Goal: Contribute content: Contribute content

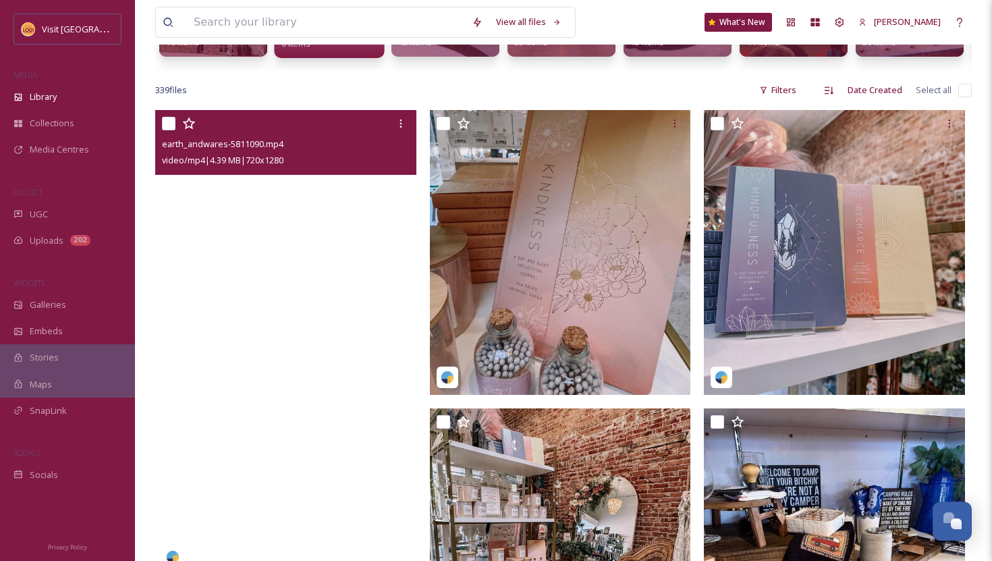
scroll to position [226, 0]
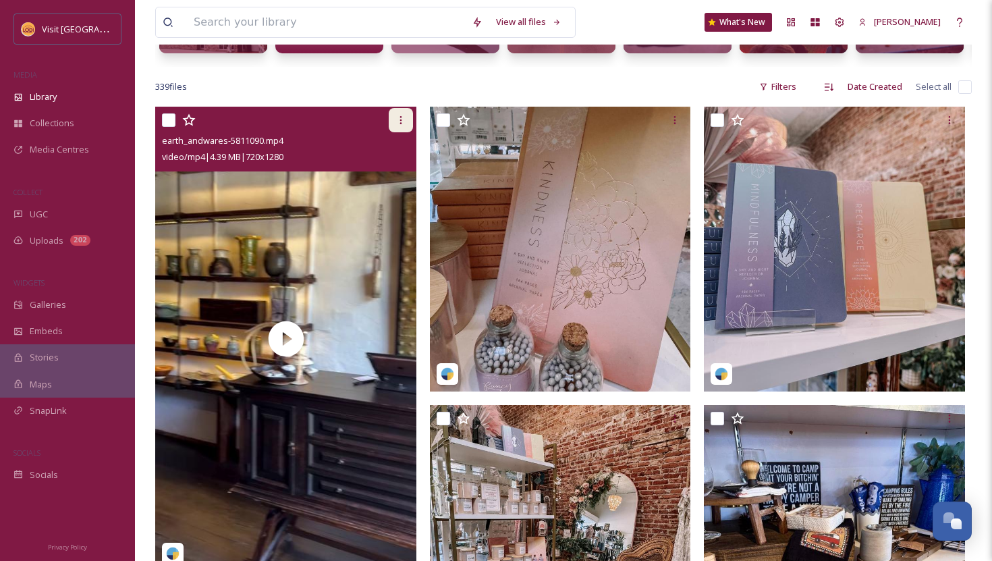
click at [404, 122] on icon at bounding box center [401, 120] width 11 height 11
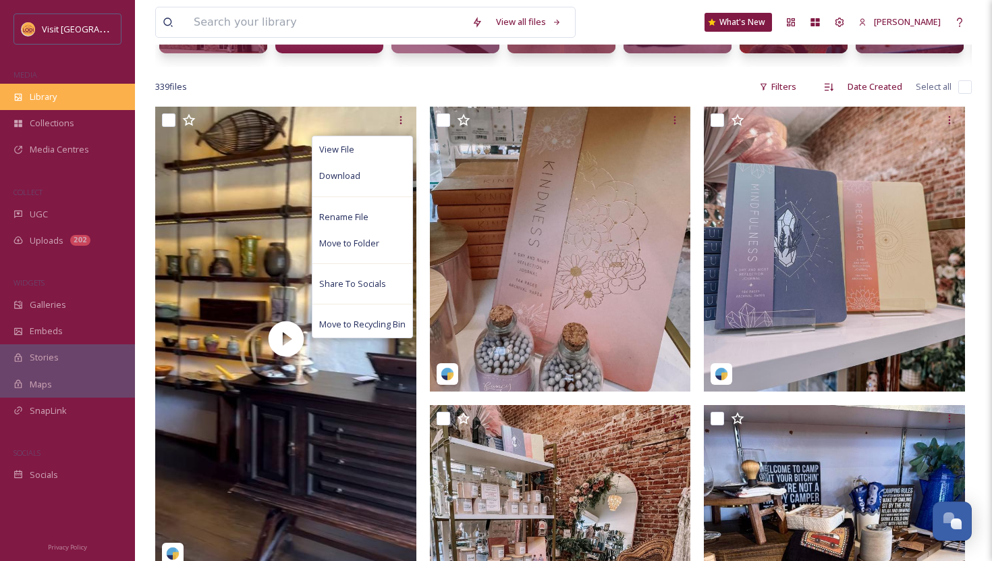
click at [90, 105] on div "Library" at bounding box center [67, 97] width 135 height 26
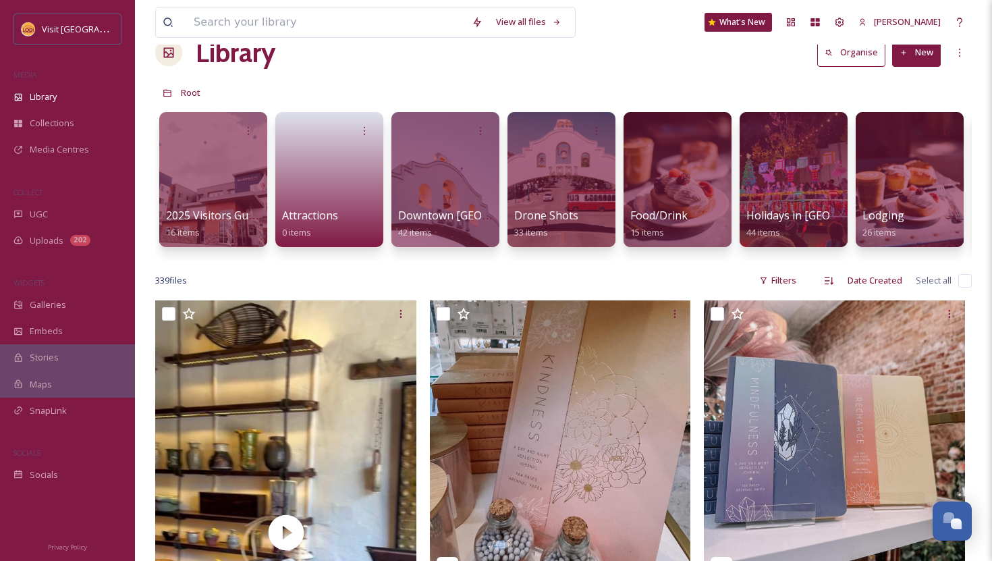
scroll to position [0, 0]
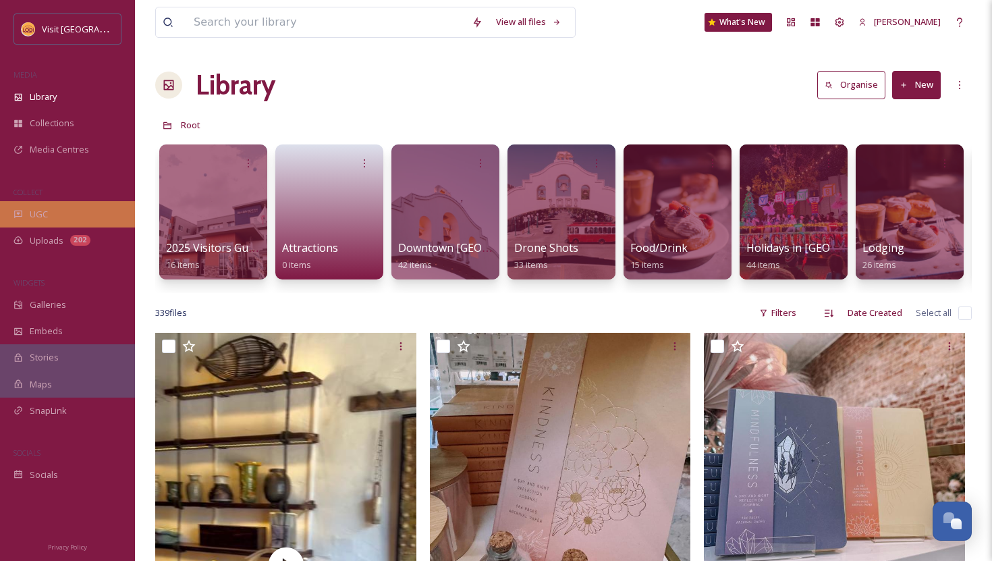
click at [38, 217] on span "UGC" at bounding box center [39, 214] width 18 height 13
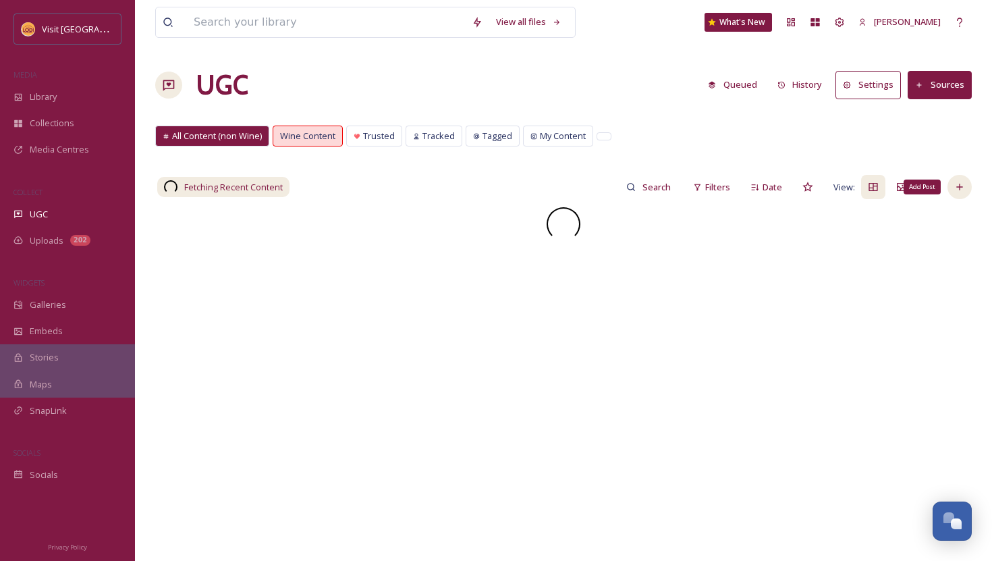
click at [965, 192] on div "Add Post" at bounding box center [960, 187] width 24 height 24
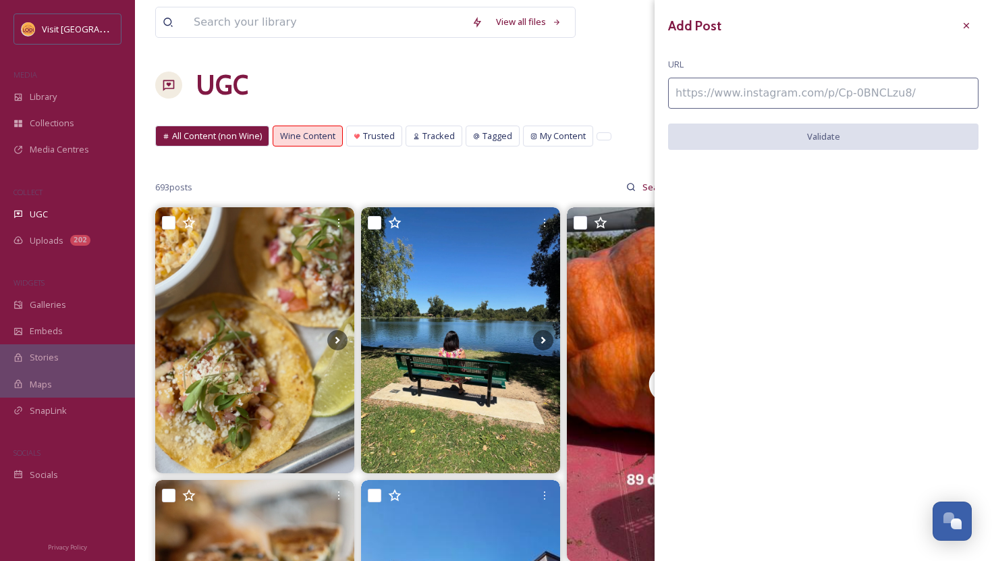
click at [918, 89] on input at bounding box center [823, 93] width 311 height 31
paste input "https://www.instagram.com/p/DNFSNJEO6Pe/"
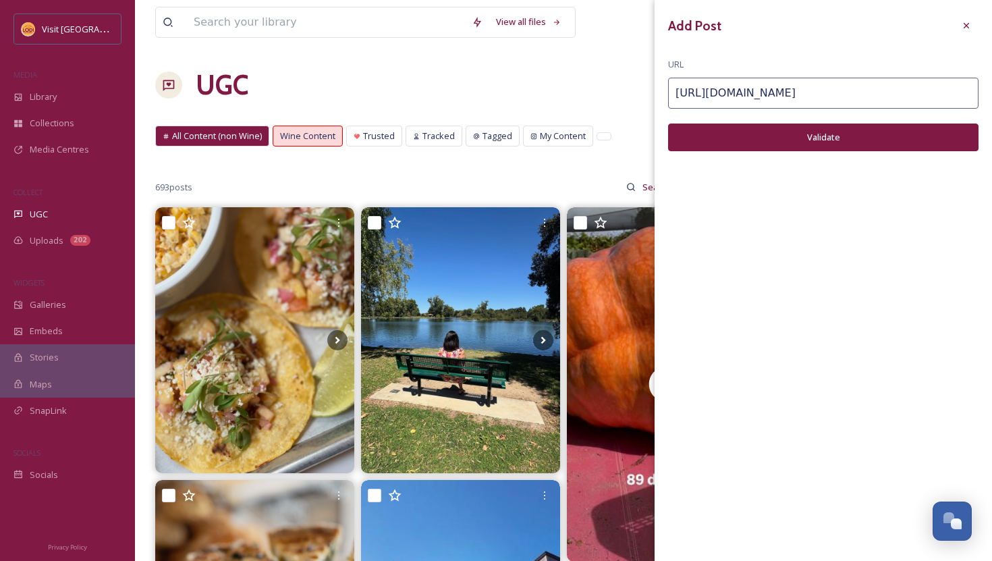
type input "https://www.instagram.com/p/DNFSNJEO6Pe/"
click at [895, 134] on button "Validate" at bounding box center [823, 138] width 311 height 28
click at [807, 141] on button "Add Post" at bounding box center [823, 138] width 311 height 28
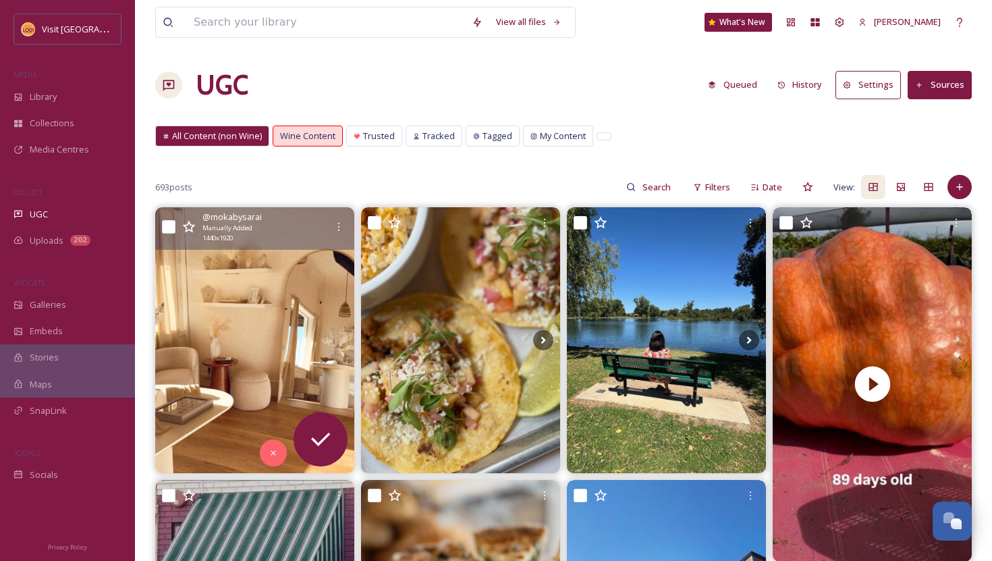
click at [292, 286] on img at bounding box center [254, 339] width 199 height 265
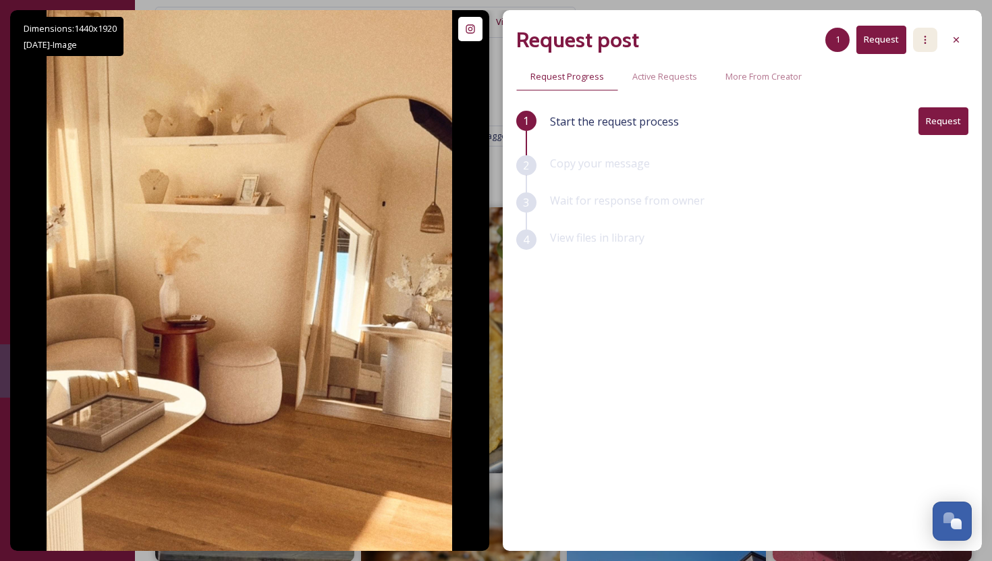
click at [923, 47] on div at bounding box center [925, 40] width 24 height 24
click at [714, 172] on div "Copy your message" at bounding box center [759, 173] width 419 height 37
click at [957, 39] on icon at bounding box center [956, 39] width 5 height 5
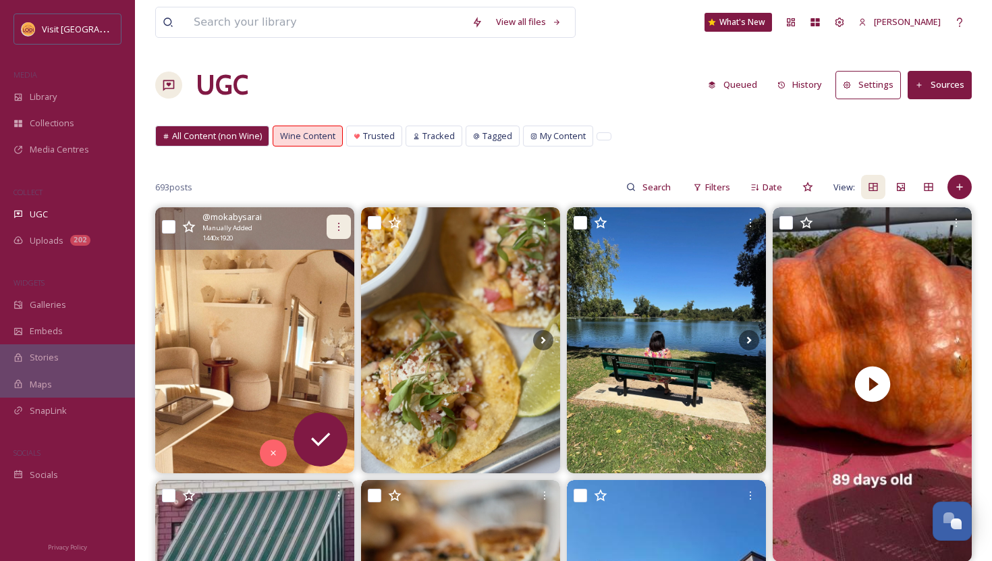
click at [339, 221] on div at bounding box center [339, 227] width 24 height 24
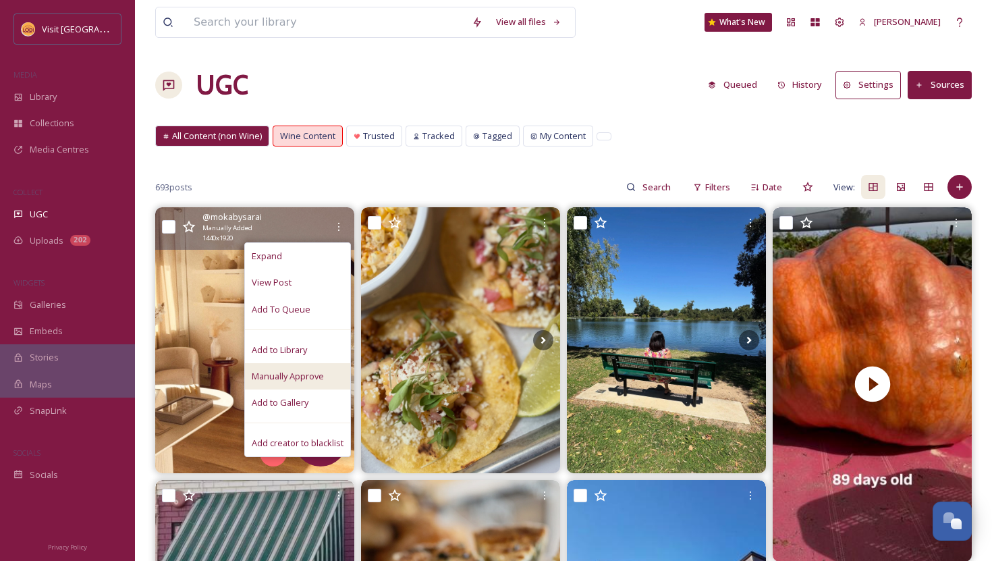
click at [296, 376] on span "Manually Approve" at bounding box center [288, 376] width 72 height 13
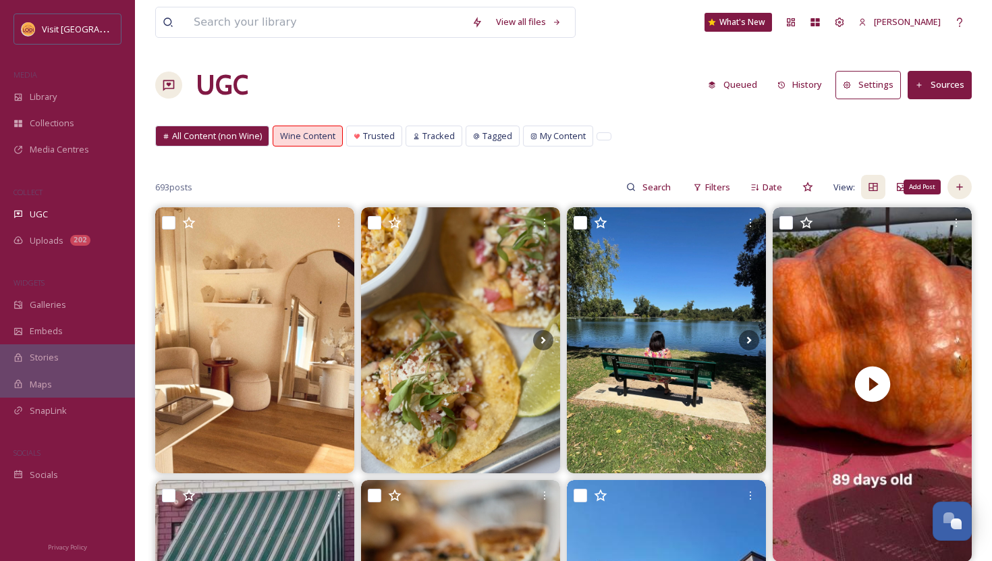
click at [961, 194] on div "Add Post" at bounding box center [960, 187] width 24 height 24
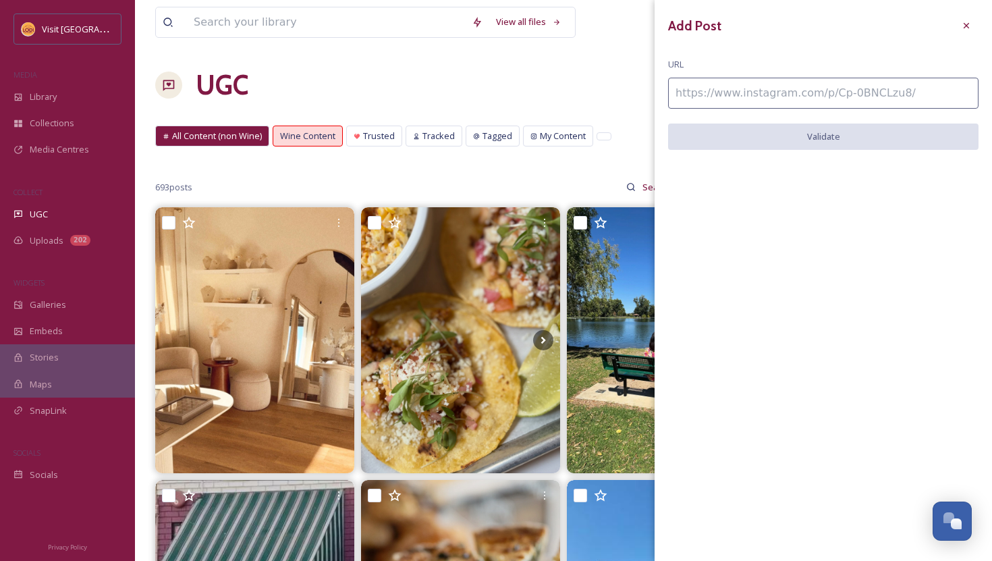
click at [763, 101] on input at bounding box center [823, 93] width 311 height 31
paste input "https://www.instagram.com/p/CyRPnmhvOAt/"
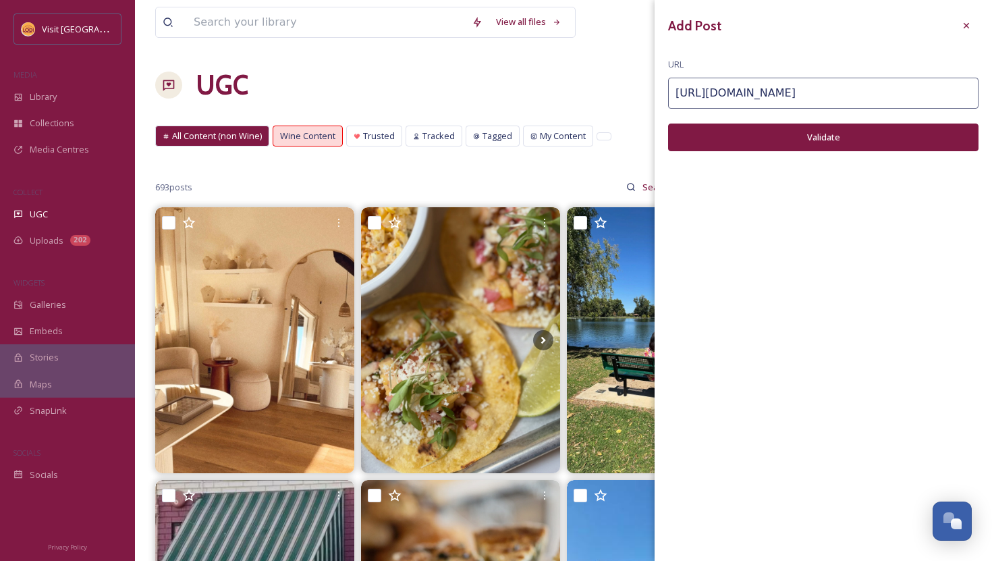
type input "https://www.instagram.com/p/CyRPnmhvOAt/"
click at [785, 142] on button "Validate" at bounding box center [823, 138] width 311 height 28
click at [785, 142] on button "Add Post" at bounding box center [823, 138] width 311 height 28
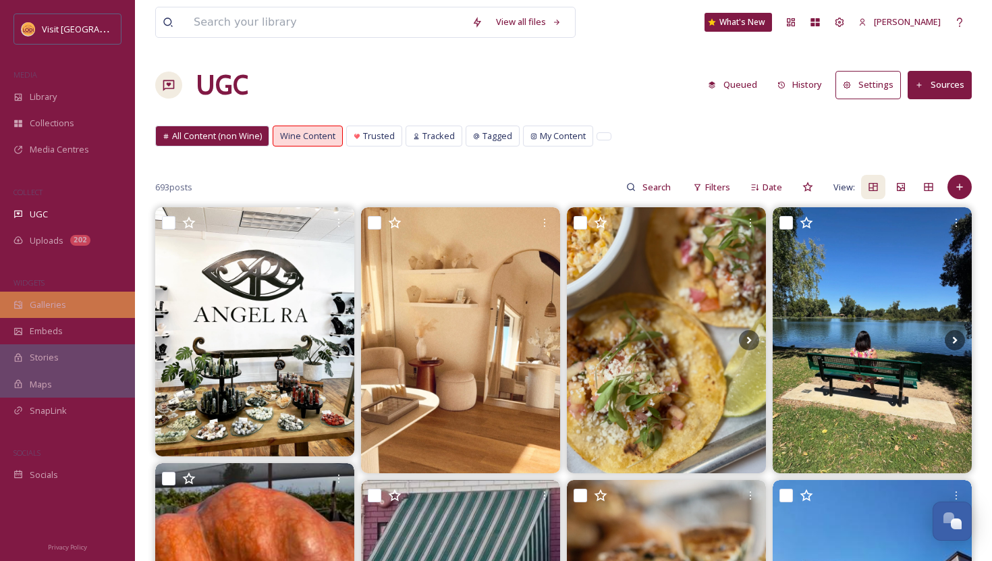
click at [34, 307] on span "Galleries" at bounding box center [48, 304] width 36 height 13
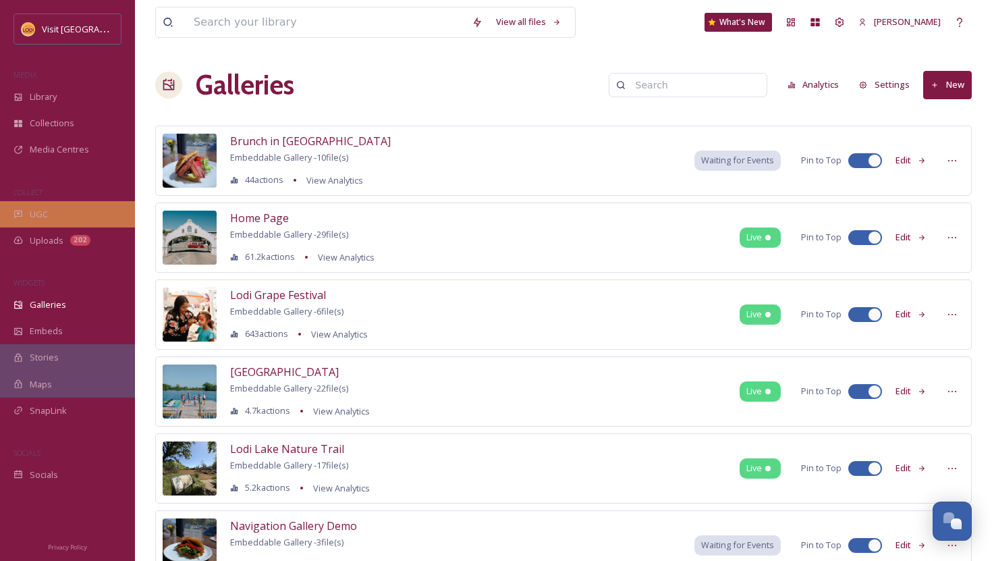
click at [8, 205] on div "UGC" at bounding box center [67, 214] width 135 height 26
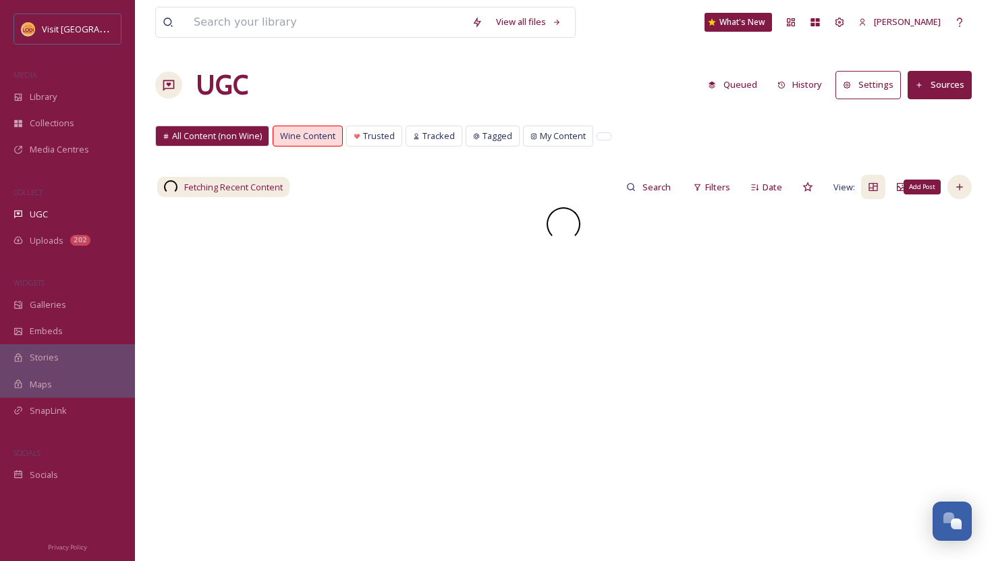
click at [956, 189] on icon at bounding box center [960, 187] width 11 height 11
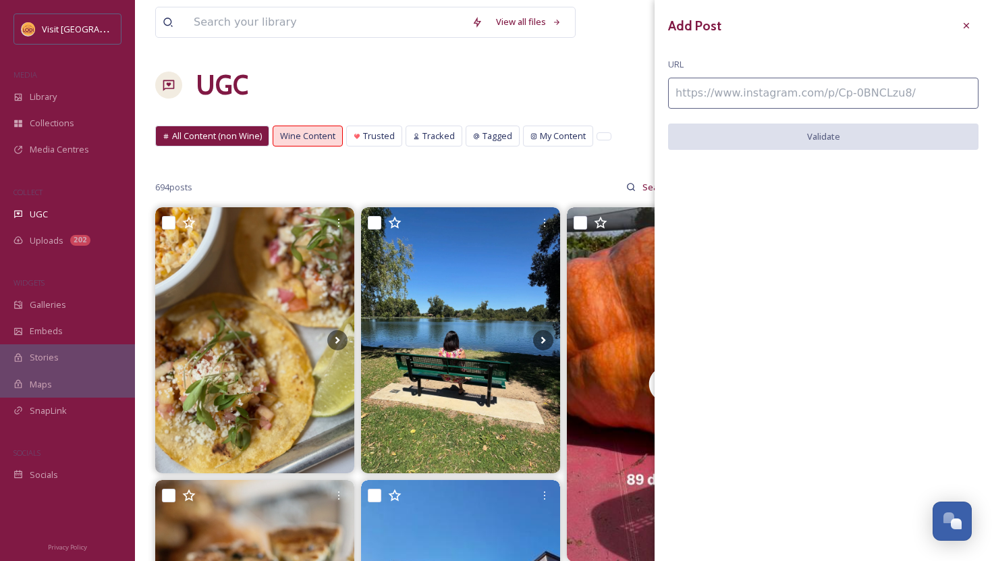
click at [790, 86] on input at bounding box center [823, 93] width 311 height 31
paste input "https://www.instagram.com/p/C6NCsDdP2KM/"
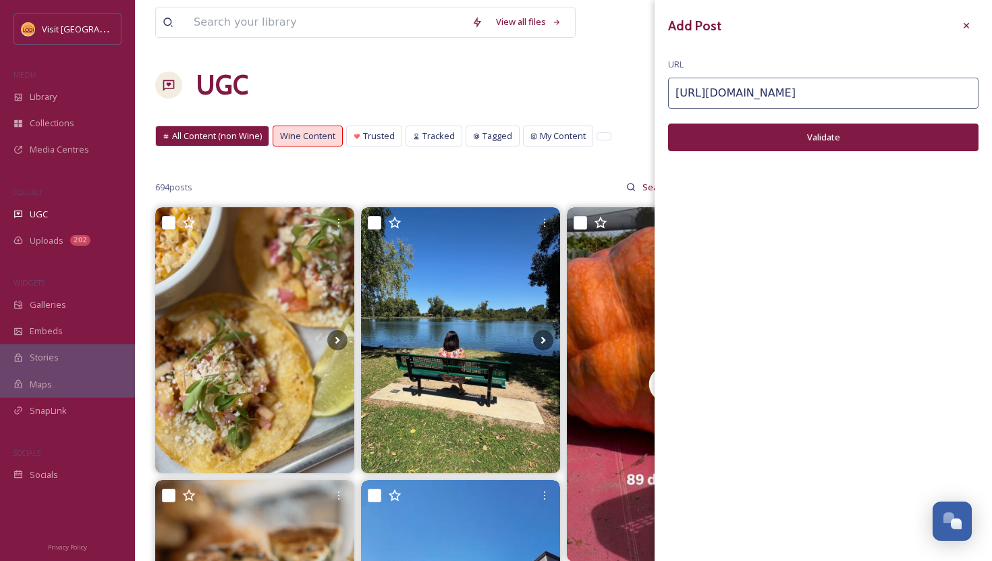
type input "https://www.instagram.com/p/C6NCsDdP2KM/"
click at [855, 153] on div "Add Post URL https://www.instagram.com/p/C6NCsDdP2KM/ Validate" at bounding box center [824, 92] width 338 height 185
click at [852, 144] on button "Validate" at bounding box center [823, 138] width 311 height 28
click at [852, 144] on button "Add Post" at bounding box center [823, 138] width 311 height 28
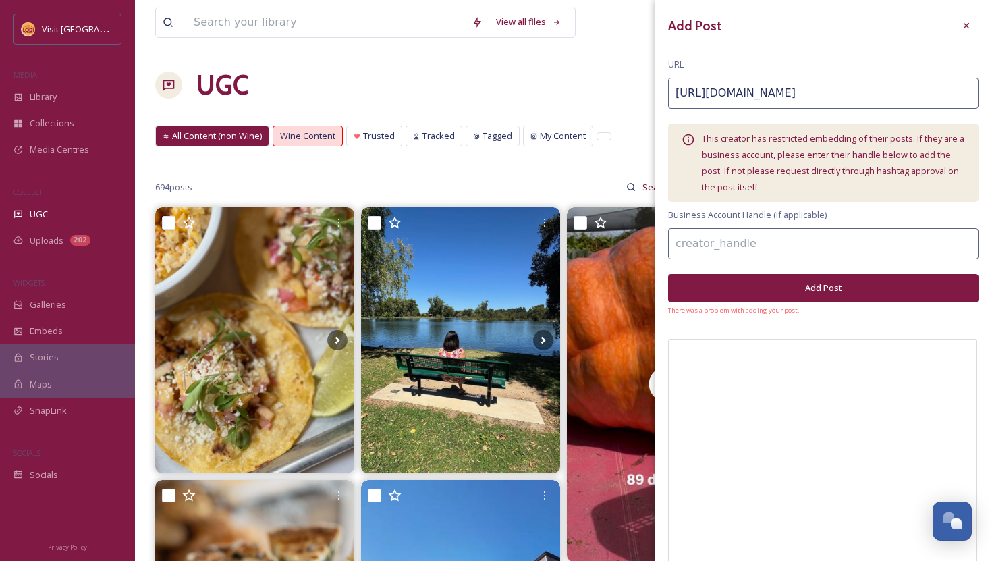
click at [762, 248] on input at bounding box center [823, 243] width 311 height 31
type input "figandfern_home"
click at [743, 296] on button "Add Post" at bounding box center [823, 288] width 311 height 28
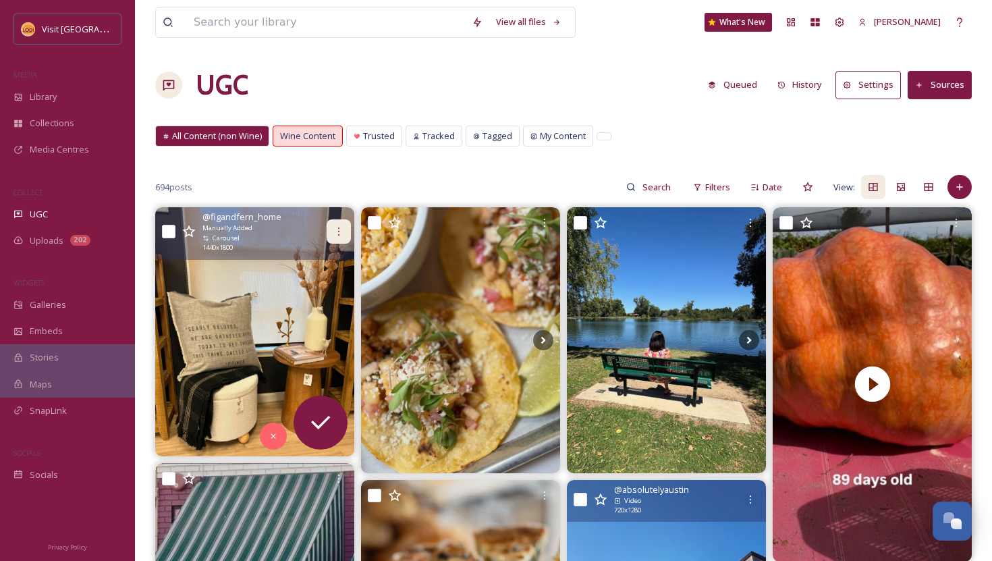
click at [339, 228] on icon at bounding box center [338, 231] width 11 height 11
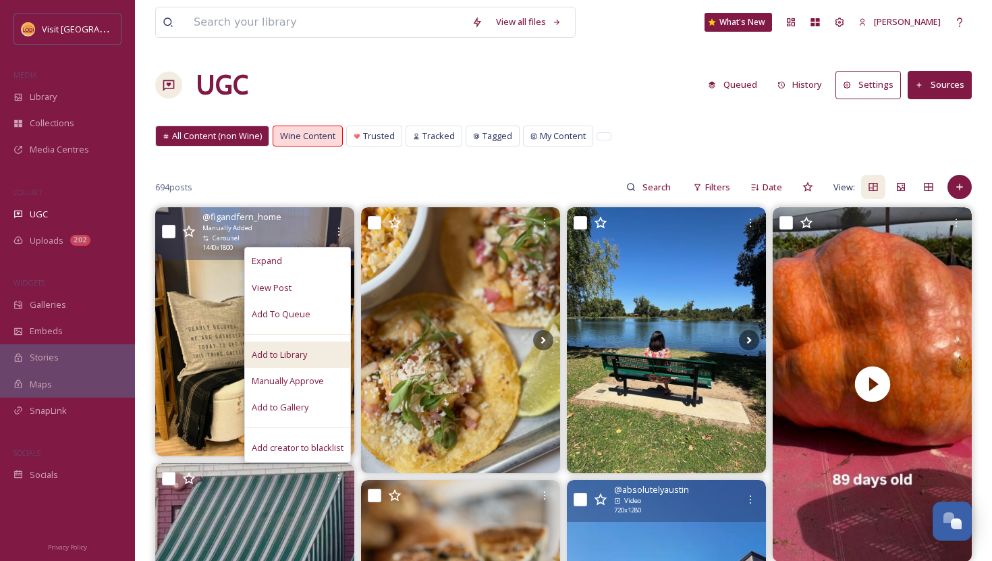
click at [298, 356] on span "Add to Library" at bounding box center [279, 354] width 55 height 13
click at [298, 381] on span "Manually Approve" at bounding box center [288, 381] width 72 height 13
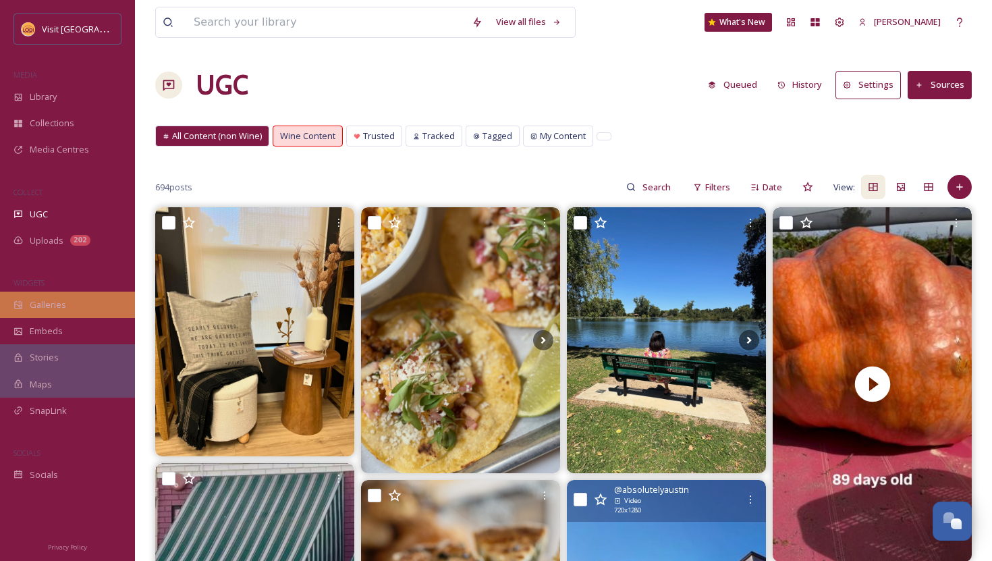
click at [56, 294] on div "Galleries" at bounding box center [67, 305] width 135 height 26
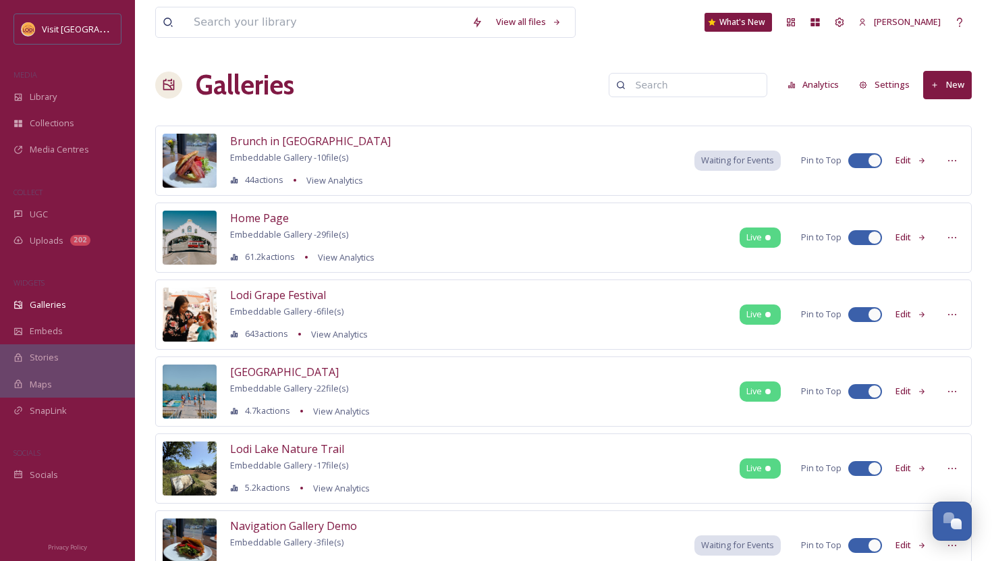
click at [957, 84] on button "New" at bounding box center [948, 85] width 49 height 28
click at [942, 120] on span "Gallery" at bounding box center [950, 116] width 28 height 13
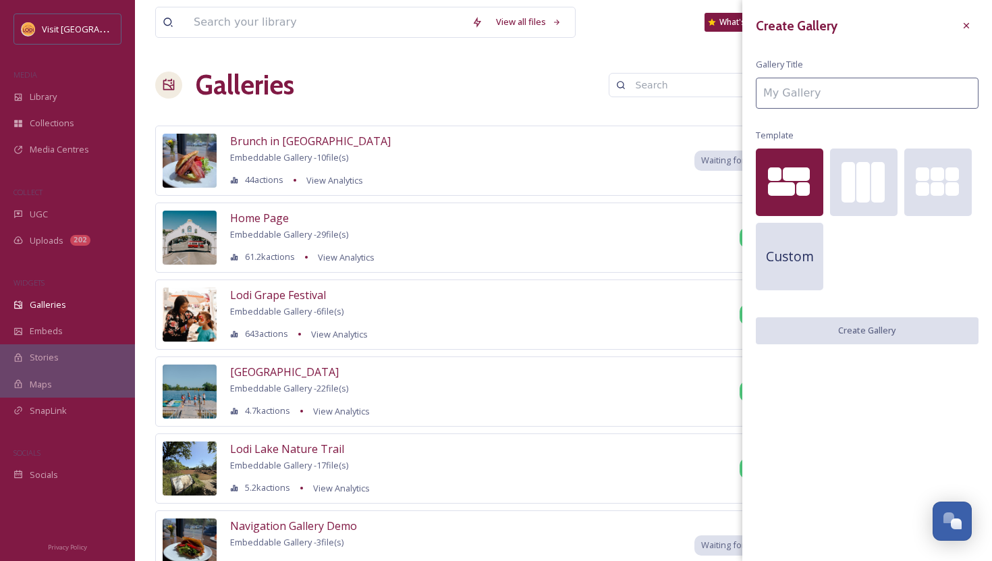
click at [857, 96] on input at bounding box center [867, 93] width 223 height 31
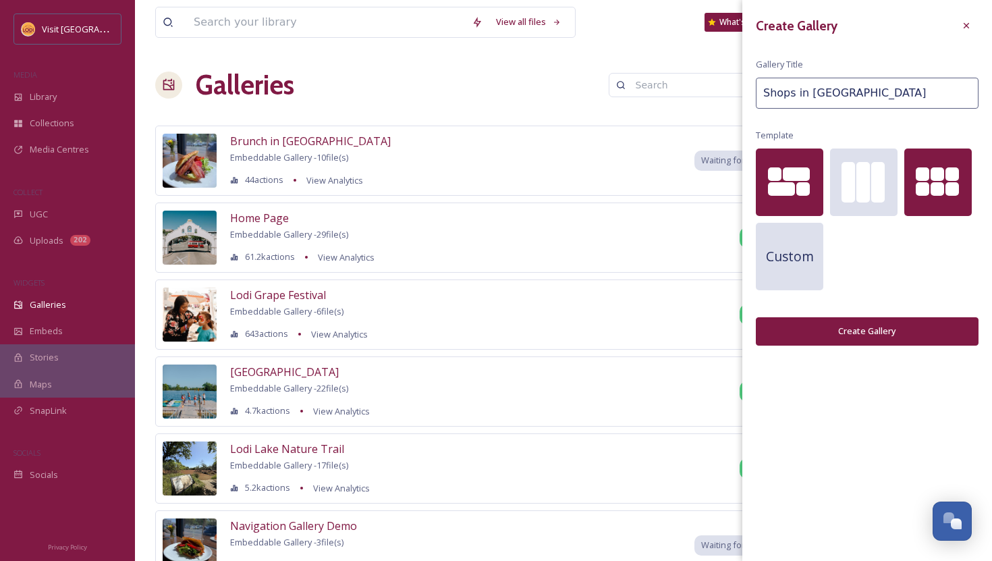
type input "Shops in [GEOGRAPHIC_DATA]"
click at [938, 190] on div at bounding box center [938, 189] width 14 height 14
click at [885, 335] on button "Create Gallery" at bounding box center [867, 331] width 223 height 28
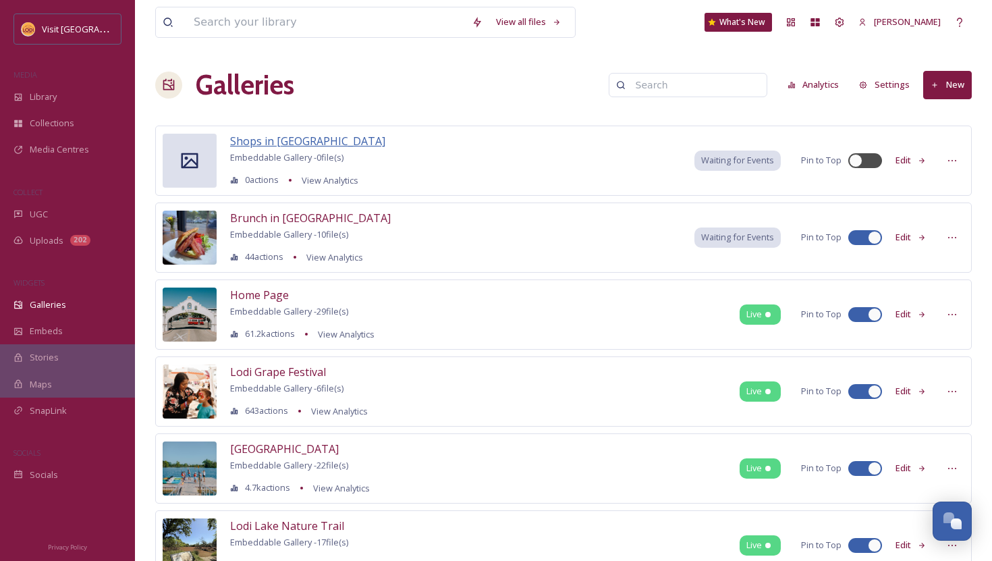
click at [248, 142] on span "Shops in [GEOGRAPHIC_DATA]" at bounding box center [307, 141] width 155 height 15
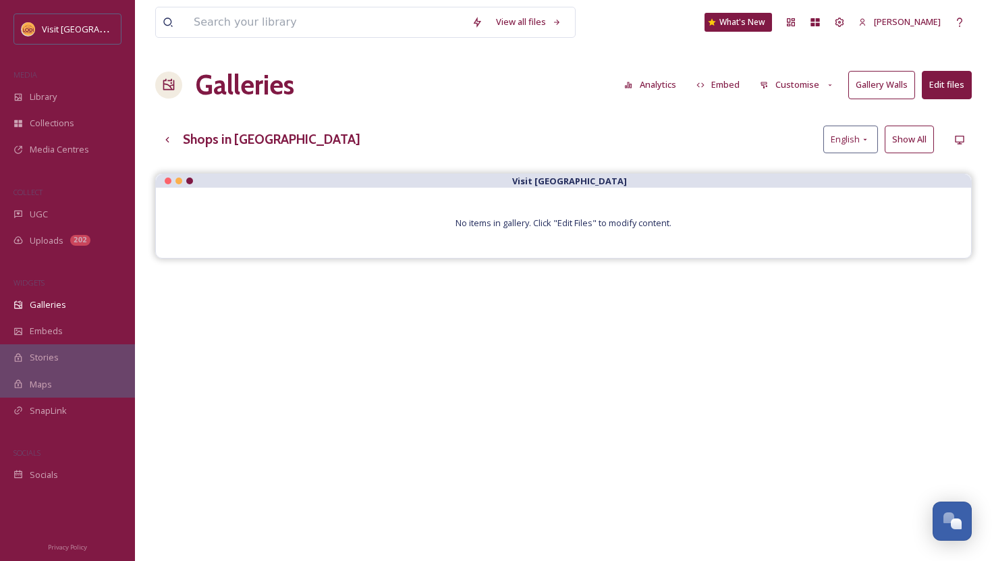
click at [948, 90] on button "Edit files" at bounding box center [947, 85] width 50 height 28
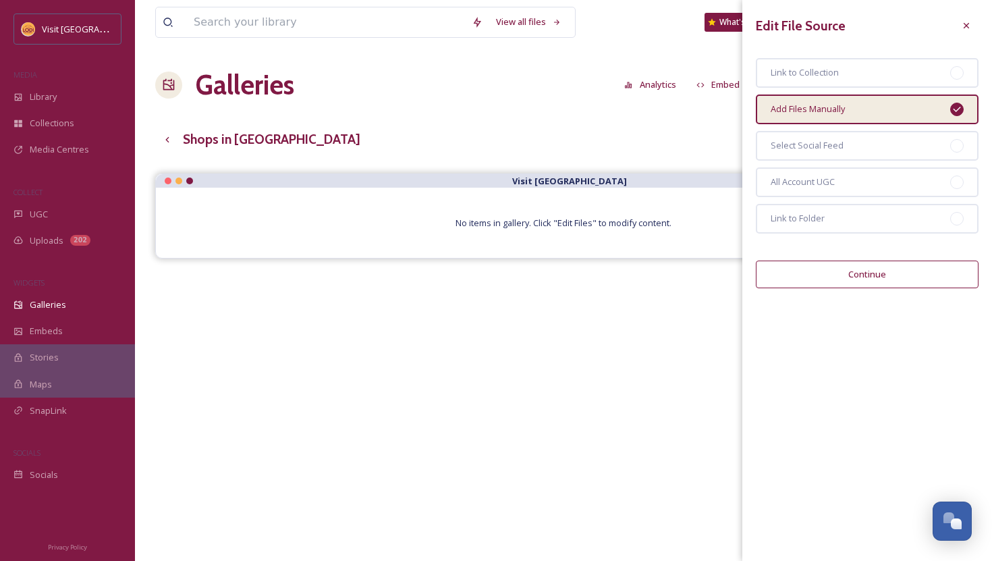
click at [884, 273] on button "Continue" at bounding box center [867, 275] width 223 height 28
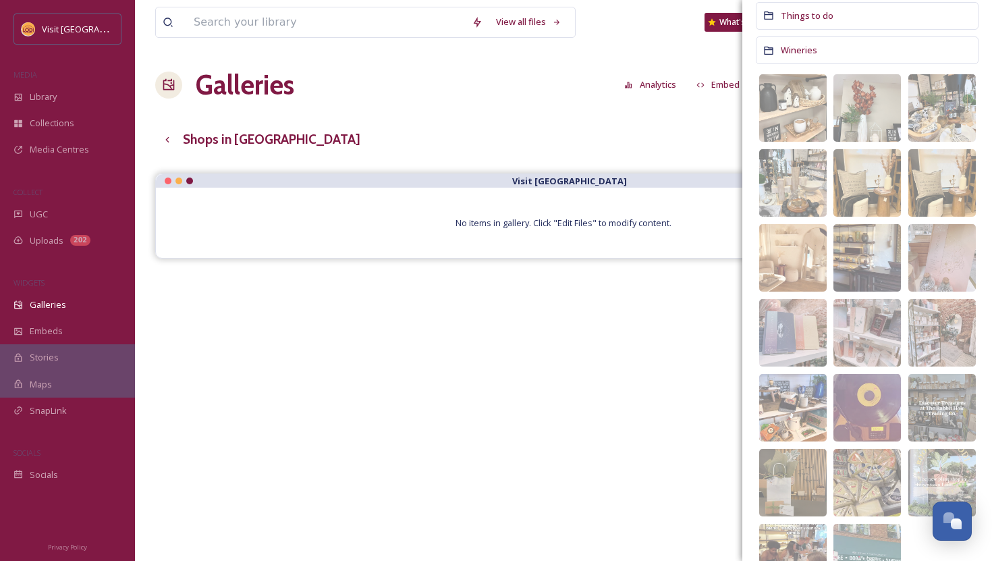
scroll to position [427, 0]
click at [407, 364] on div "Visit Lodi No items in gallery. Click "Edit Files" to modify content." at bounding box center [563, 453] width 817 height 561
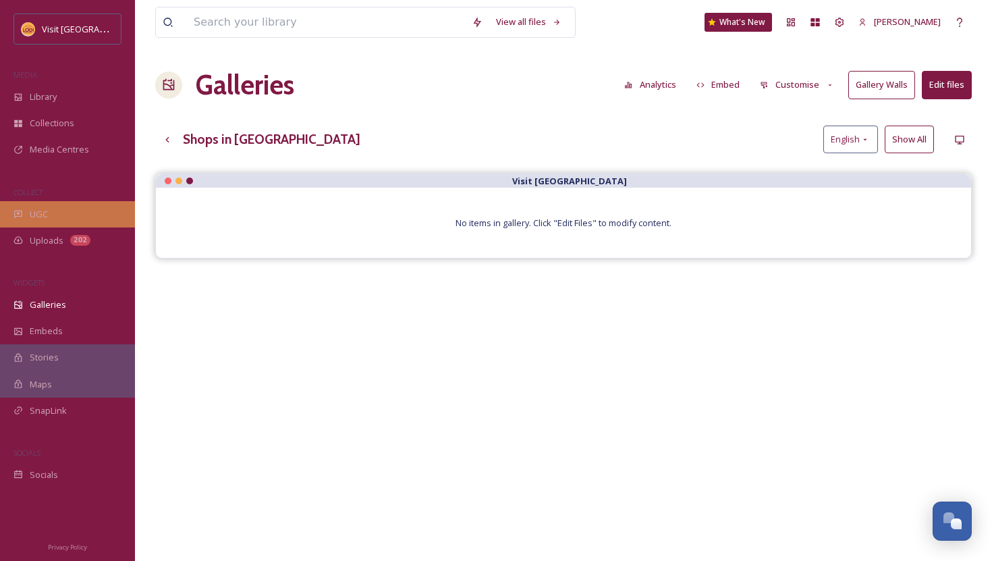
click at [32, 210] on span "UGC" at bounding box center [39, 214] width 18 height 13
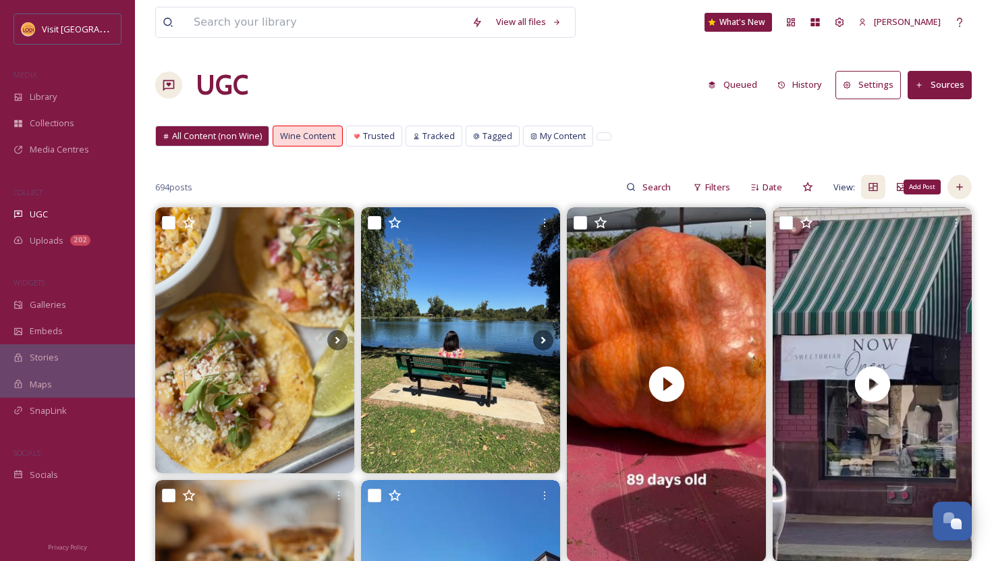
click at [968, 188] on div "Add Post" at bounding box center [960, 187] width 24 height 24
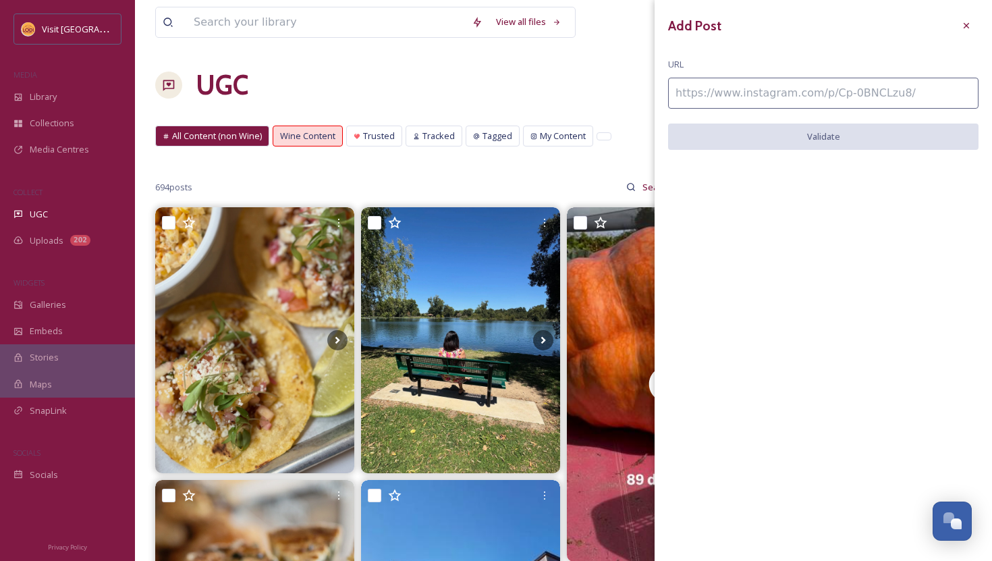
click at [800, 101] on input at bounding box center [823, 93] width 311 height 31
paste input "https://www.instagram.com/p/DNgAuRsR5ER/"
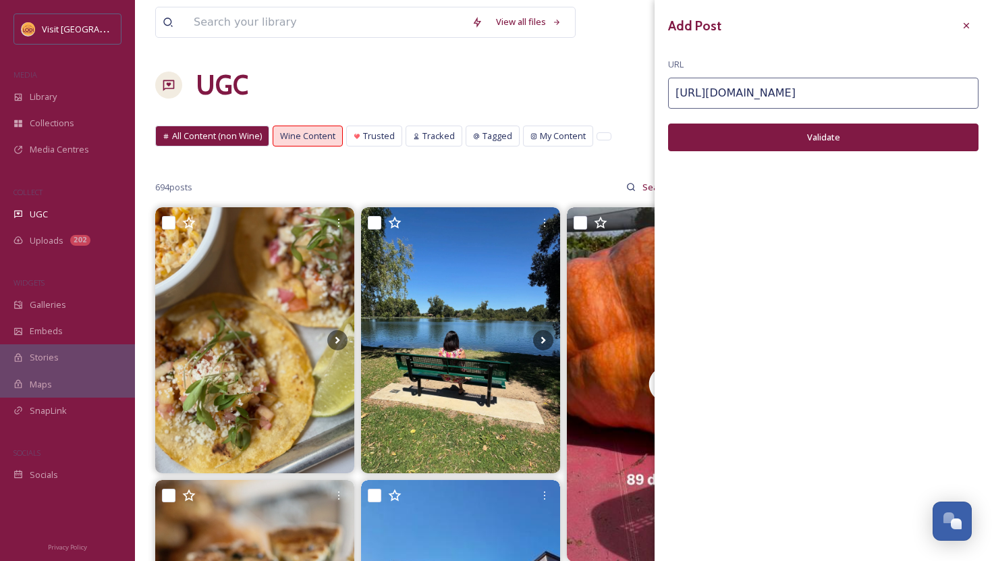
type input "https://www.instagram.com/p/DNgAuRsR5ER/"
click at [760, 141] on button "Validate" at bounding box center [823, 138] width 311 height 28
click at [849, 133] on button "Add Post" at bounding box center [823, 138] width 311 height 28
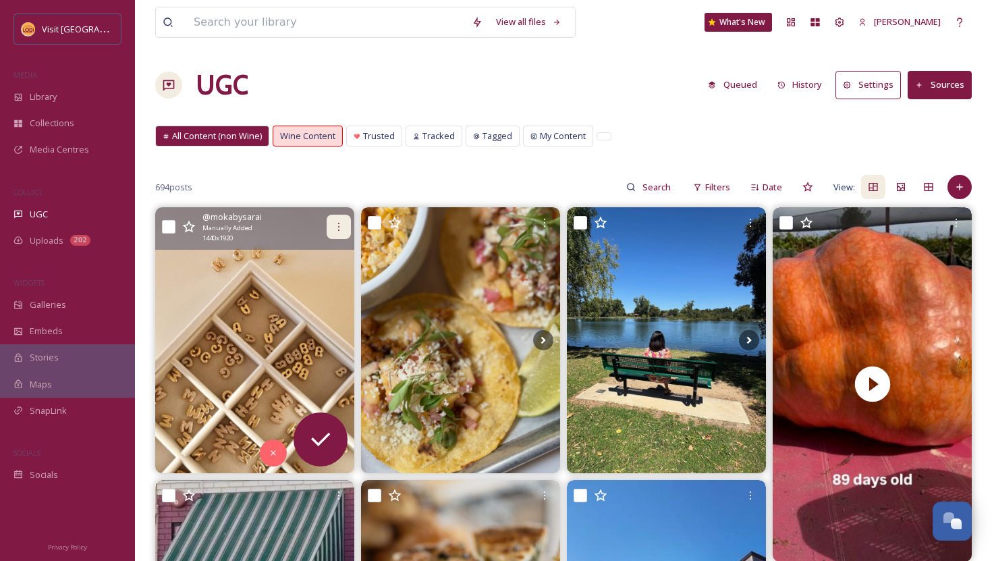
click at [343, 232] on div at bounding box center [339, 227] width 24 height 24
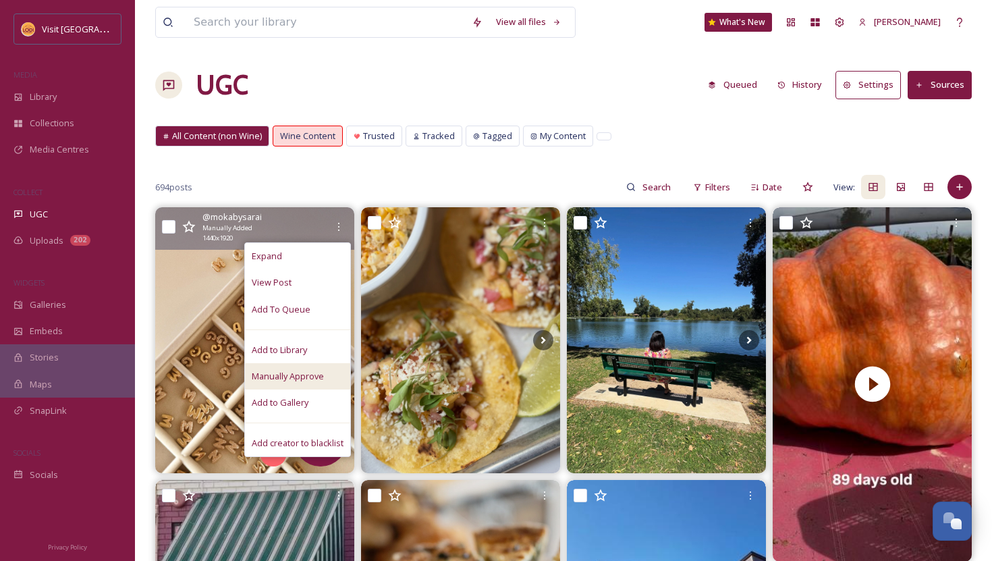
click at [298, 371] on span "Manually Approve" at bounding box center [288, 376] width 72 height 13
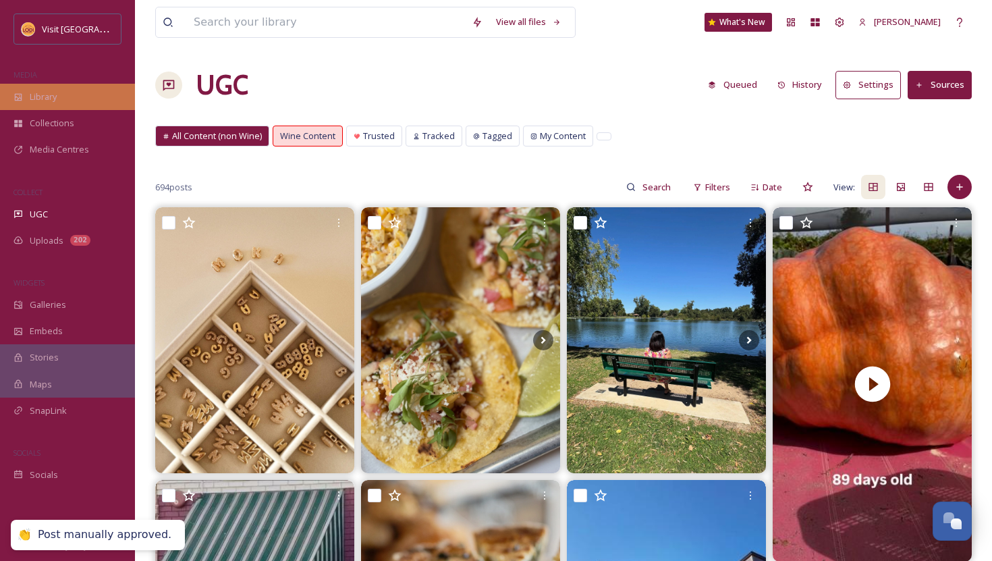
click at [34, 106] on div "Library" at bounding box center [67, 97] width 135 height 26
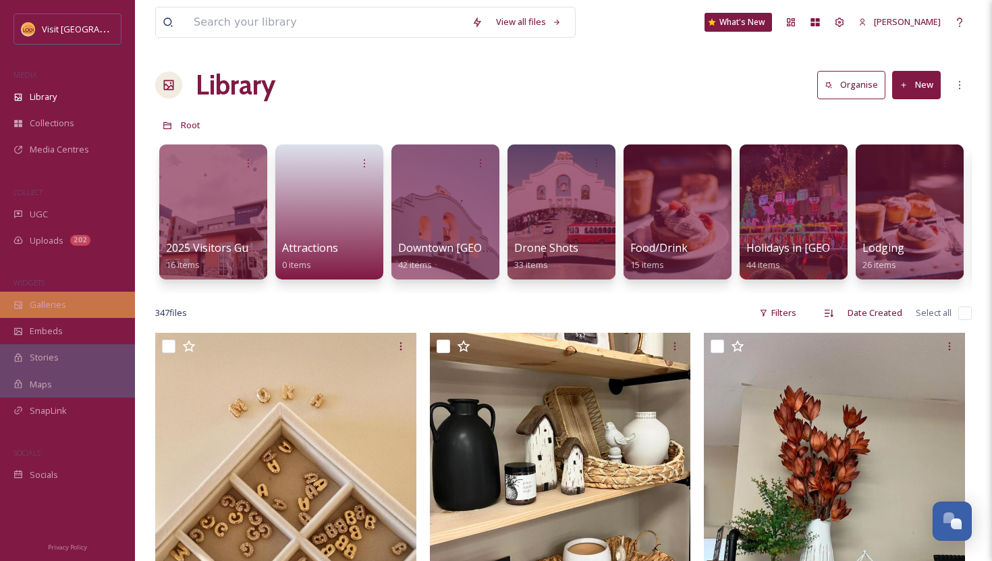
click at [55, 312] on div "Galleries" at bounding box center [67, 305] width 135 height 26
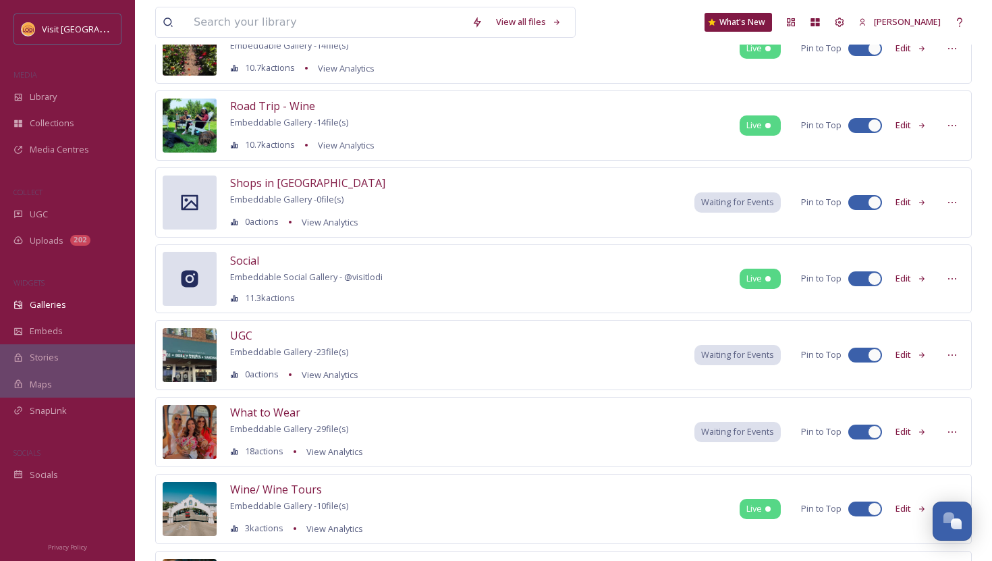
scroll to position [884, 0]
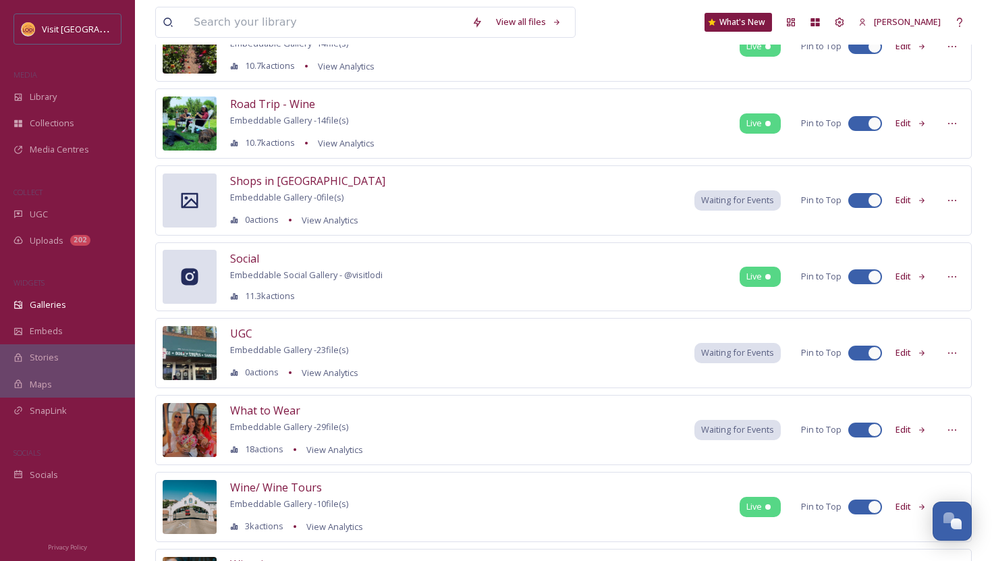
click at [911, 199] on button "Edit" at bounding box center [911, 200] width 45 height 26
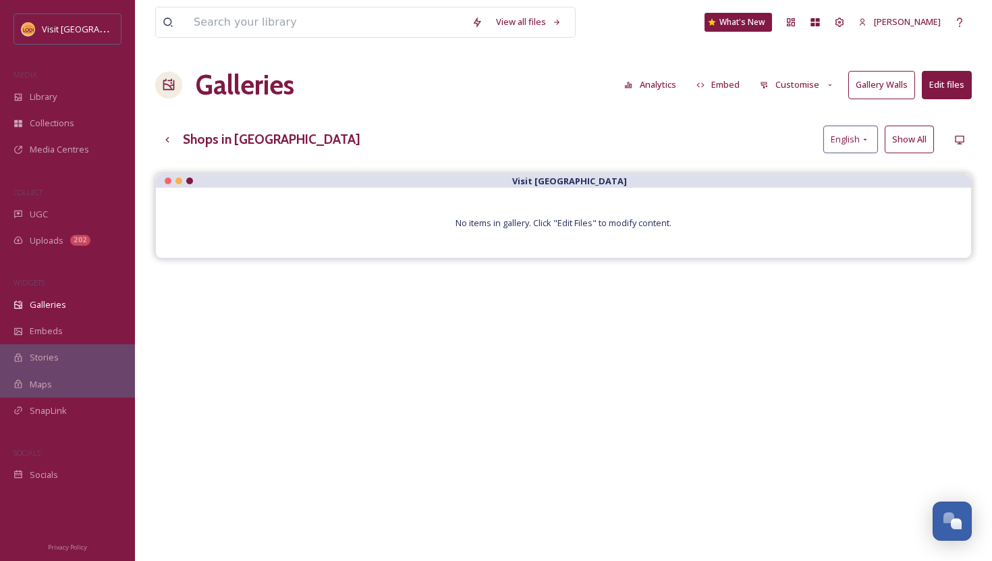
click at [942, 96] on button "Edit files" at bounding box center [947, 85] width 50 height 28
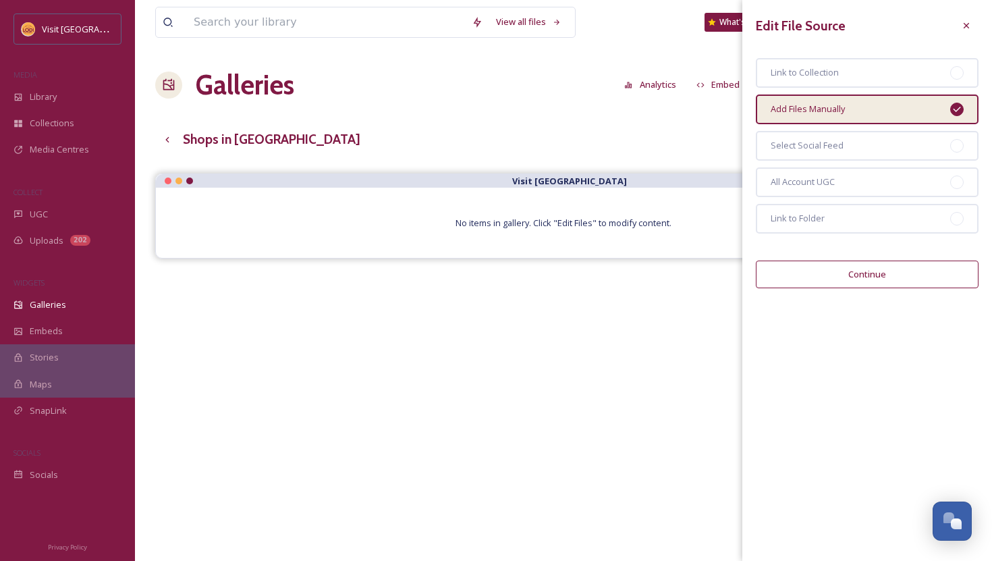
click at [845, 273] on button "Continue" at bounding box center [867, 275] width 223 height 28
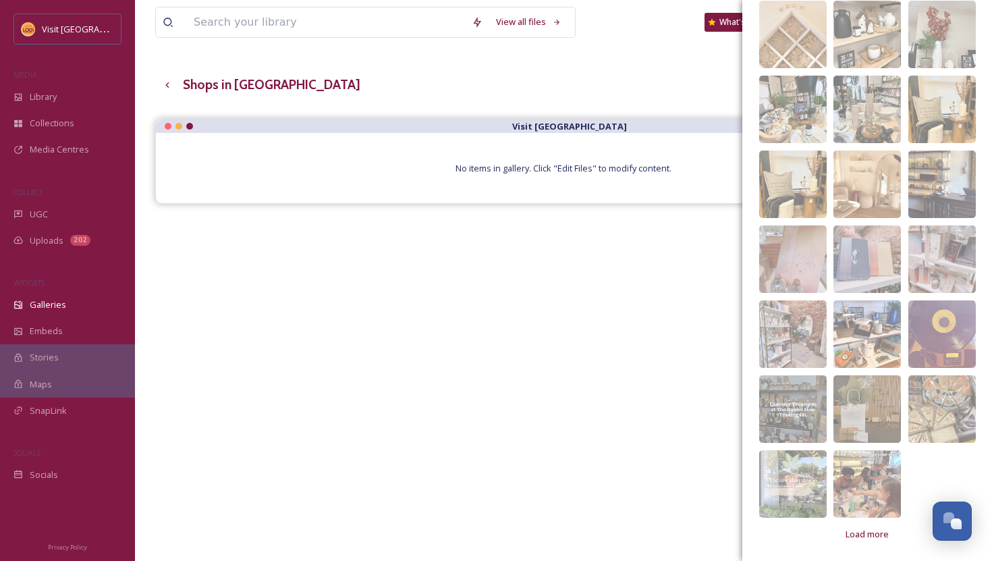
scroll to position [83, 0]
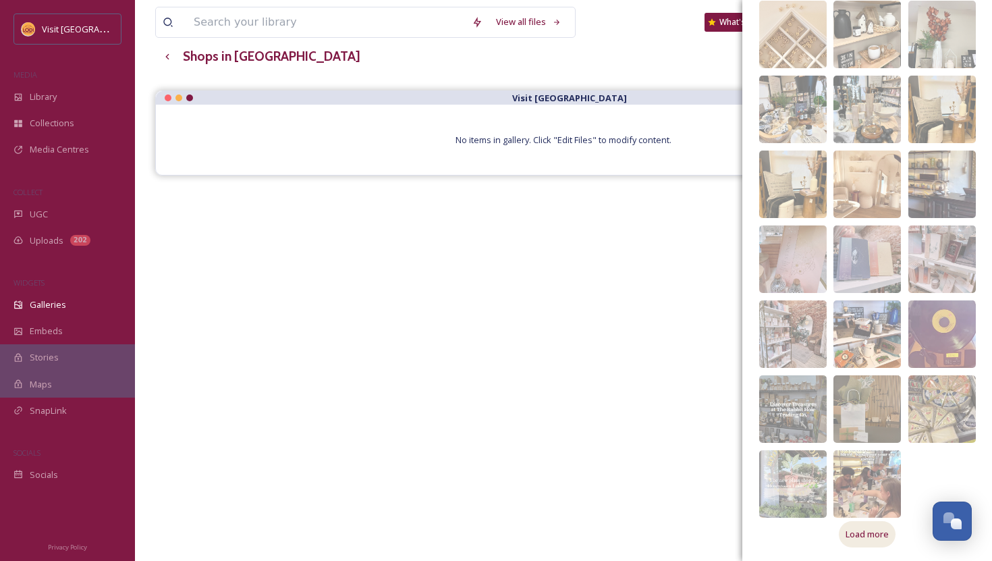
click at [856, 539] on span "Load more" at bounding box center [867, 534] width 43 height 13
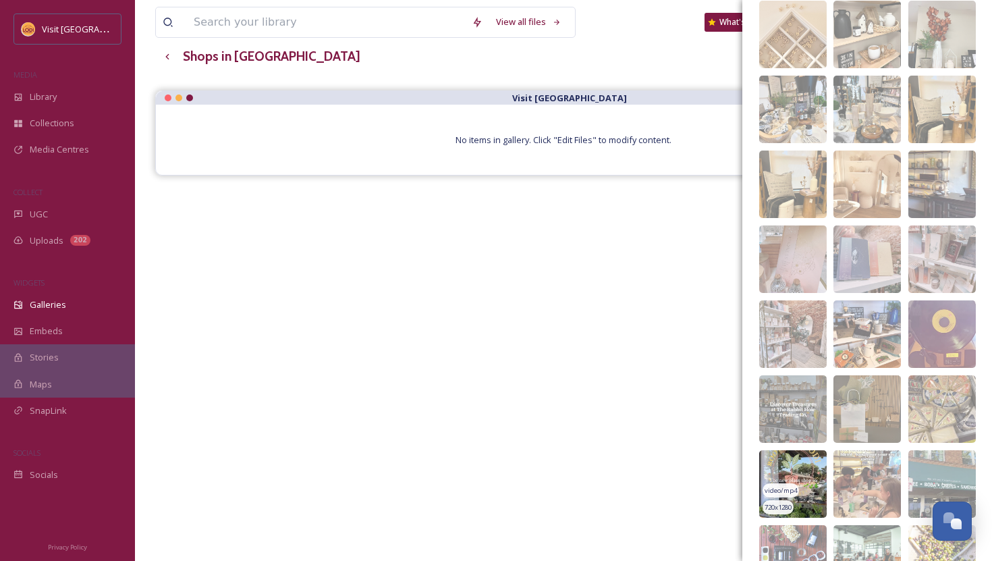
click at [804, 496] on img at bounding box center [793, 484] width 68 height 68
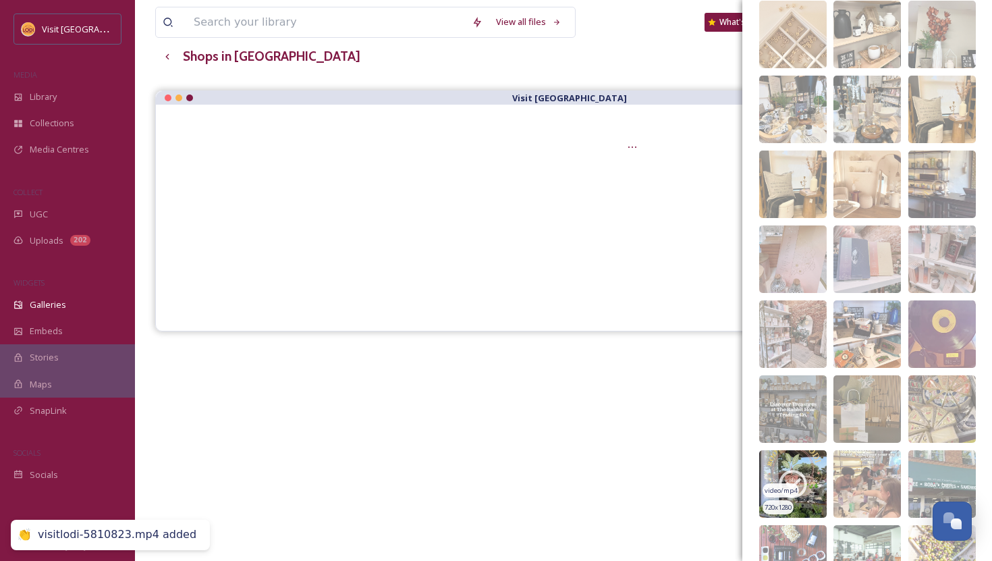
click at [807, 476] on div "video/mp4 720 x 1280" at bounding box center [793, 484] width 68 height 68
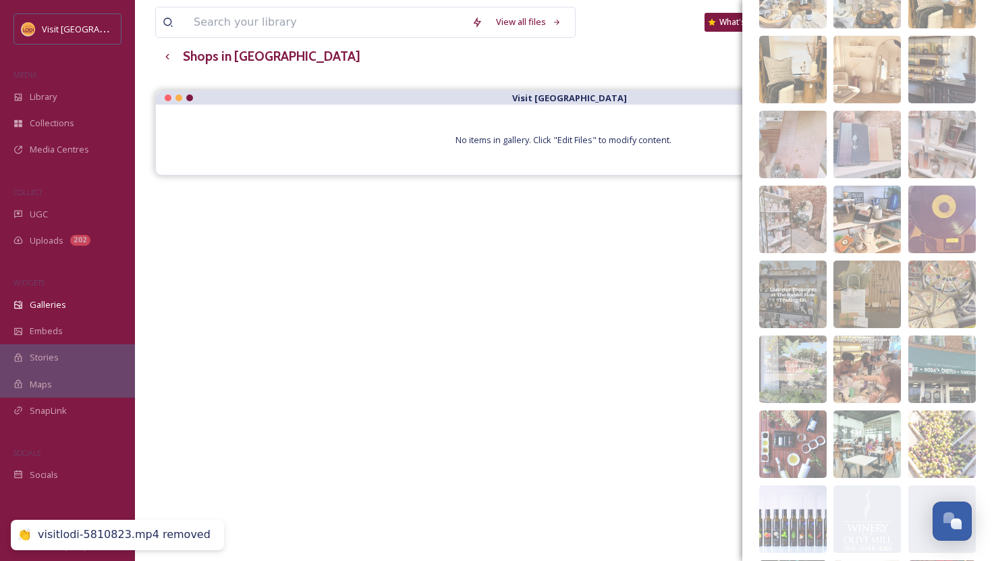
scroll to position [614, 0]
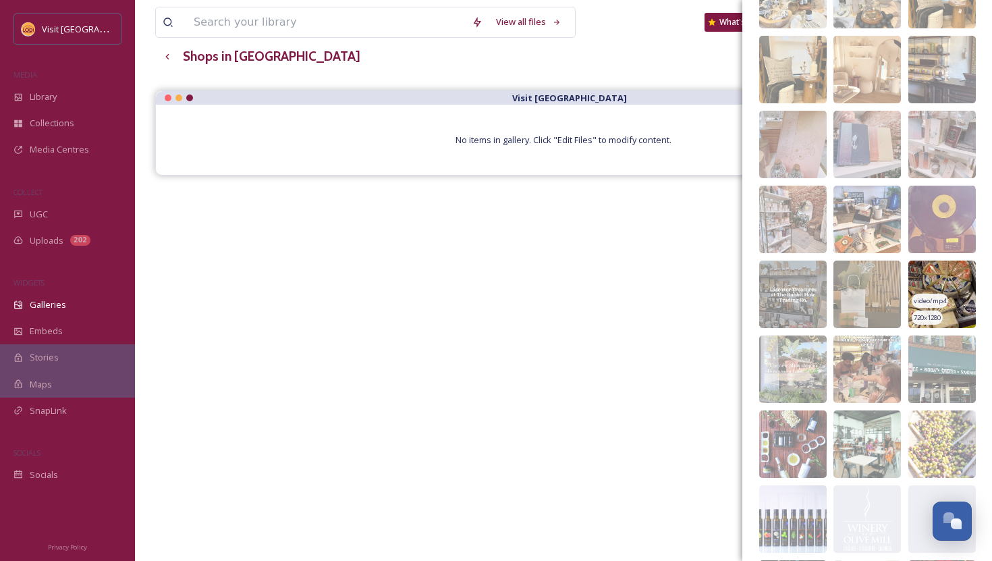
click at [935, 286] on img at bounding box center [943, 295] width 68 height 68
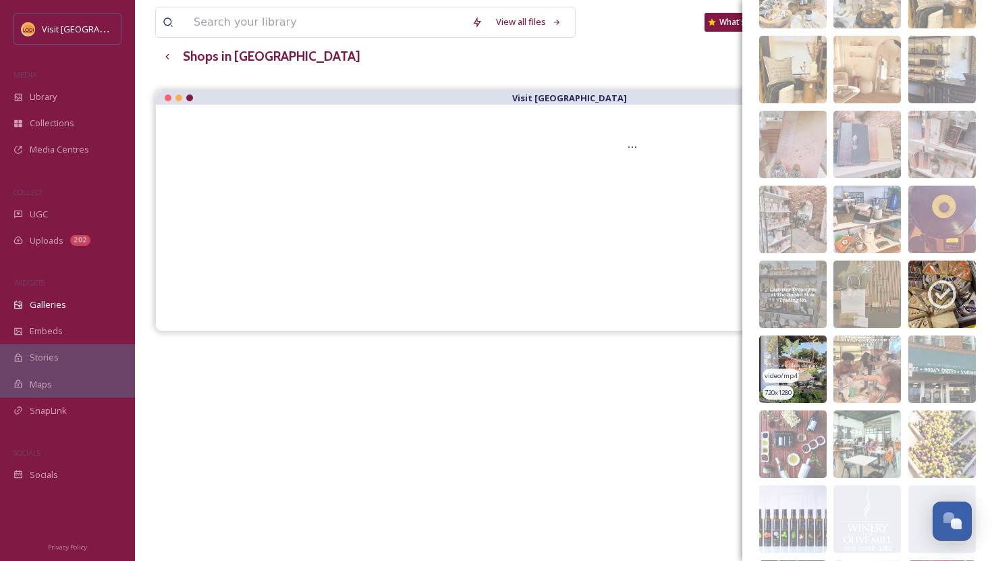
click at [814, 352] on img at bounding box center [793, 370] width 68 height 68
click at [813, 356] on img at bounding box center [793, 370] width 68 height 68
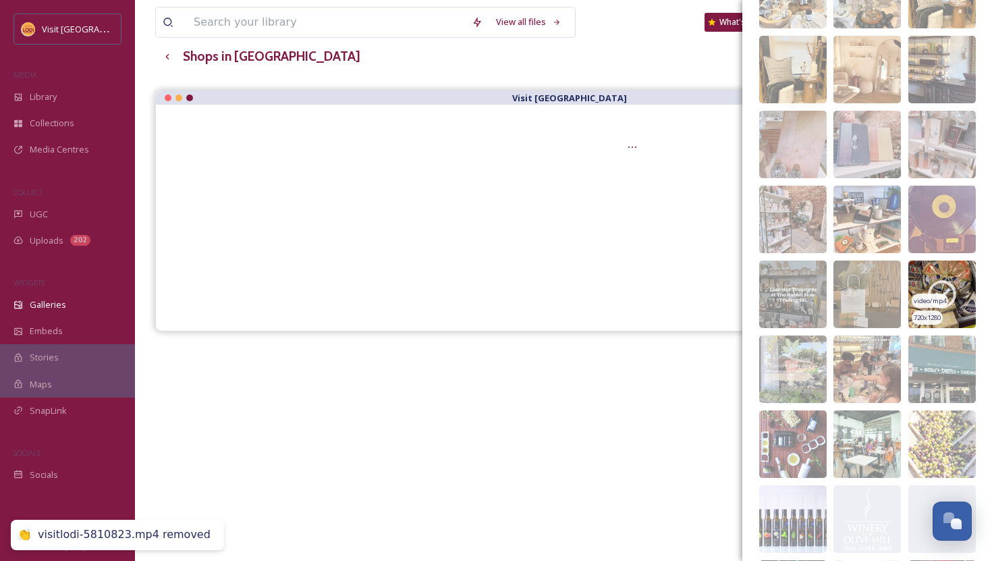
click at [966, 290] on img at bounding box center [943, 295] width 68 height 68
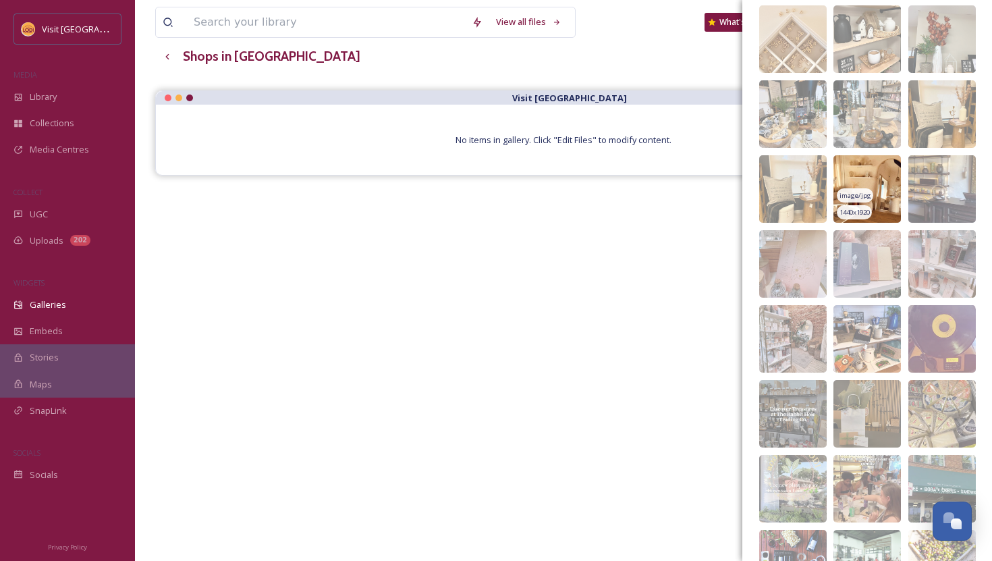
scroll to position [496, 0]
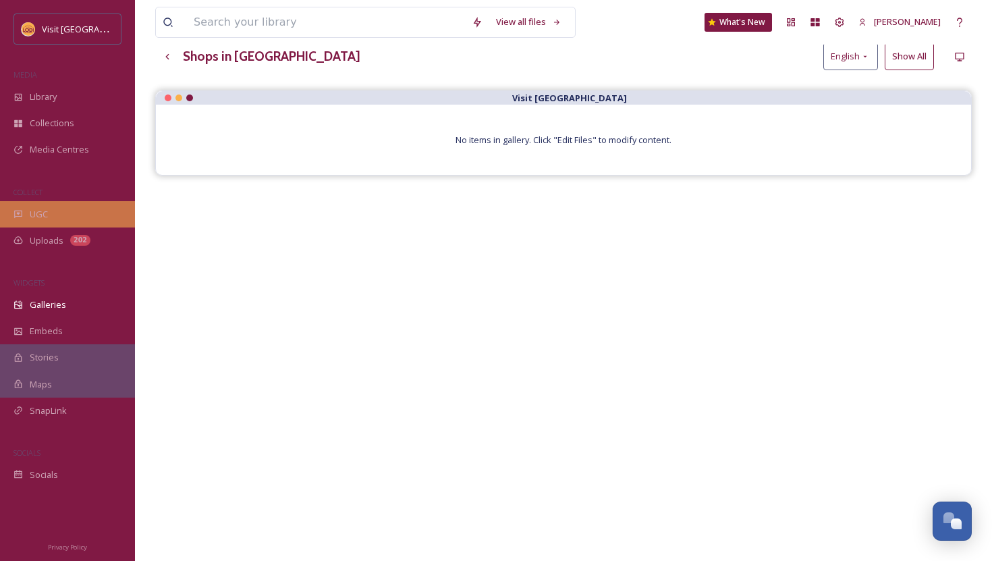
click at [92, 214] on div "UGC" at bounding box center [67, 214] width 135 height 26
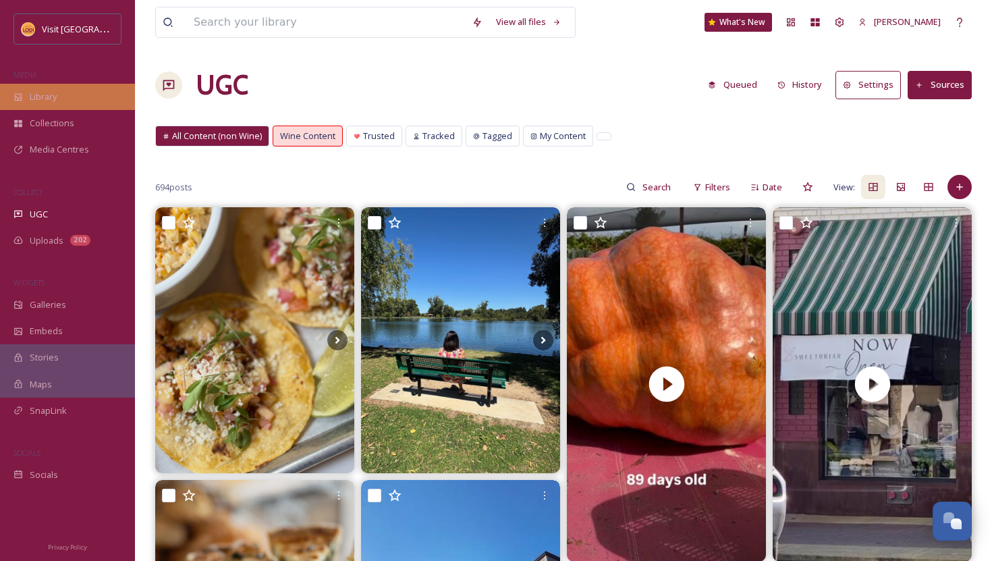
click at [61, 89] on div "Library" at bounding box center [67, 97] width 135 height 26
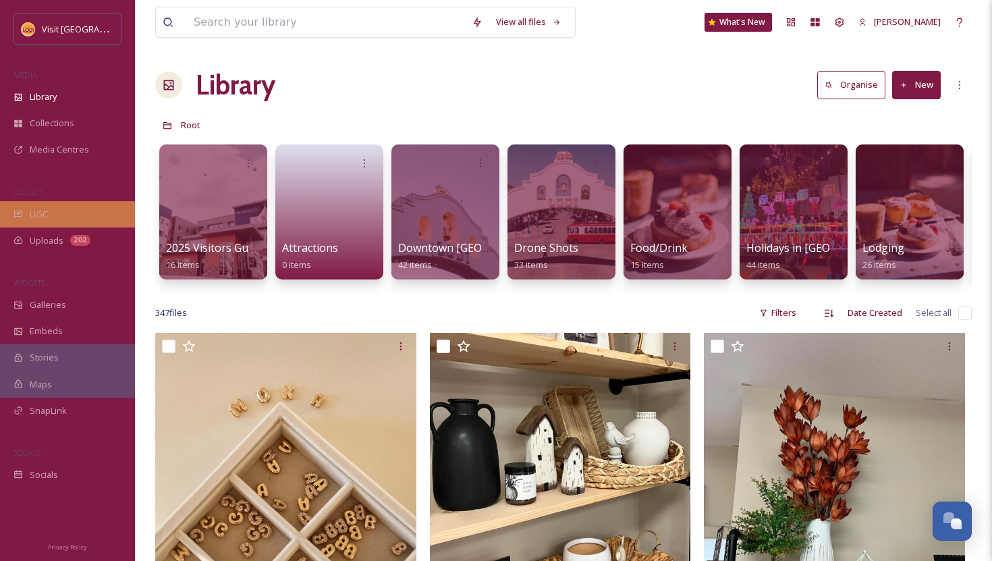
click at [58, 219] on div "UGC" at bounding box center [67, 214] width 135 height 26
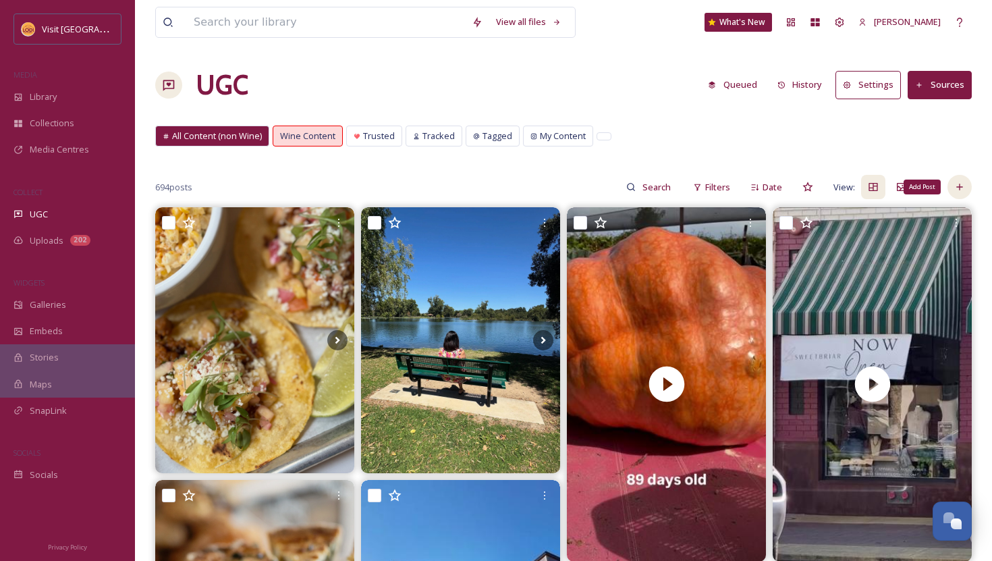
click at [962, 192] on icon at bounding box center [960, 187] width 11 height 11
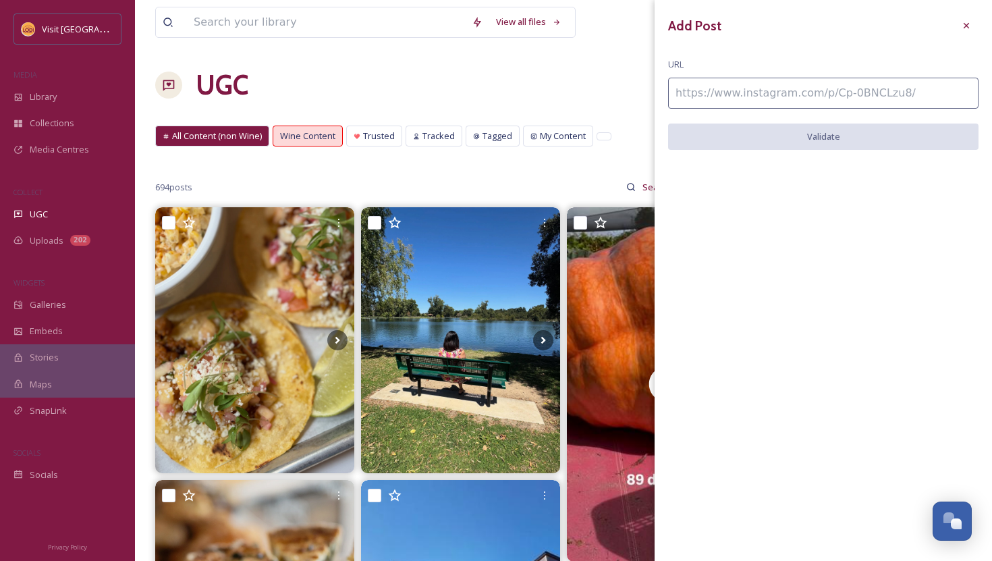
click at [840, 92] on input at bounding box center [823, 93] width 311 height 31
paste input "https://www.instagram.com/p/CyRPnmhvOAt/"
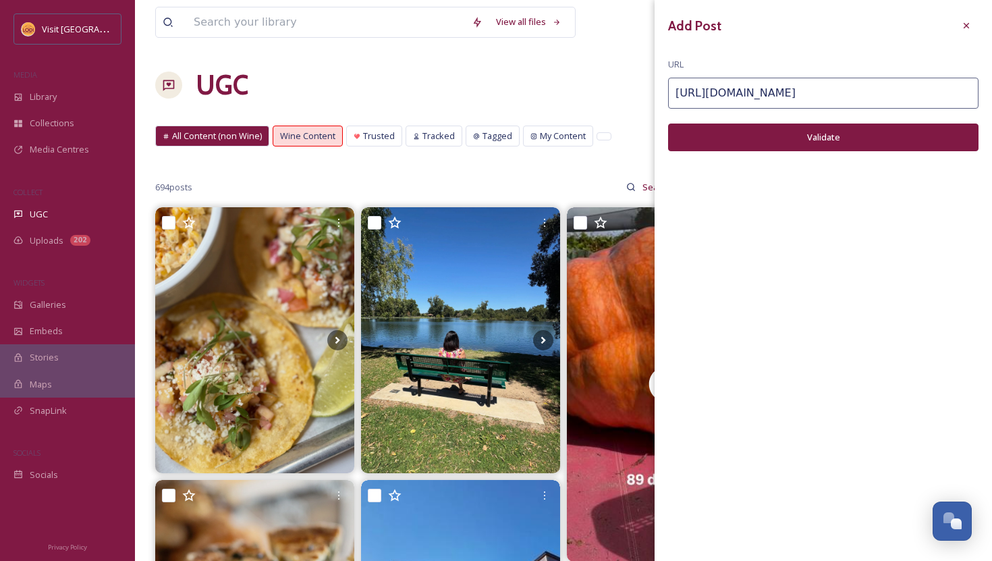
type input "https://www.instagram.com/p/CyRPnmhvOAt/"
click at [852, 147] on button "Validate" at bounding box center [823, 138] width 311 height 28
click at [851, 142] on button "Add Post" at bounding box center [823, 138] width 311 height 28
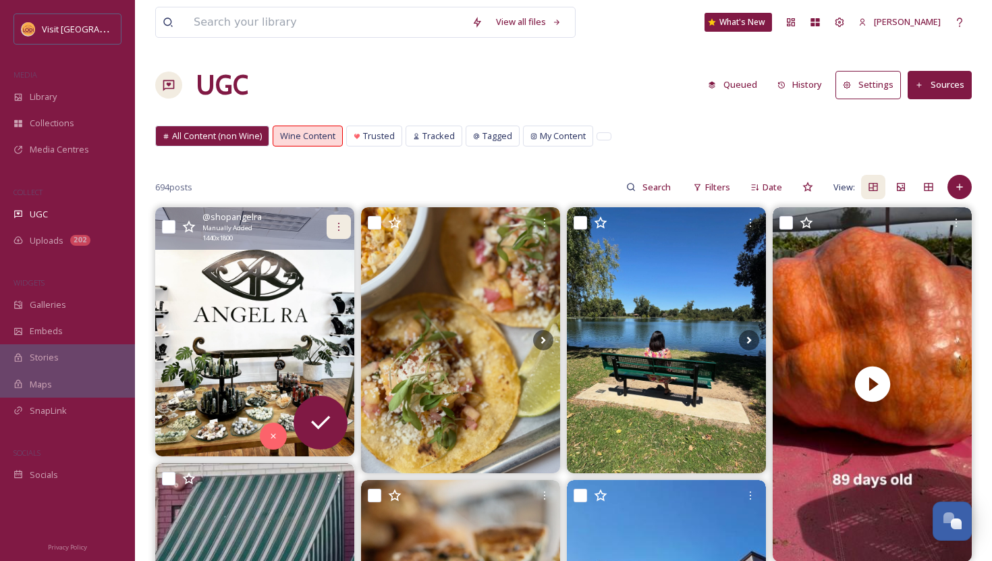
click at [342, 225] on icon at bounding box center [338, 226] width 11 height 11
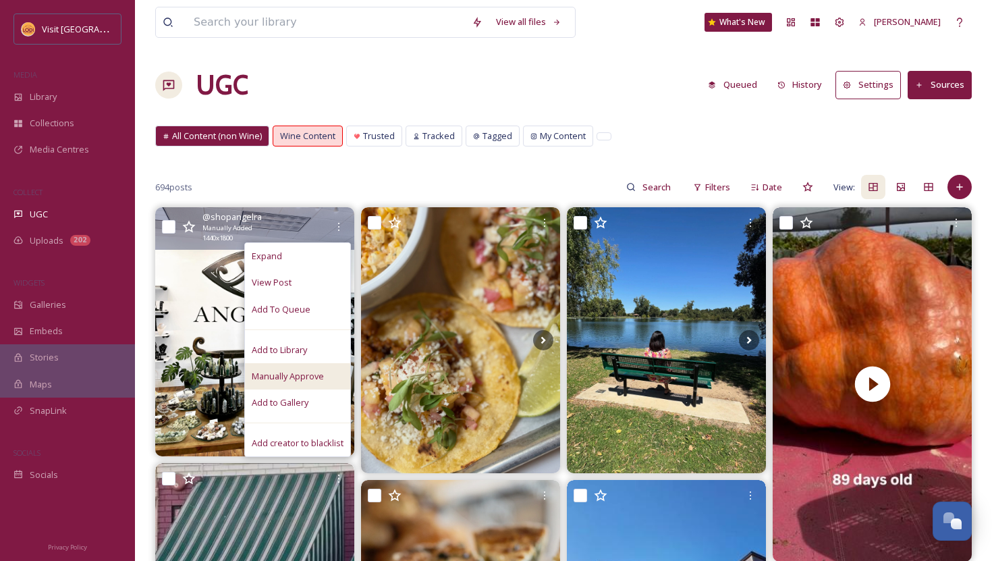
click at [299, 372] on span "Manually Approve" at bounding box center [288, 376] width 72 height 13
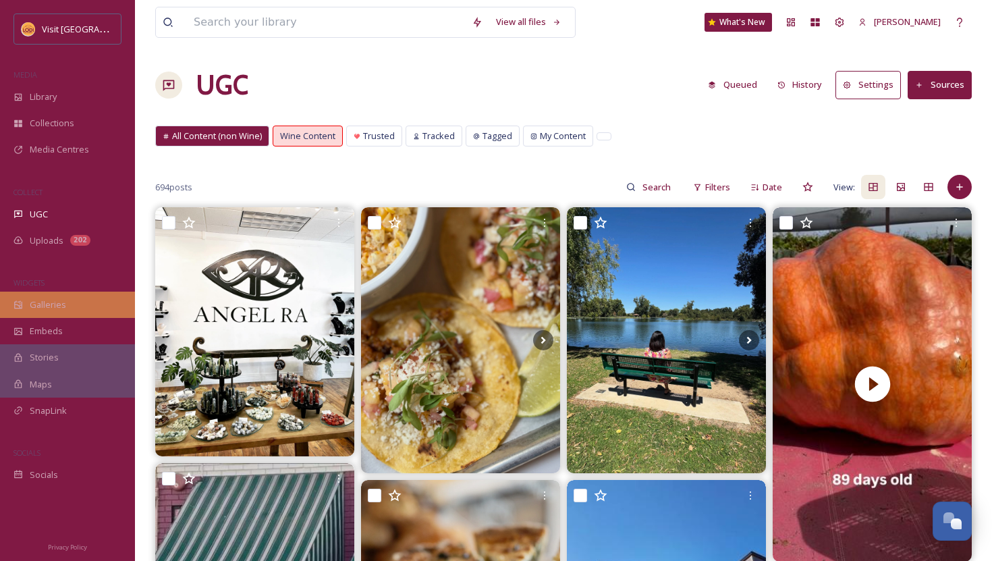
click at [66, 298] on div "Galleries" at bounding box center [67, 305] width 135 height 26
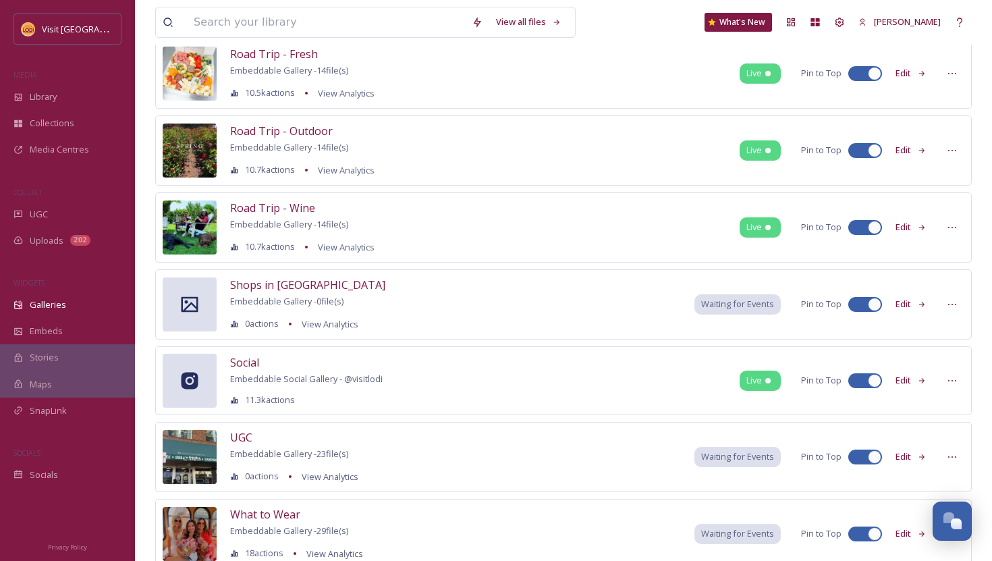
scroll to position [784, 0]
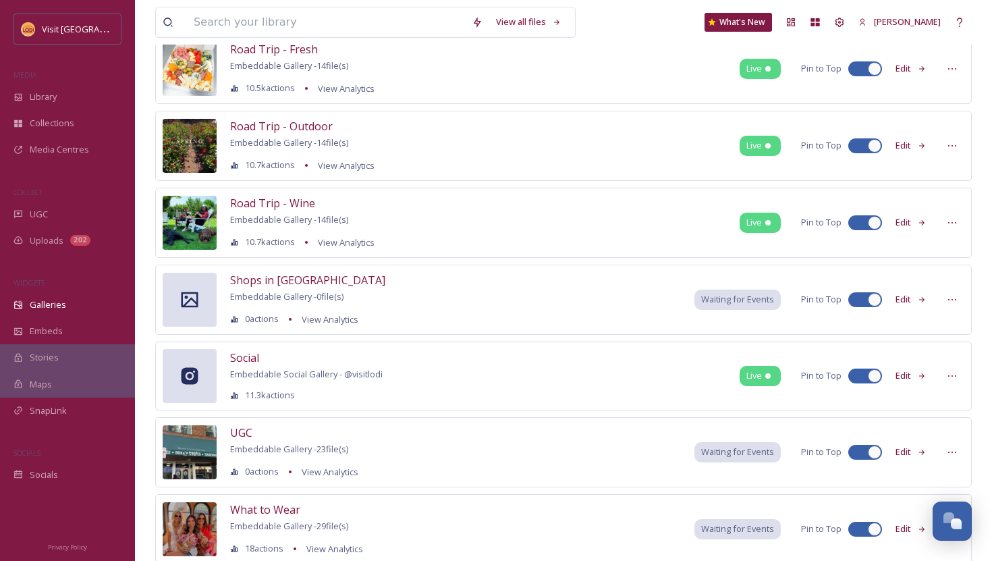
click at [913, 300] on button "Edit" at bounding box center [911, 299] width 45 height 26
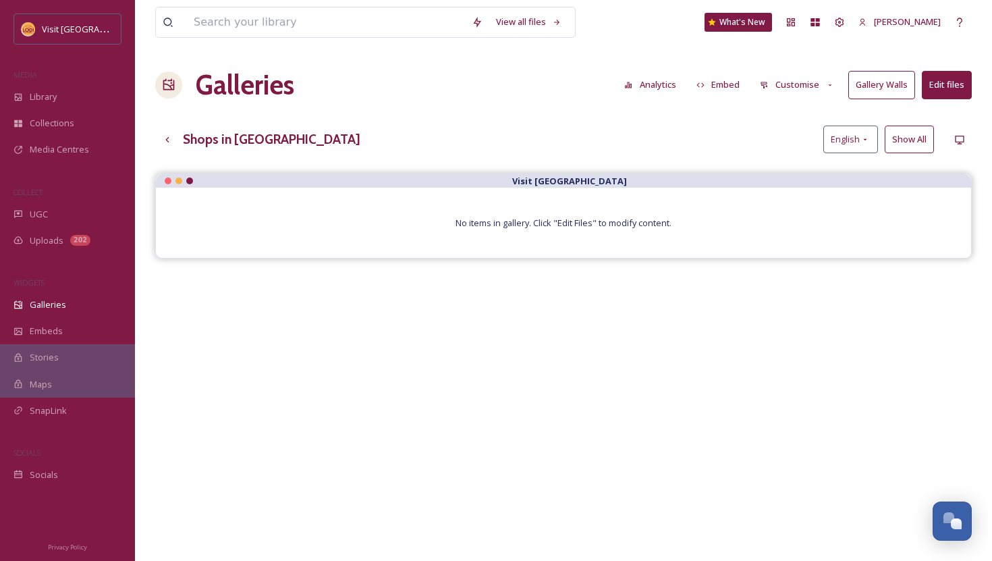
click at [957, 93] on button "Edit files" at bounding box center [947, 85] width 50 height 28
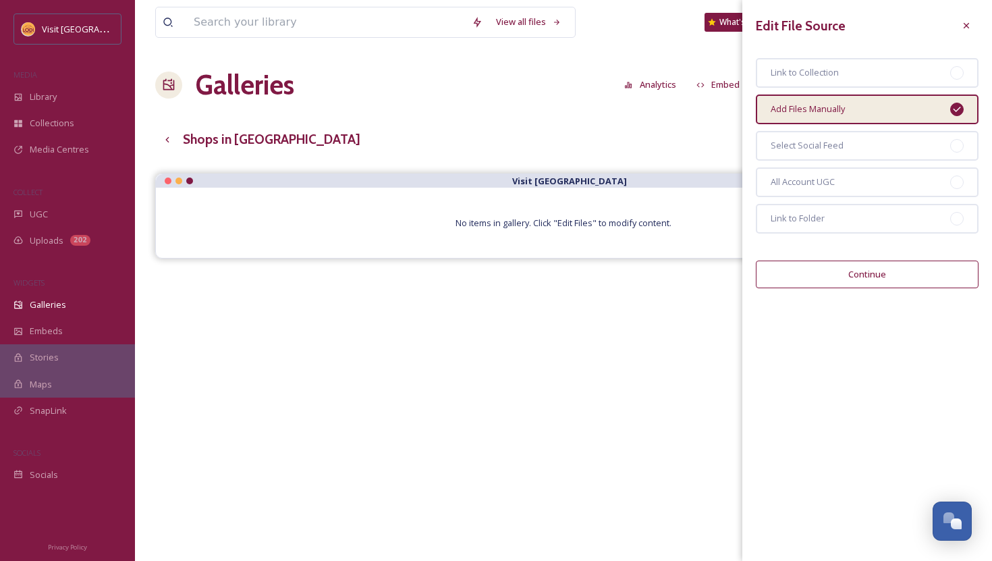
click at [897, 269] on button "Continue" at bounding box center [867, 275] width 223 height 28
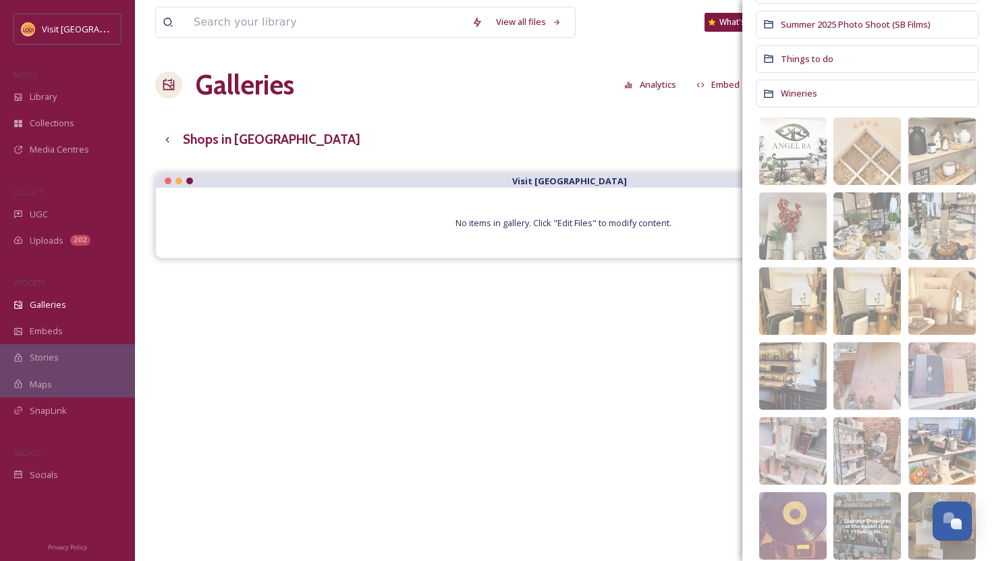
scroll to position [381, 0]
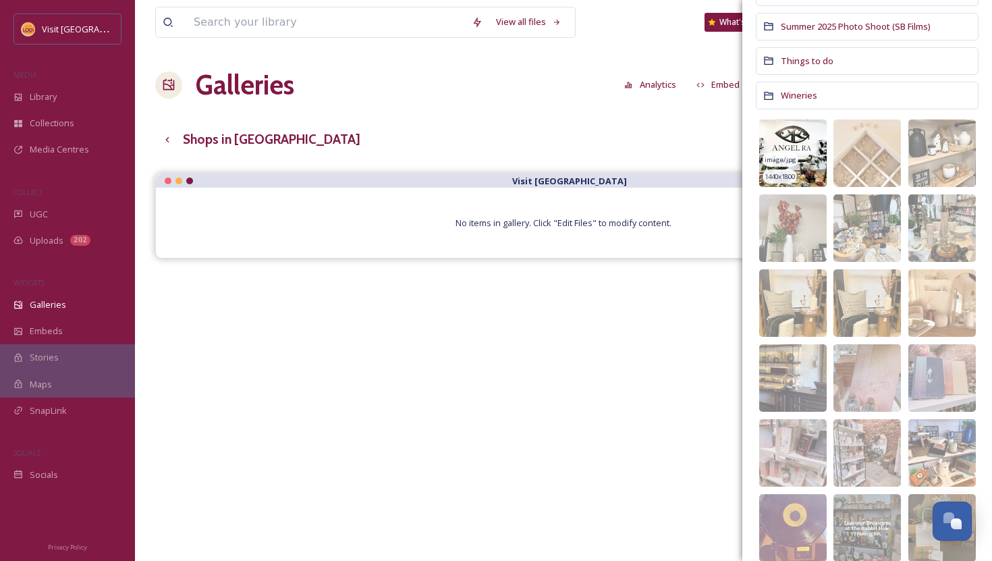
click at [805, 146] on img at bounding box center [793, 153] width 68 height 68
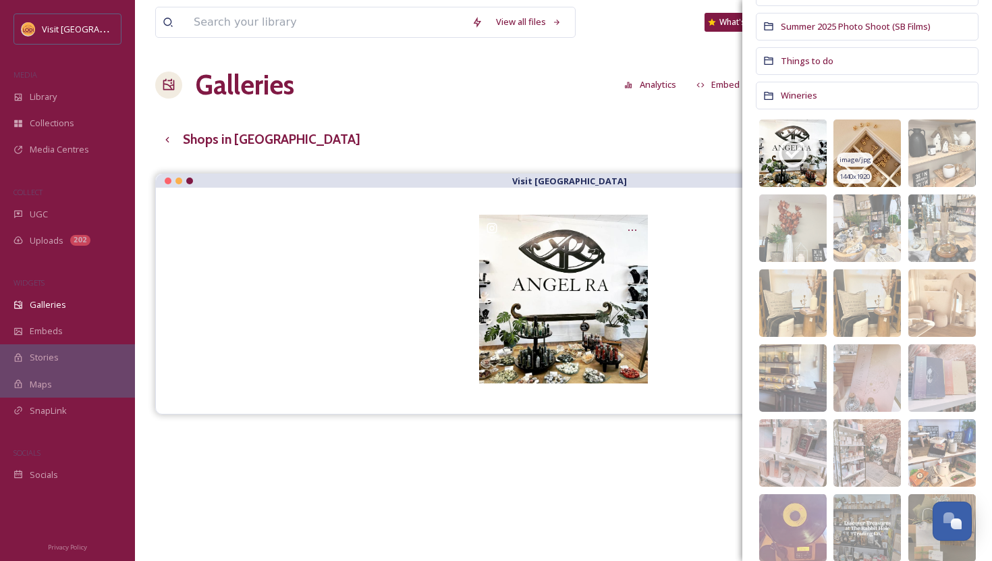
click at [879, 155] on img at bounding box center [868, 153] width 68 height 68
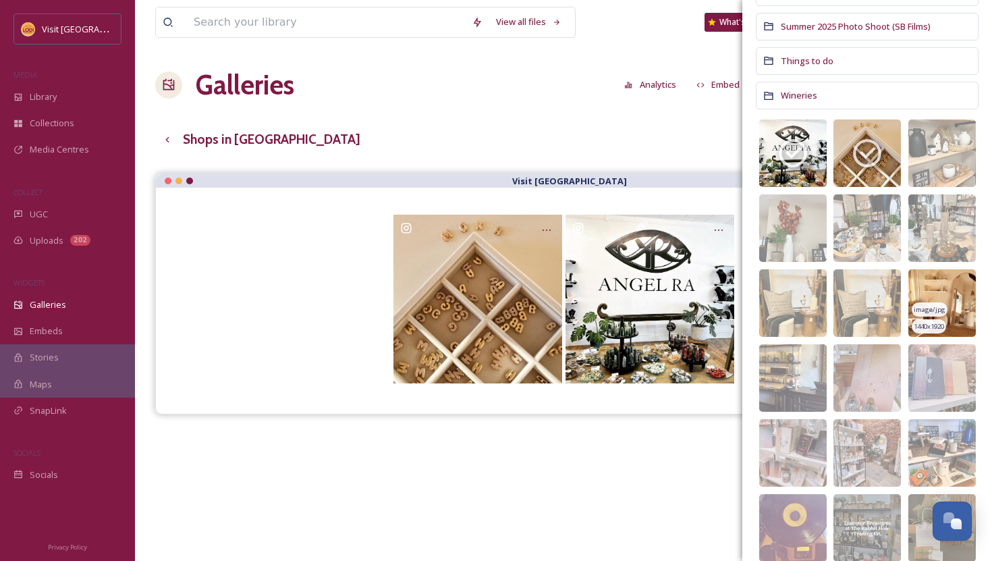
click at [965, 298] on img at bounding box center [943, 303] width 68 height 68
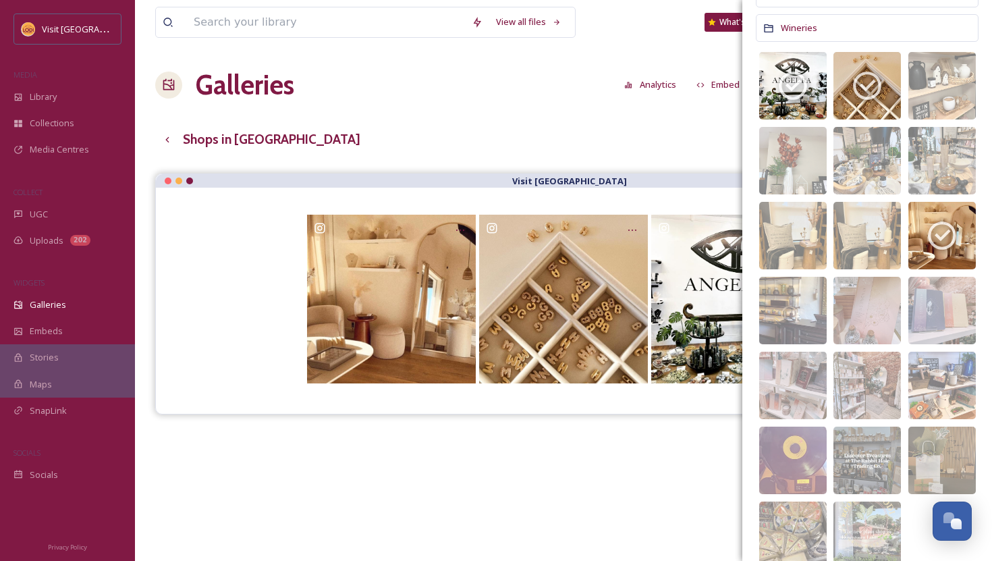
scroll to position [500, 0]
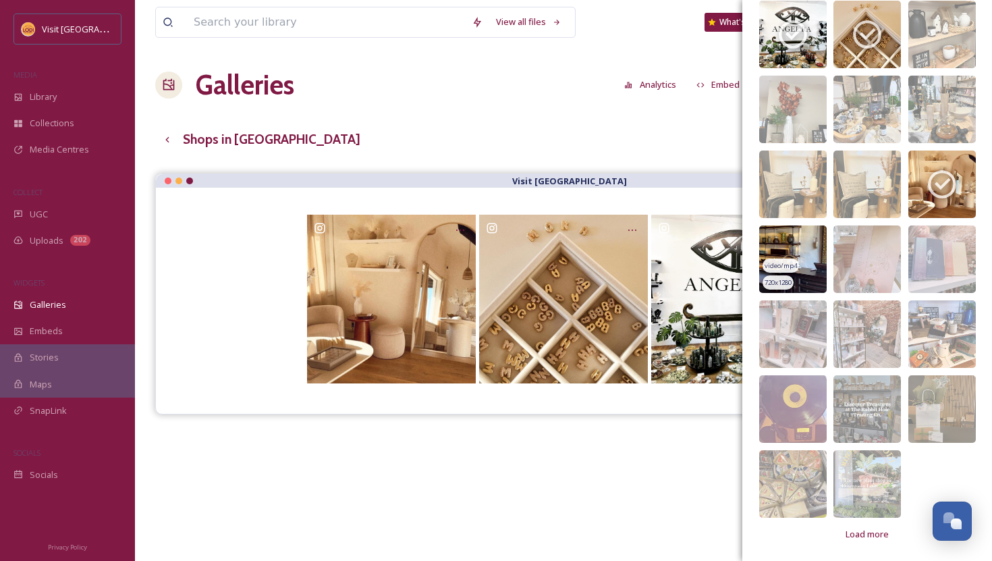
click at [794, 237] on img at bounding box center [793, 259] width 68 height 68
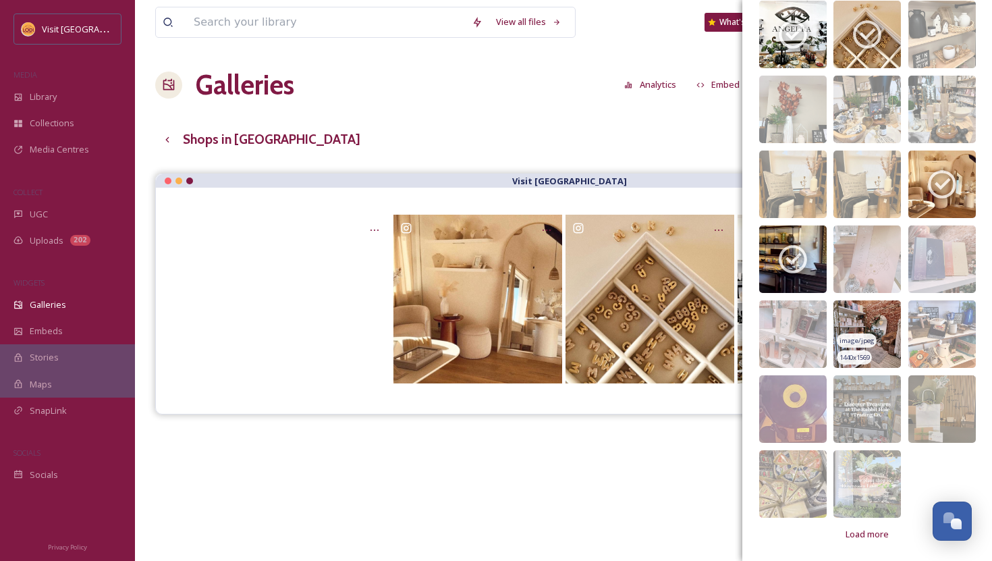
click at [890, 326] on img at bounding box center [868, 334] width 68 height 68
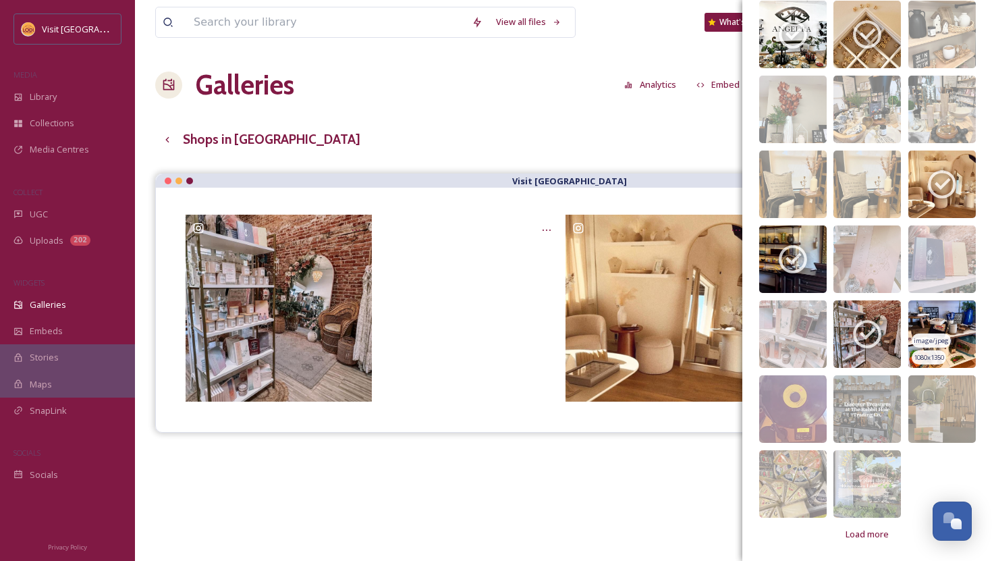
click at [963, 324] on img at bounding box center [943, 334] width 68 height 68
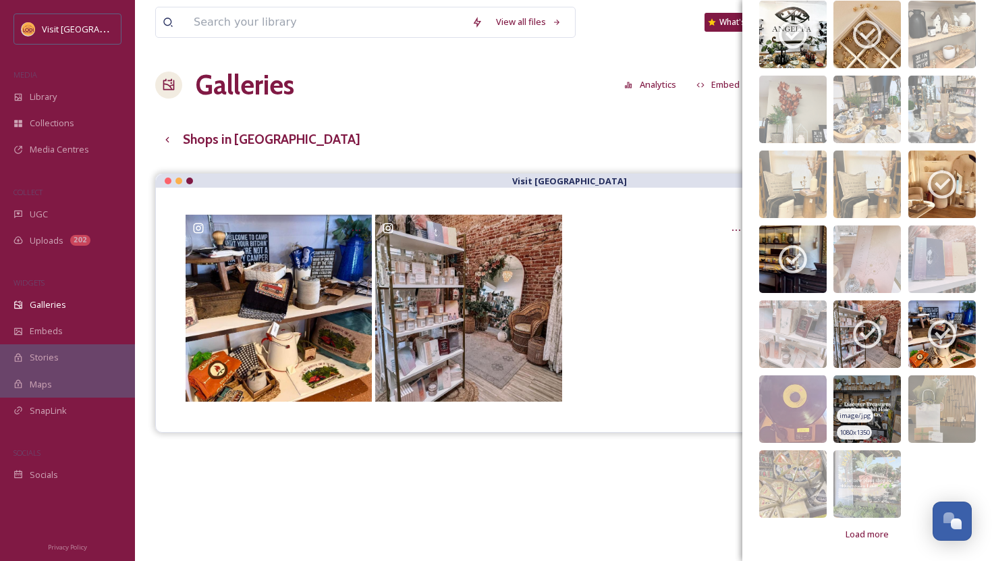
click at [875, 393] on img at bounding box center [868, 409] width 68 height 68
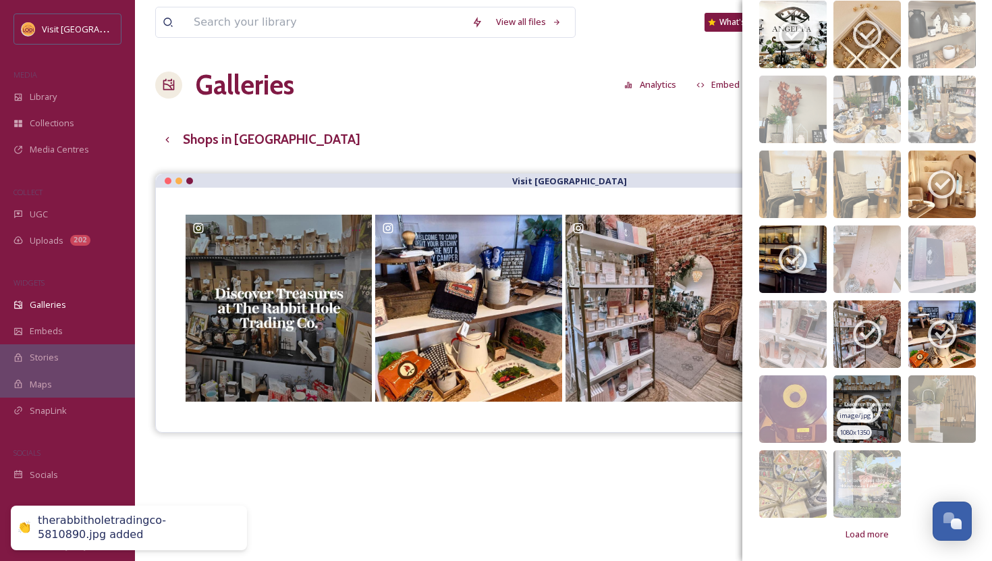
click at [858, 388] on img at bounding box center [868, 409] width 68 height 68
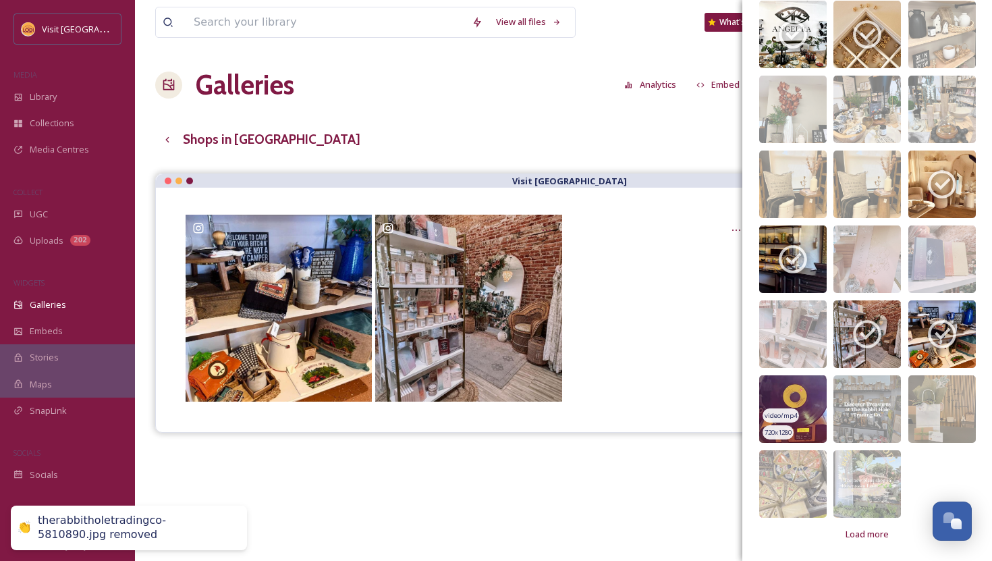
click at [801, 388] on img at bounding box center [793, 409] width 68 height 68
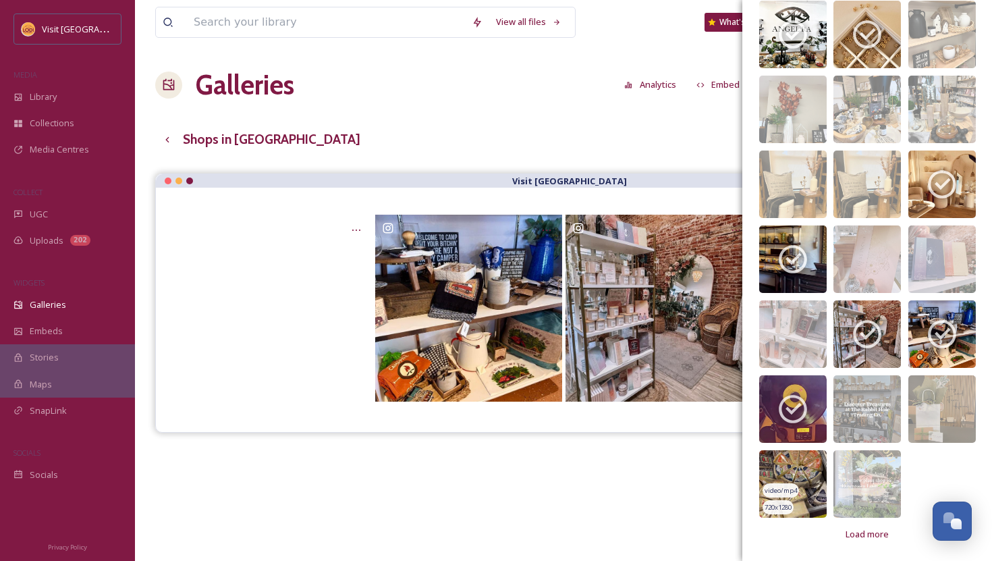
click at [787, 469] on img at bounding box center [793, 484] width 68 height 68
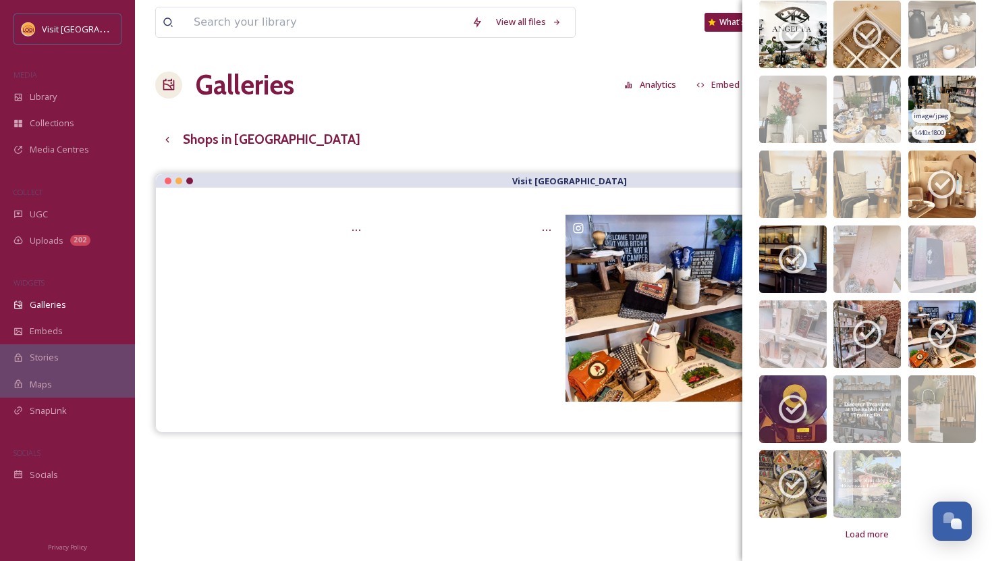
click at [917, 99] on img at bounding box center [943, 110] width 68 height 68
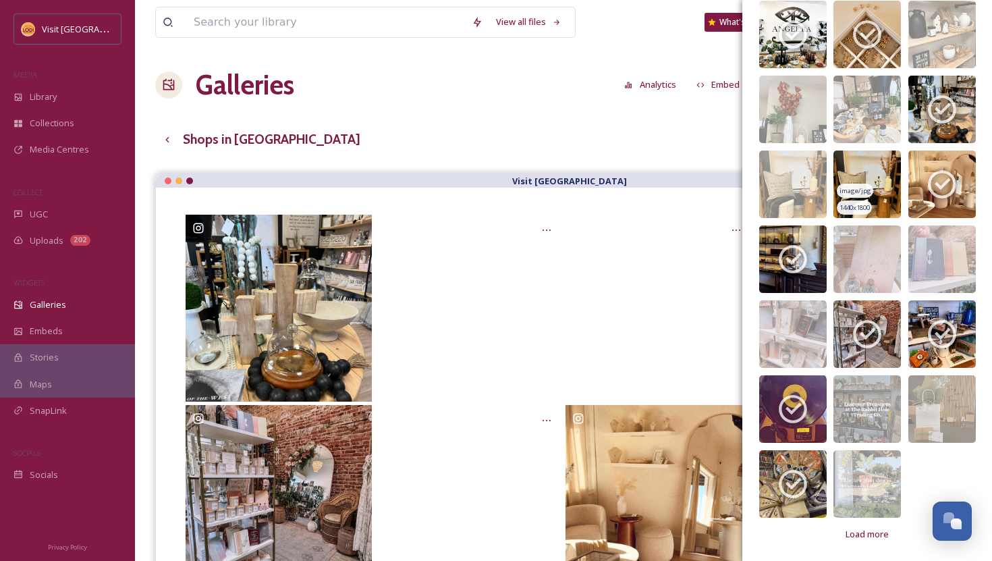
click at [857, 169] on img at bounding box center [868, 185] width 68 height 68
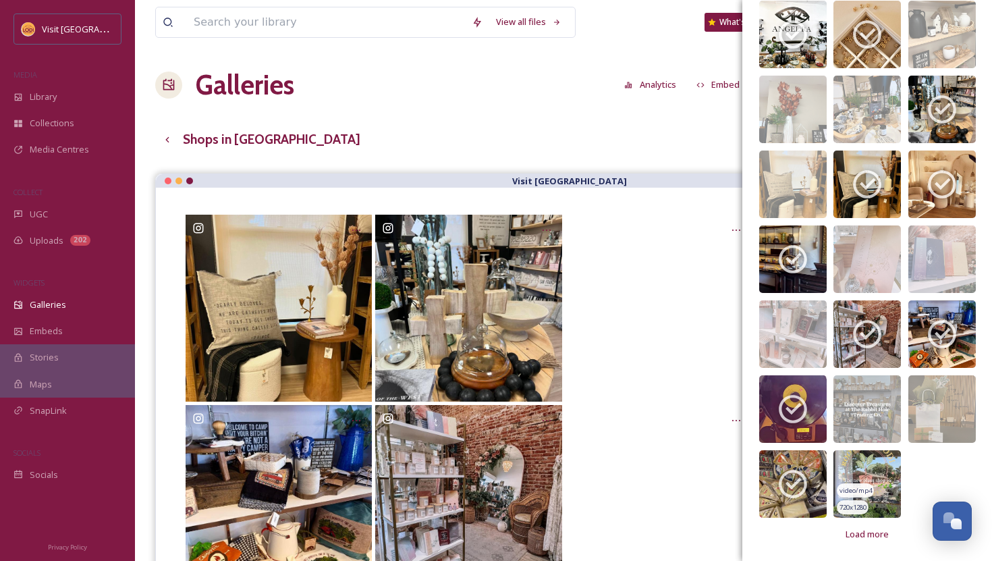
click at [883, 465] on img at bounding box center [868, 484] width 68 height 68
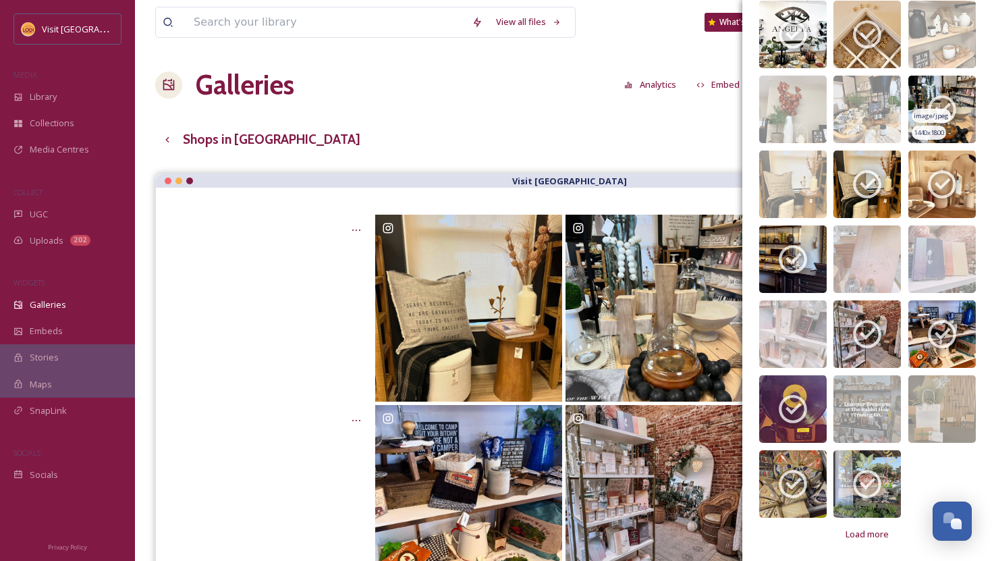
click at [929, 104] on icon at bounding box center [942, 109] width 28 height 28
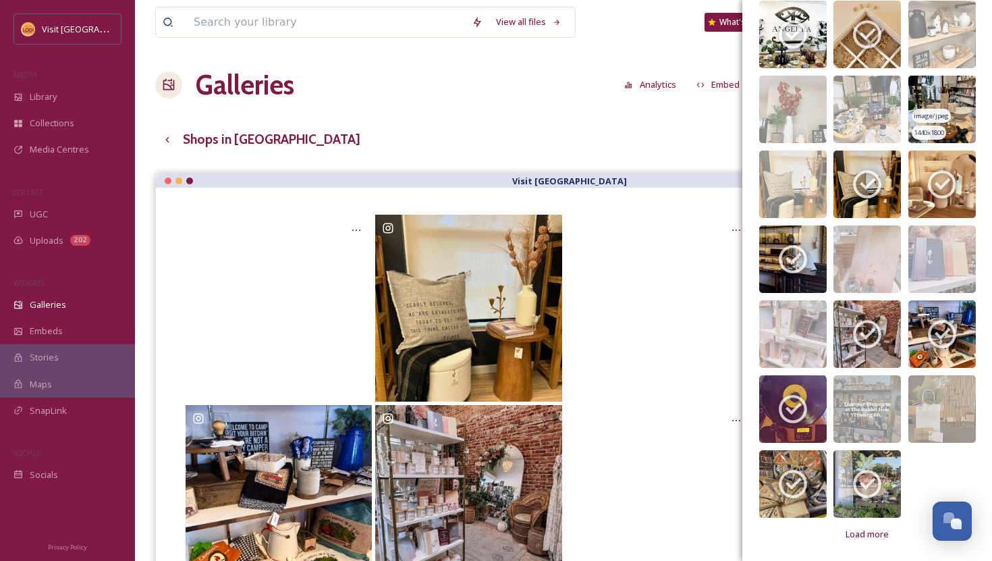
click at [670, 117] on div "View all files What's New Natalie Morlino Galleries Analytics Embed Customise G…" at bounding box center [563, 377] width 857 height 755
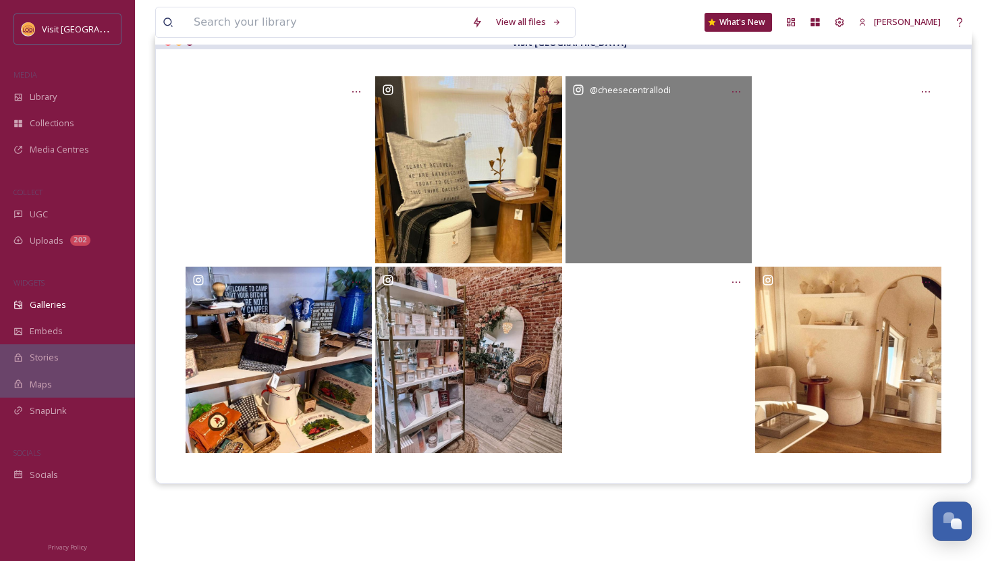
scroll to position [0, 0]
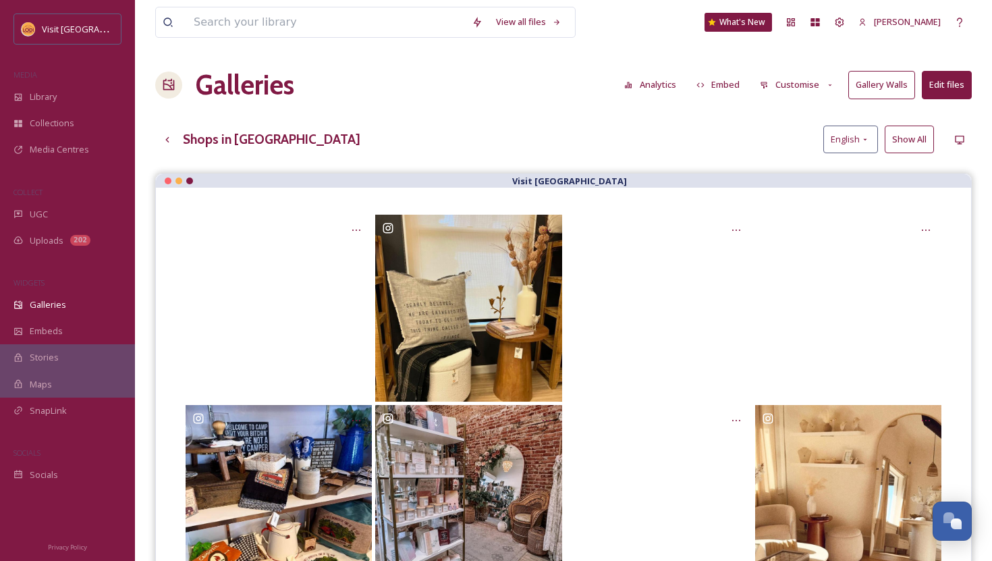
click at [784, 91] on button "Customise" at bounding box center [797, 85] width 88 height 26
click at [721, 109] on div "View all files What's New Natalie Morlino Galleries Analytics Embed Customise L…" at bounding box center [563, 377] width 857 height 755
click at [720, 88] on button "Embed" at bounding box center [718, 85] width 57 height 26
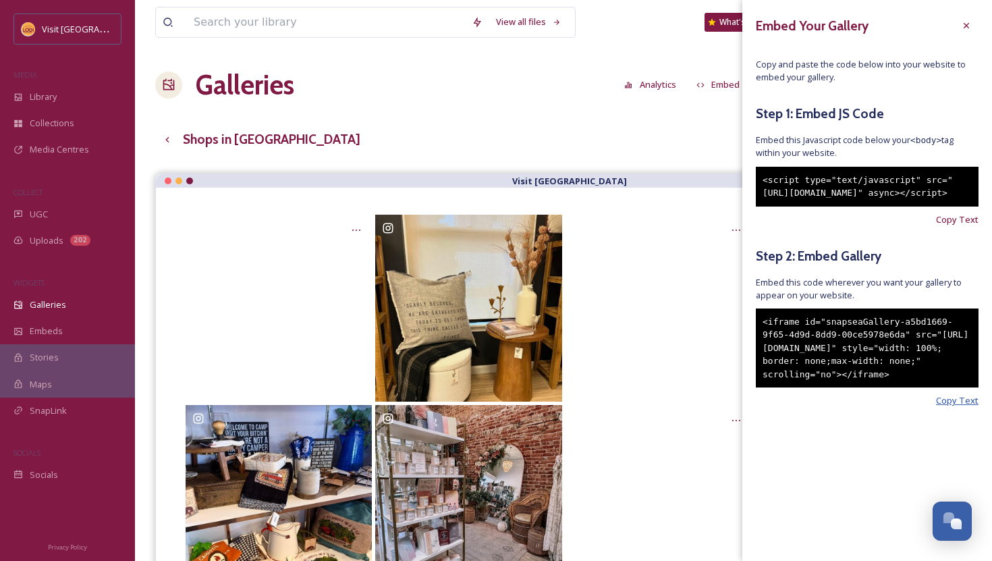
click at [951, 407] on span "Copy Text" at bounding box center [957, 400] width 43 height 13
click at [581, 147] on div "Shops in Lodi English Show All" at bounding box center [563, 140] width 817 height 28
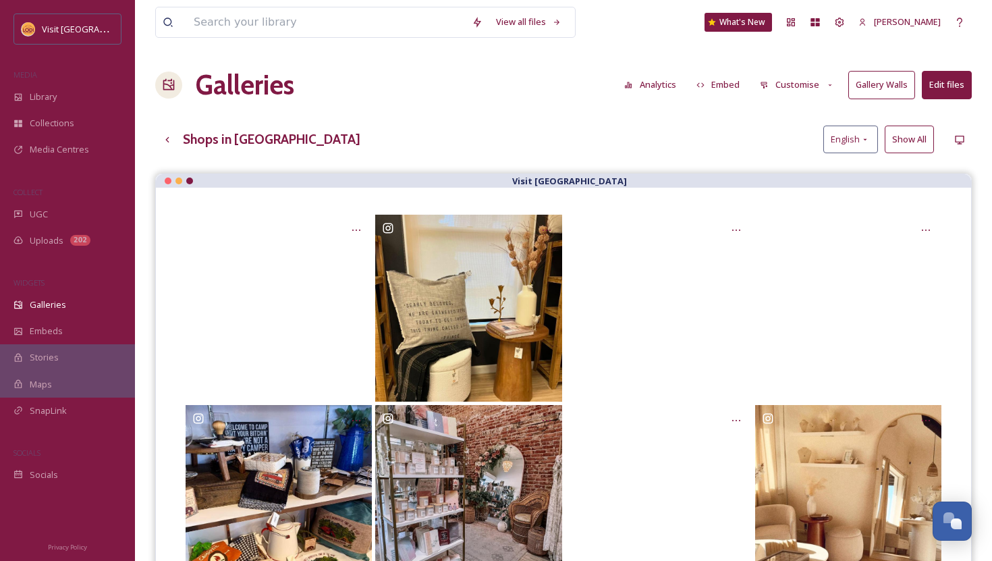
click at [938, 84] on button "Edit files" at bounding box center [947, 85] width 50 height 28
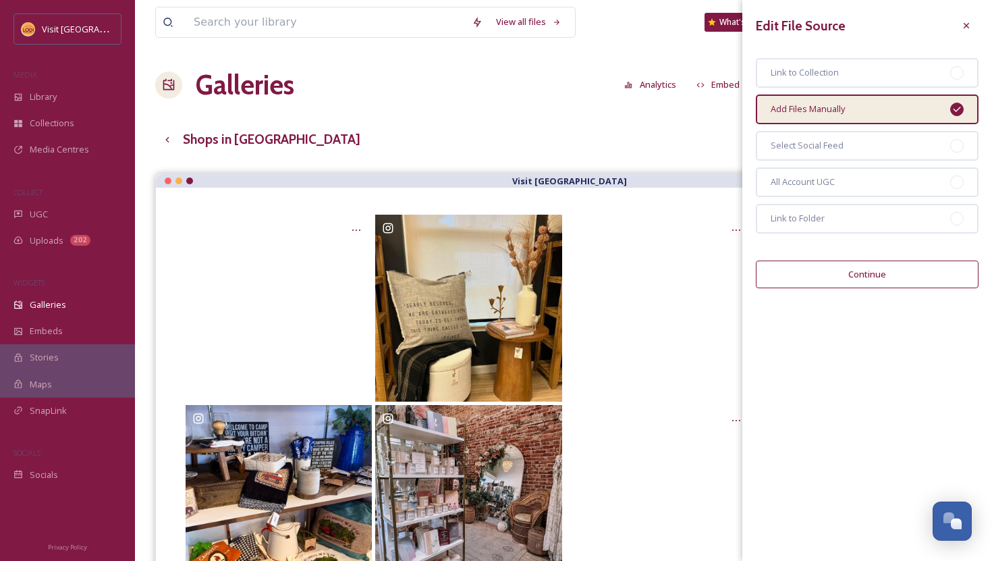
click at [899, 262] on button "Continue" at bounding box center [867, 275] width 223 height 28
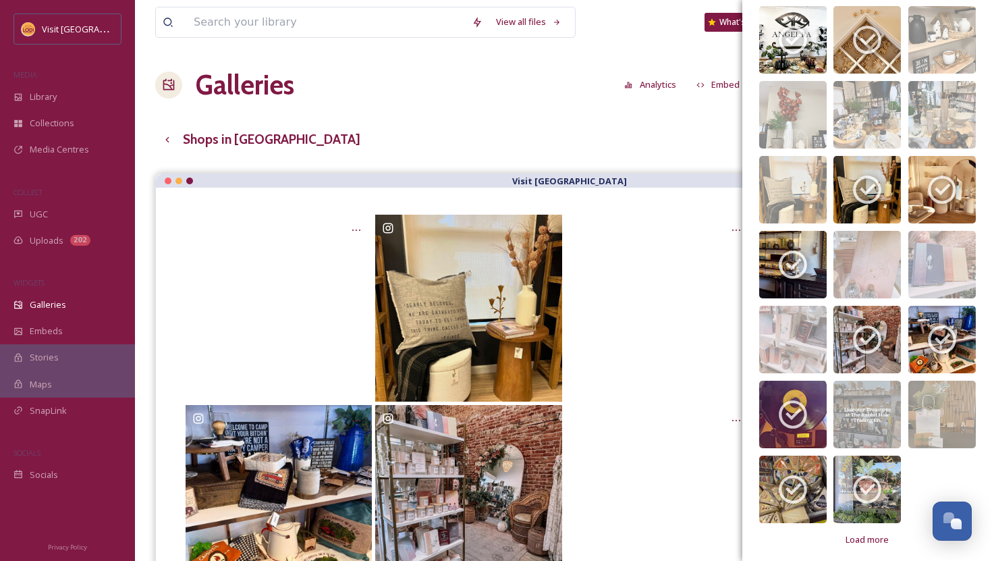
scroll to position [500, 0]
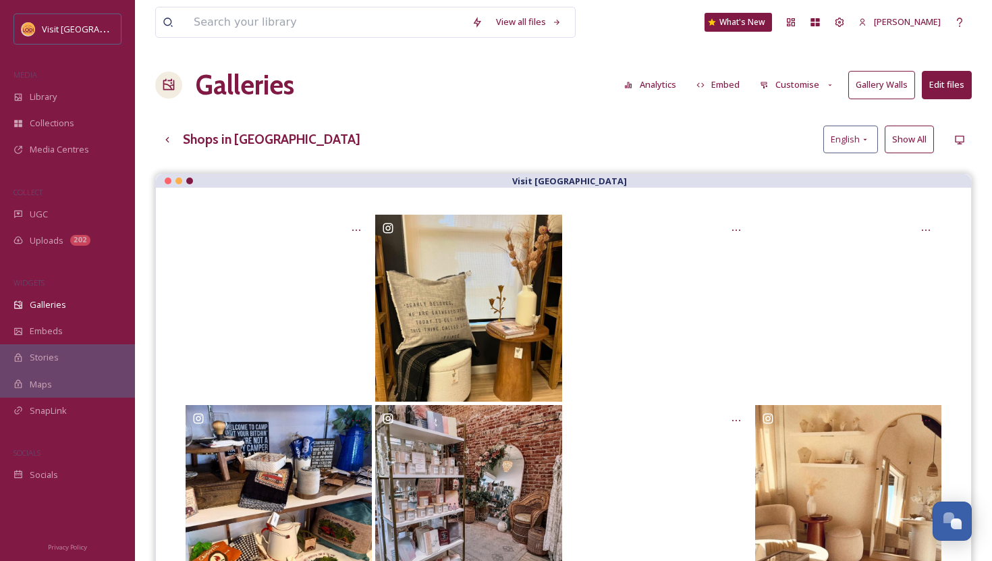
click at [630, 139] on div "Shops in Lodi English Show All" at bounding box center [563, 140] width 817 height 28
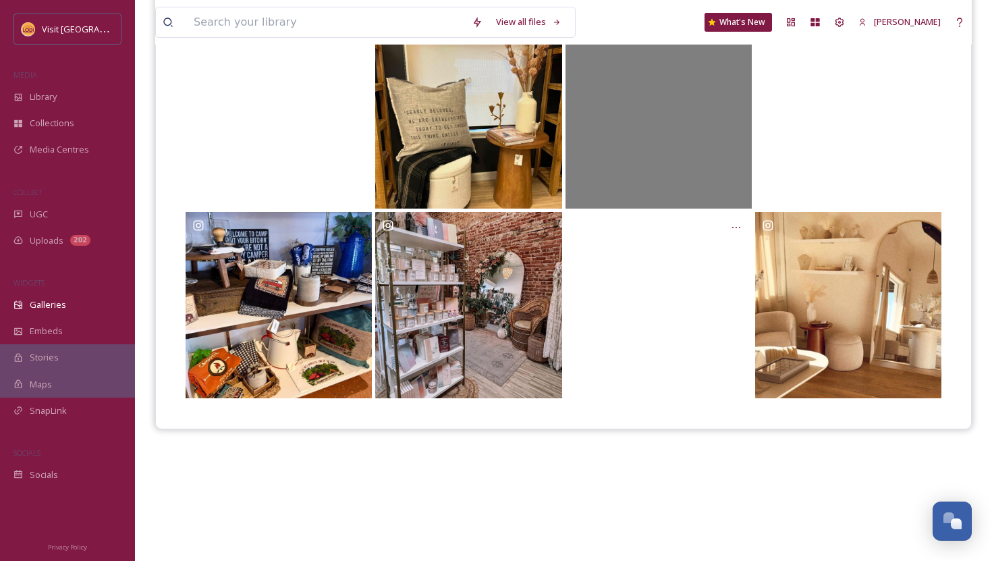
scroll to position [0, 0]
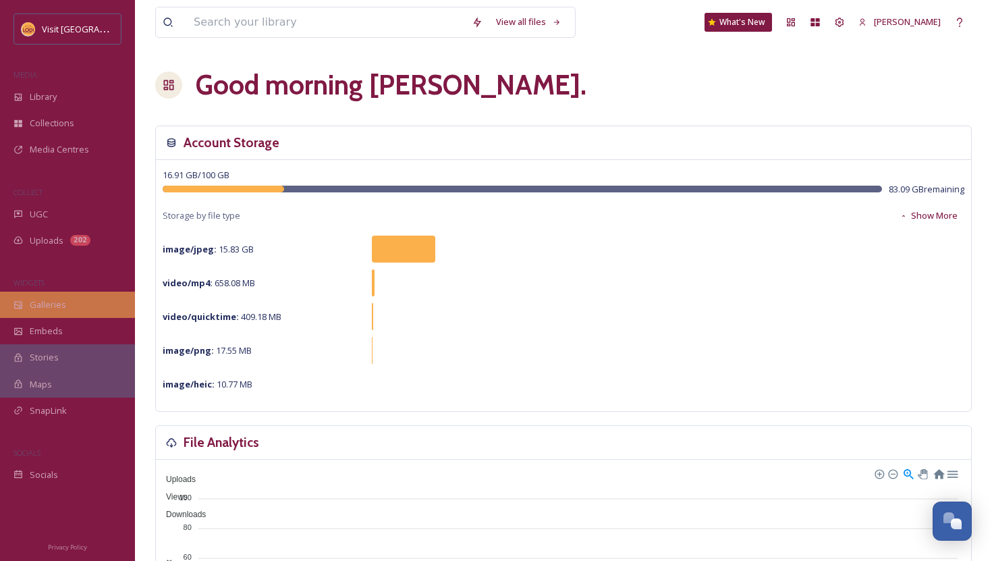
click at [53, 313] on div "Galleries" at bounding box center [67, 305] width 135 height 26
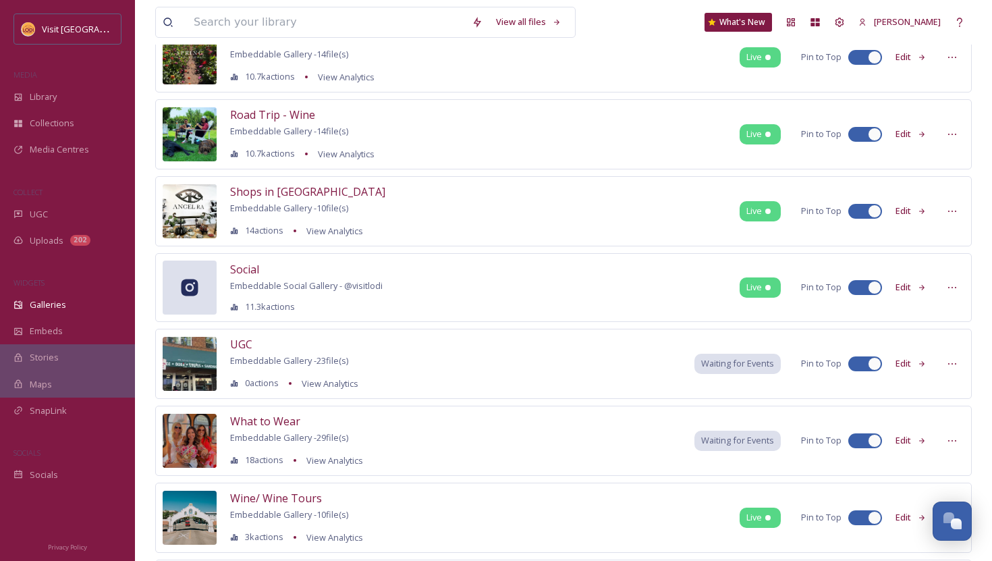
scroll to position [863, 0]
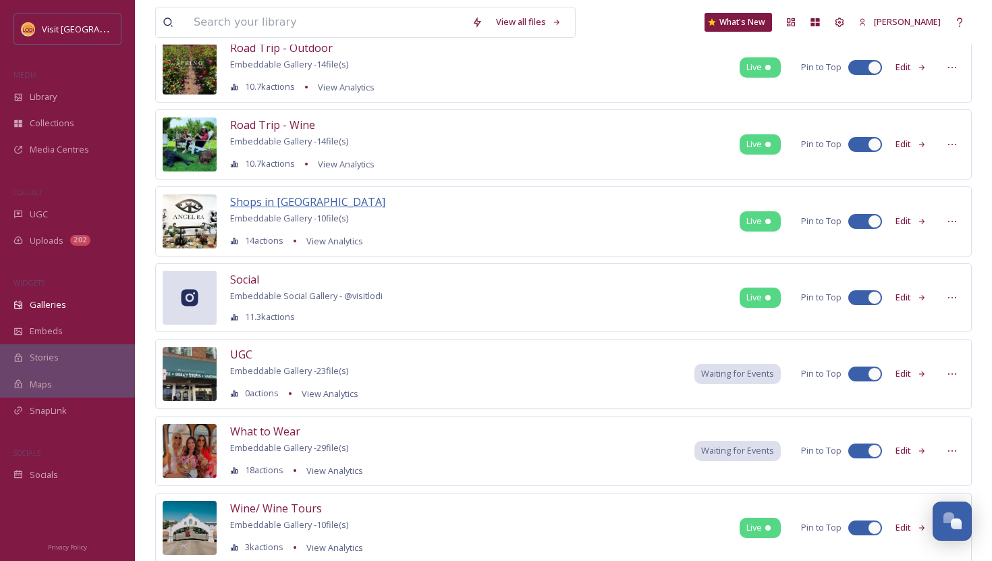
click at [269, 204] on span "Shops in [GEOGRAPHIC_DATA]" at bounding box center [307, 201] width 155 height 15
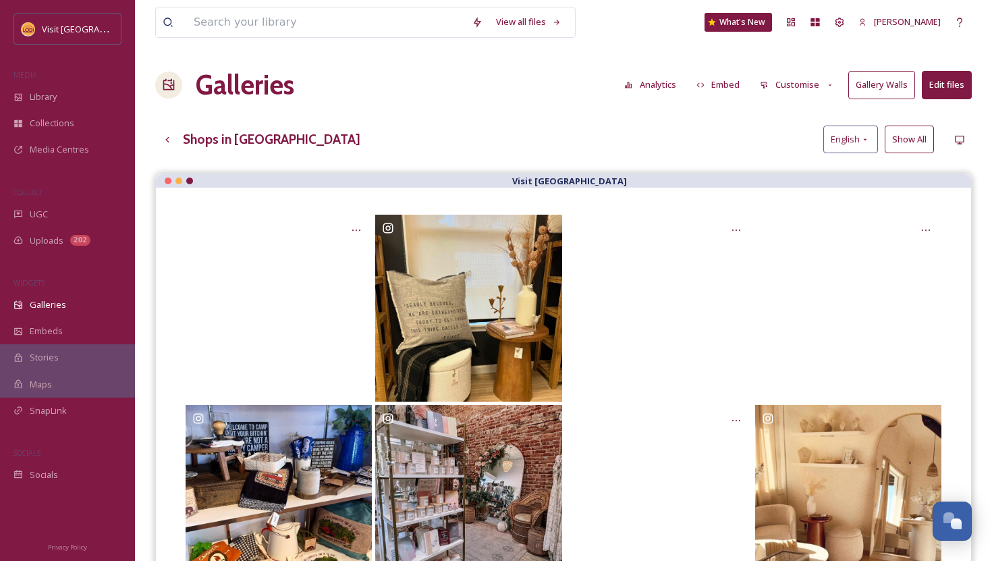
click at [803, 82] on button "Customise" at bounding box center [797, 85] width 88 height 26
click at [730, 80] on button "Embed" at bounding box center [718, 85] width 57 height 26
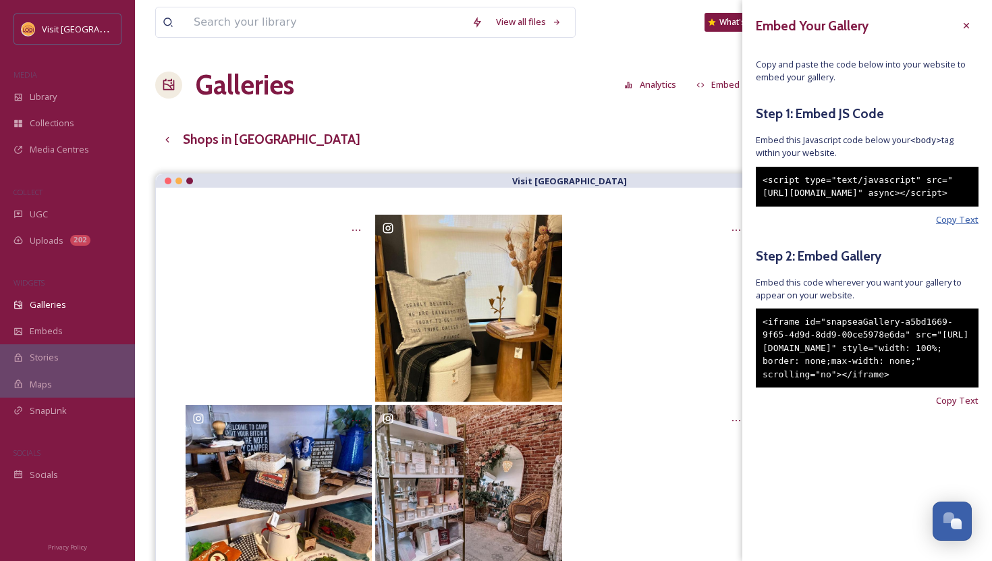
click at [951, 226] on span "Copy Text" at bounding box center [957, 219] width 43 height 13
click at [953, 407] on span "Copy Text" at bounding box center [957, 400] width 43 height 13
click at [968, 30] on icon at bounding box center [966, 25] width 11 height 11
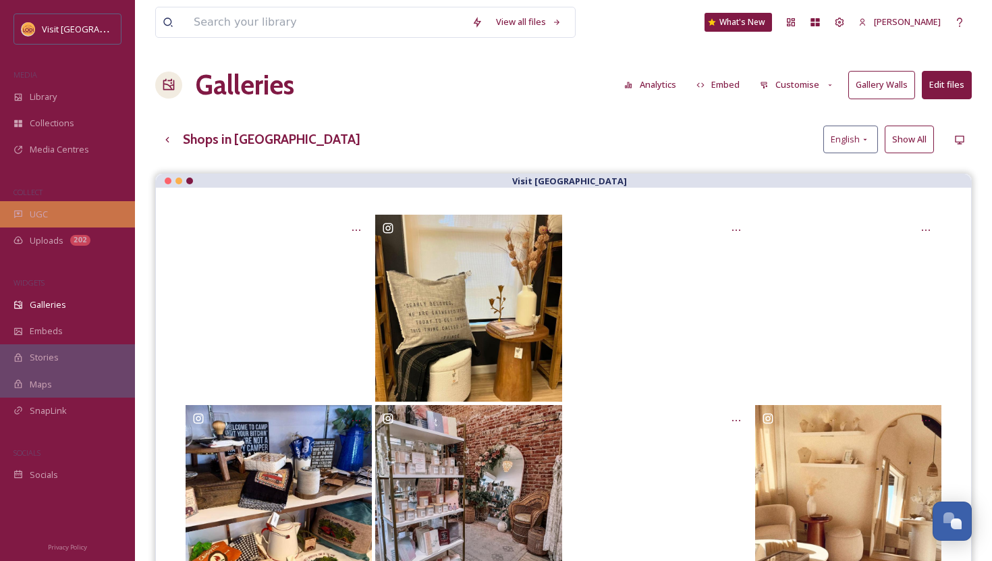
click at [76, 215] on div "UGC" at bounding box center [67, 214] width 135 height 26
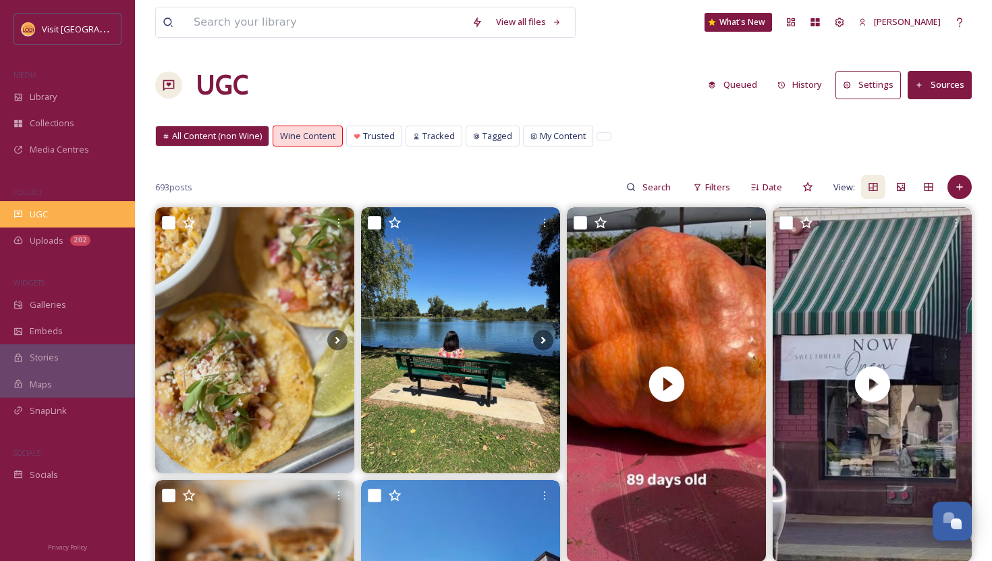
click at [53, 223] on div "UGC" at bounding box center [67, 214] width 135 height 26
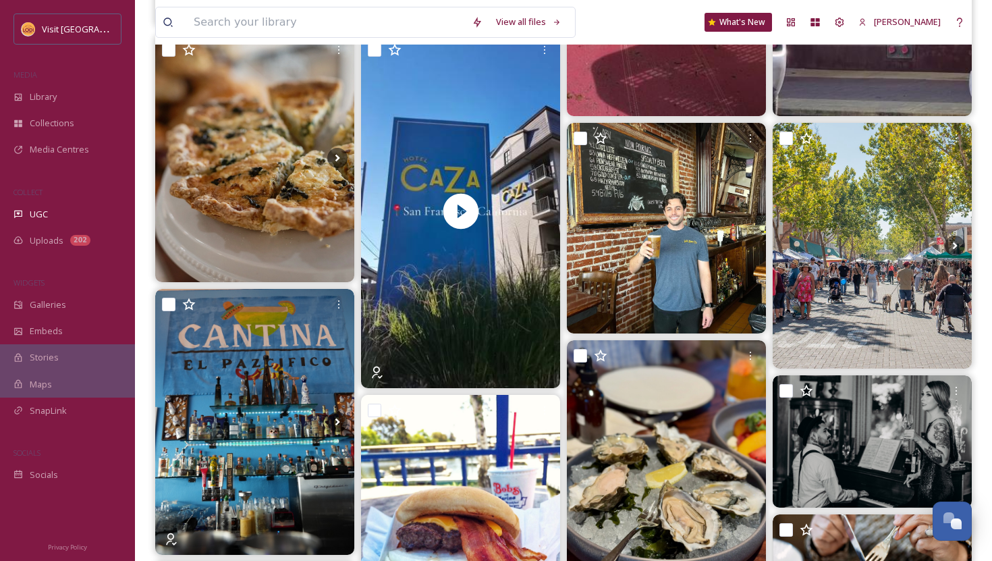
scroll to position [390, 0]
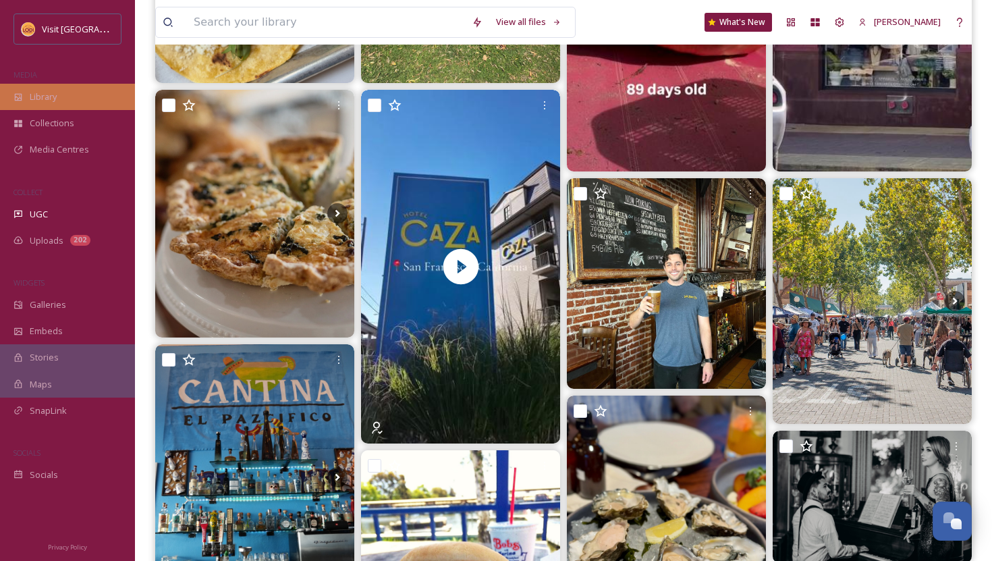
click at [47, 107] on div "Library" at bounding box center [67, 97] width 135 height 26
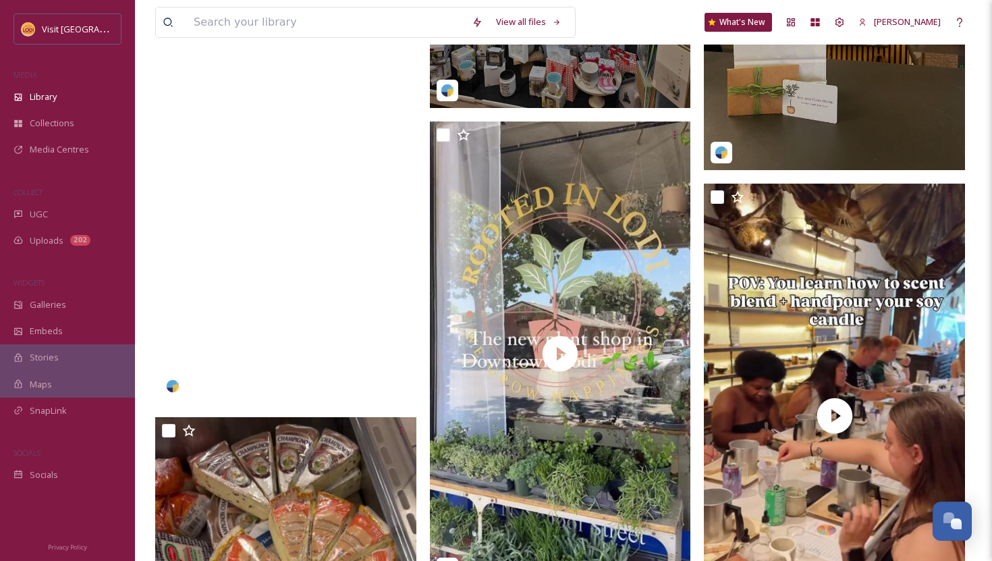
scroll to position [2197, 0]
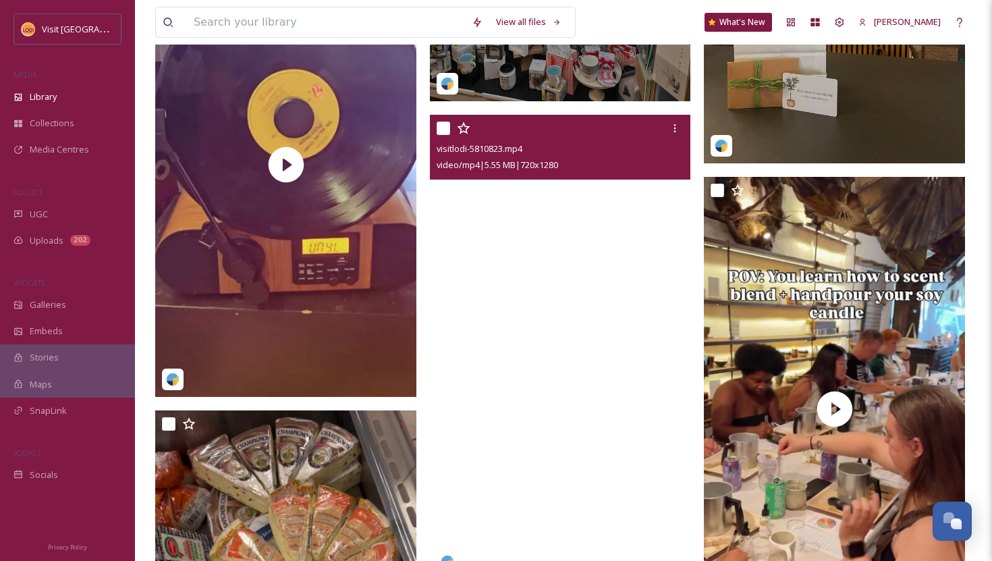
click at [518, 290] on video "visitlodi-5810823.mp4" at bounding box center [560, 347] width 261 height 464
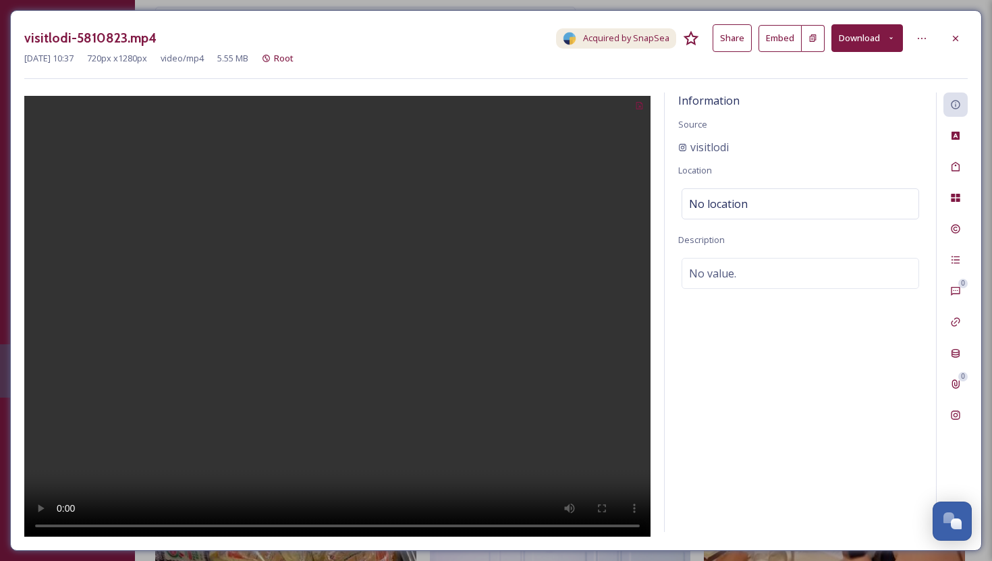
click at [773, 48] on button "Embed" at bounding box center [780, 38] width 43 height 27
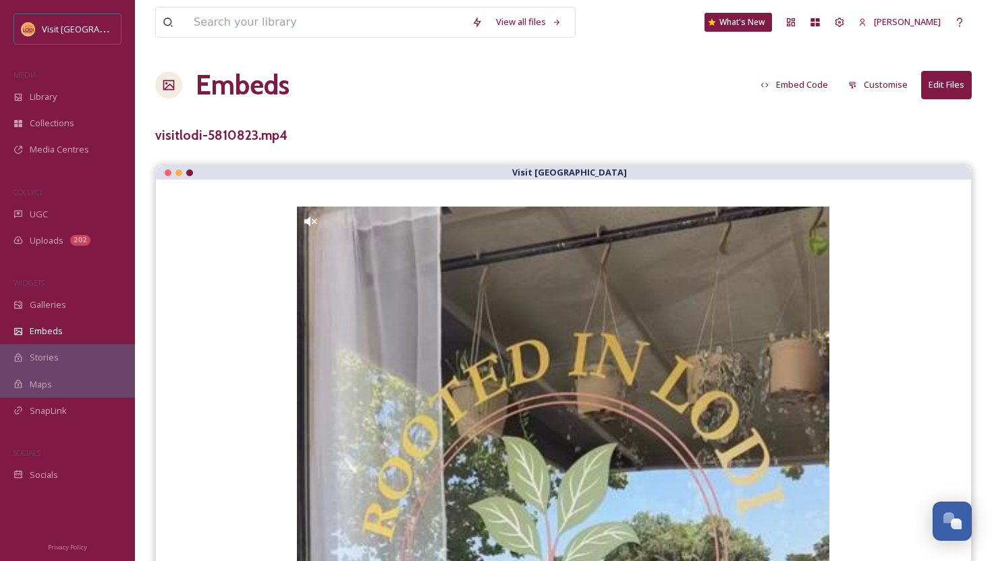
click at [807, 88] on button "Embed Code" at bounding box center [794, 85] width 81 height 26
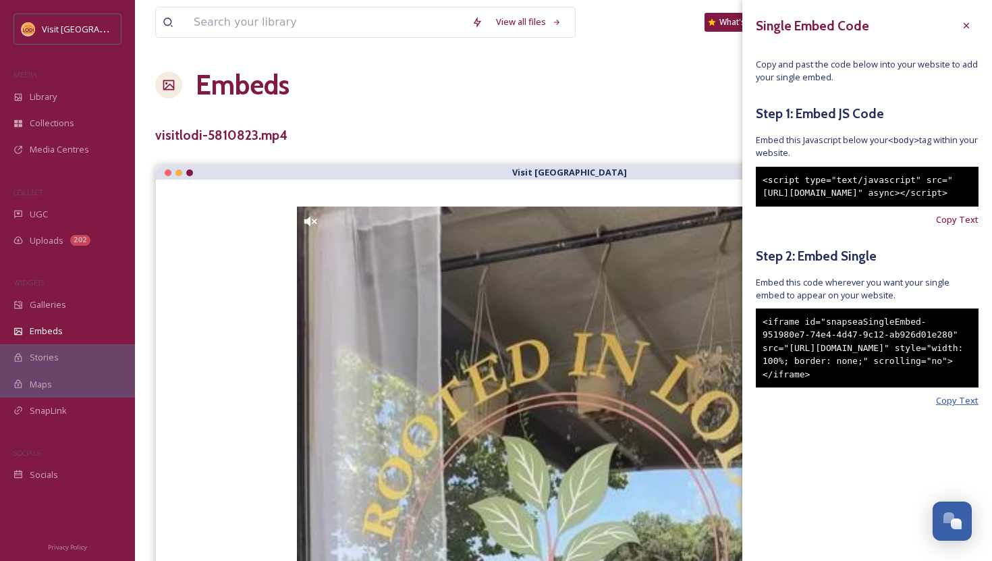
click at [949, 407] on span "Copy Text" at bounding box center [957, 400] width 43 height 13
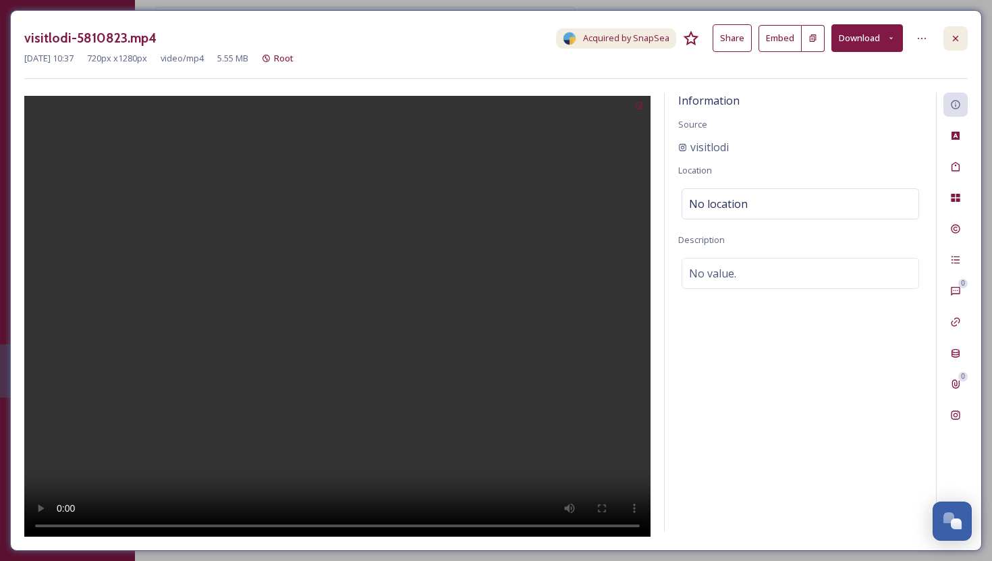
click at [964, 38] on div at bounding box center [956, 38] width 24 height 24
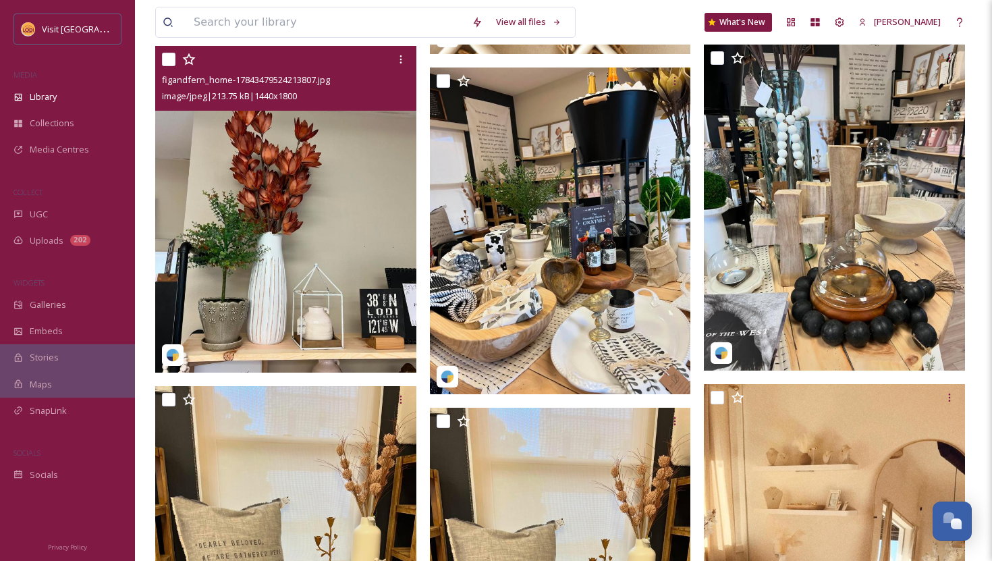
scroll to position [616, 0]
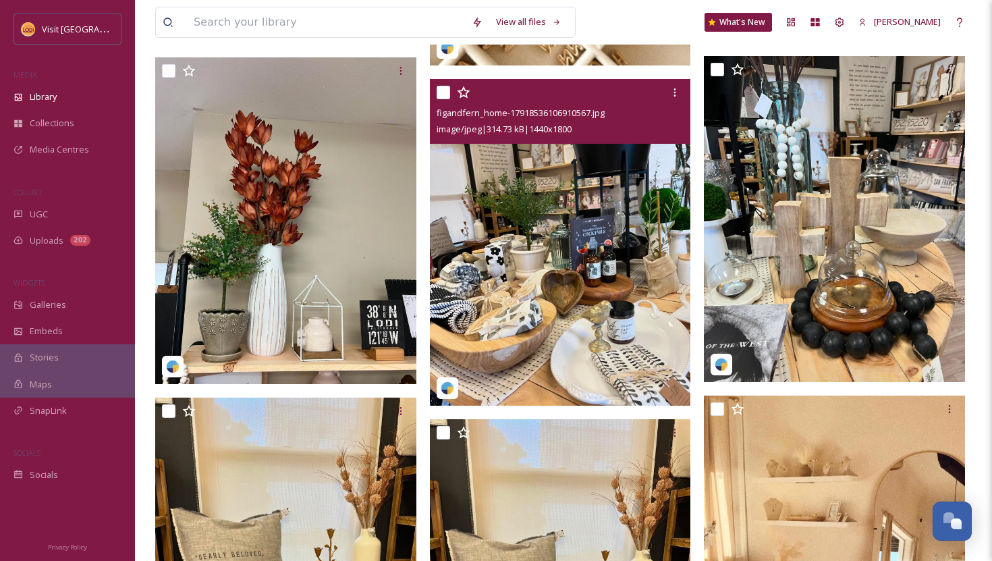
click at [526, 200] on img at bounding box center [560, 242] width 261 height 327
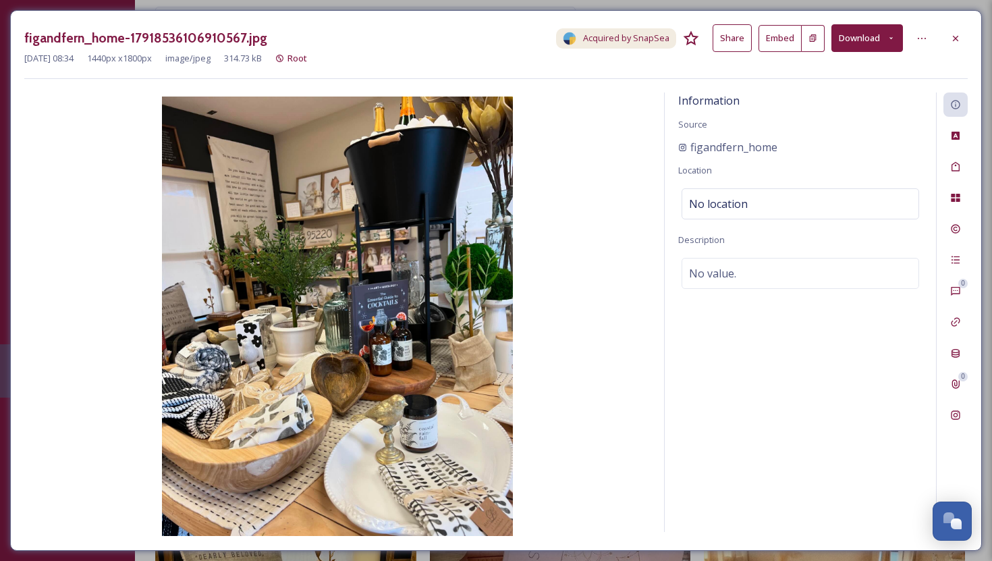
click at [785, 41] on button "Embed" at bounding box center [780, 38] width 43 height 27
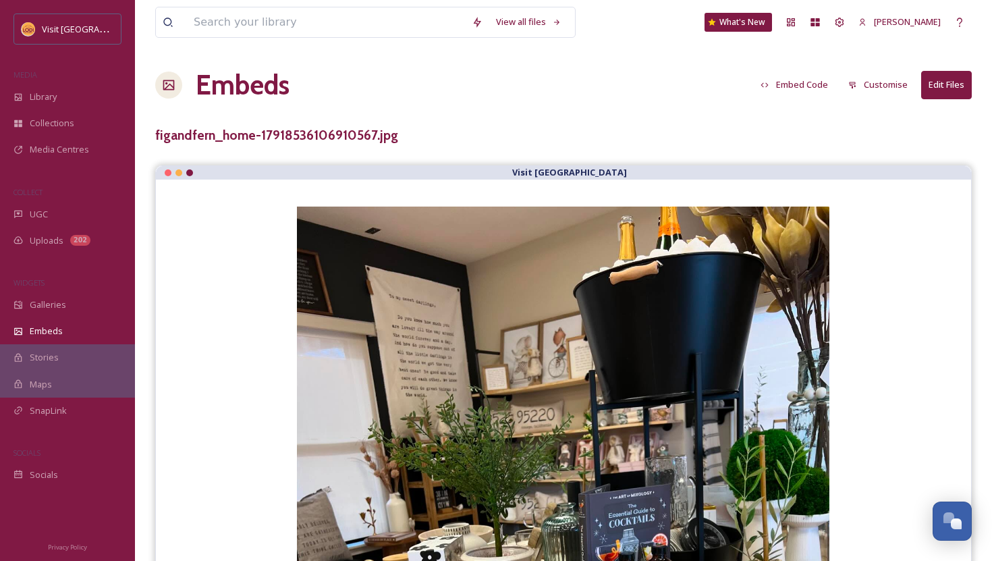
click at [818, 86] on button "Embed Code" at bounding box center [794, 85] width 81 height 26
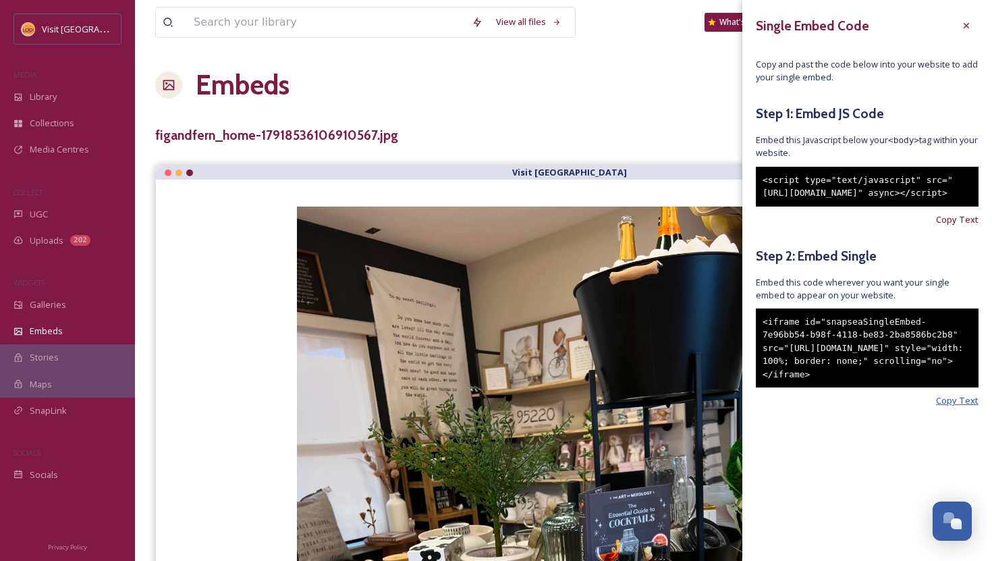
click at [964, 407] on span "Copy Text" at bounding box center [957, 400] width 43 height 13
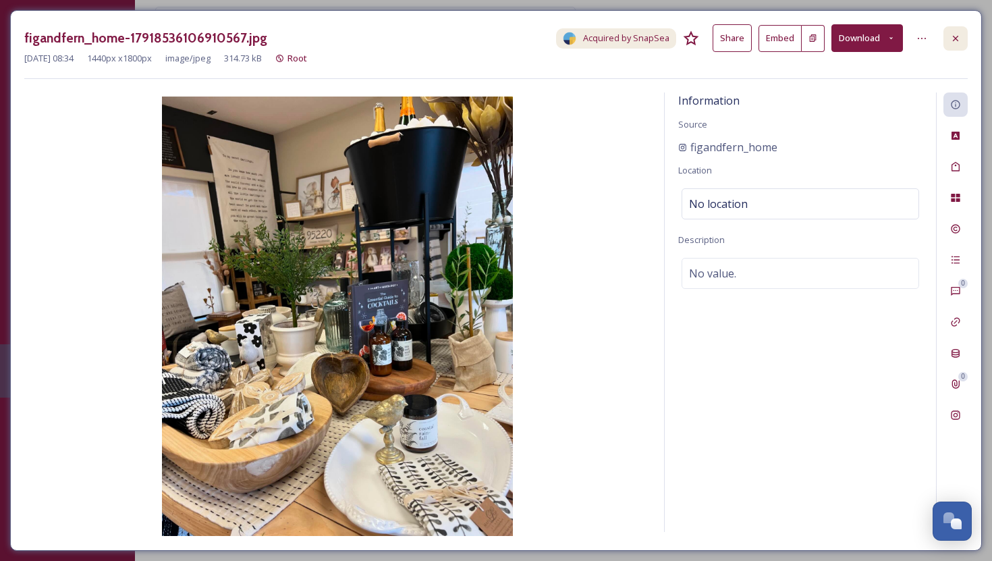
click at [959, 37] on icon at bounding box center [956, 38] width 11 height 11
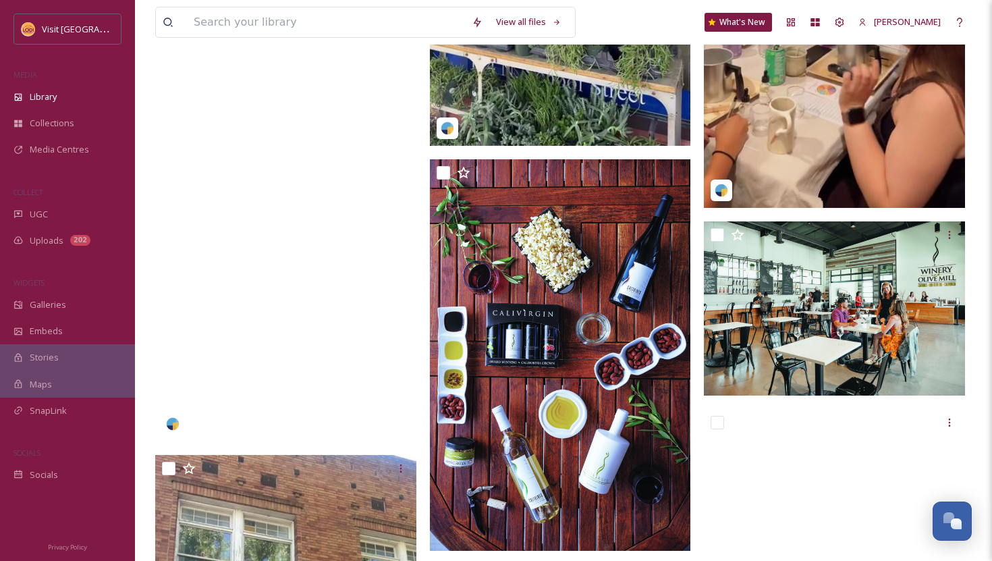
click at [215, 317] on video "cheesecentrallodi-5810888.mp4" at bounding box center [285, 209] width 261 height 464
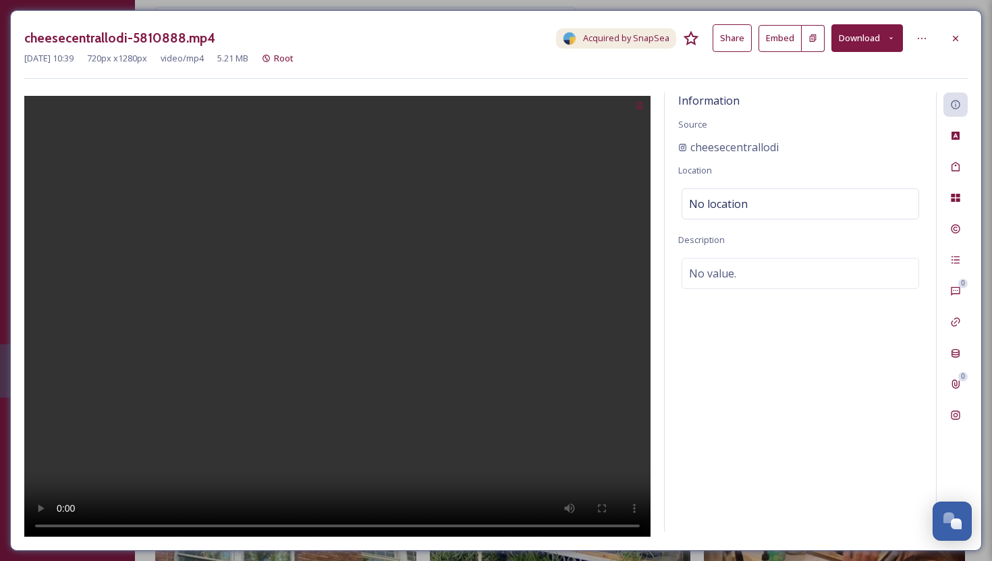
click at [793, 45] on button "Embed" at bounding box center [780, 38] width 43 height 27
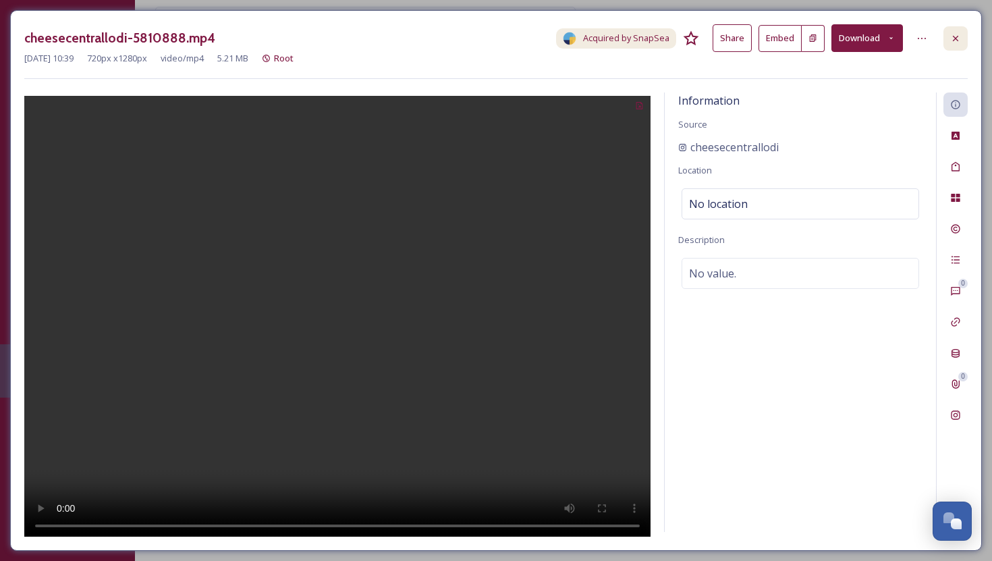
click at [955, 33] on icon at bounding box center [956, 38] width 11 height 11
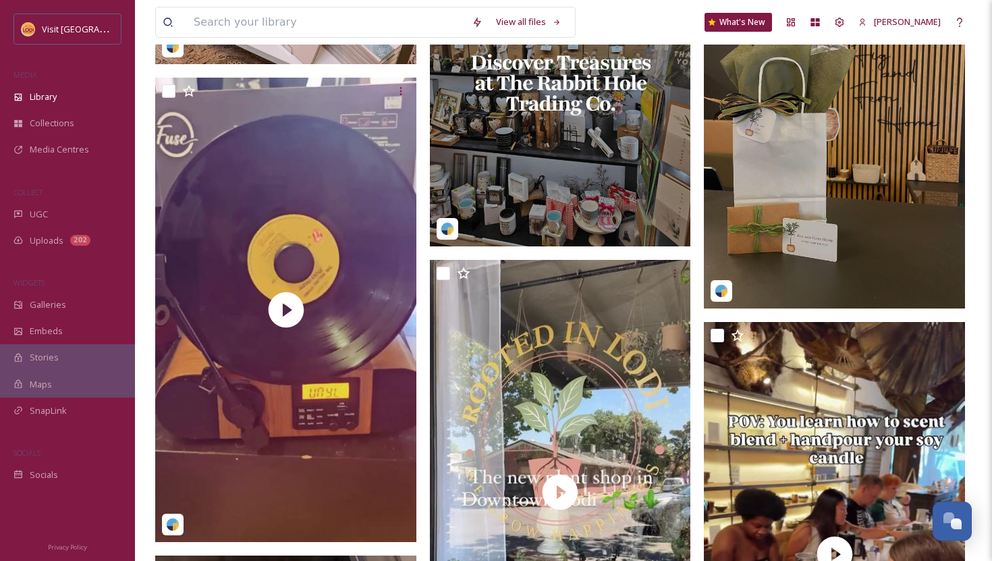
scroll to position [2057, 0]
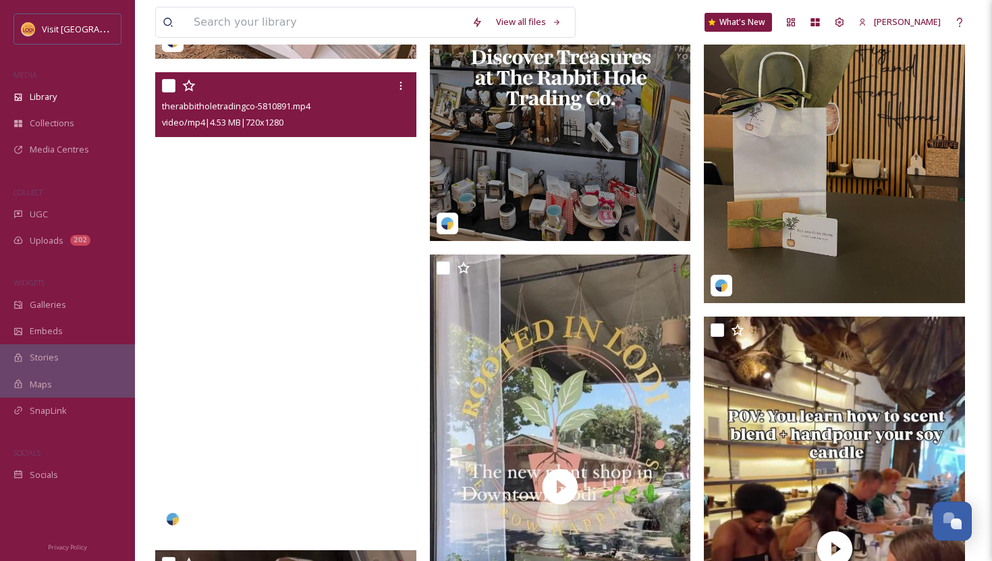
click at [282, 213] on video "therabbitholetradingco-5810891.mp4" at bounding box center [285, 304] width 261 height 464
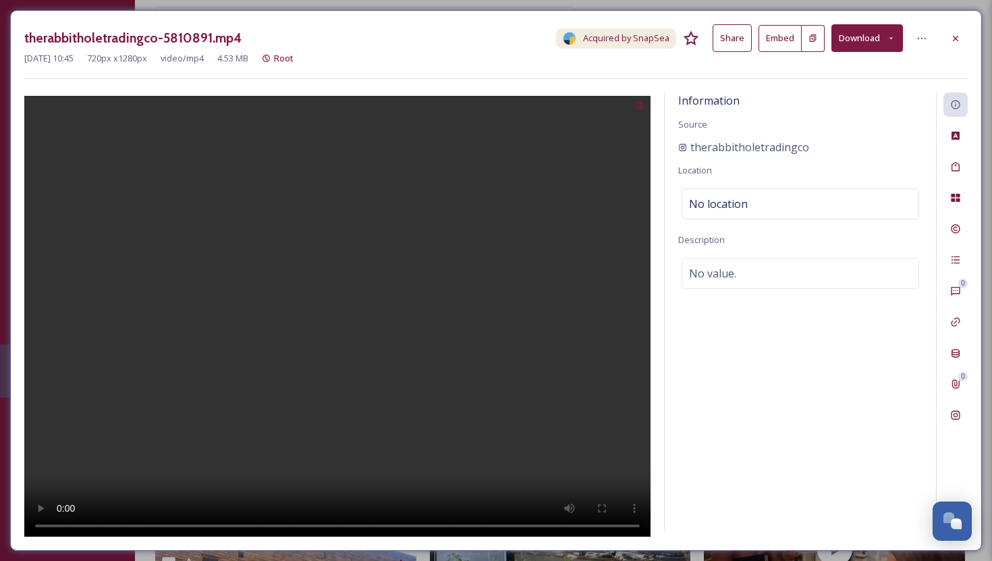
click at [808, 39] on button at bounding box center [813, 38] width 23 height 27
click at [771, 34] on button "Embed" at bounding box center [780, 38] width 43 height 27
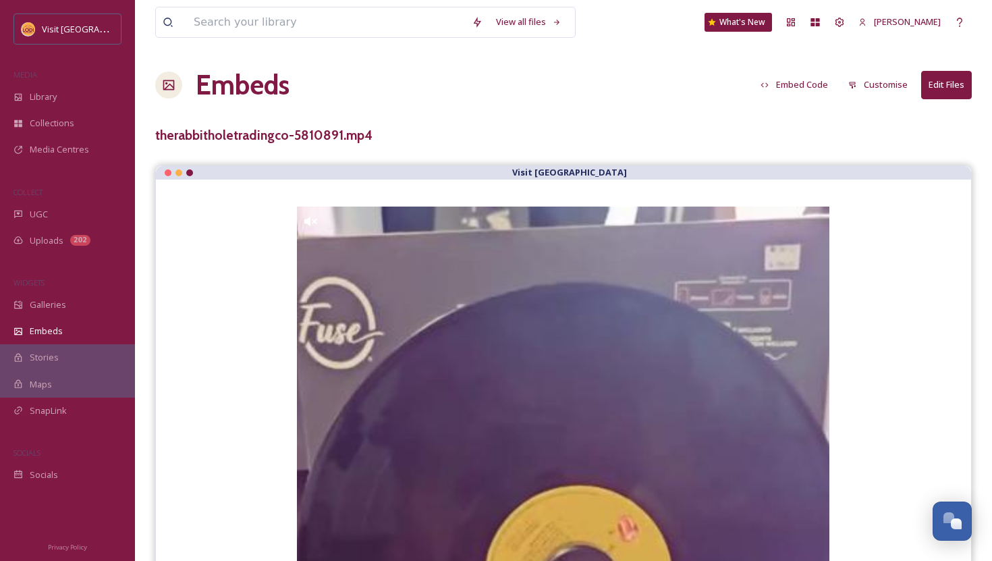
click at [807, 89] on button "Embed Code" at bounding box center [794, 85] width 81 height 26
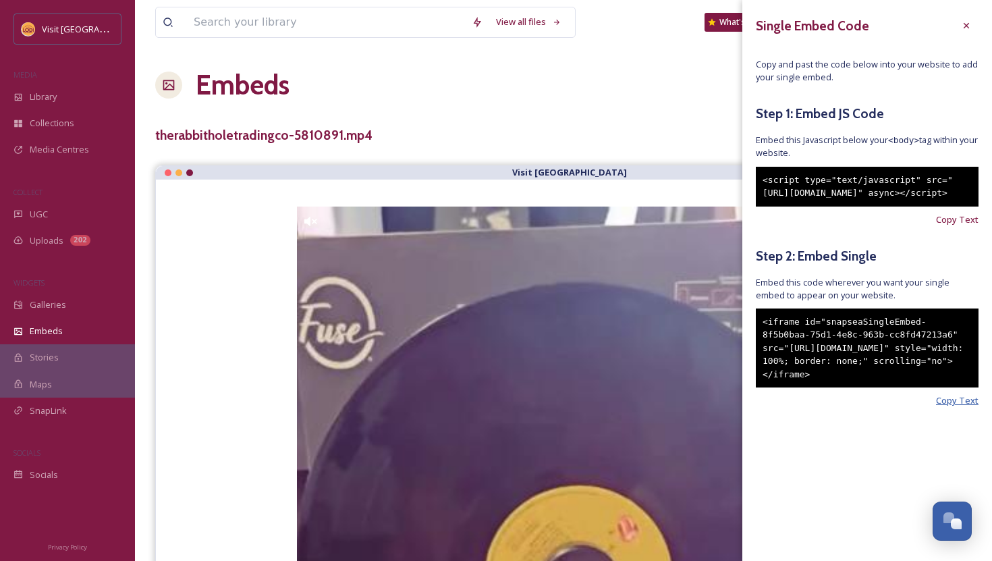
click at [956, 407] on span "Copy Text" at bounding box center [957, 400] width 43 height 13
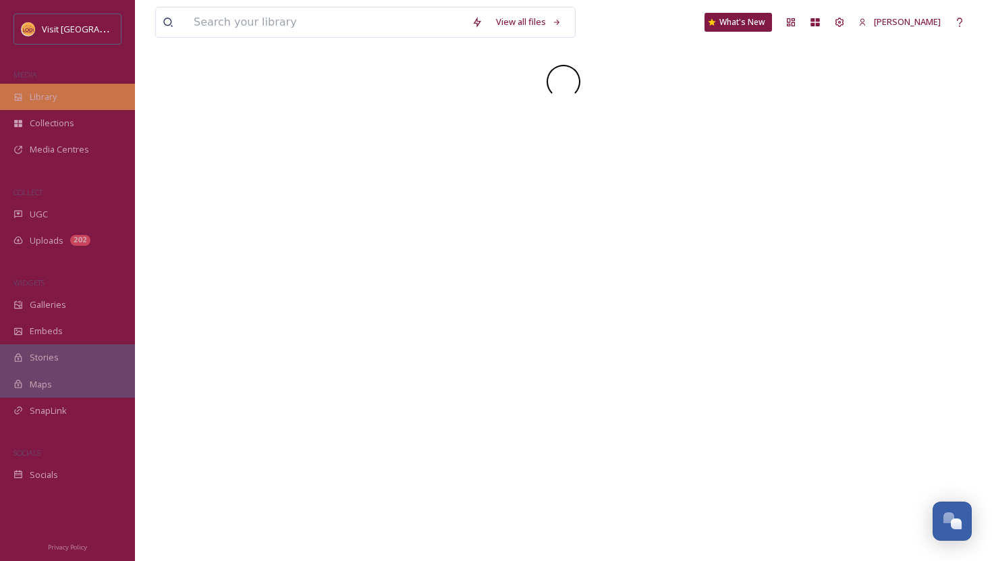
click at [77, 103] on div "Library" at bounding box center [67, 97] width 135 height 26
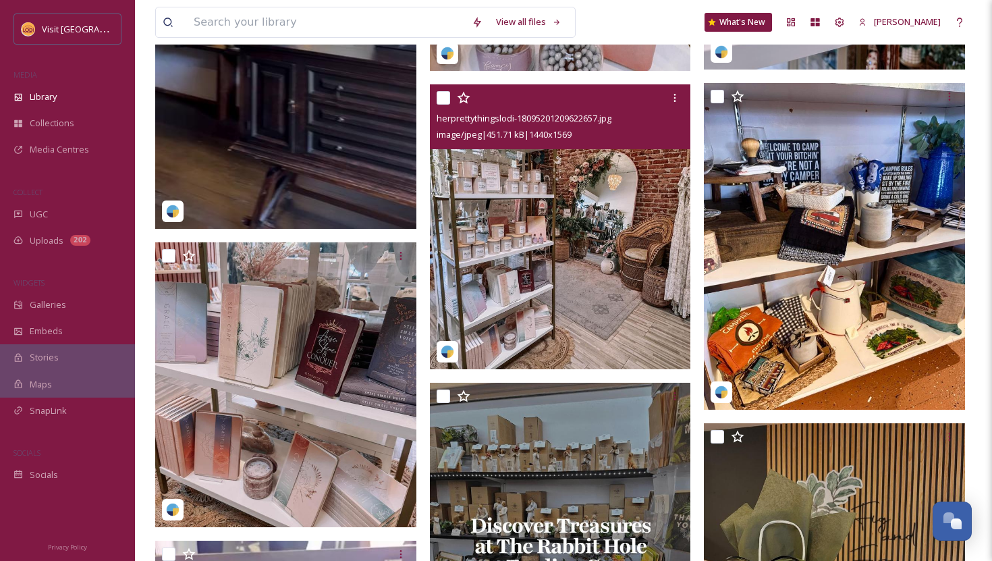
scroll to position [1589, 0]
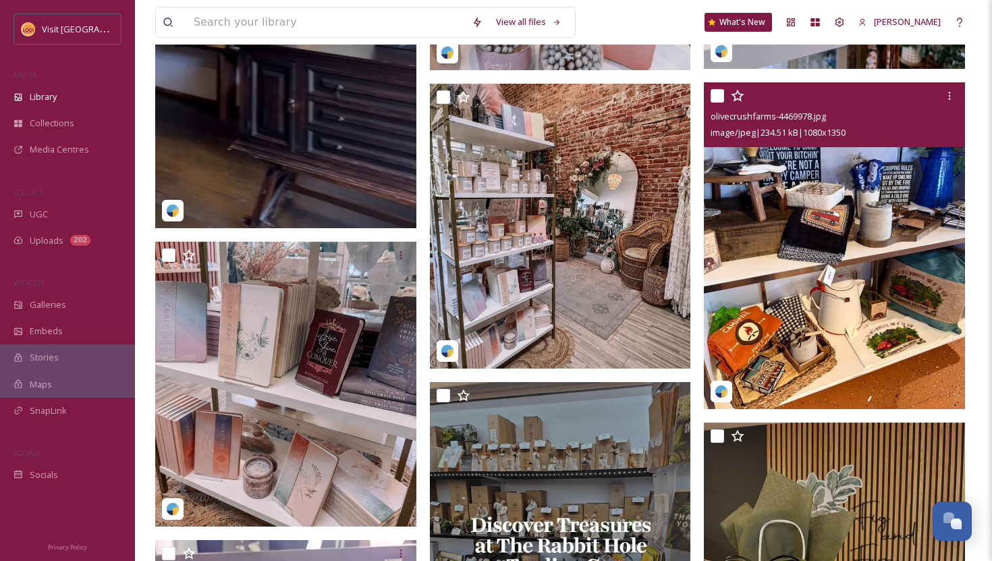
click at [899, 188] on img at bounding box center [834, 245] width 261 height 327
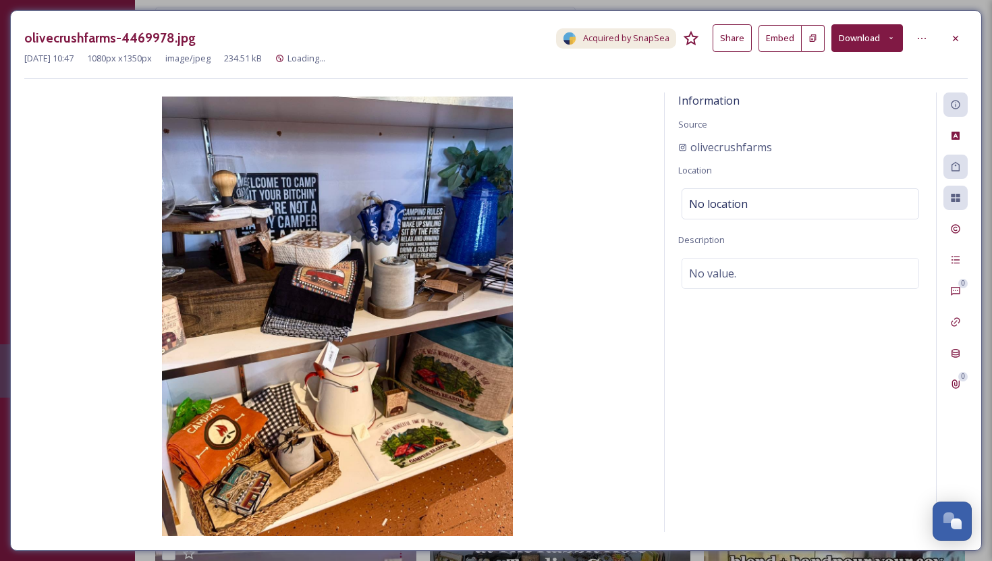
click at [810, 35] on icon at bounding box center [813, 38] width 9 height 9
click at [793, 38] on button "Embed" at bounding box center [780, 38] width 43 height 27
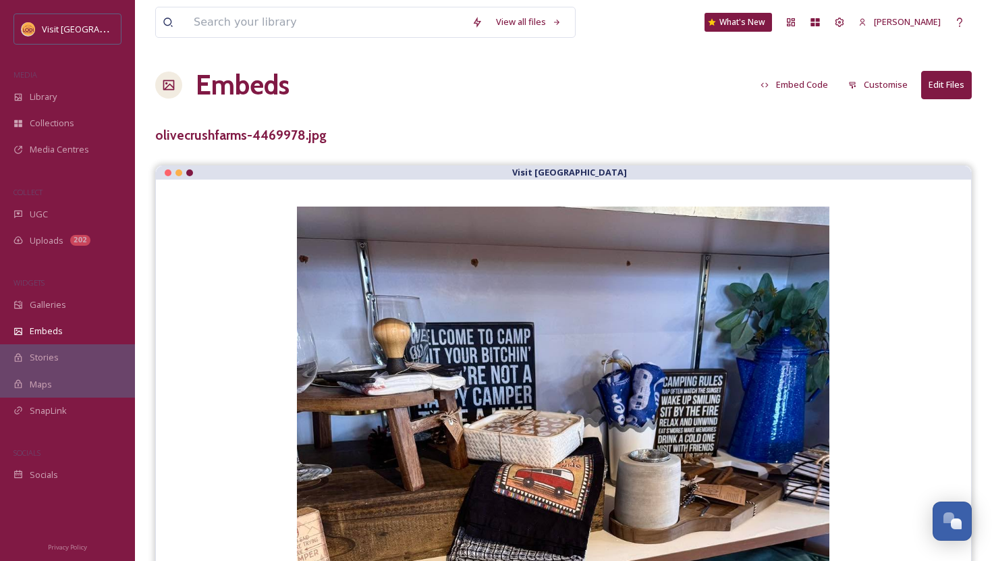
click at [807, 98] on div "Embeds Embed Code Customise Edit Files" at bounding box center [563, 85] width 817 height 41
click at [803, 84] on button "Embed Code" at bounding box center [794, 85] width 81 height 26
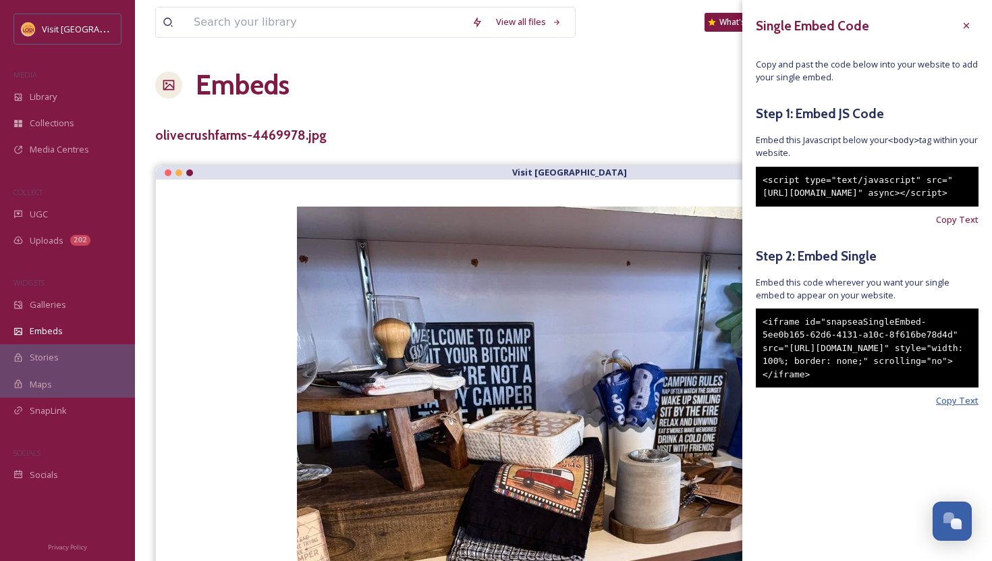
click at [961, 407] on span "Copy Text" at bounding box center [957, 400] width 43 height 13
click at [955, 407] on span "Copy Text" at bounding box center [957, 400] width 43 height 13
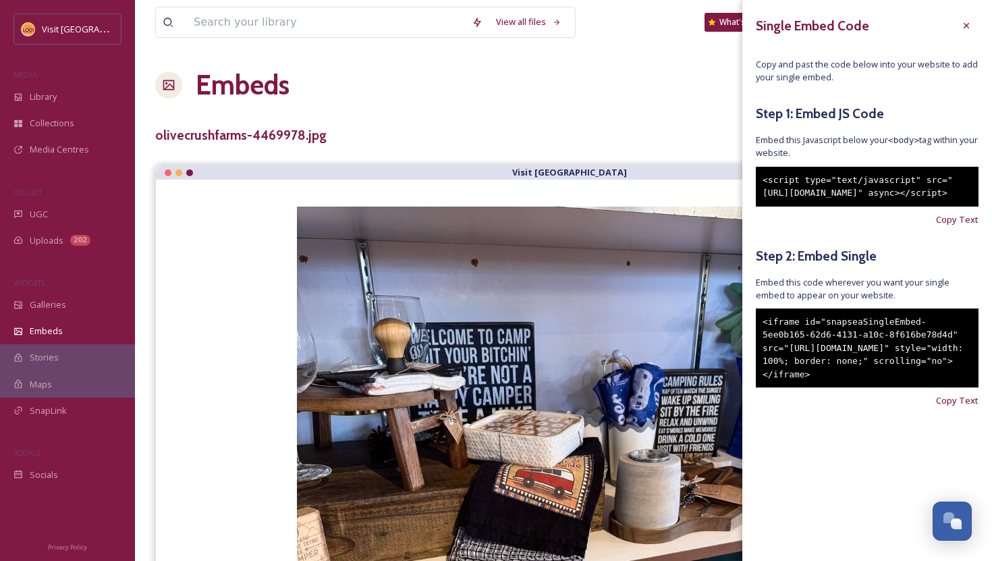
click at [923, 386] on div "<iframe id="snapseaSingleEmbed-5ee0b165-62d6-4131-a10c-8f616be78d4d" src="[URL]…" at bounding box center [867, 349] width 223 height 80
click at [948, 388] on div "<iframe id="snapseaSingleEmbed-5ee0b165-62d6-4131-a10c-8f616be78d4d" src="[URL]…" at bounding box center [867, 349] width 223 height 80
click at [957, 407] on span "Copy Text" at bounding box center [957, 400] width 43 height 13
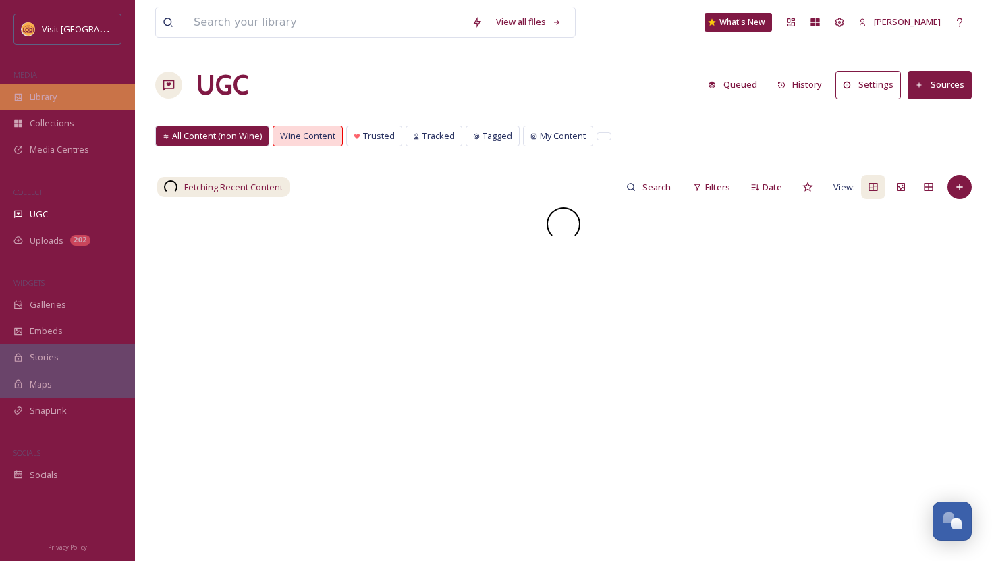
click at [82, 105] on div "Library" at bounding box center [67, 97] width 135 height 26
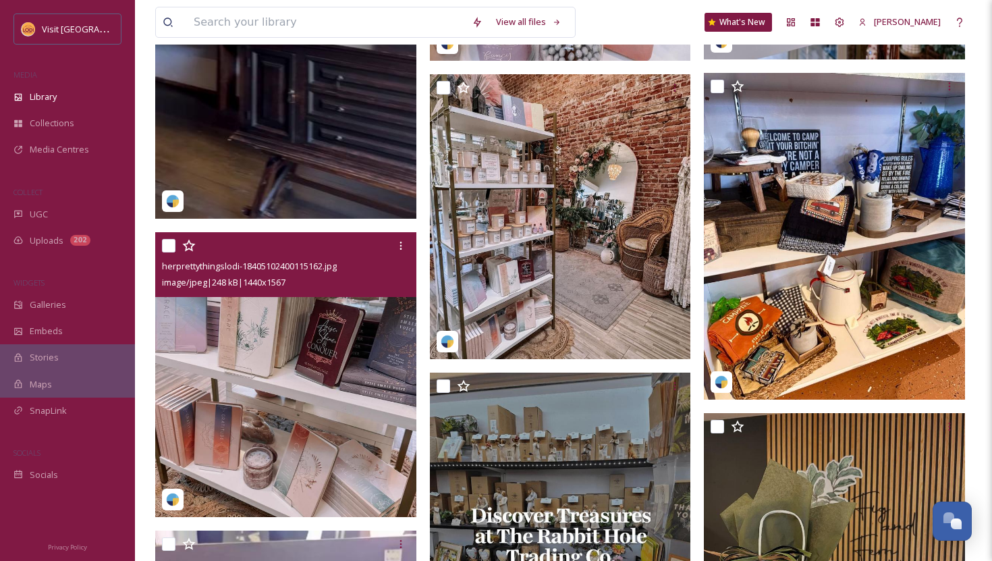
scroll to position [1555, 0]
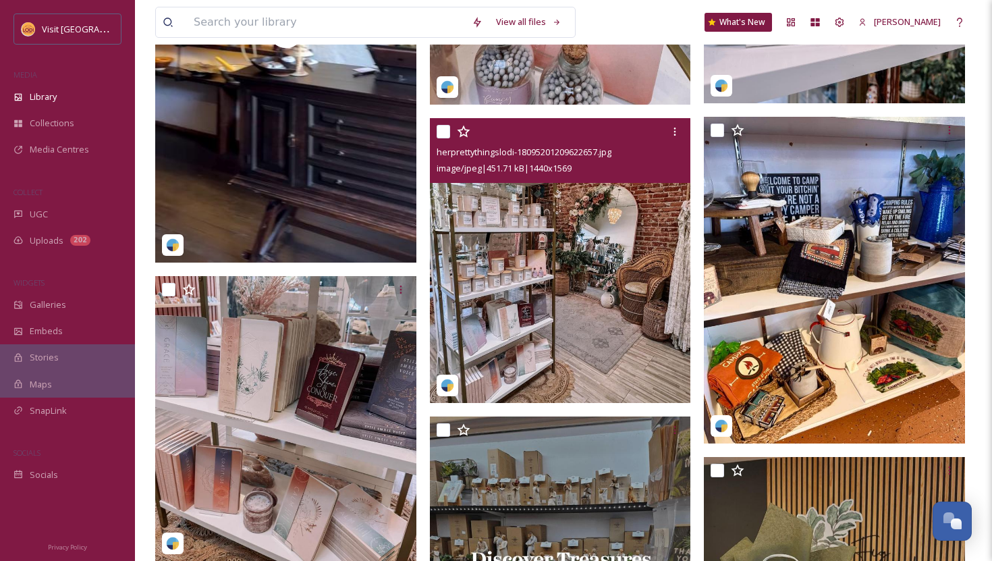
click at [639, 232] on img at bounding box center [560, 260] width 261 height 285
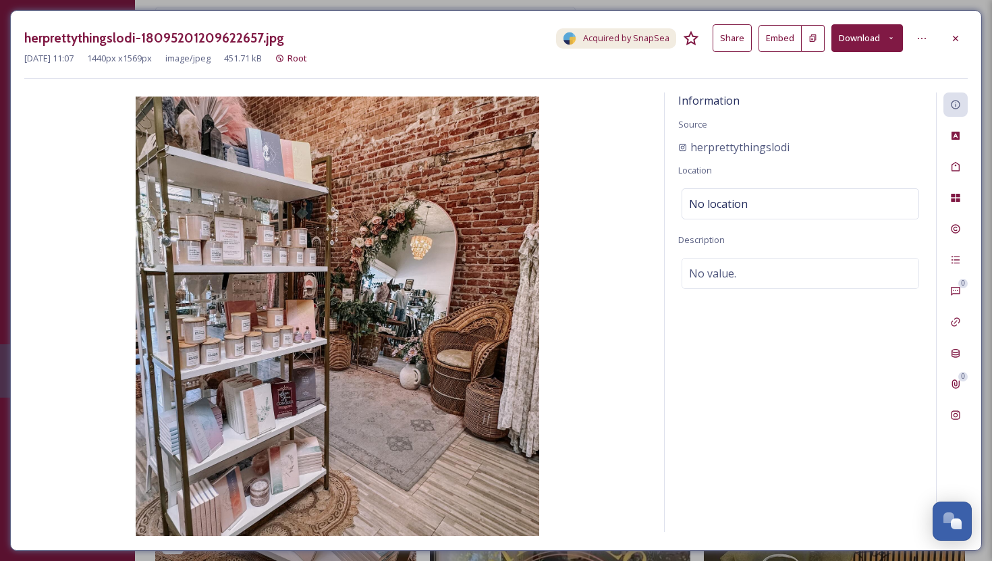
click at [793, 41] on button "Embed" at bounding box center [780, 38] width 43 height 27
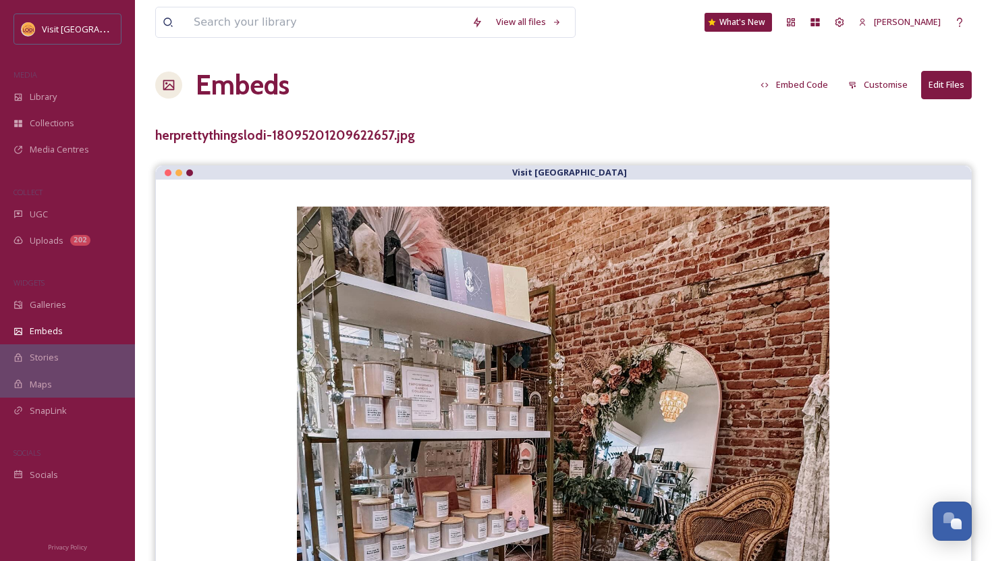
scroll to position [16, 0]
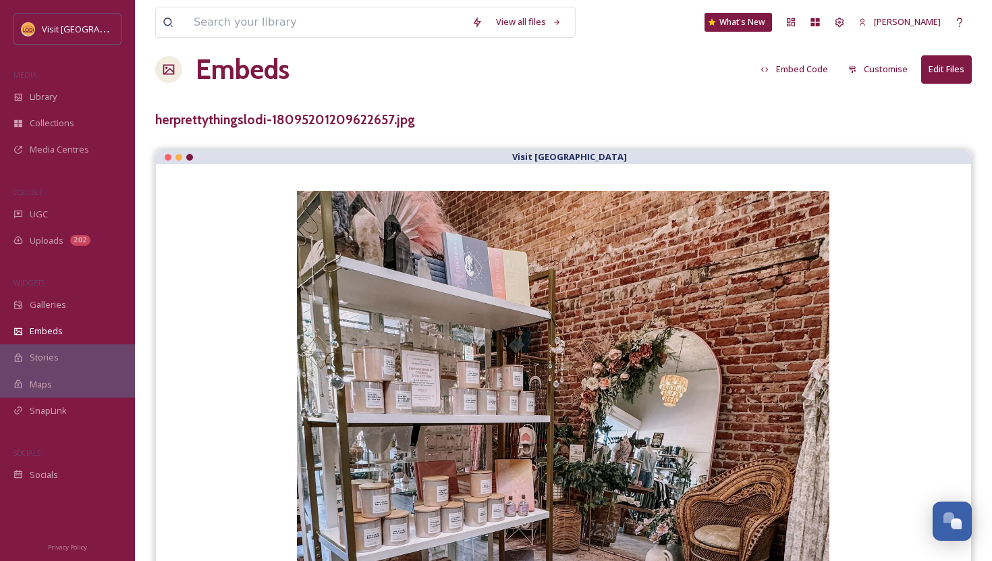
click at [822, 63] on button "Embed Code" at bounding box center [794, 69] width 81 height 26
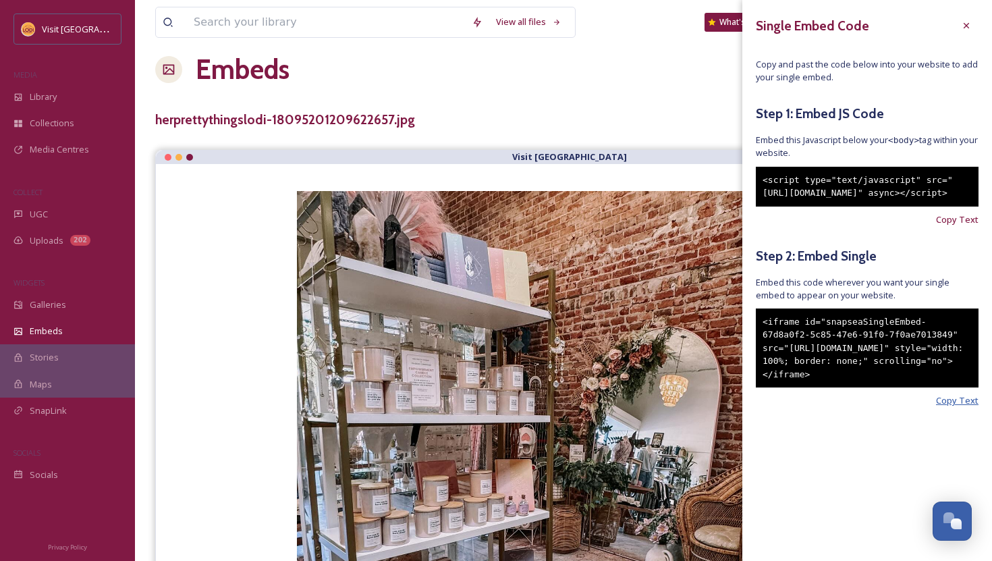
click at [953, 407] on span "Copy Text" at bounding box center [957, 400] width 43 height 13
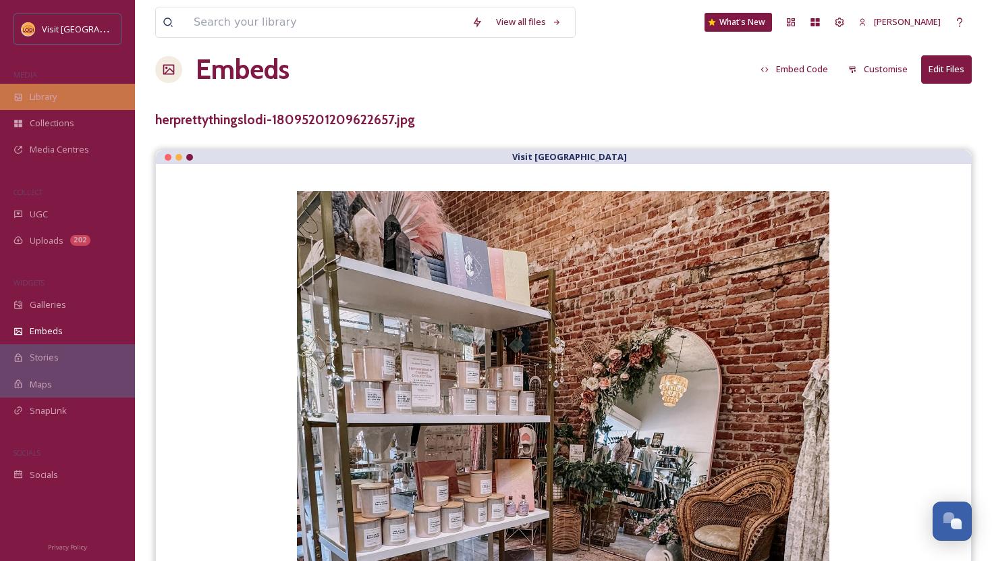
click at [49, 102] on span "Library" at bounding box center [43, 96] width 27 height 13
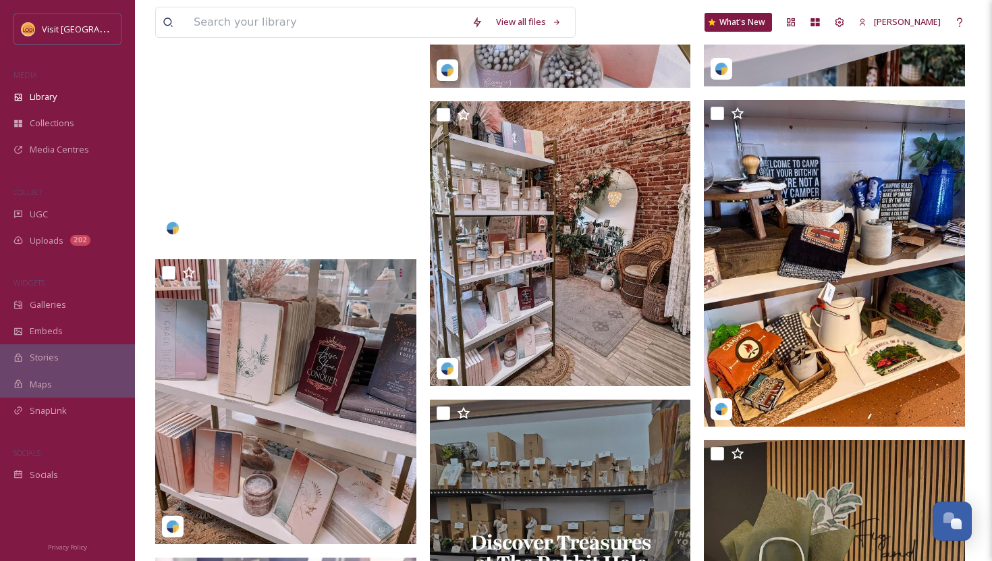
click at [373, 182] on video "earth_andwares-5811090.mp4" at bounding box center [285, 13] width 261 height 464
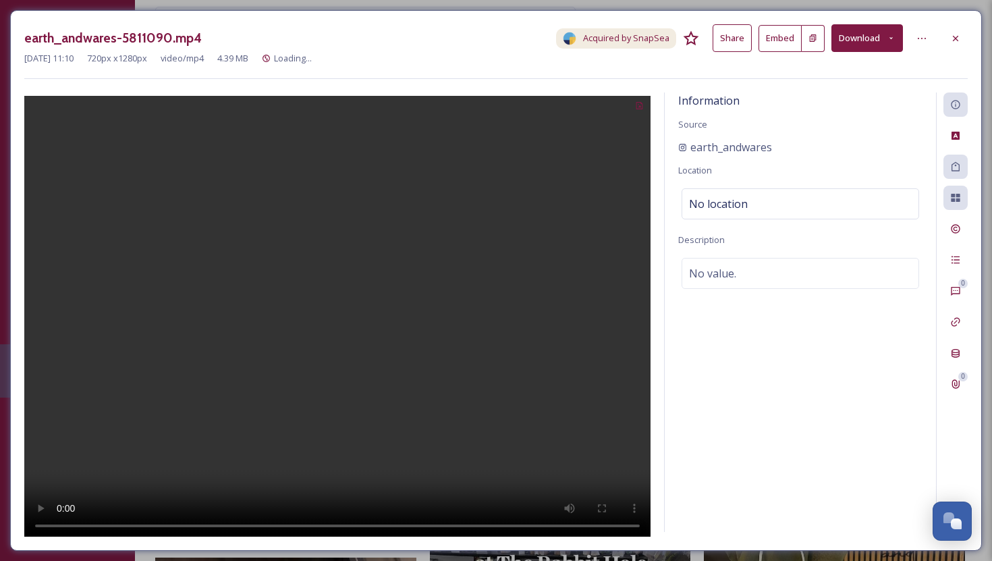
scroll to position [1094, 0]
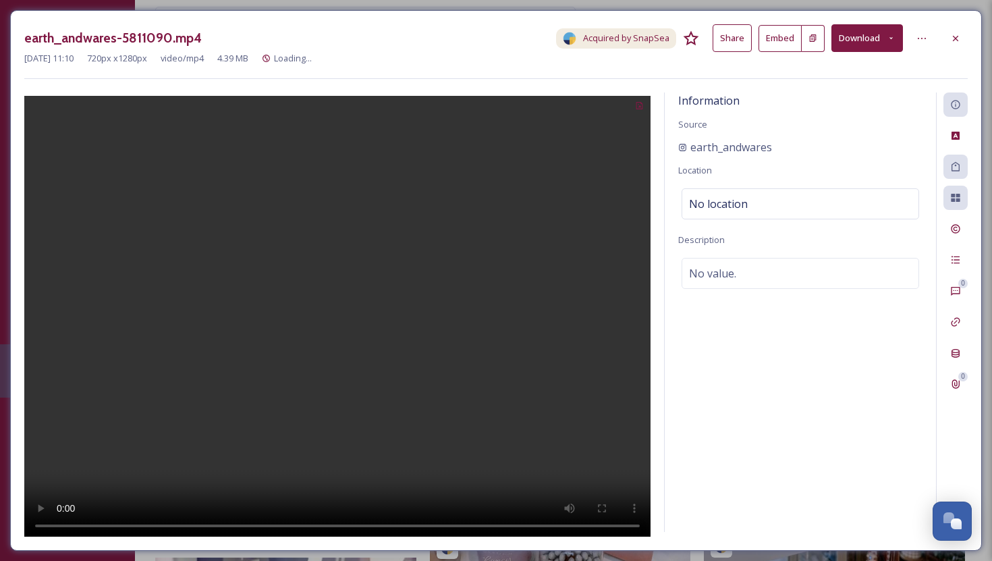
click at [800, 40] on button "Embed" at bounding box center [780, 38] width 43 height 27
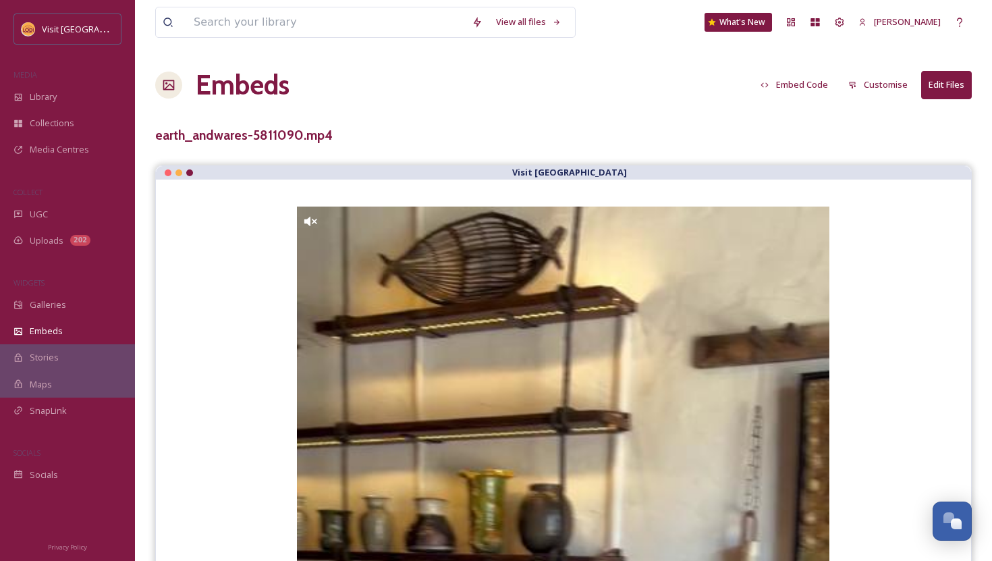
click at [811, 83] on button "Embed Code" at bounding box center [794, 85] width 81 height 26
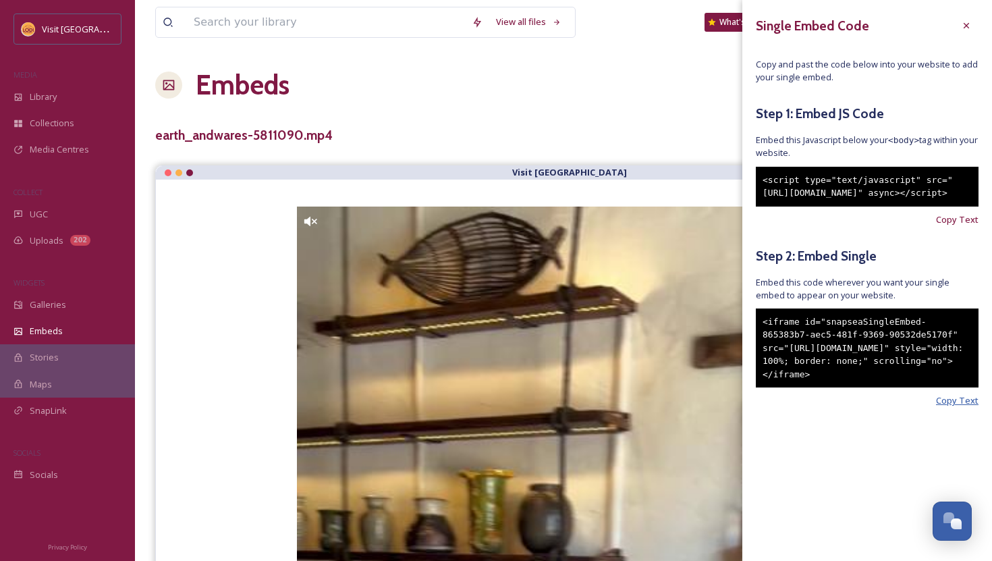
click at [967, 407] on span "Copy Text" at bounding box center [957, 400] width 43 height 13
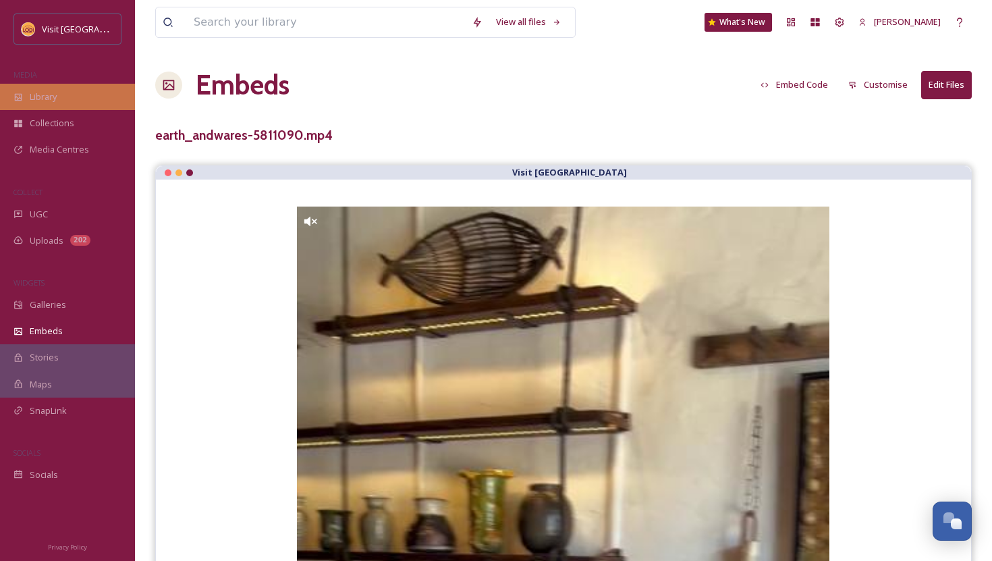
click at [44, 105] on div "Library" at bounding box center [67, 97] width 135 height 26
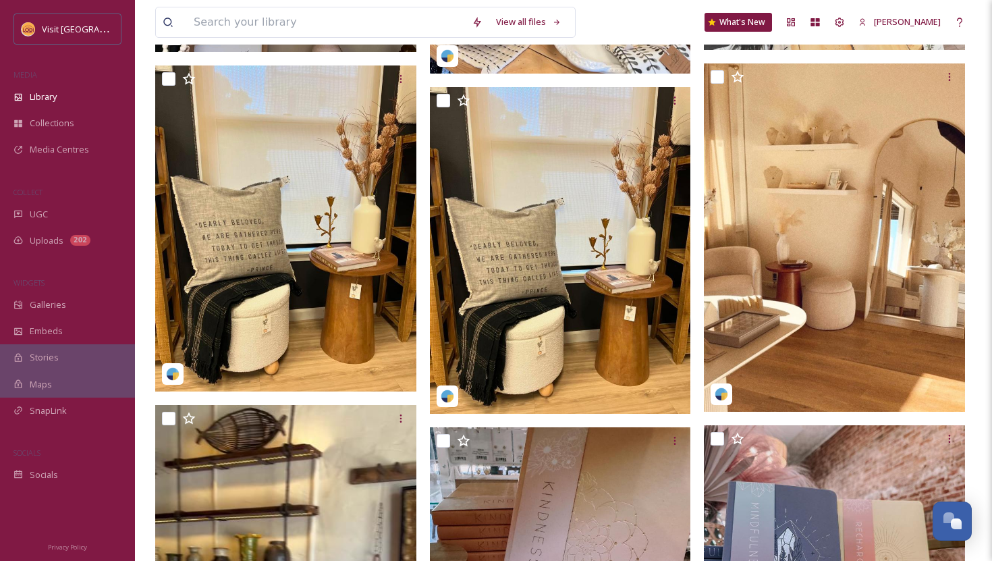
scroll to position [956, 0]
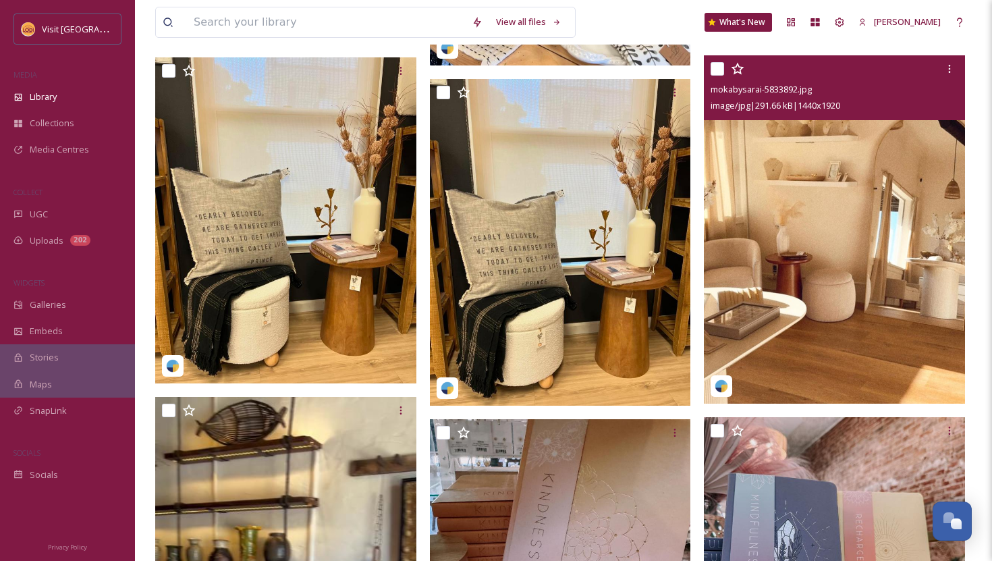
click at [831, 182] on img at bounding box center [834, 229] width 261 height 348
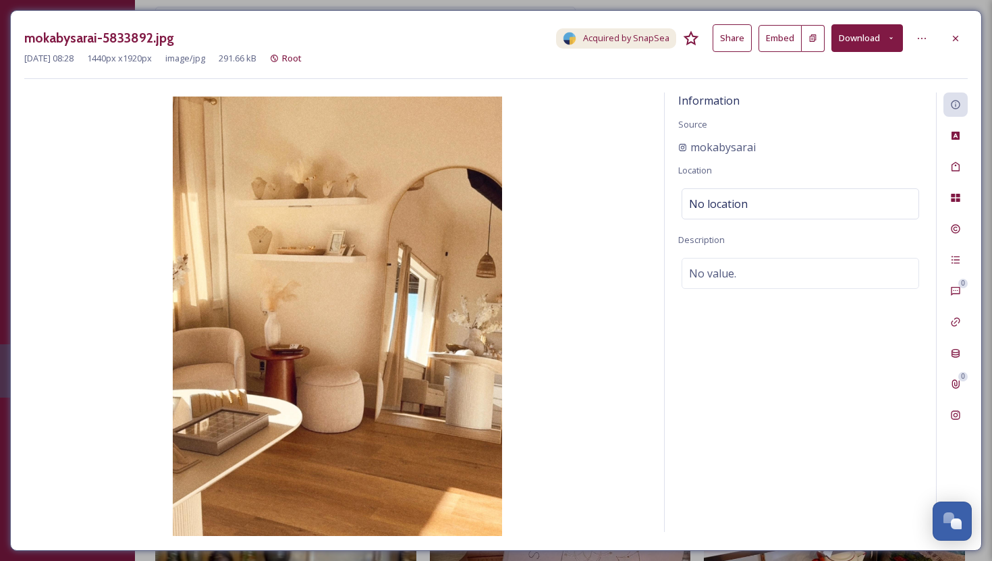
click at [776, 42] on button "Embed" at bounding box center [780, 38] width 43 height 27
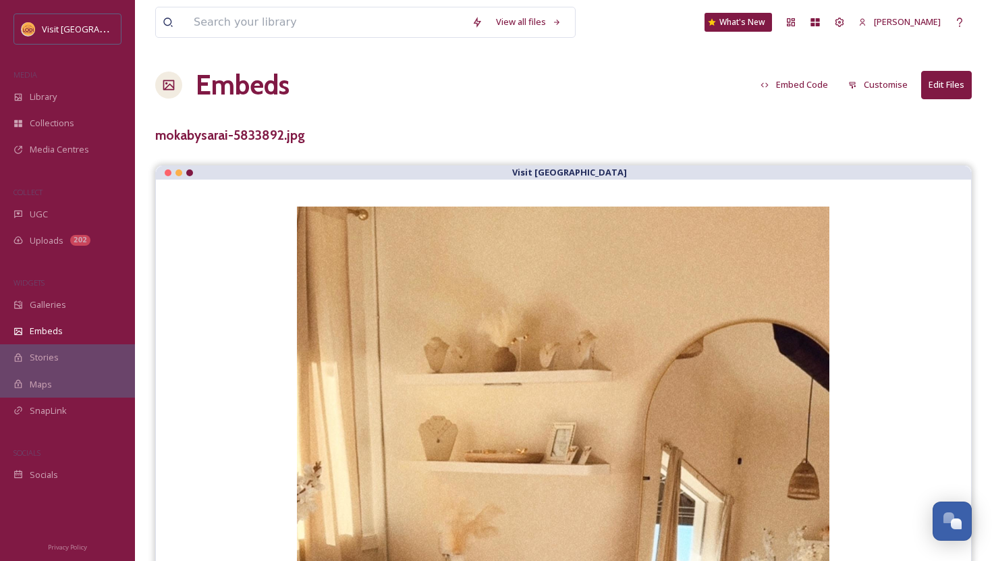
click at [800, 88] on button "Embed Code" at bounding box center [794, 85] width 81 height 26
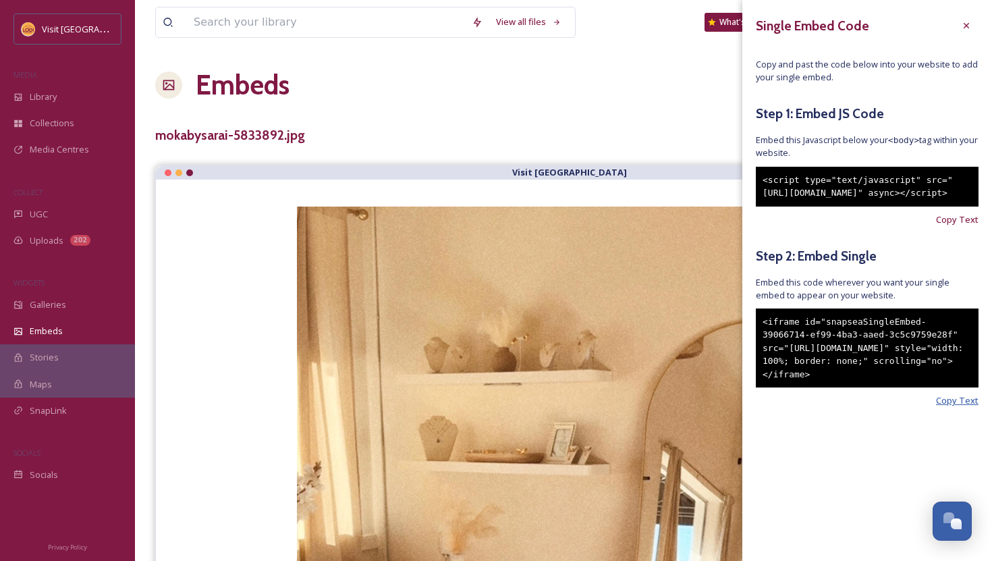
click at [944, 407] on span "Copy Text" at bounding box center [957, 400] width 43 height 13
click at [967, 28] on icon at bounding box center [966, 25] width 11 height 11
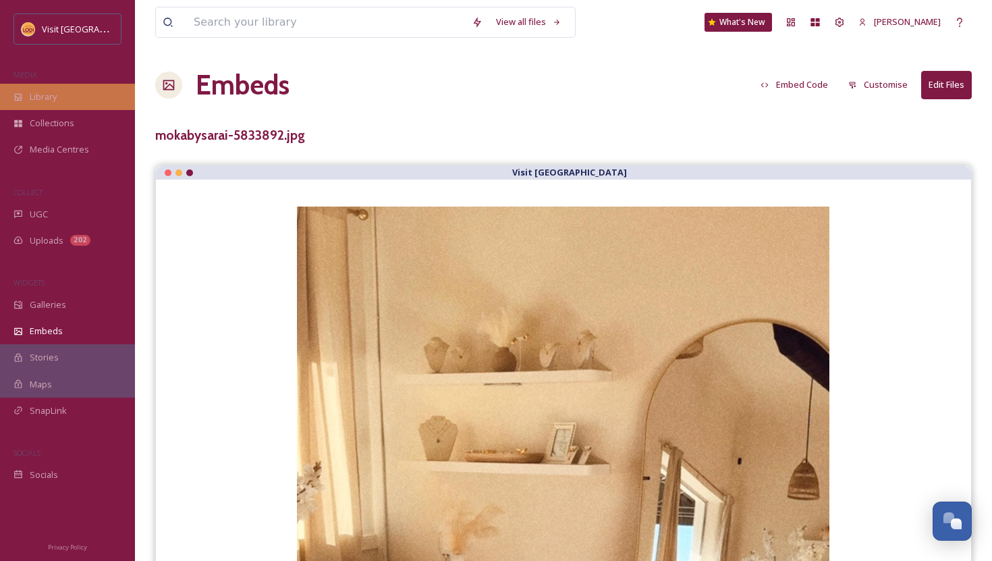
click at [24, 104] on div "Library" at bounding box center [67, 97] width 135 height 26
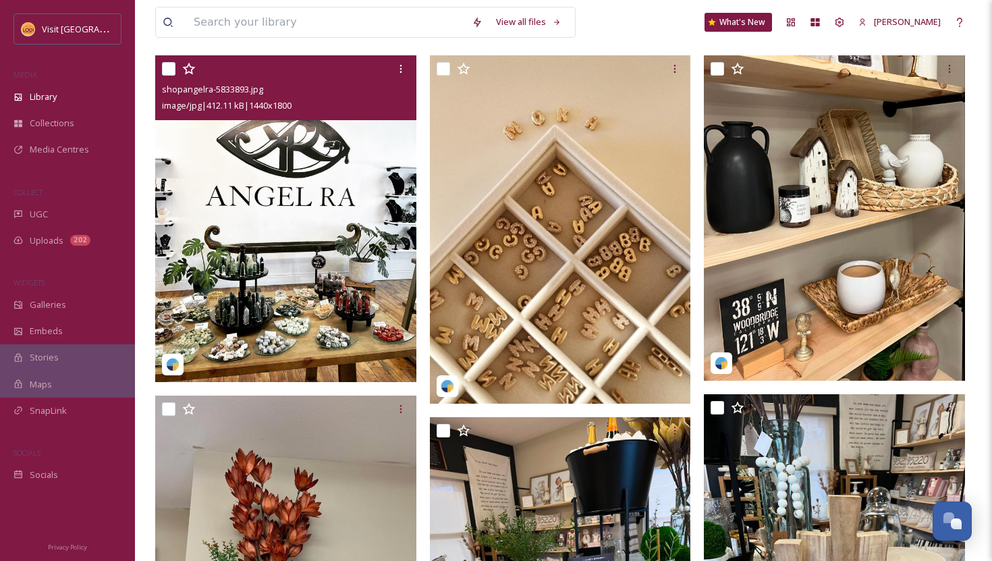
scroll to position [255, 0]
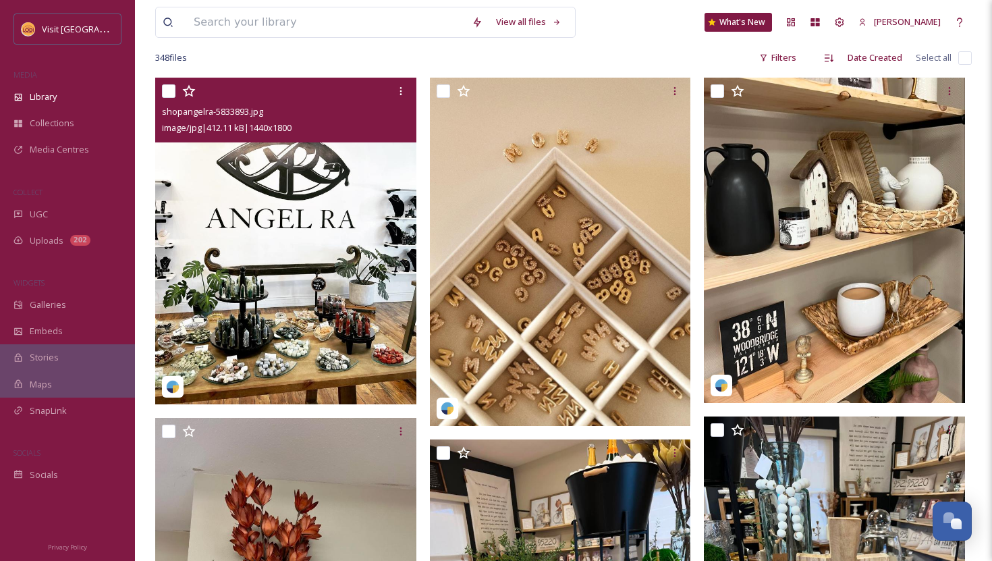
click at [331, 223] on img at bounding box center [285, 241] width 261 height 327
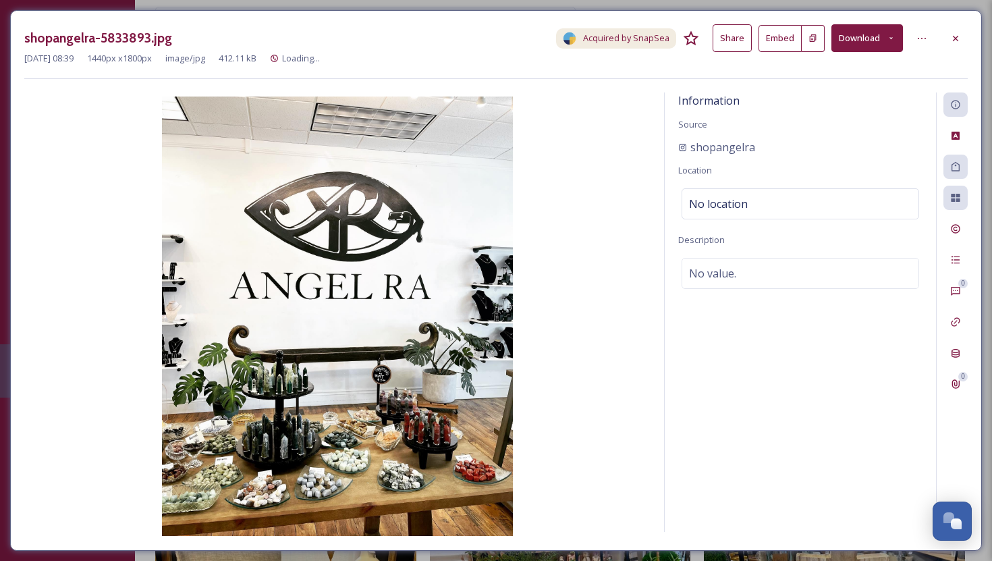
click at [778, 40] on button "Embed" at bounding box center [780, 38] width 43 height 27
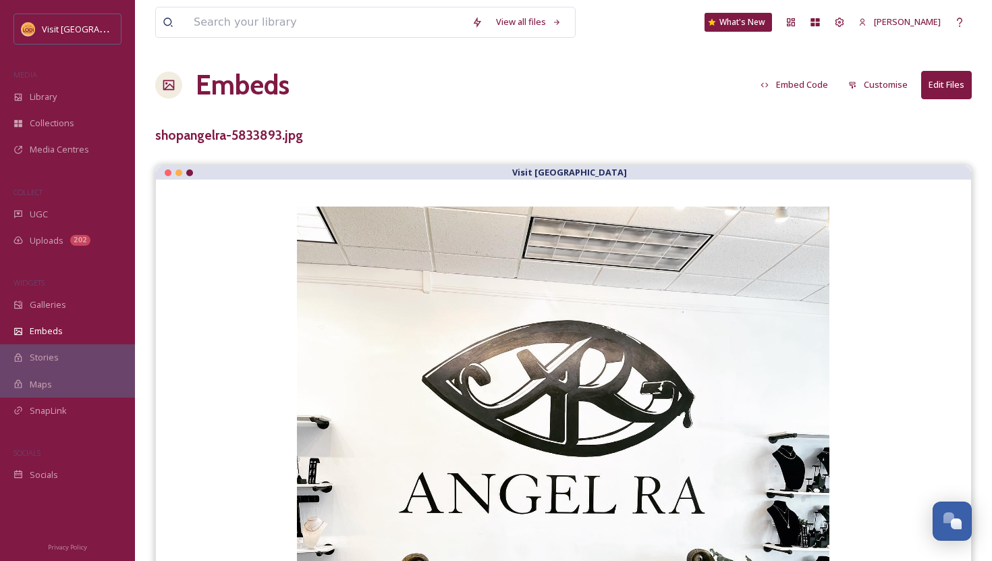
click at [782, 82] on button "Embed Code" at bounding box center [794, 85] width 81 height 26
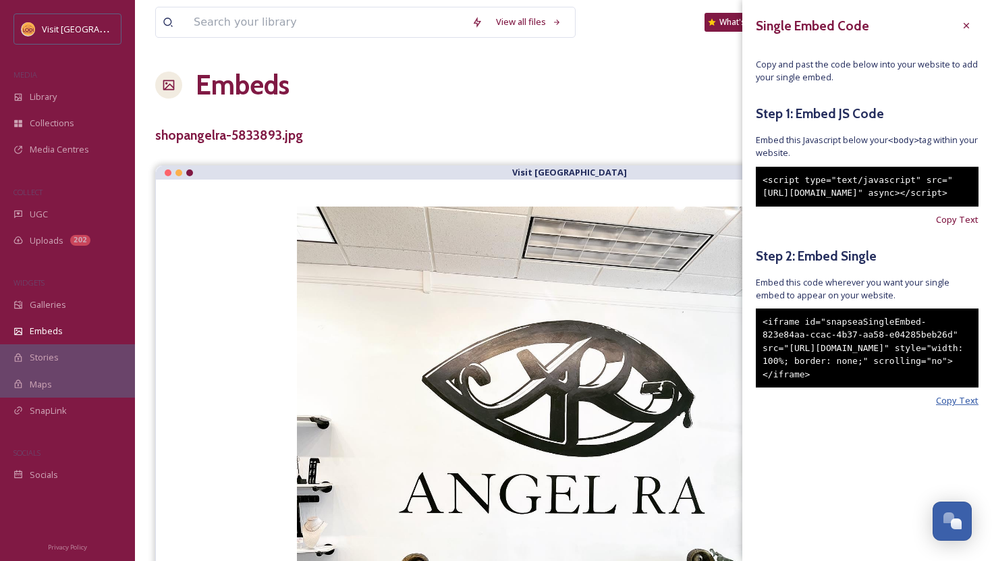
click at [967, 407] on span "Copy Text" at bounding box center [957, 400] width 43 height 13
click at [973, 30] on div at bounding box center [967, 26] width 24 height 24
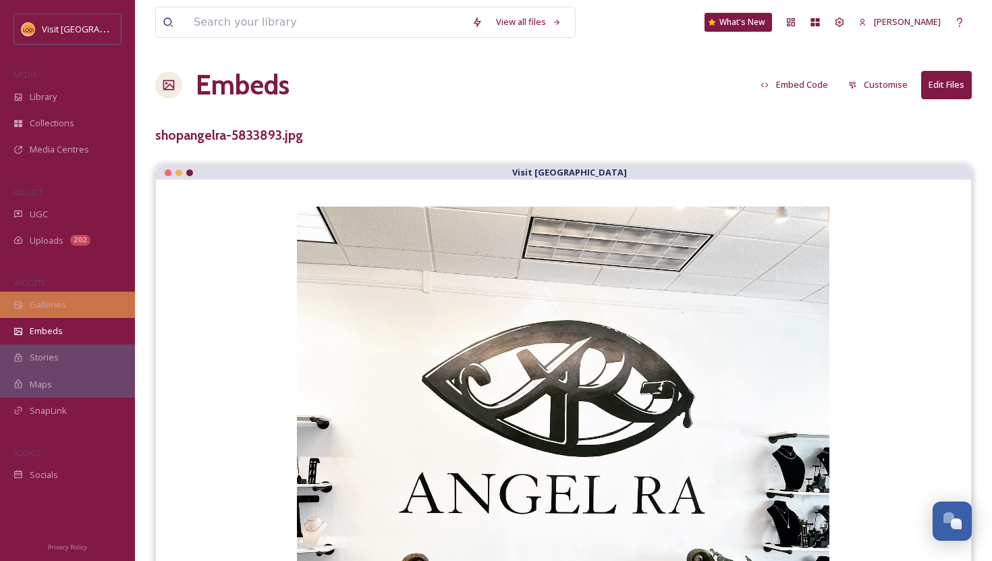
click at [76, 311] on div "Galleries" at bounding box center [67, 305] width 135 height 26
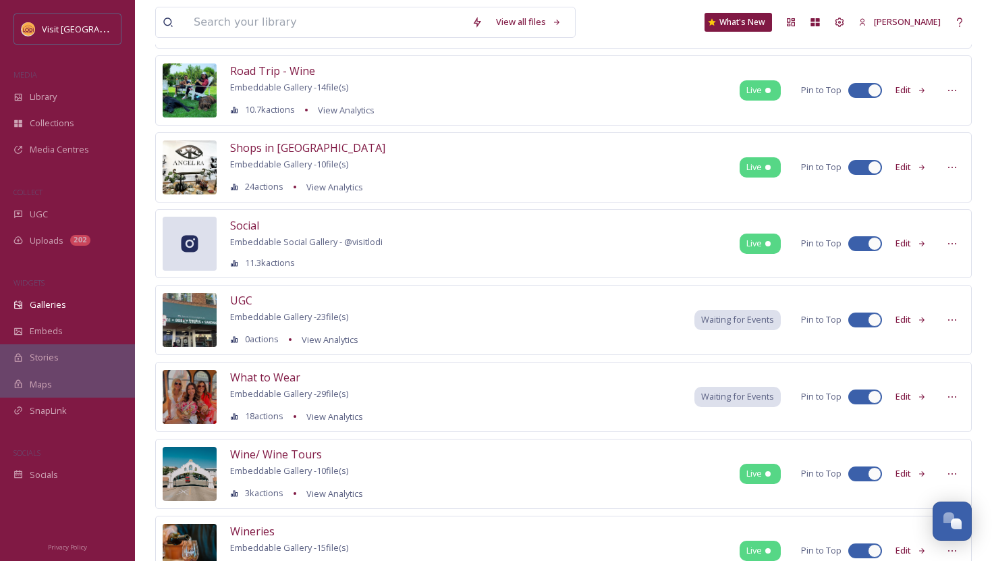
scroll to position [916, 0]
click at [916, 171] on button "Edit" at bounding box center [911, 168] width 45 height 26
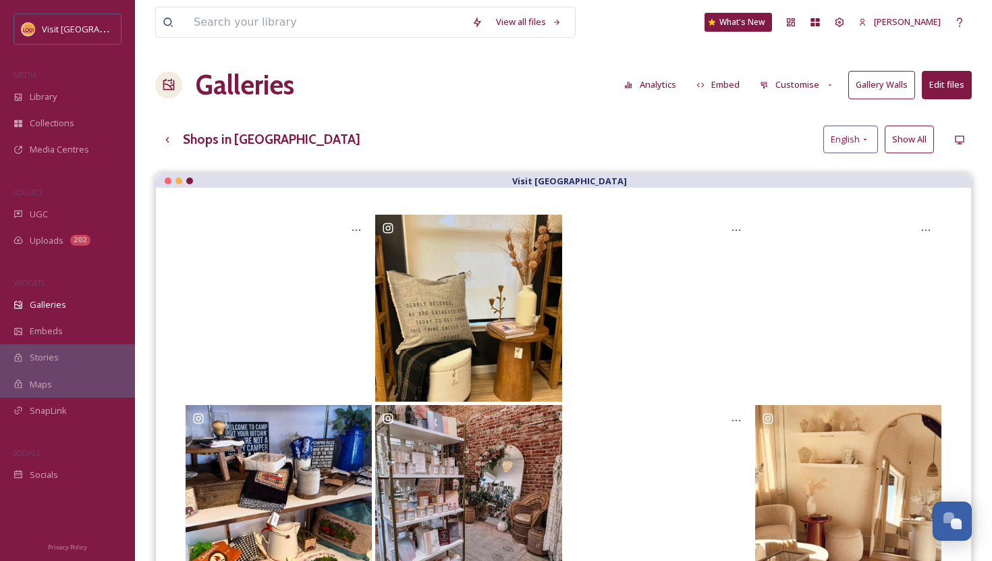
click at [932, 90] on button "Edit files" at bounding box center [947, 85] width 50 height 28
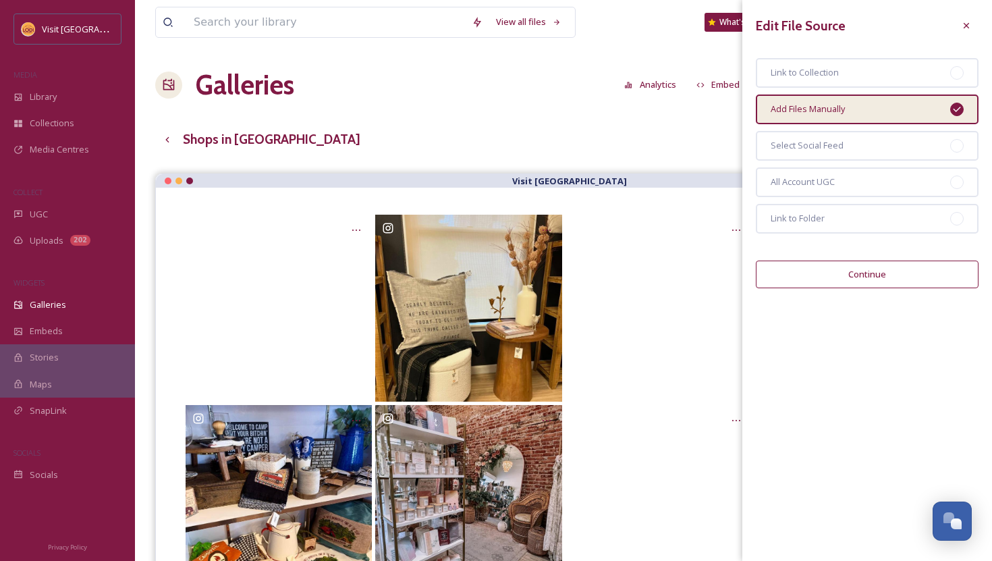
click at [853, 272] on button "Continue" at bounding box center [867, 275] width 223 height 28
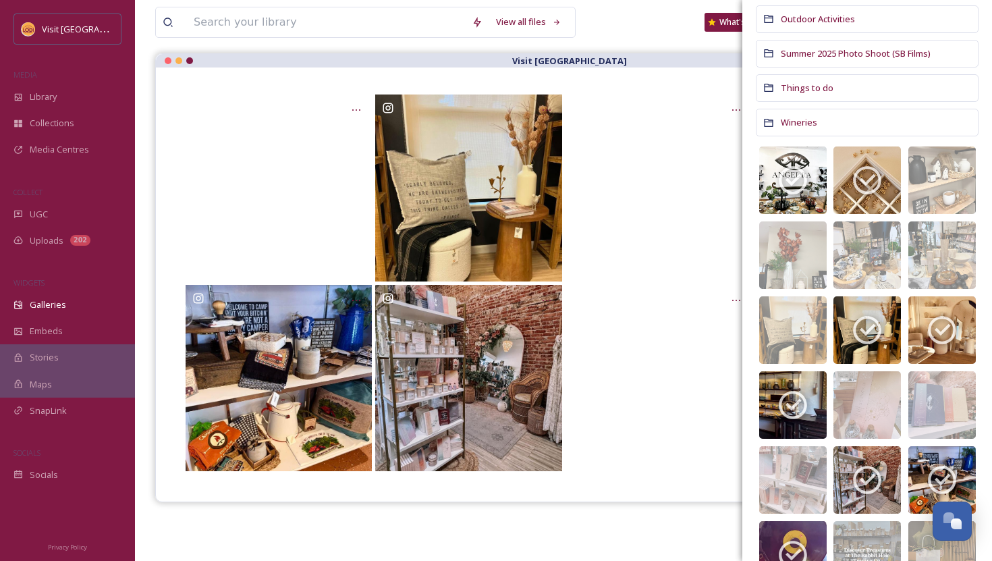
scroll to position [347, 0]
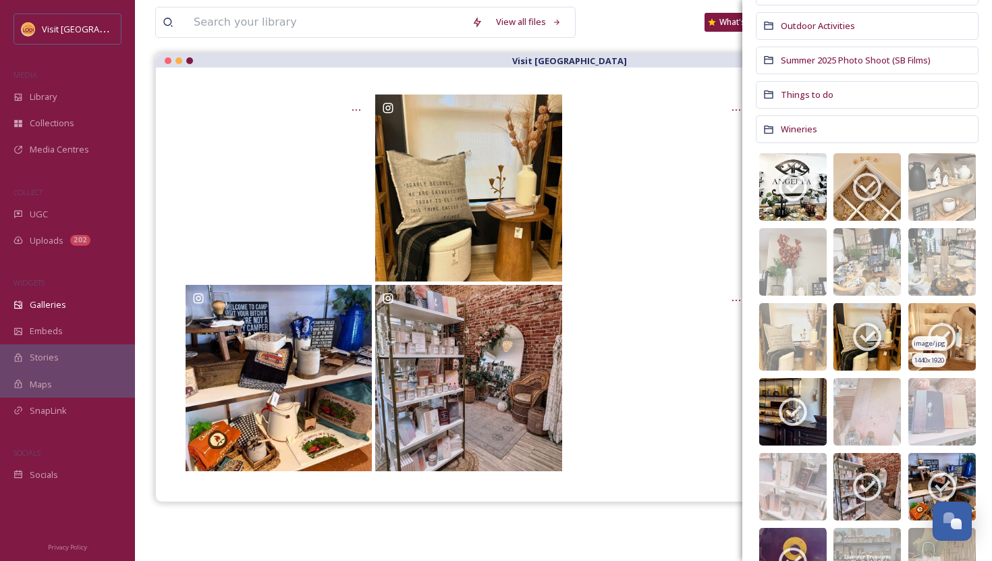
click at [946, 331] on icon at bounding box center [943, 337] width 34 height 34
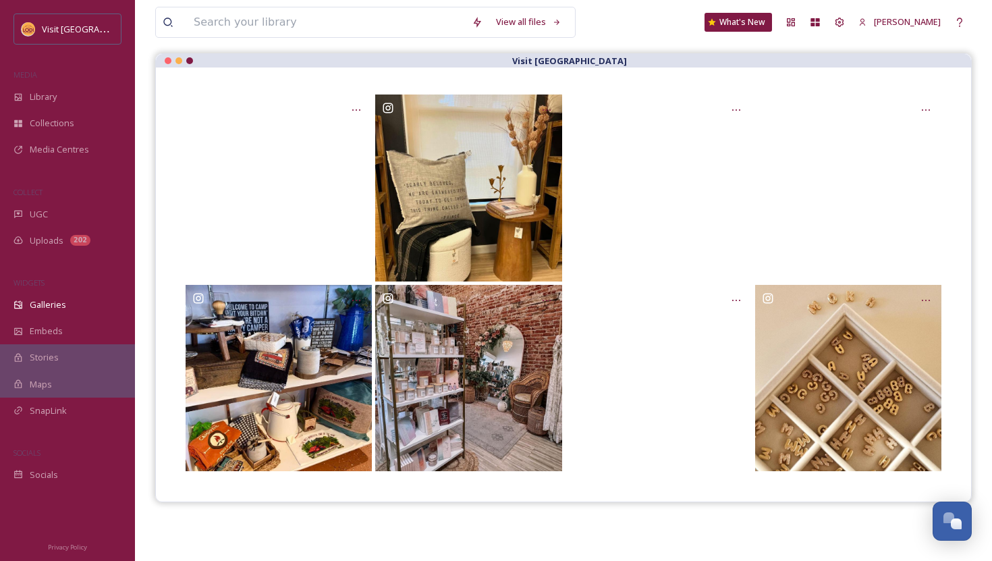
click at [663, 42] on div "View all files What's New [PERSON_NAME]" at bounding box center [563, 22] width 817 height 45
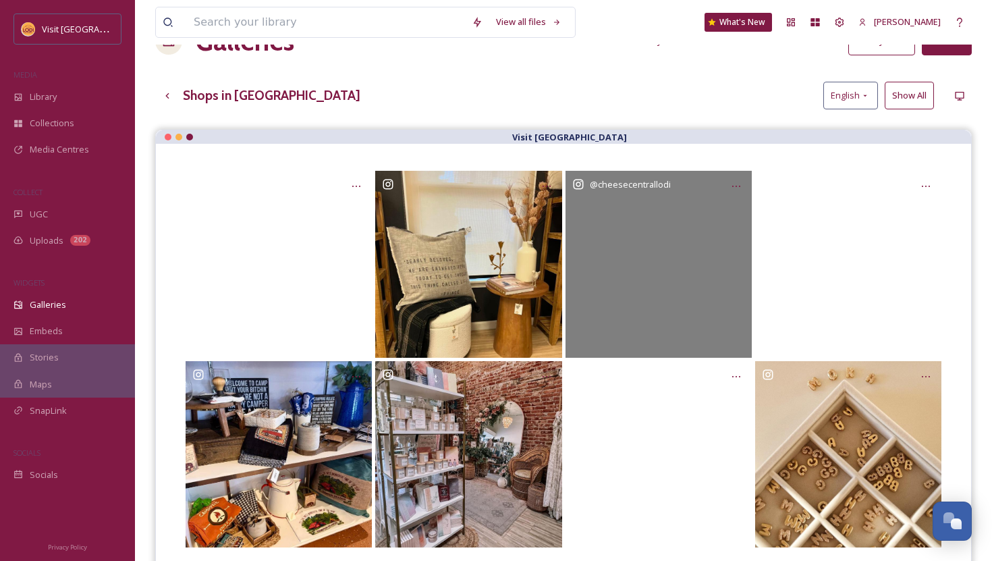
scroll to position [0, 0]
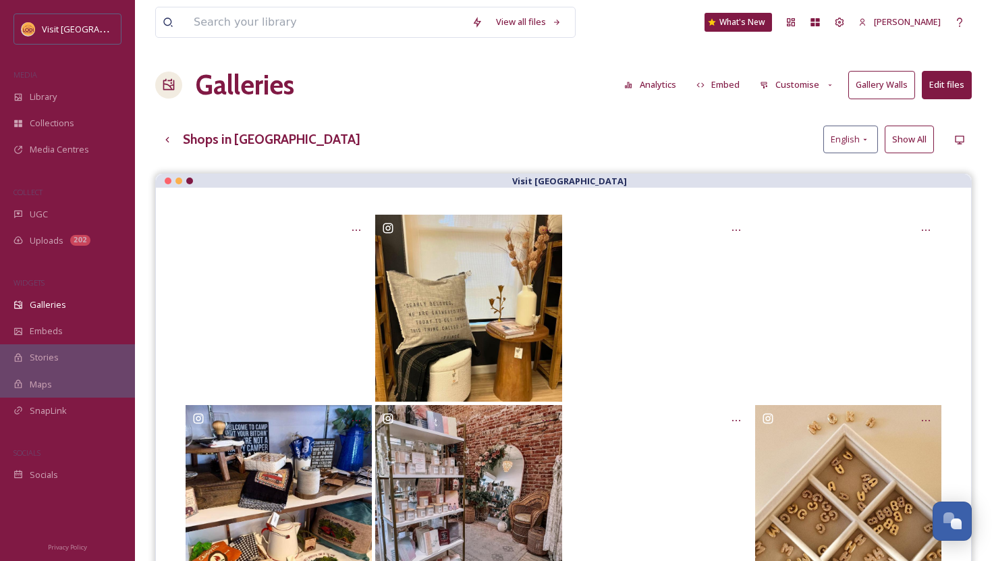
click at [738, 84] on button "Embed" at bounding box center [718, 85] width 57 height 26
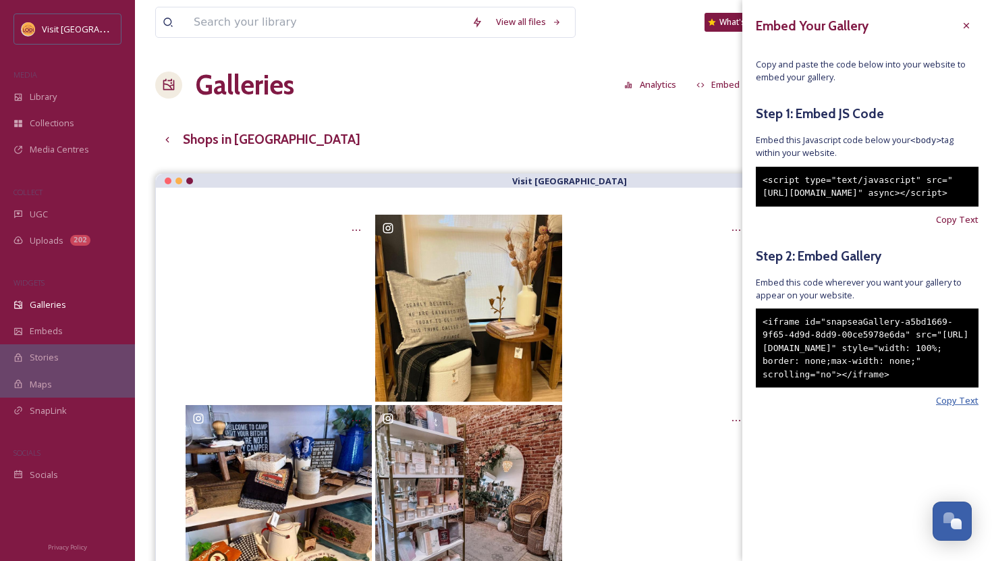
click at [951, 407] on span "Copy Text" at bounding box center [957, 400] width 43 height 13
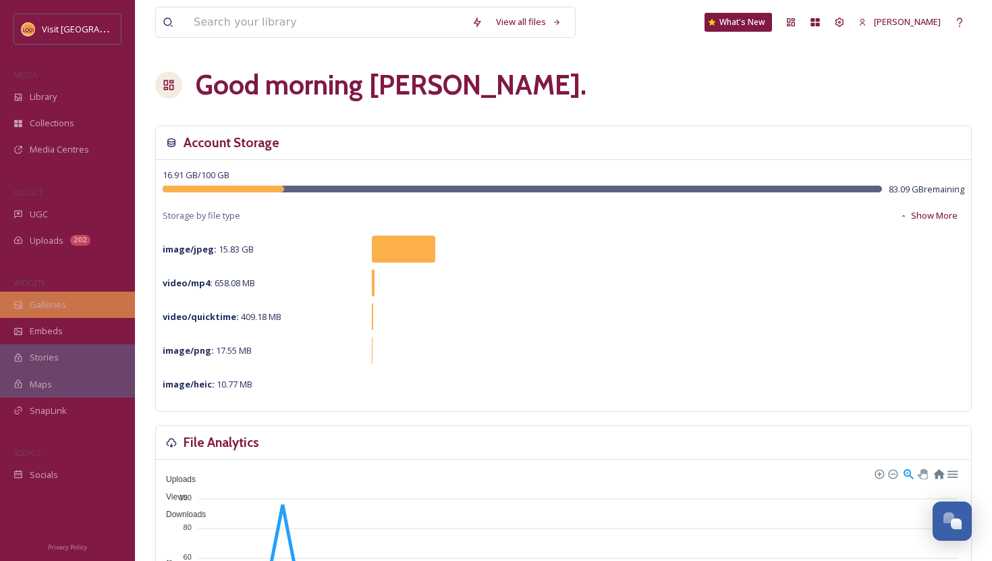
click at [52, 306] on span "Galleries" at bounding box center [48, 304] width 36 height 13
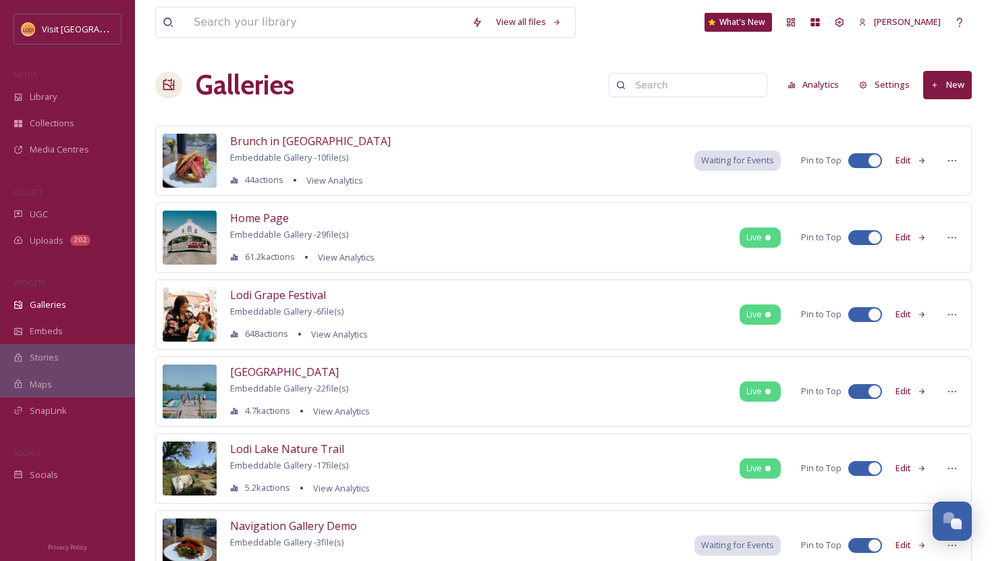
click at [951, 88] on button "New" at bounding box center [948, 85] width 49 height 28
click at [951, 117] on span "Gallery" at bounding box center [950, 116] width 28 height 13
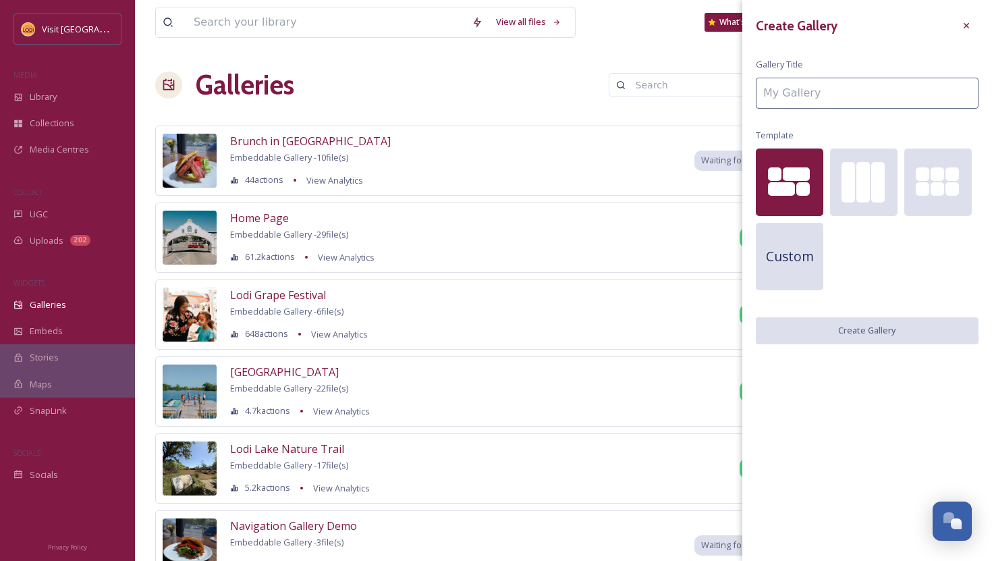
click at [848, 101] on input at bounding box center [867, 93] width 223 height 31
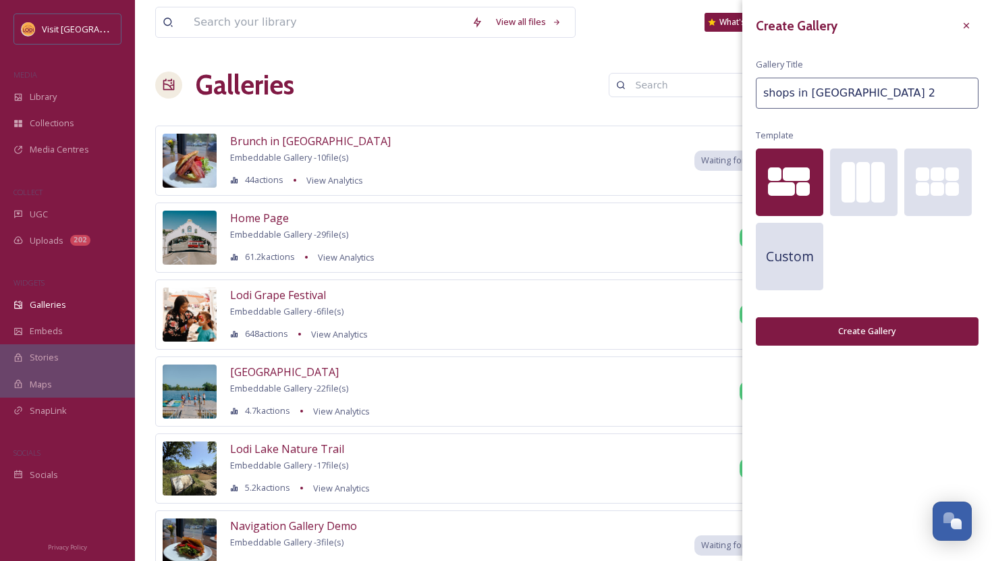
type input "shops in lodi 2"
click at [870, 324] on button "Create Gallery" at bounding box center [867, 331] width 223 height 28
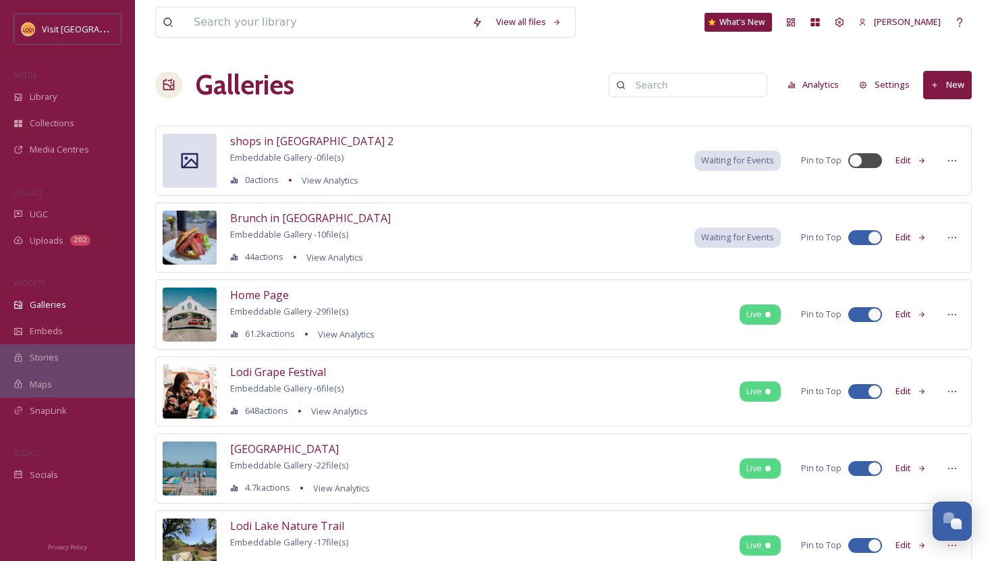
click at [915, 155] on button "Edit" at bounding box center [911, 160] width 45 height 26
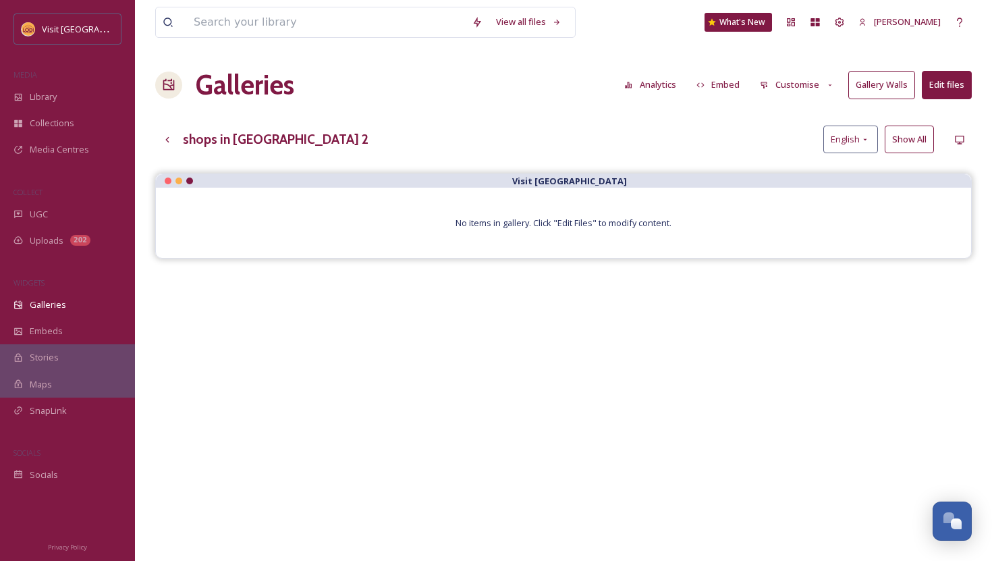
click at [956, 82] on button "Edit files" at bounding box center [947, 85] width 50 height 28
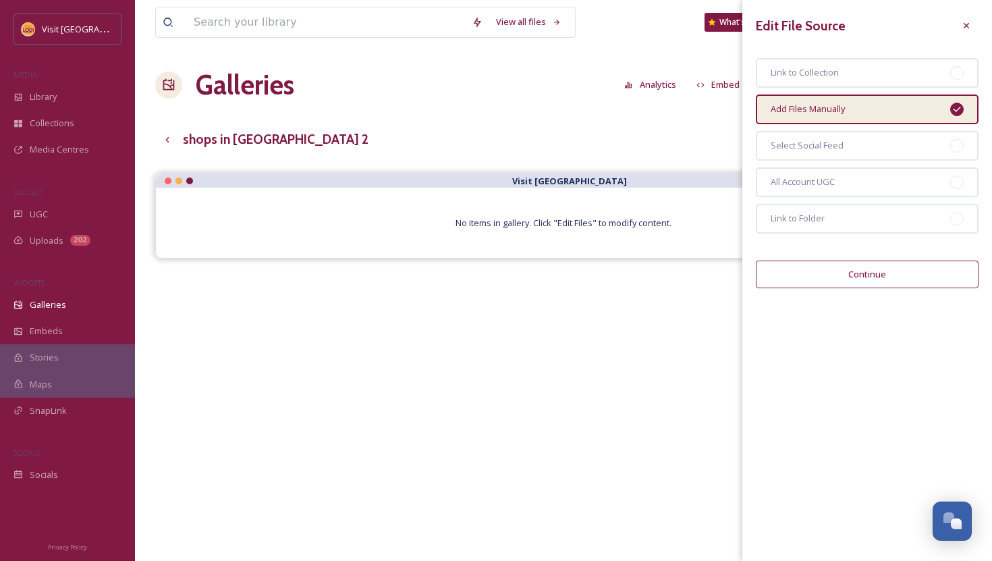
click at [864, 278] on button "Continue" at bounding box center [867, 275] width 223 height 28
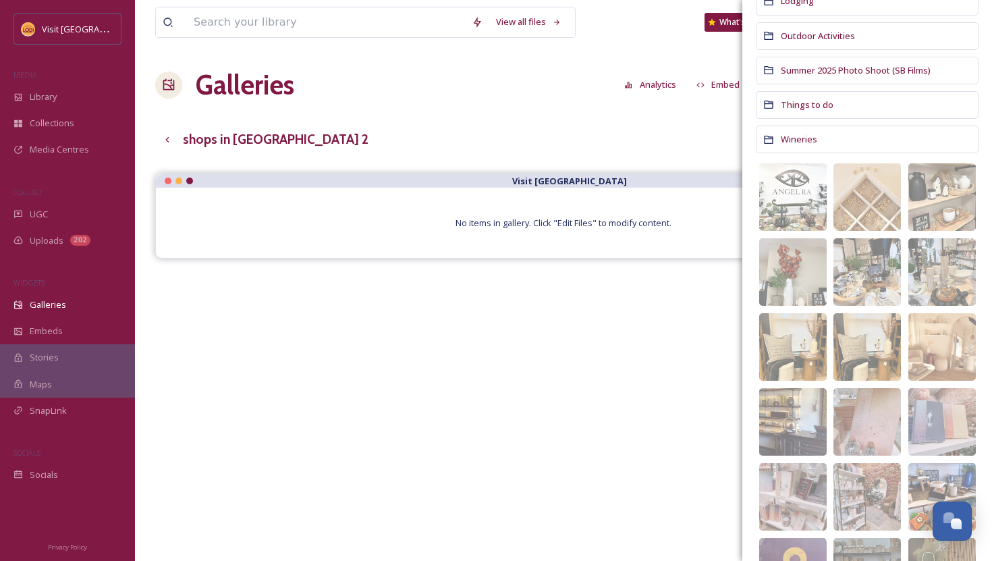
scroll to position [340, 0]
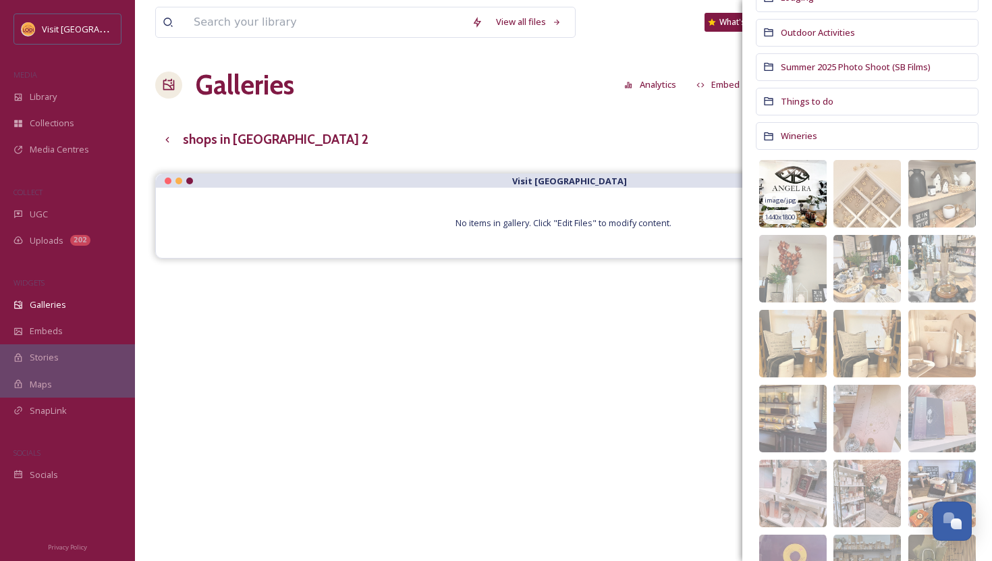
click at [791, 183] on img at bounding box center [793, 194] width 68 height 68
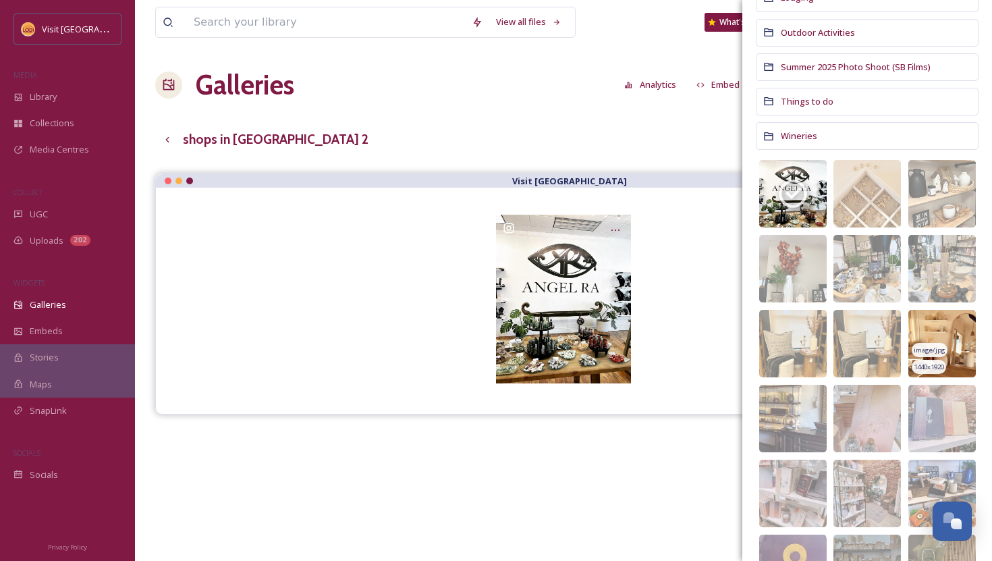
click at [945, 342] on img at bounding box center [943, 344] width 68 height 68
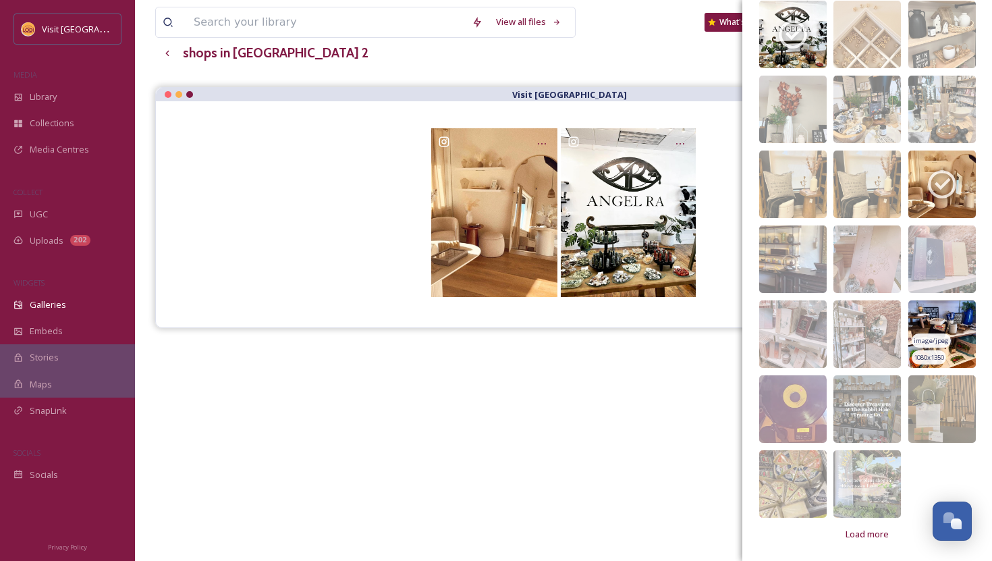
scroll to position [88, 0]
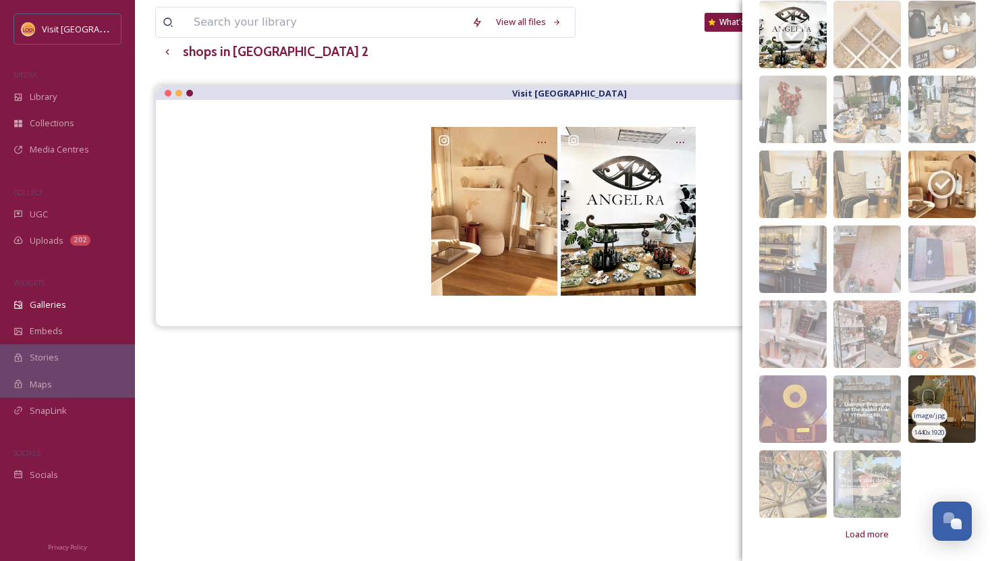
click at [969, 404] on img at bounding box center [943, 409] width 68 height 68
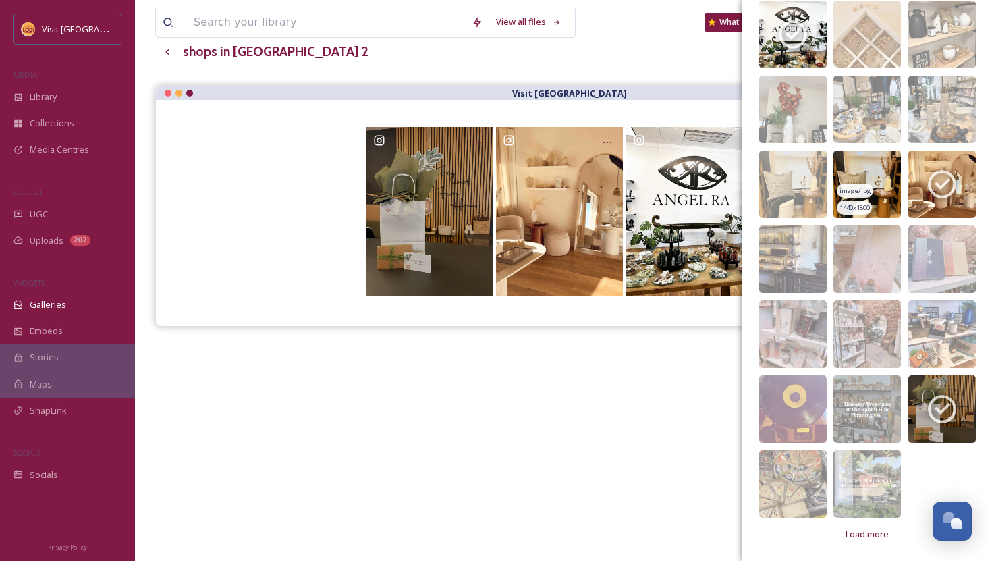
click at [867, 176] on img at bounding box center [868, 185] width 68 height 68
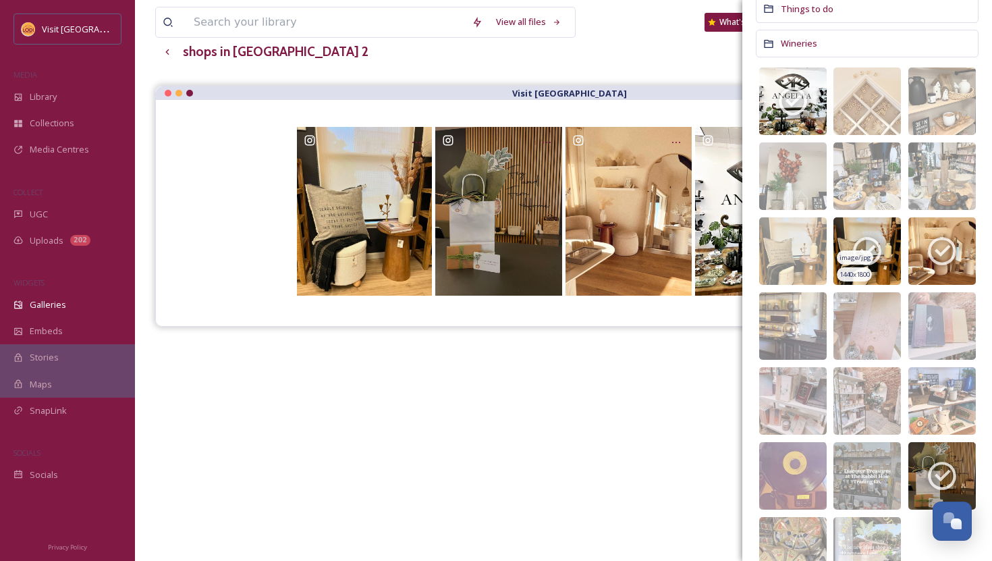
scroll to position [500, 0]
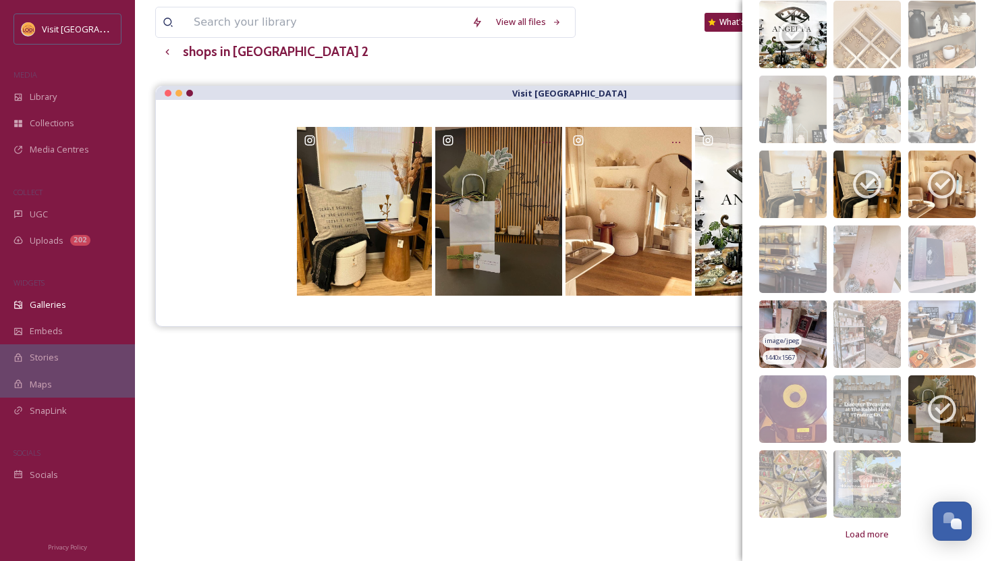
click at [795, 354] on span "1440 x 1567" at bounding box center [780, 357] width 30 height 9
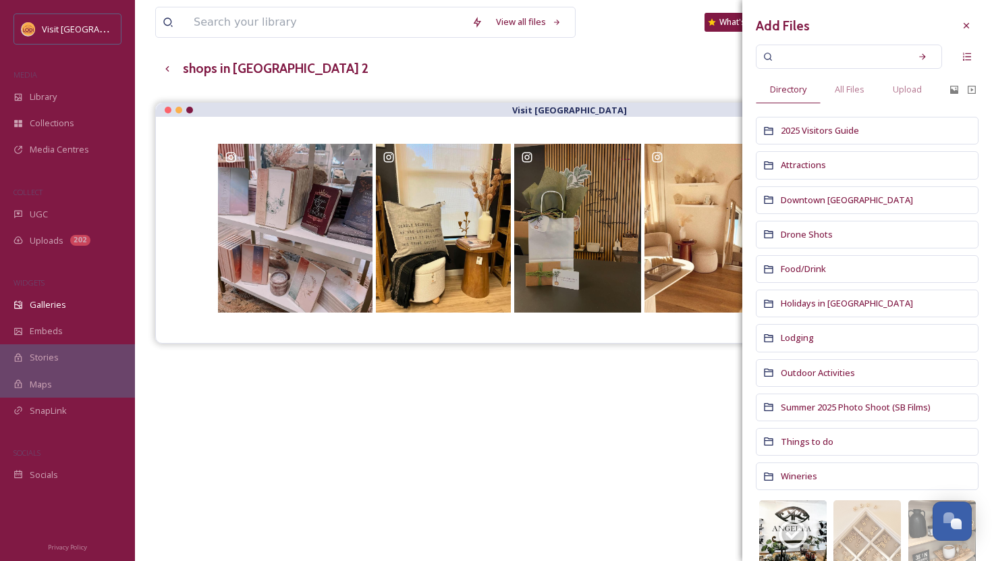
scroll to position [0, 0]
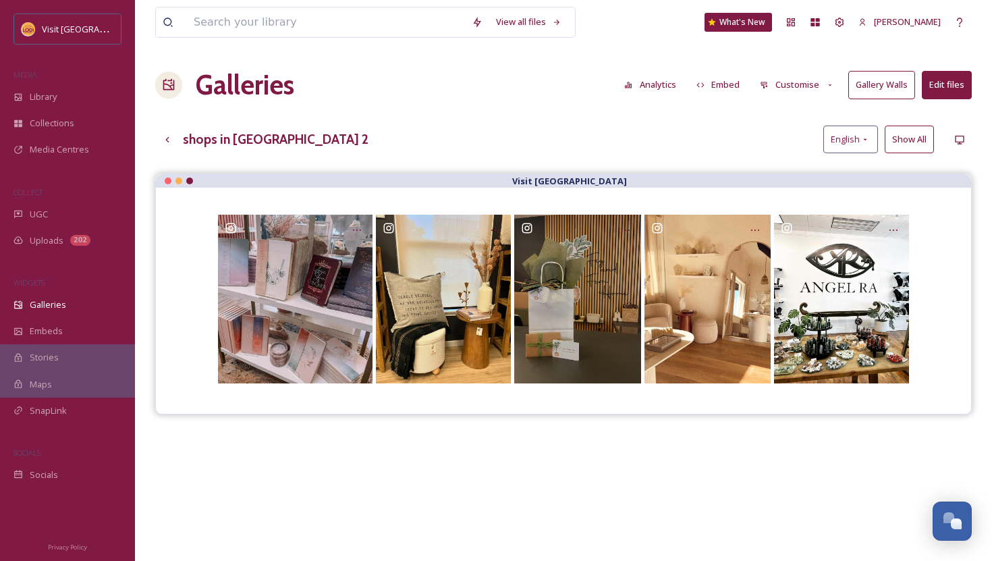
click at [685, 112] on div "View all files What's New Natalie Morlino Galleries Analytics Embed Customise G…" at bounding box center [563, 377] width 857 height 755
click at [738, 84] on button "Embed" at bounding box center [718, 85] width 57 height 26
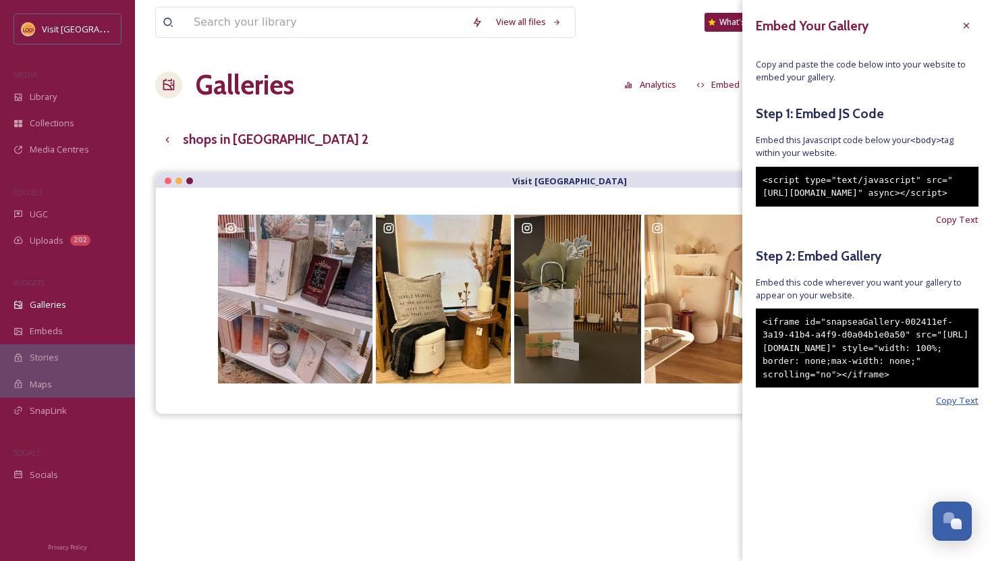
click at [952, 407] on span "Copy Text" at bounding box center [957, 400] width 43 height 13
click at [965, 17] on div at bounding box center [967, 26] width 24 height 24
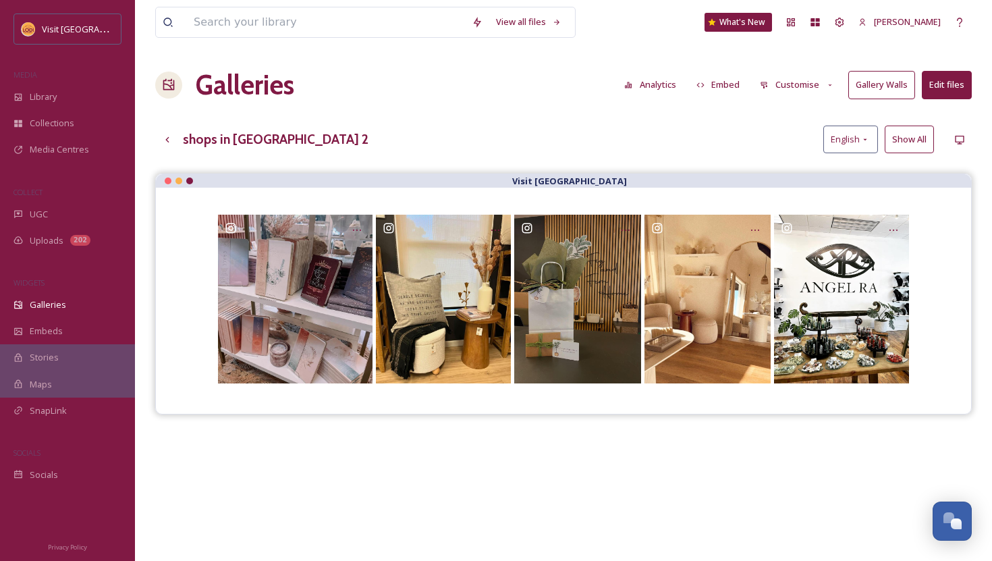
click at [955, 86] on button "Edit files" at bounding box center [947, 85] width 50 height 28
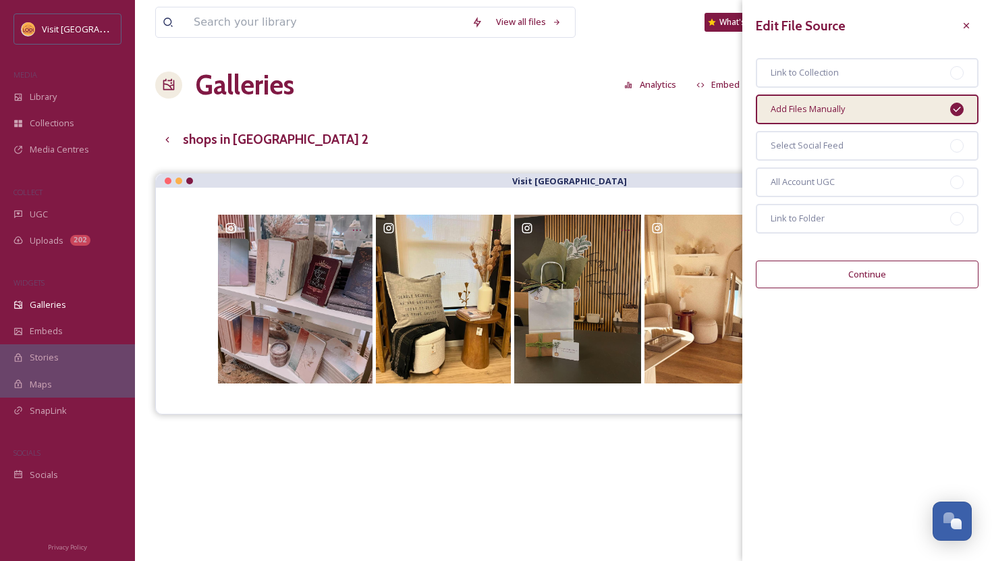
click at [687, 159] on div "View all files What's New Natalie Morlino Galleries Analytics Embed Customise G…" at bounding box center [563, 377] width 857 height 755
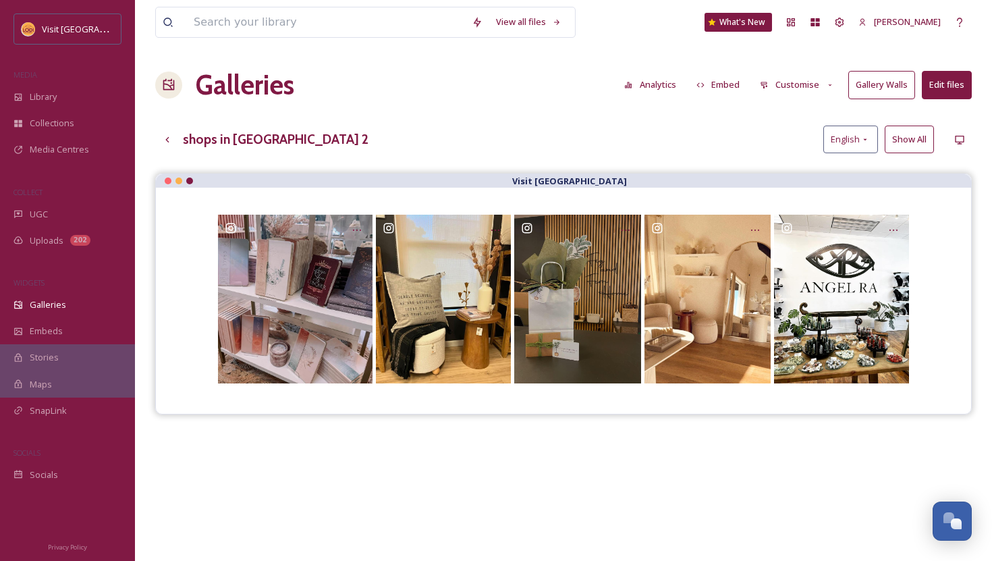
click at [816, 84] on button "Customise" at bounding box center [797, 85] width 88 height 26
click at [676, 136] on div "shops in lodi 2 English Show All" at bounding box center [563, 140] width 817 height 28
click at [170, 136] on icon at bounding box center [167, 139] width 11 height 11
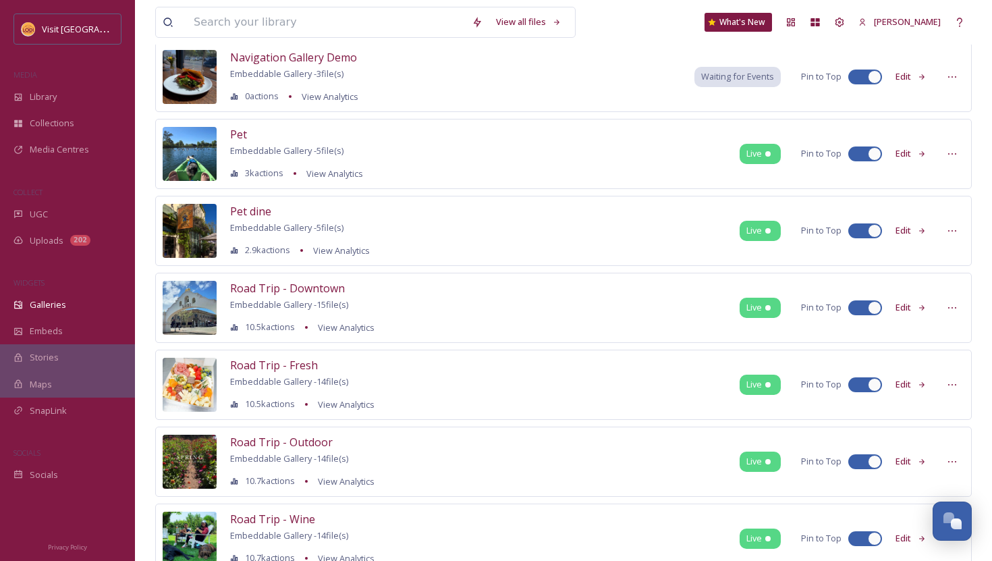
scroll to position [1136, 0]
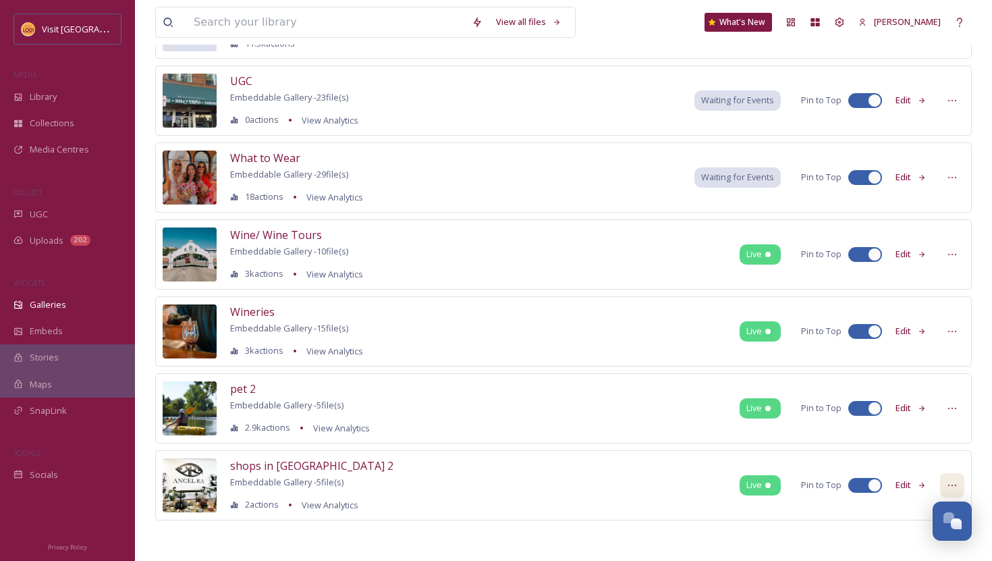
click at [947, 485] on icon at bounding box center [952, 485] width 11 height 11
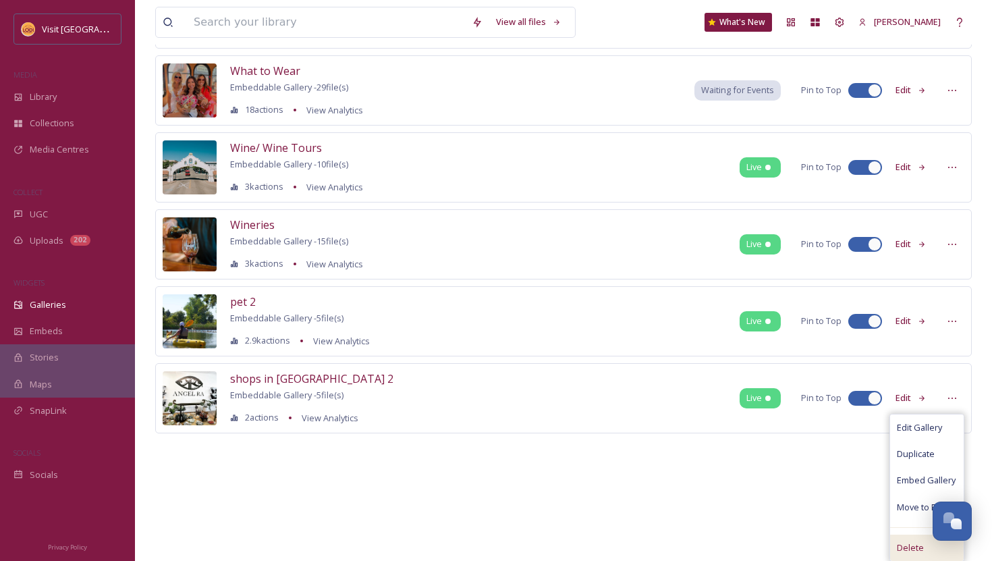
click at [912, 545] on span "Delete" at bounding box center [910, 547] width 27 height 13
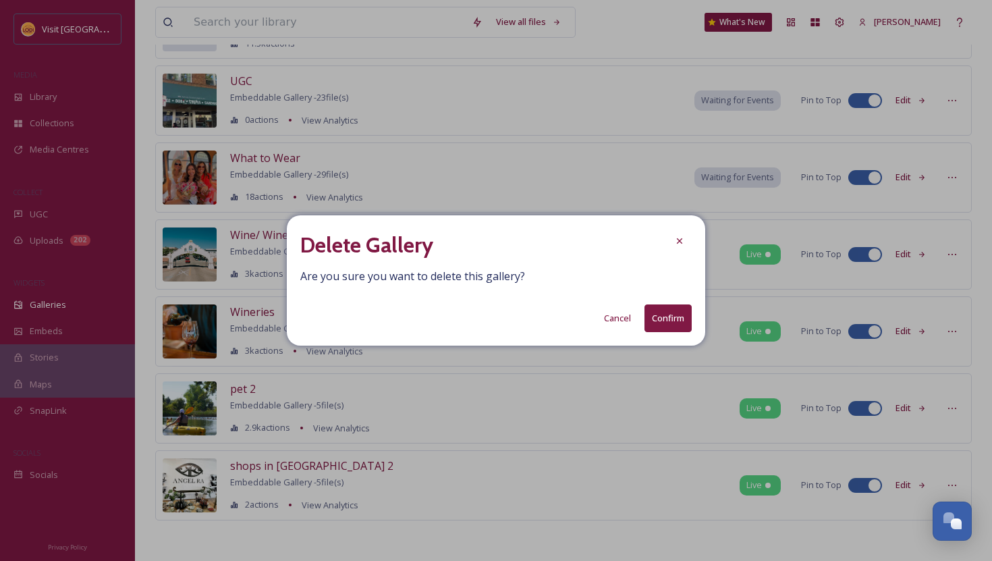
click at [672, 315] on button "Confirm" at bounding box center [668, 318] width 47 height 28
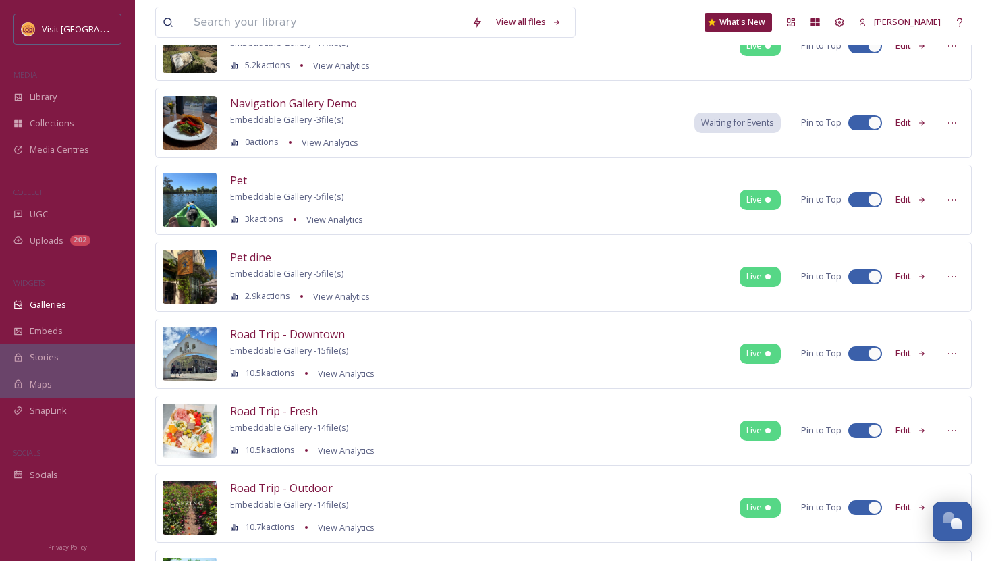
scroll to position [0, 0]
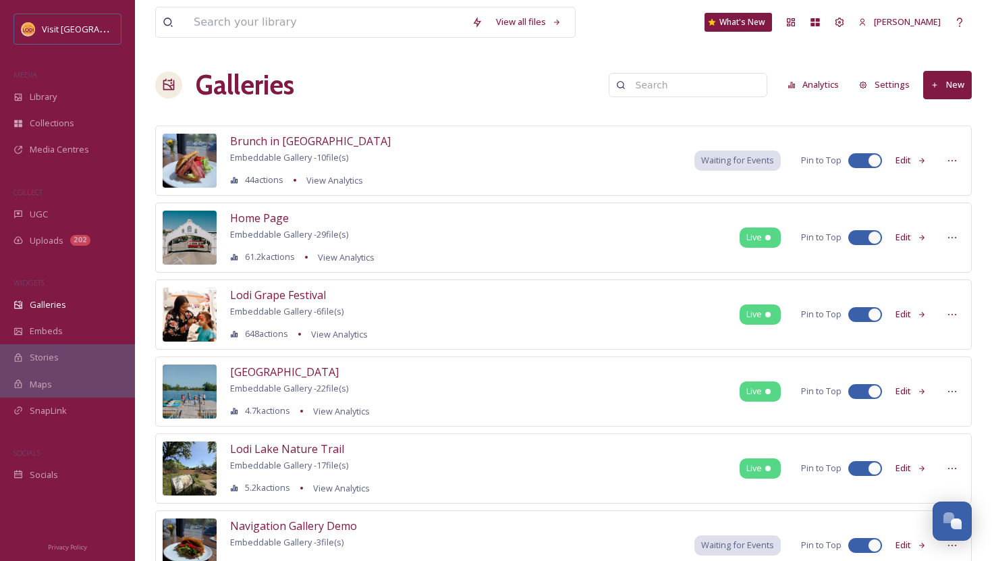
click at [951, 82] on button "New" at bounding box center [948, 85] width 49 height 28
click at [951, 109] on div "Gallery" at bounding box center [941, 116] width 59 height 26
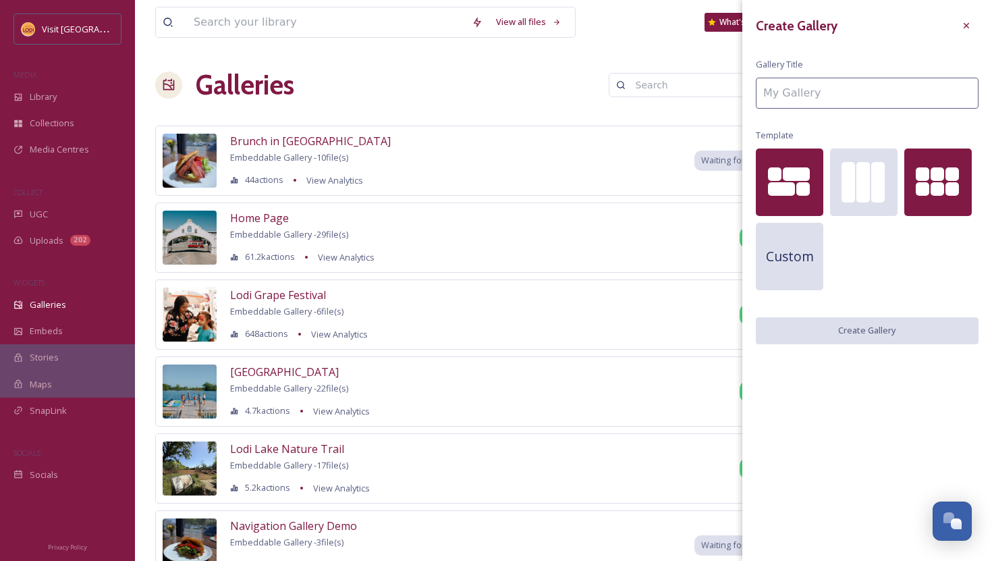
click at [926, 192] on div at bounding box center [923, 189] width 14 height 14
click at [831, 344] on div "Create Gallery Gallery Title Template Custom Create Gallery" at bounding box center [868, 179] width 250 height 358
click at [851, 90] on input at bounding box center [867, 93] width 223 height 31
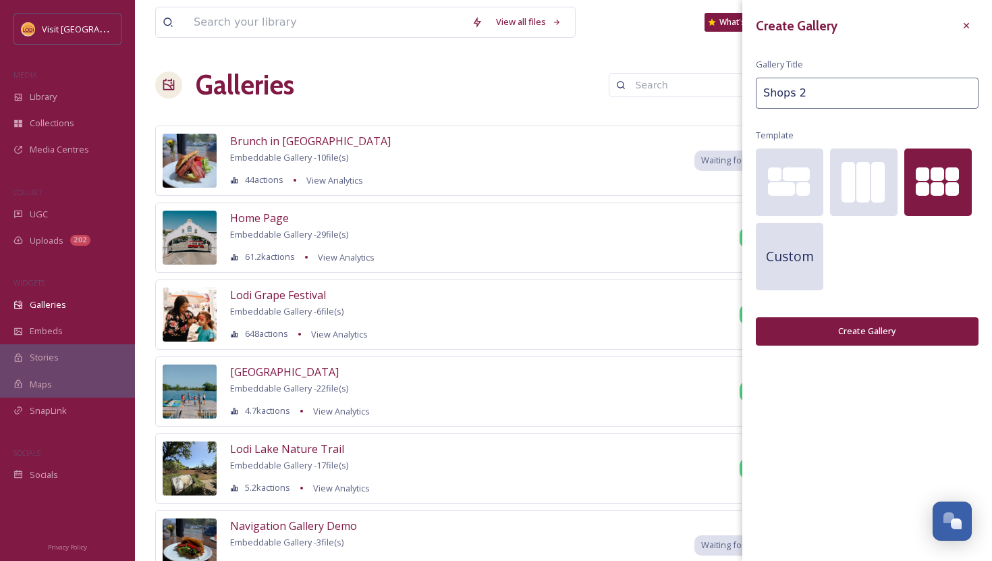
type input "Shops 2"
click at [856, 320] on button "Create Gallery" at bounding box center [867, 331] width 223 height 28
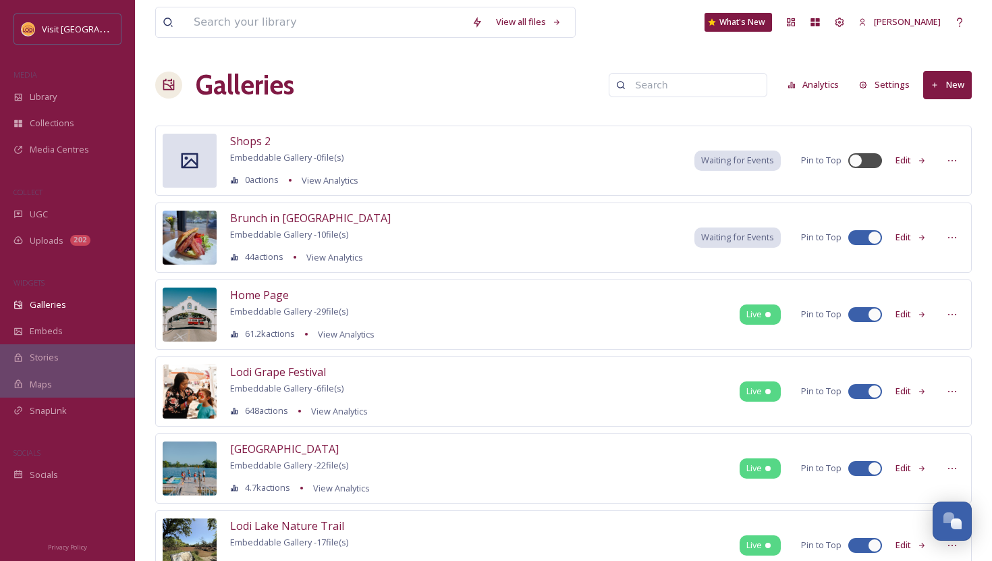
click at [912, 161] on button "Edit" at bounding box center [911, 160] width 45 height 26
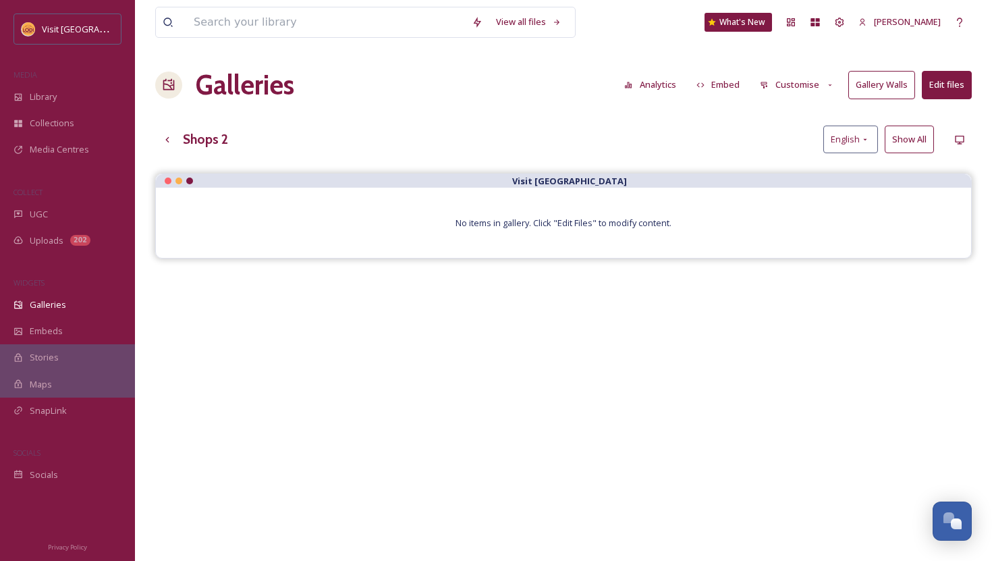
click at [951, 106] on div "View all files What's New Natalie Morlino Galleries Analytics Embed Customise G…" at bounding box center [563, 377] width 857 height 755
click at [949, 85] on button "Edit files" at bounding box center [947, 85] width 50 height 28
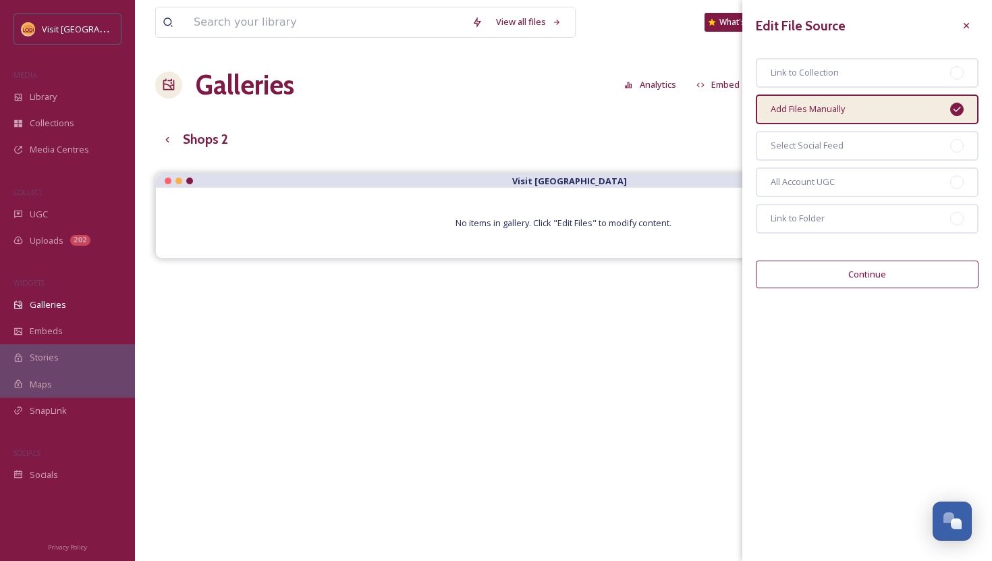
click at [863, 274] on button "Continue" at bounding box center [867, 275] width 223 height 28
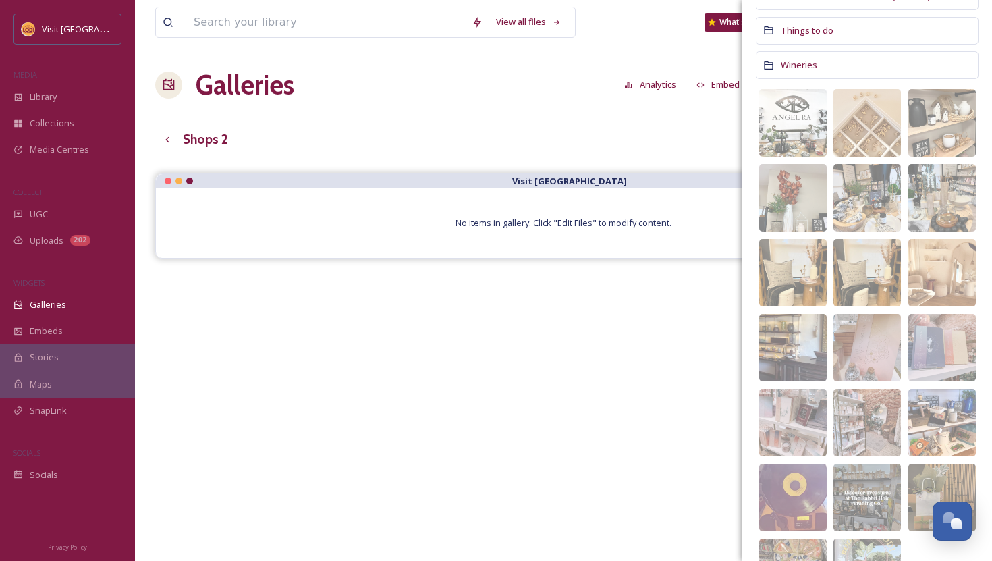
scroll to position [412, 0]
click at [877, 260] on img at bounding box center [868, 272] width 68 height 68
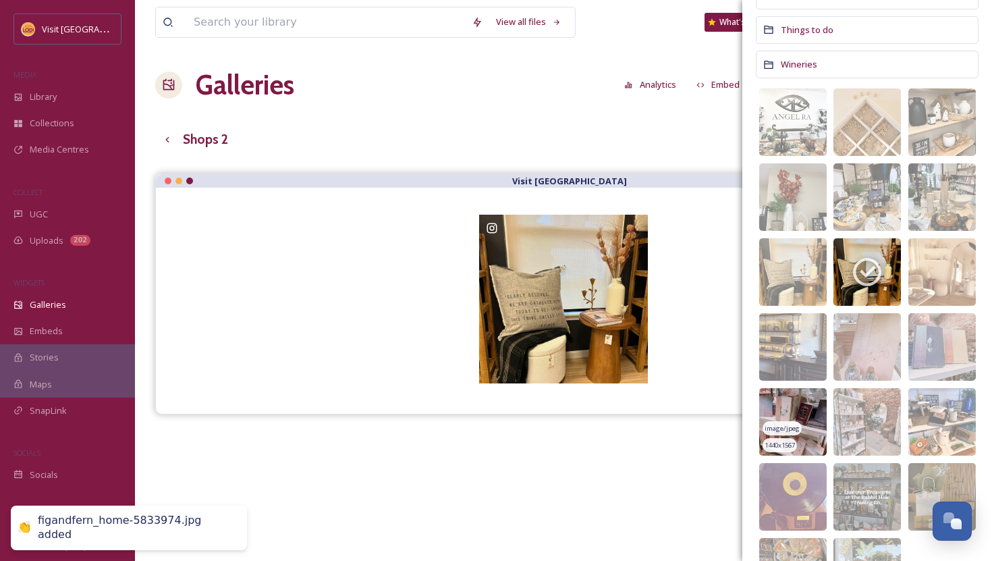
click at [785, 409] on img at bounding box center [793, 422] width 68 height 68
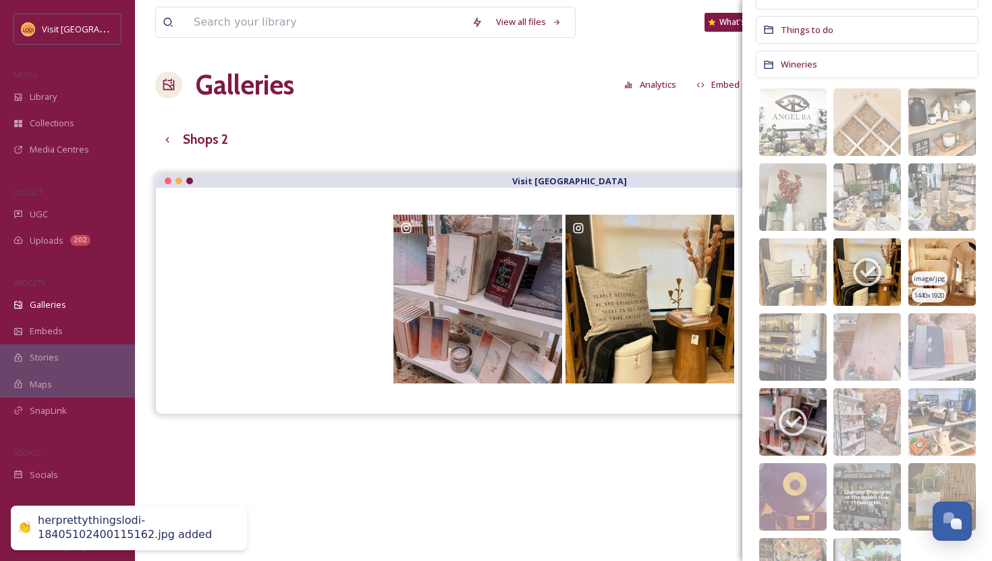
click at [959, 260] on img at bounding box center [943, 272] width 68 height 68
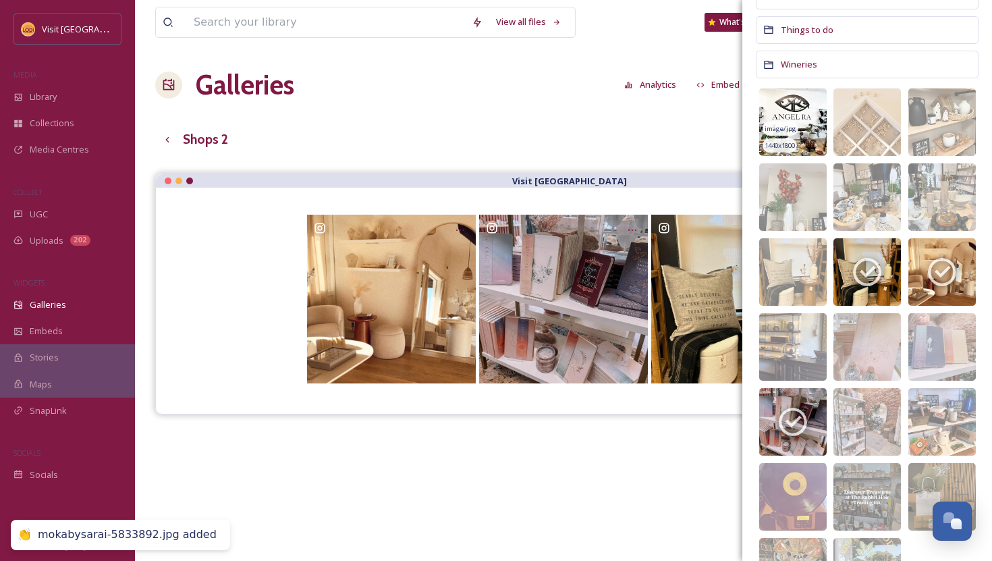
click at [809, 121] on img at bounding box center [793, 122] width 68 height 68
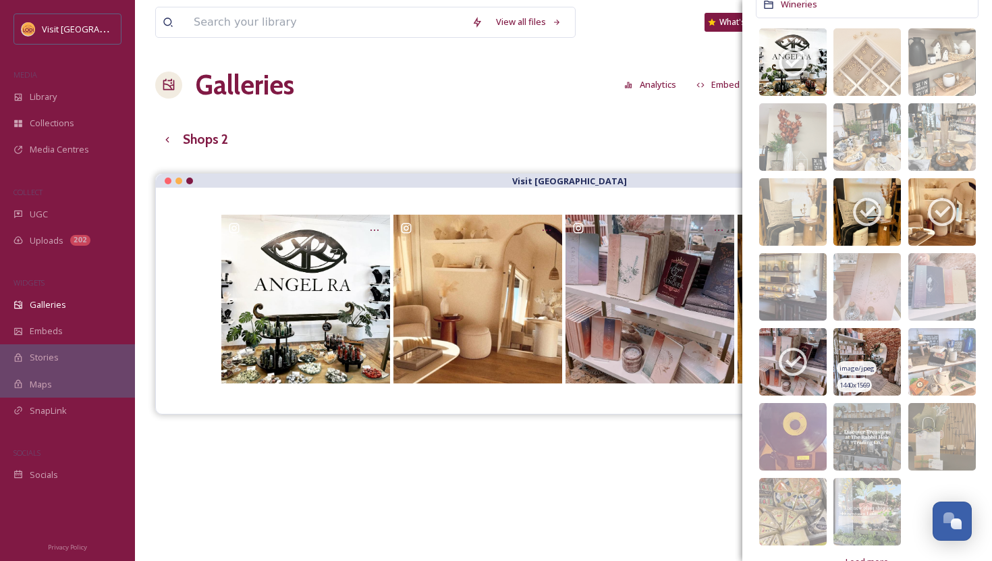
scroll to position [500, 0]
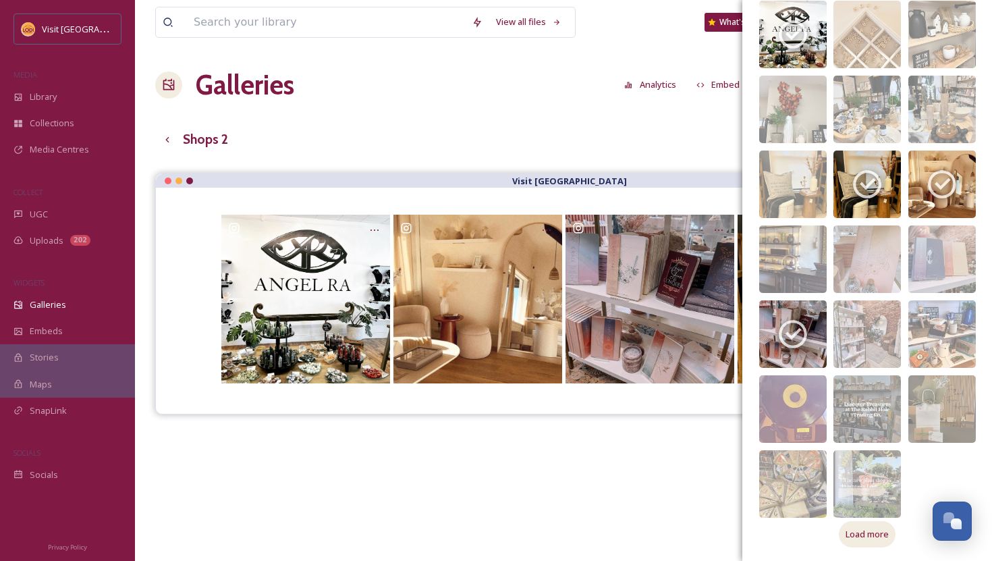
click at [880, 535] on span "Load more" at bounding box center [867, 534] width 43 height 13
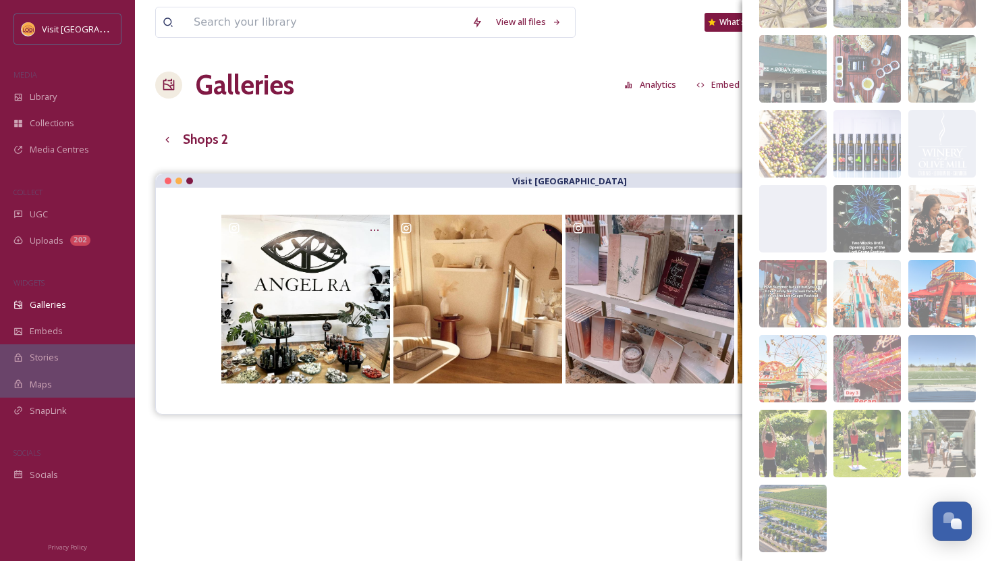
scroll to position [1024, 0]
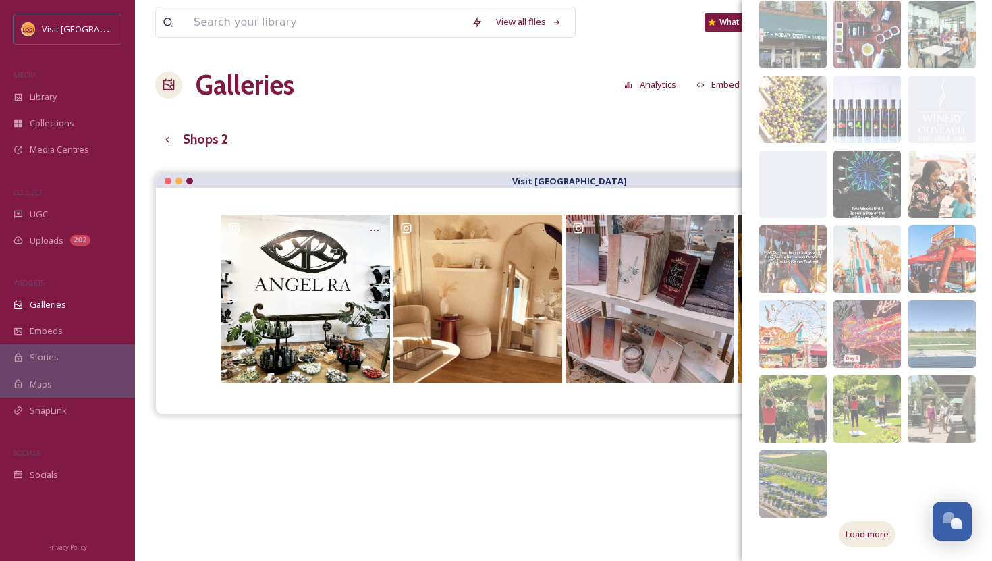
click at [863, 537] on span "Load more" at bounding box center [867, 534] width 43 height 13
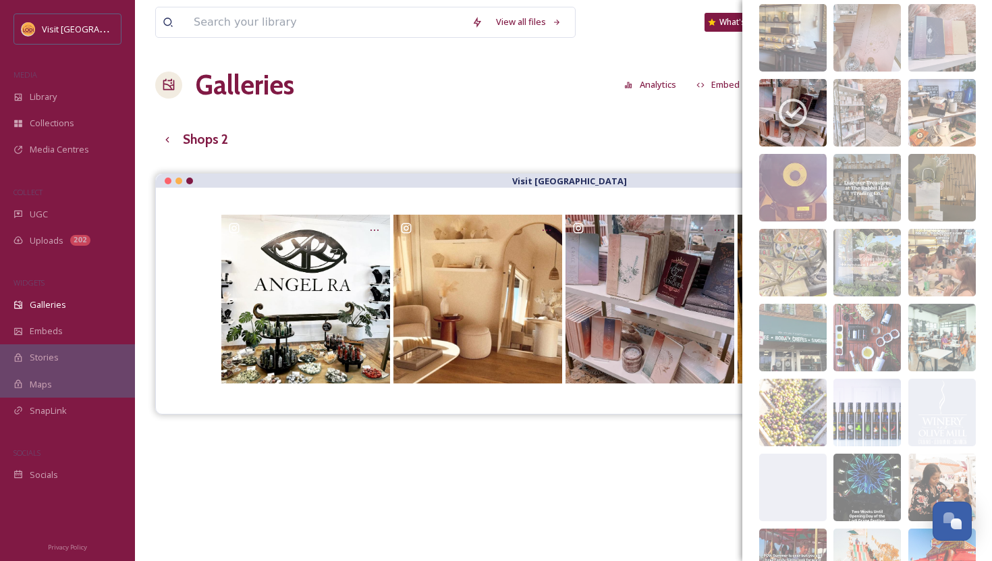
scroll to position [688, 0]
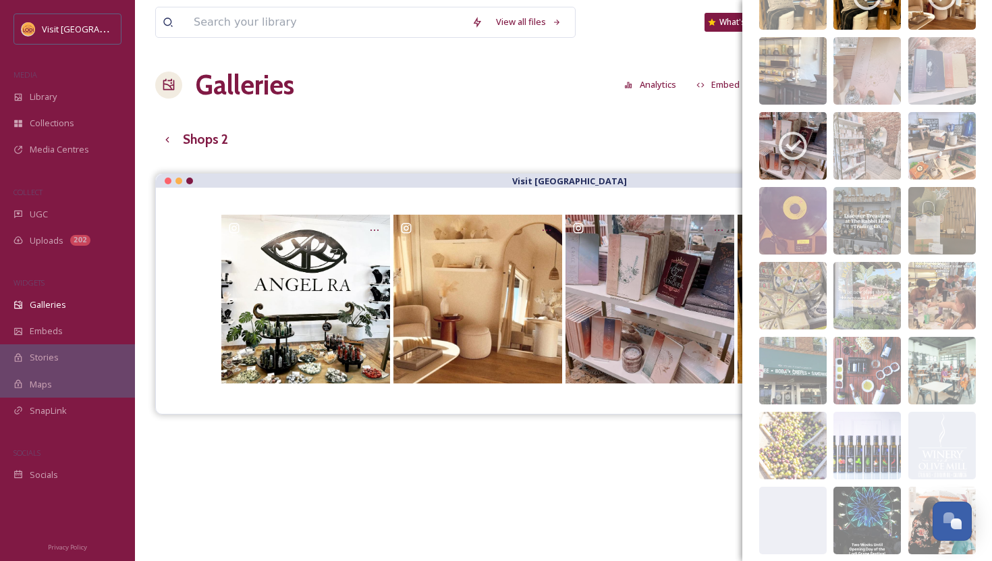
click at [462, 59] on div "View all files What's New Natalie Morlino Galleries Analytics Embed Customise G…" at bounding box center [563, 377] width 857 height 755
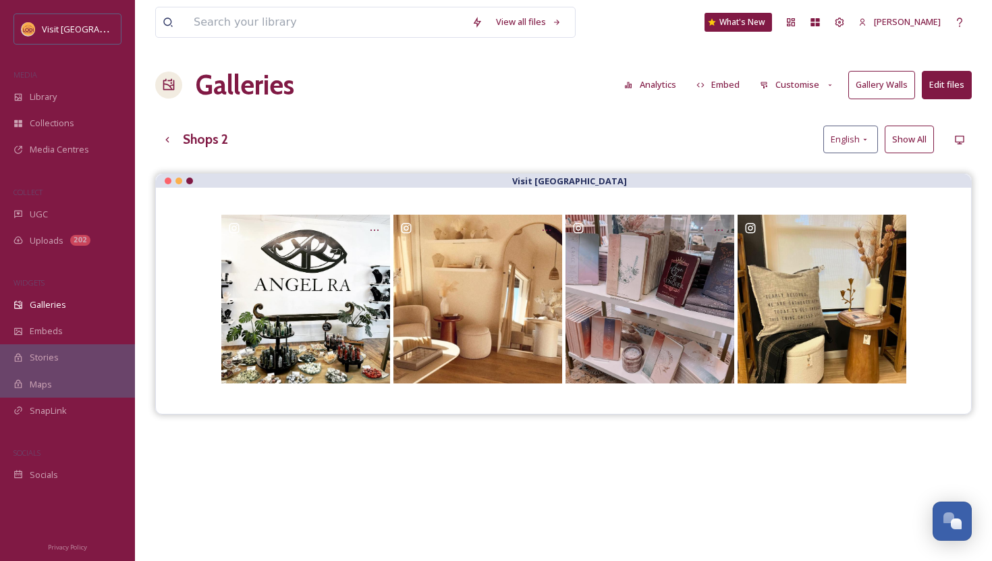
click at [730, 82] on button "Embed" at bounding box center [718, 85] width 57 height 26
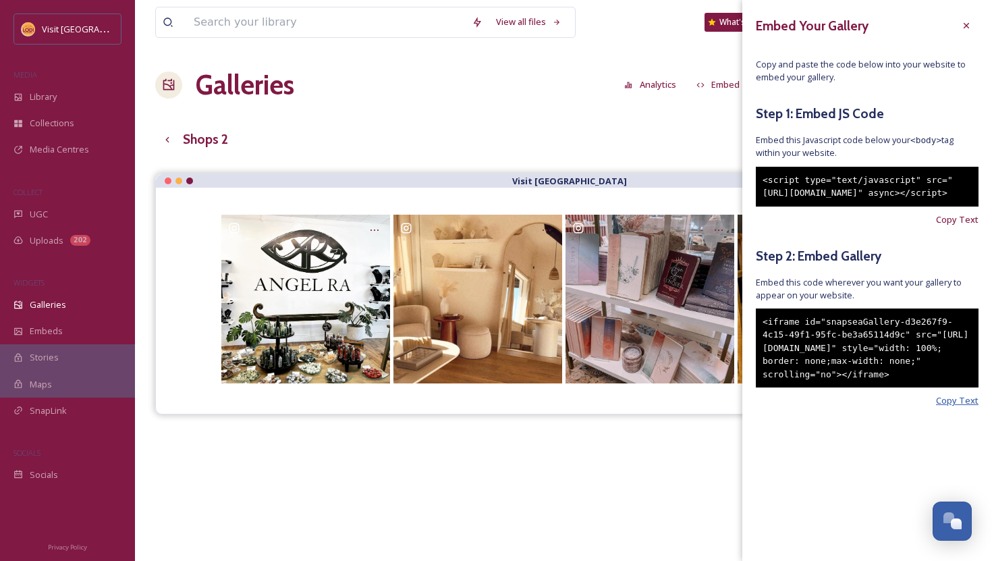
click at [968, 407] on span "Copy Text" at bounding box center [957, 400] width 43 height 13
click at [974, 24] on div at bounding box center [967, 26] width 24 height 24
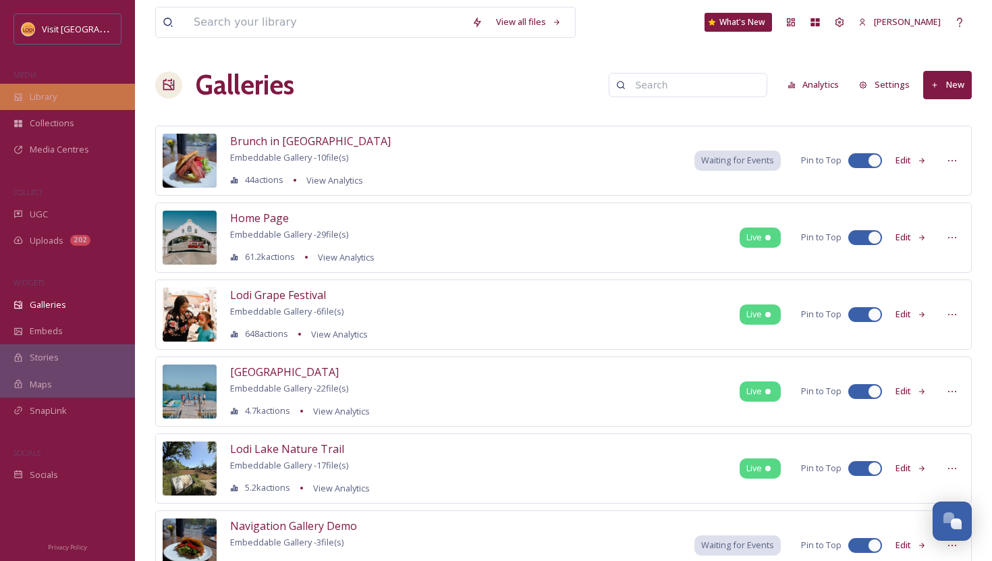
click at [52, 101] on span "Library" at bounding box center [43, 96] width 27 height 13
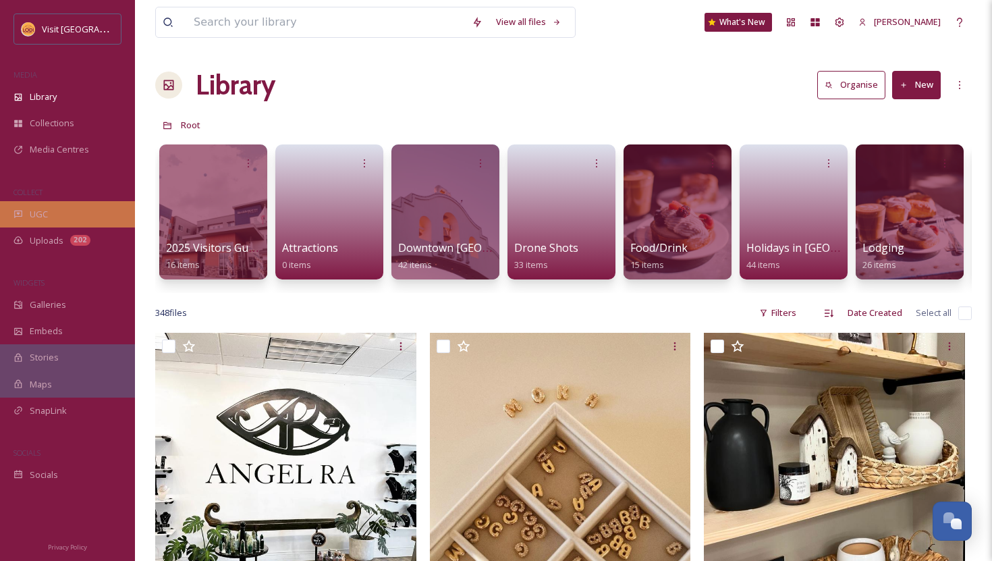
click at [5, 219] on div "UGC" at bounding box center [67, 214] width 135 height 26
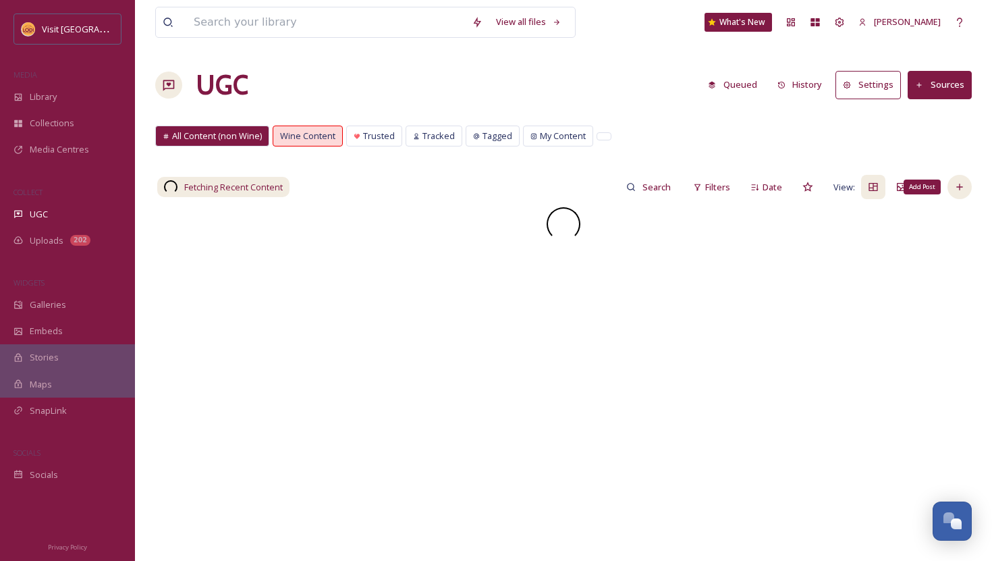
click at [965, 184] on icon at bounding box center [960, 187] width 11 height 11
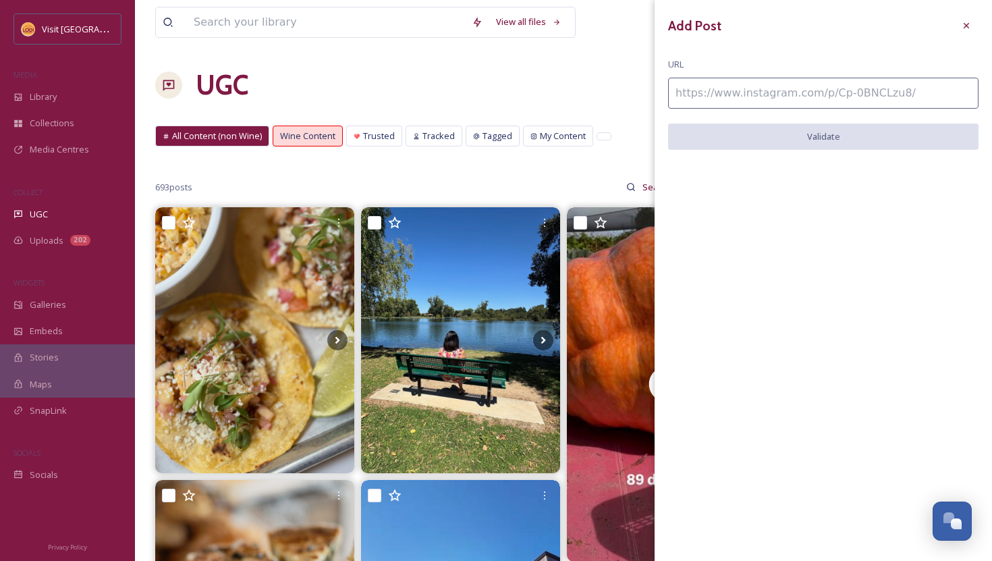
click at [782, 99] on input at bounding box center [823, 93] width 311 height 31
paste input "https://www.instagram.com/p/Bxcn10enP-q/"
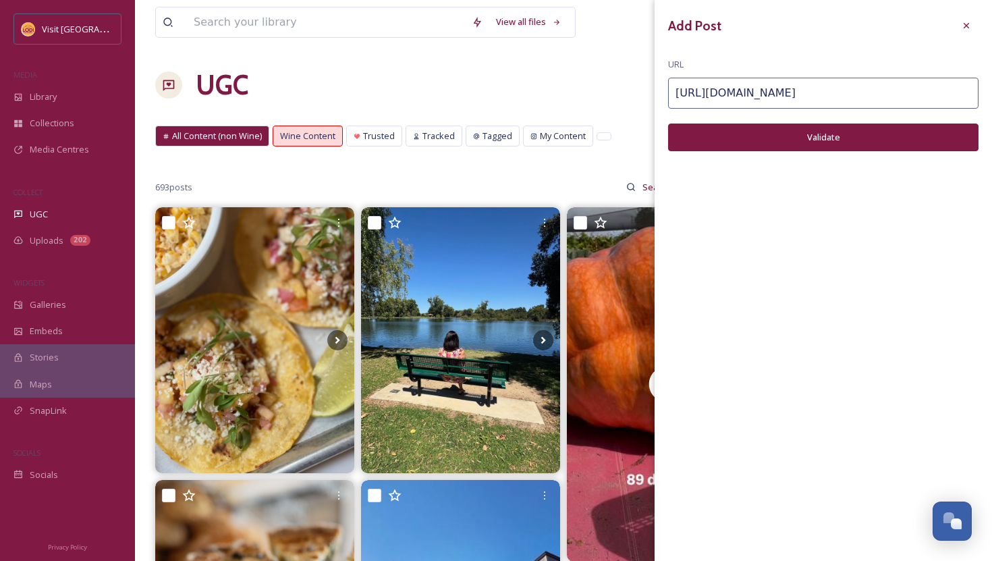
type input "https://www.instagram.com/p/Bxcn10enP-q/"
click at [828, 141] on button "Validate" at bounding box center [823, 138] width 311 height 28
click at [828, 141] on button "Add Post" at bounding box center [823, 138] width 311 height 28
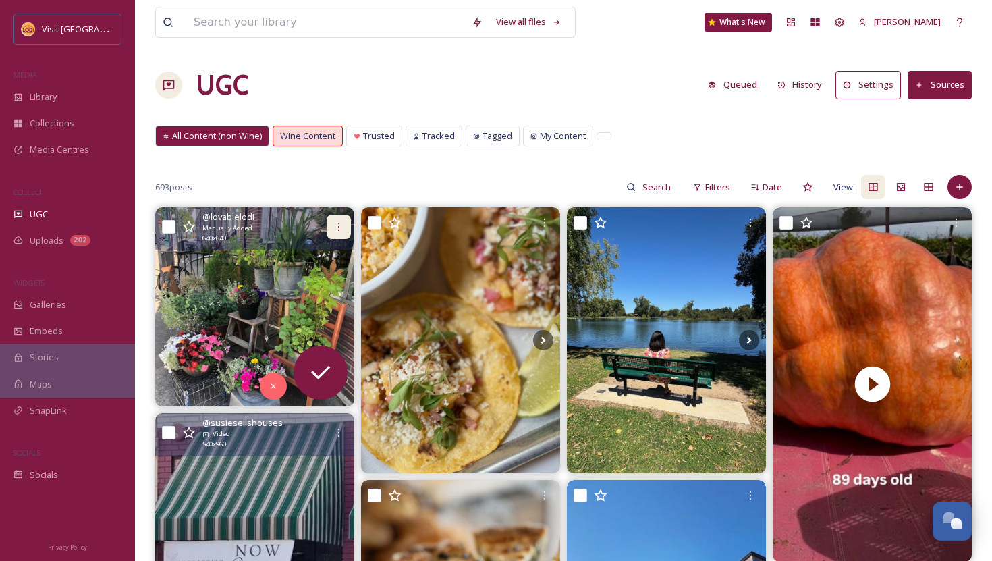
click at [343, 230] on icon at bounding box center [338, 226] width 11 height 11
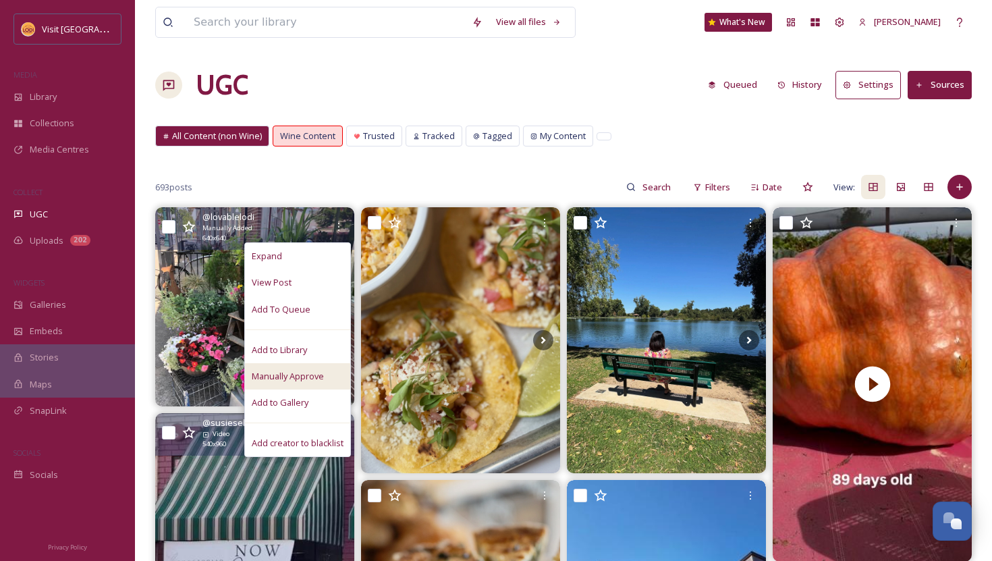
click at [301, 374] on span "Manually Approve" at bounding box center [288, 376] width 72 height 13
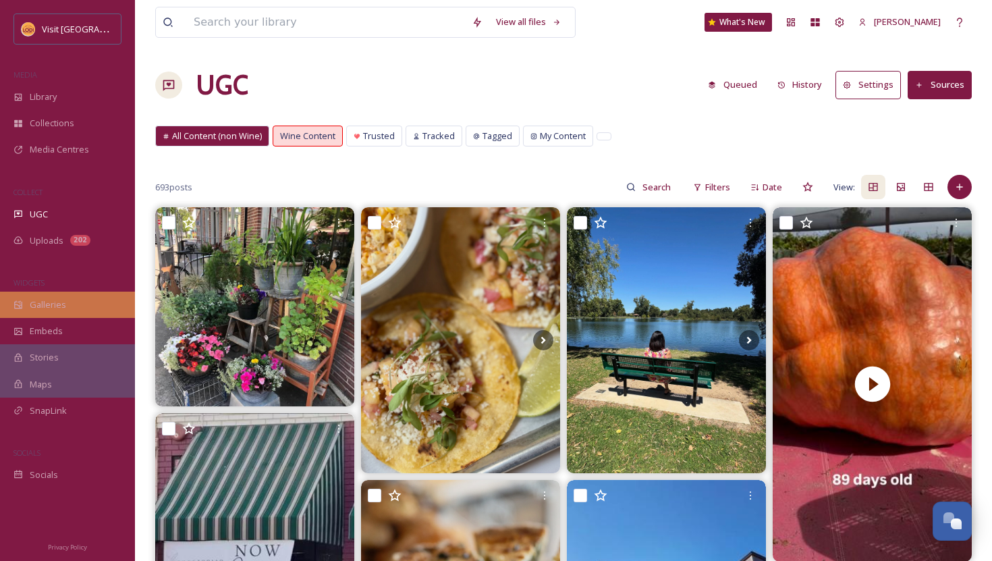
click at [68, 306] on div "Galleries" at bounding box center [67, 305] width 135 height 26
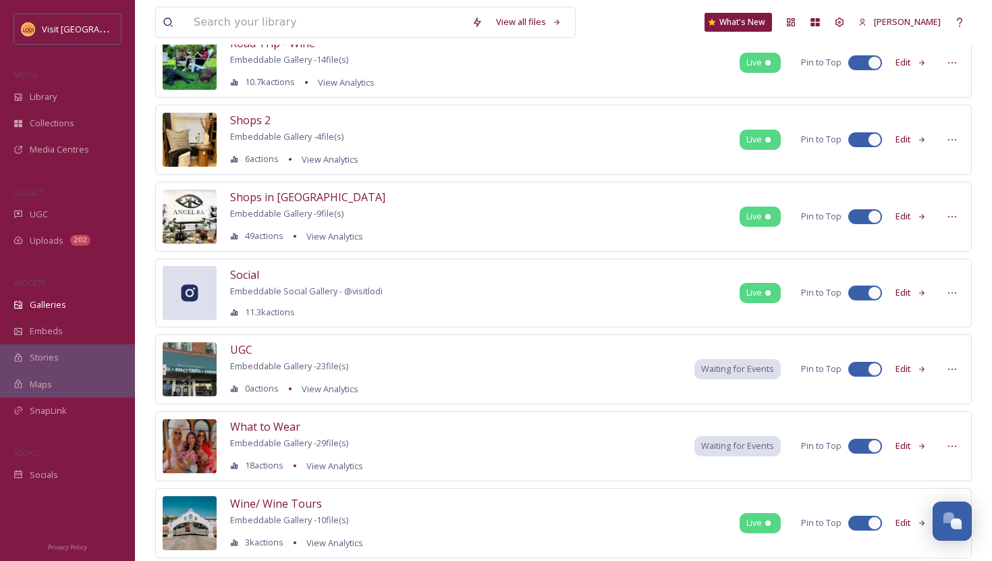
scroll to position [933, 0]
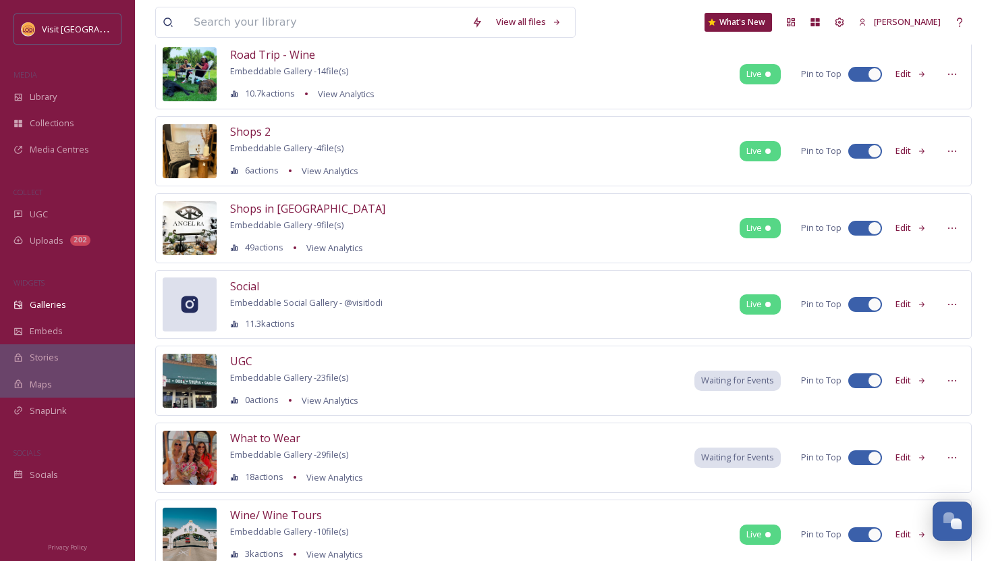
click at [907, 146] on button "Edit" at bounding box center [911, 151] width 45 height 26
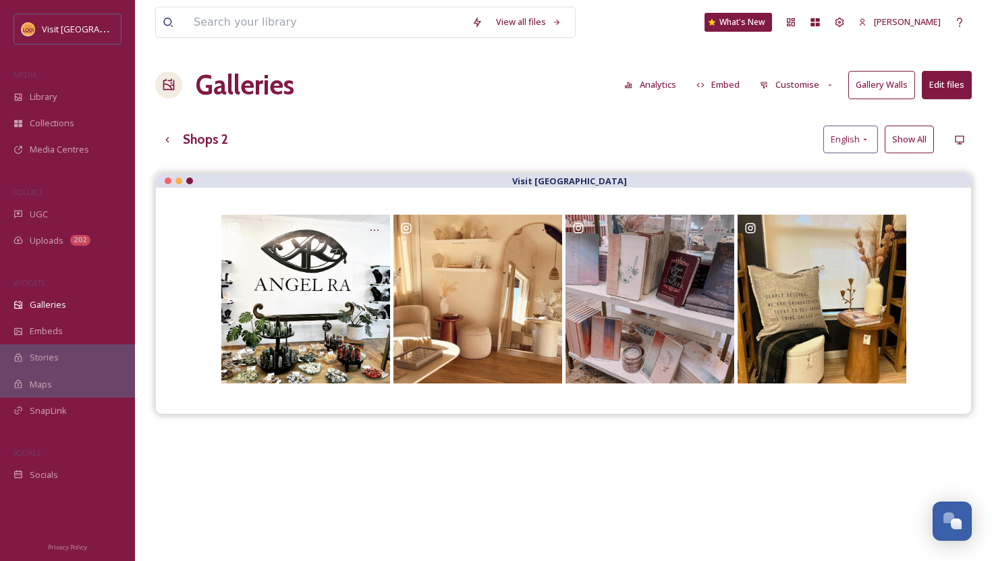
click at [955, 87] on button "Edit files" at bounding box center [947, 85] width 50 height 28
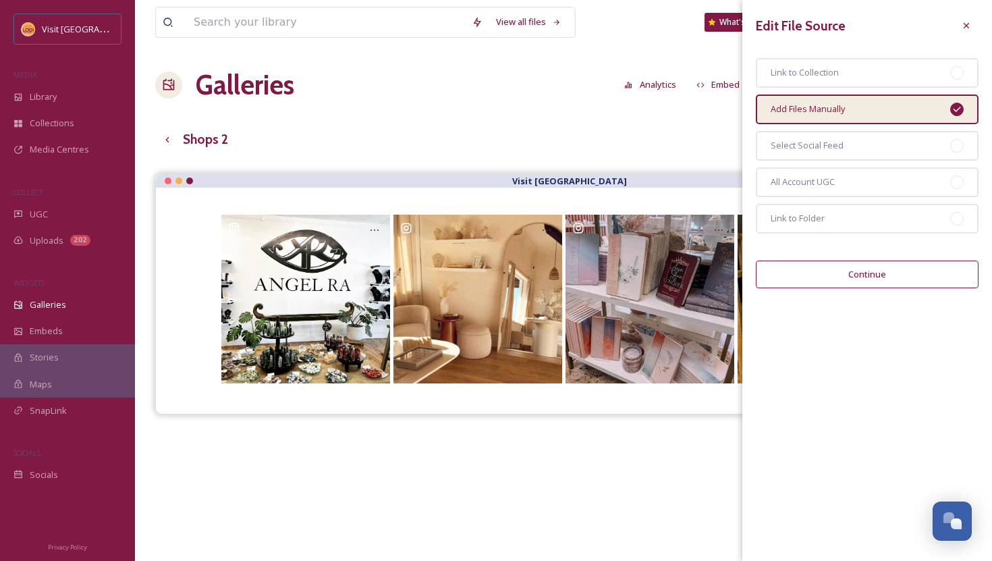
click at [912, 279] on button "Continue" at bounding box center [867, 275] width 223 height 28
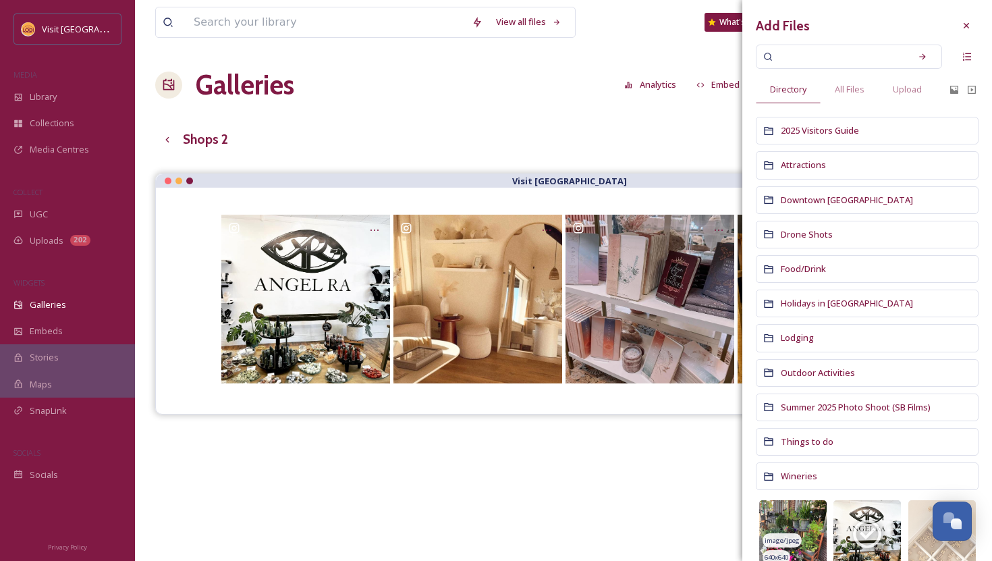
scroll to position [34, 0]
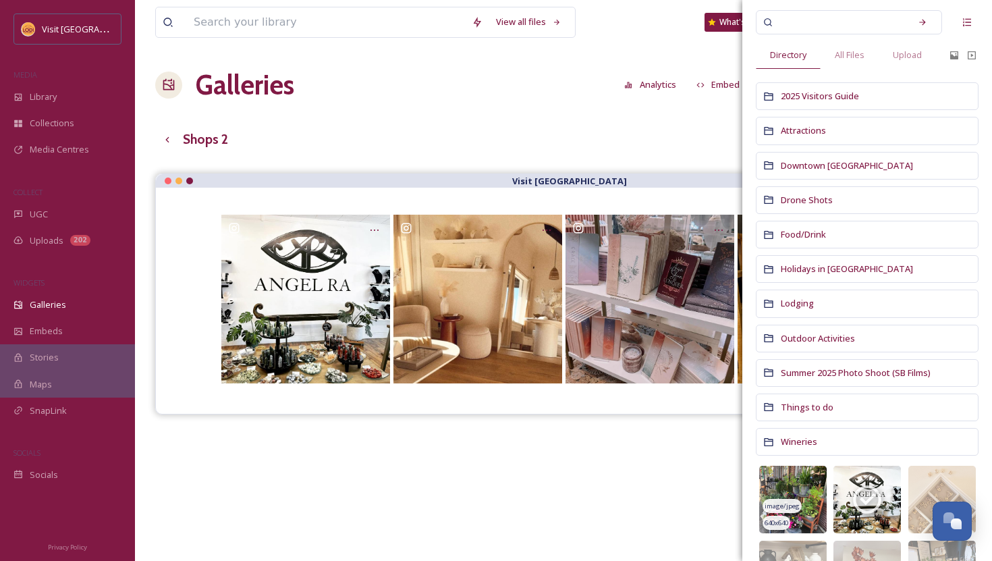
click at [802, 483] on img at bounding box center [793, 500] width 68 height 68
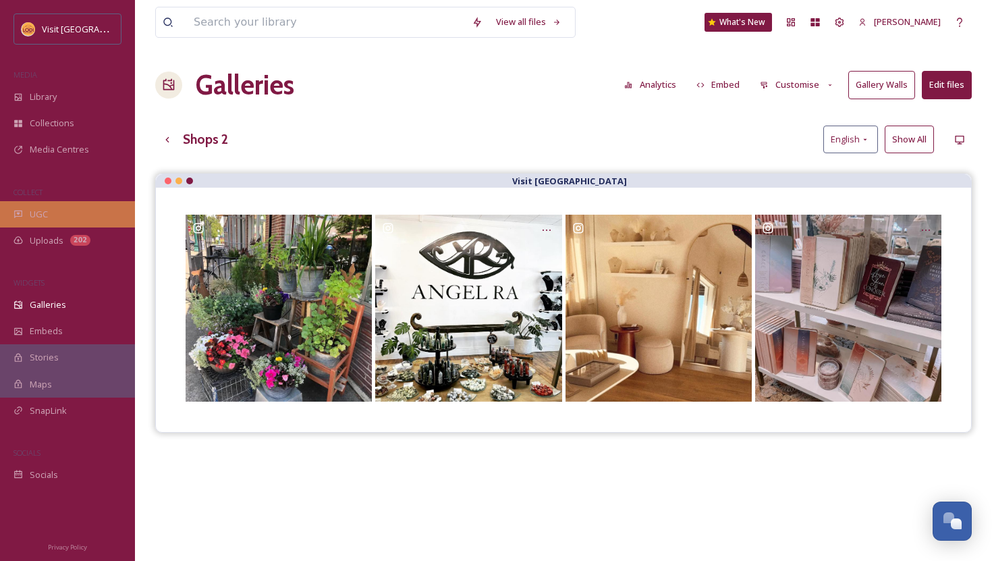
click at [36, 213] on span "UGC" at bounding box center [39, 214] width 18 height 13
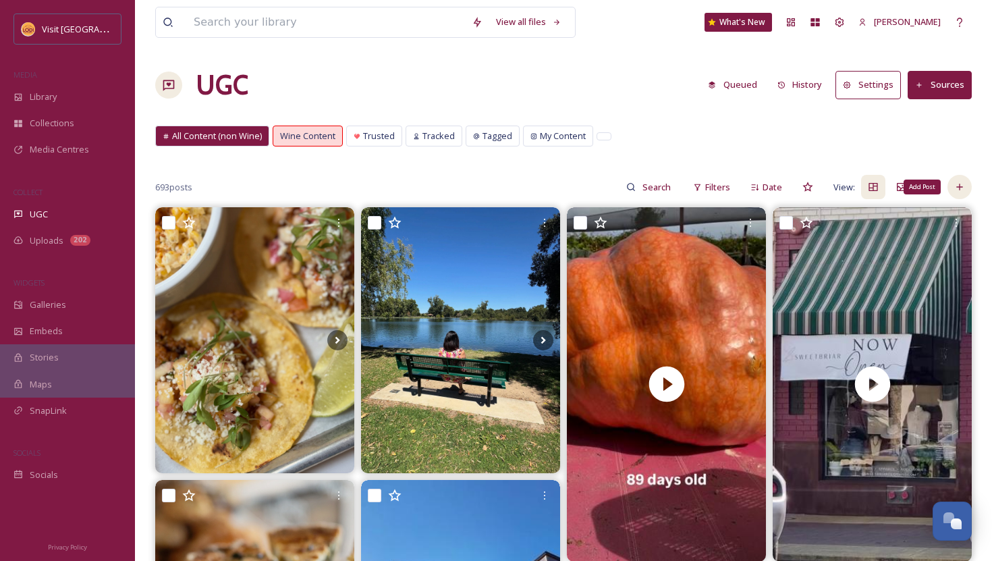
click at [967, 188] on div "Add Post" at bounding box center [960, 187] width 24 height 24
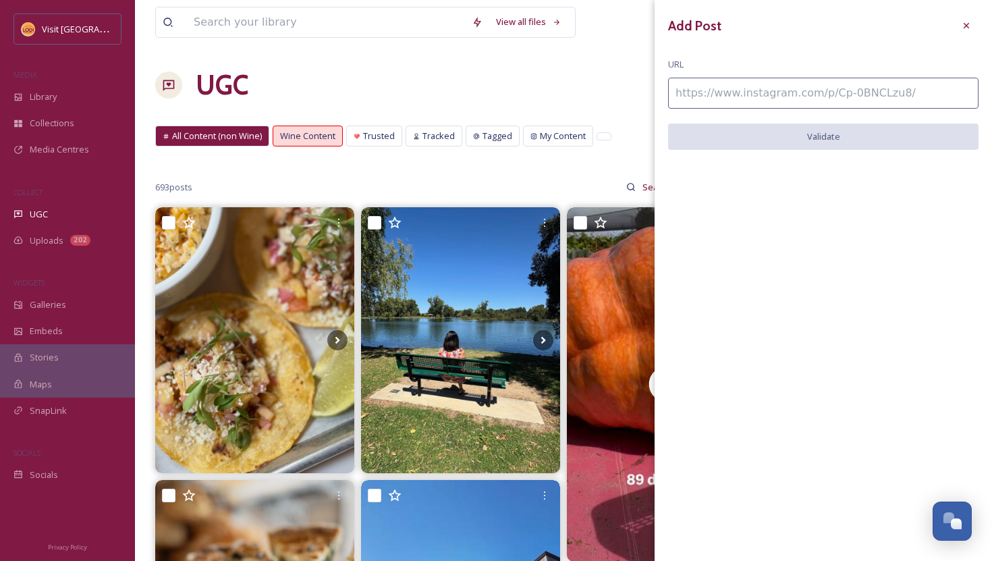
click at [725, 94] on input at bounding box center [823, 93] width 311 height 31
paste input "https://www.instagram.com/p/DEieapczHgt/"
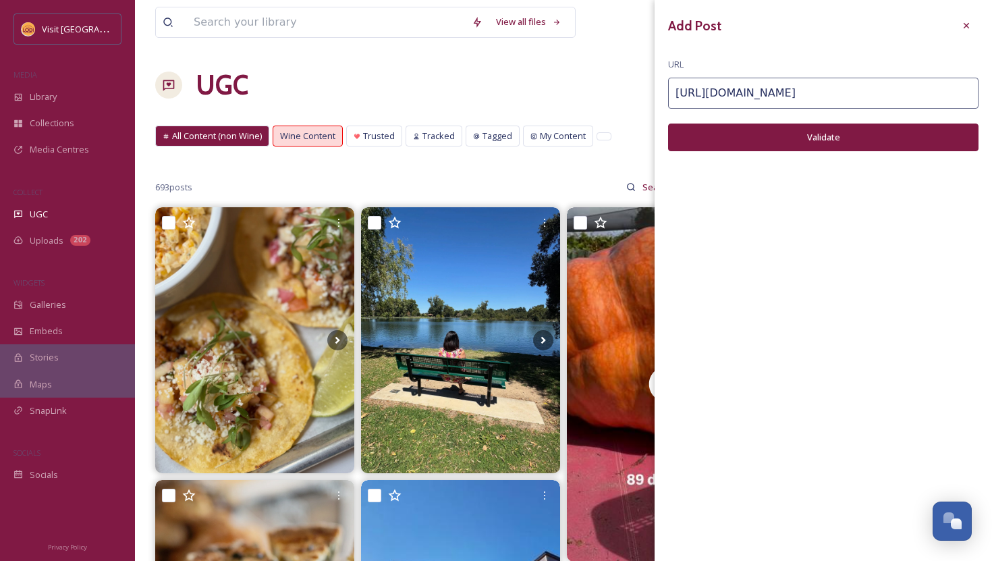
type input "https://www.instagram.com/p/DEieapczHgt/"
click at [791, 147] on button "Validate" at bounding box center [823, 138] width 311 height 28
click at [791, 141] on button "Add Post" at bounding box center [823, 138] width 311 height 28
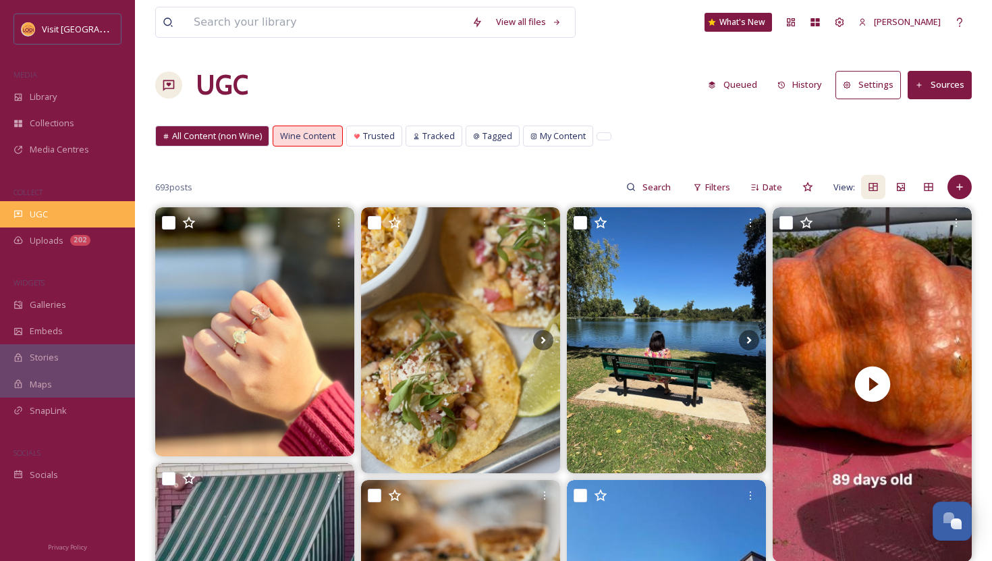
click at [64, 219] on div "UGC" at bounding box center [67, 214] width 135 height 26
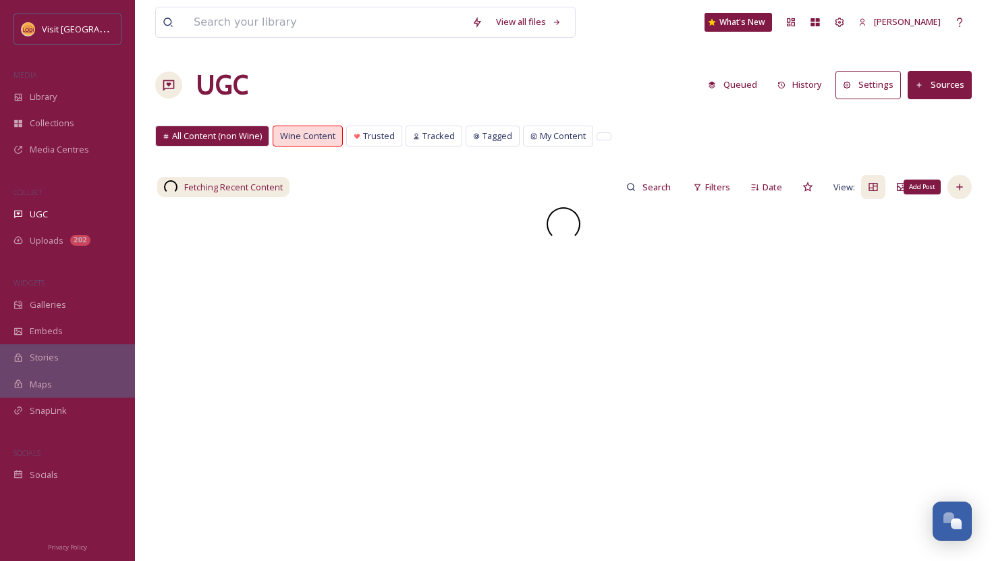
click at [965, 186] on div "Add Post" at bounding box center [960, 187] width 24 height 24
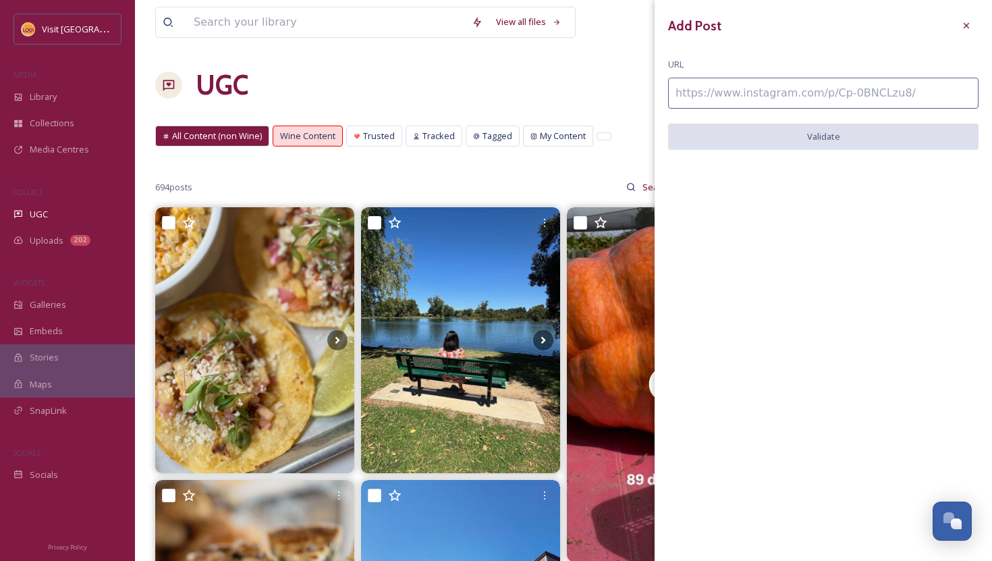
click at [739, 88] on input at bounding box center [823, 93] width 311 height 31
paste input "https://www.instagram.com/p/DL8LtEkBJMF/"
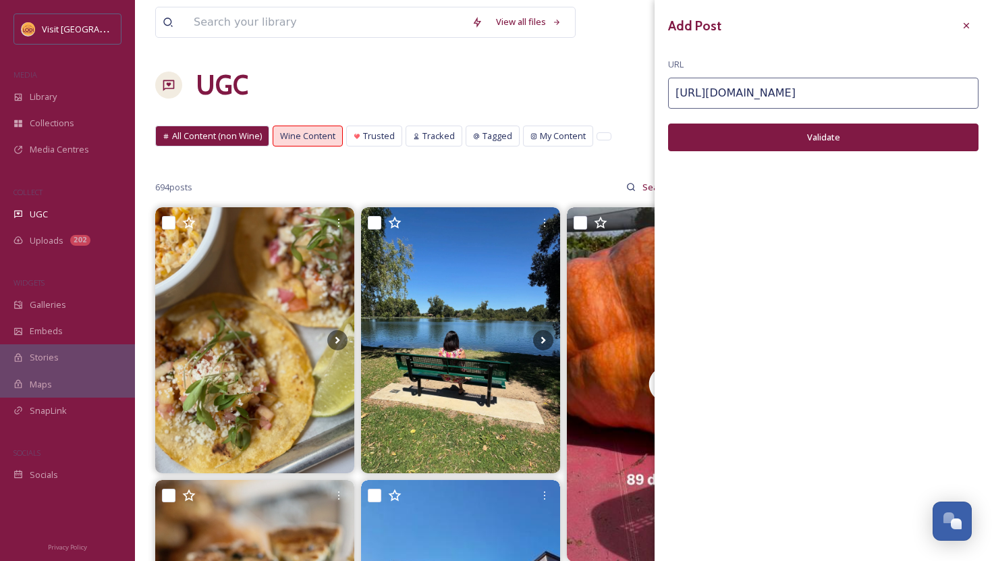
type input "https://www.instagram.com/p/DL8LtEkBJMF/"
click at [781, 155] on div "Add Post URL https://www.instagram.com/p/DL8LtEkBJMF/ Validate" at bounding box center [824, 92] width 338 height 185
click at [780, 144] on button "Validate" at bounding box center [823, 138] width 311 height 28
click at [780, 144] on button "Add Post" at bounding box center [823, 138] width 311 height 28
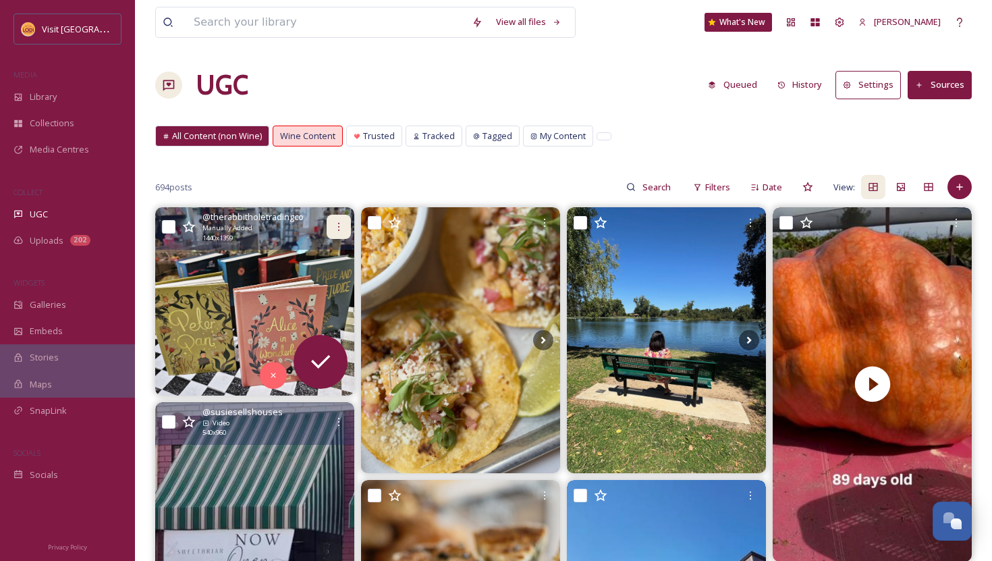
click at [344, 225] on icon at bounding box center [338, 226] width 11 height 11
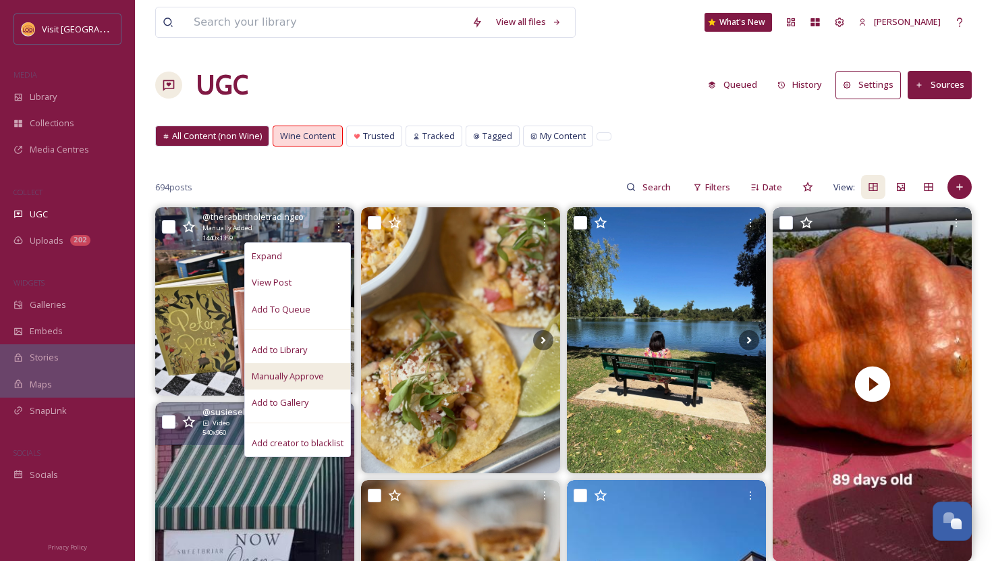
click at [309, 384] on div "Manually Approve" at bounding box center [297, 376] width 105 height 26
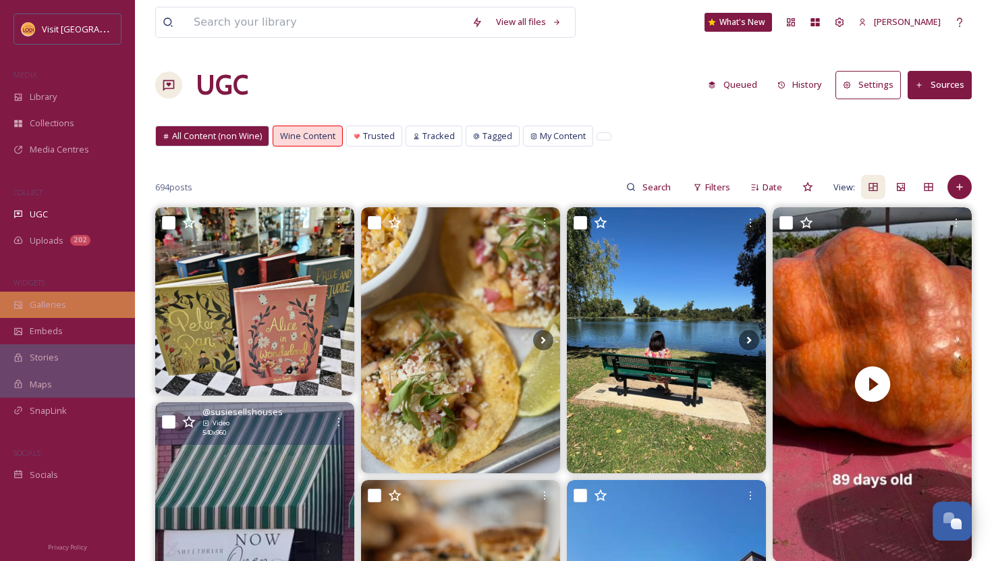
click at [74, 312] on div "Galleries" at bounding box center [67, 305] width 135 height 26
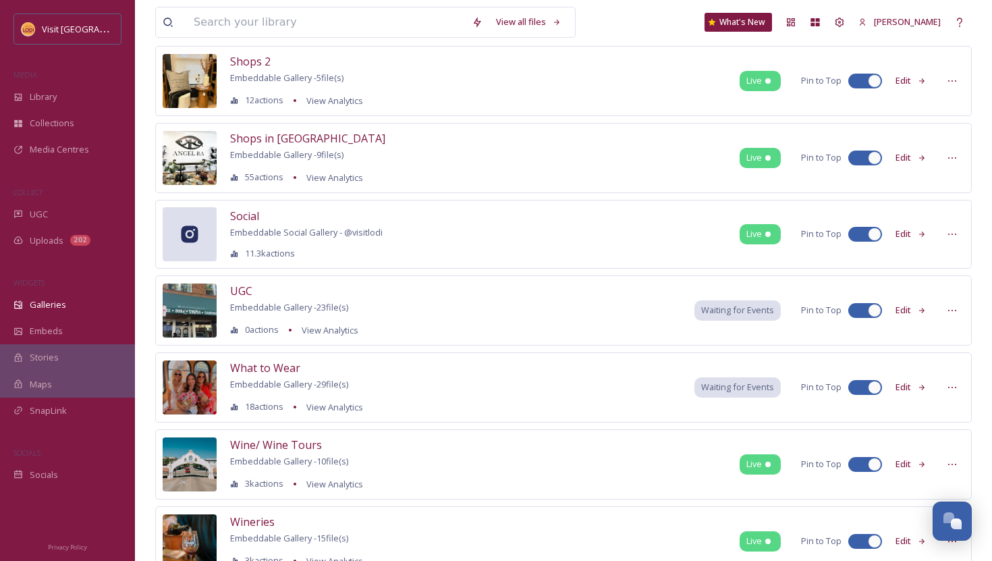
scroll to position [880, 0]
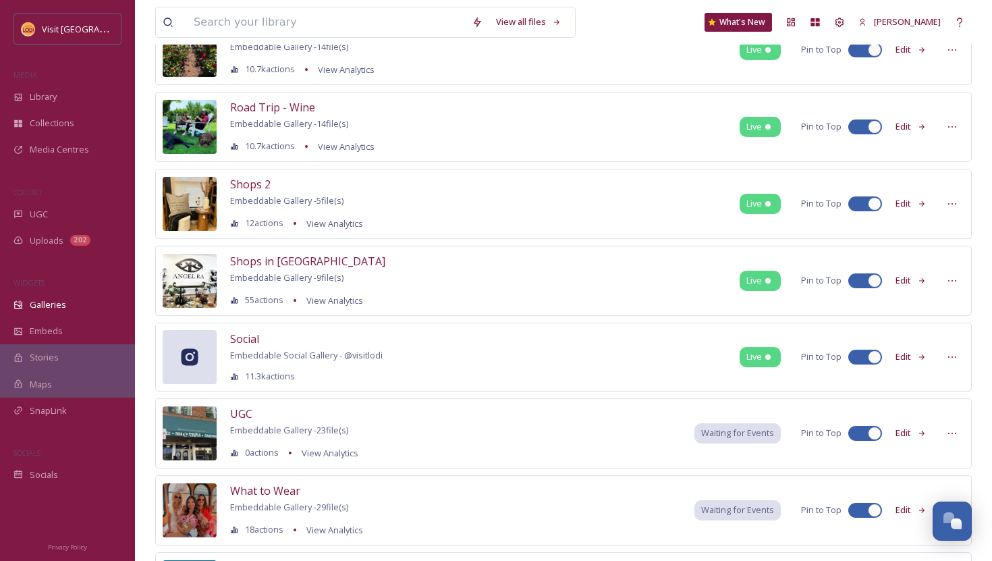
click at [907, 277] on button "Edit" at bounding box center [911, 280] width 45 height 26
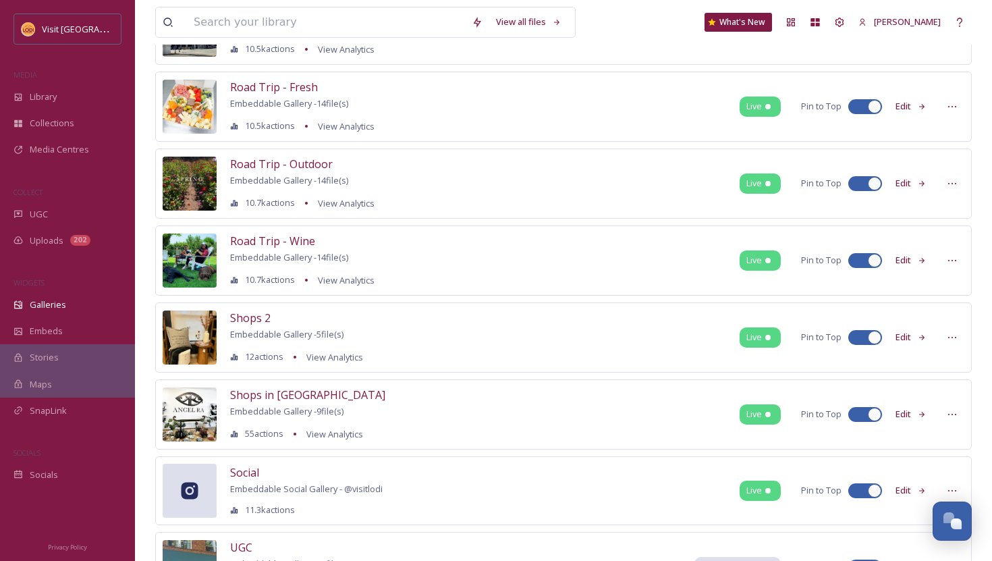
scroll to position [772, 0]
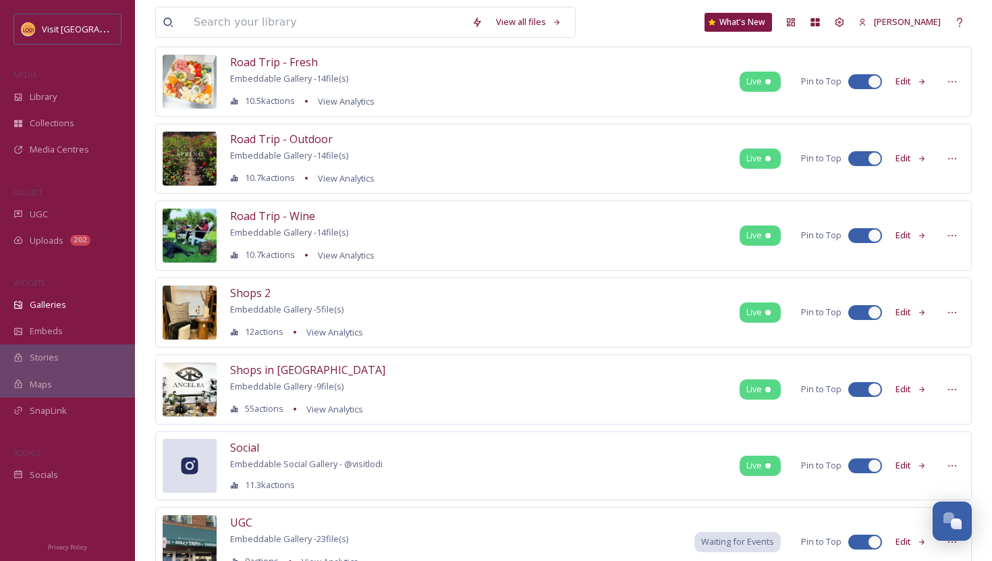
click at [915, 313] on button "Edit" at bounding box center [911, 312] width 45 height 26
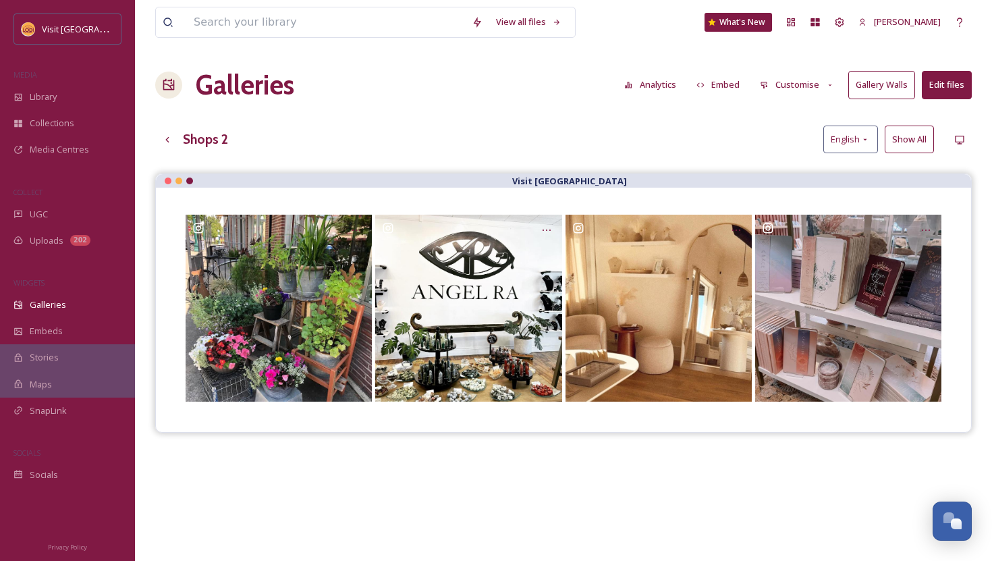
click at [936, 98] on button "Edit files" at bounding box center [947, 85] width 50 height 28
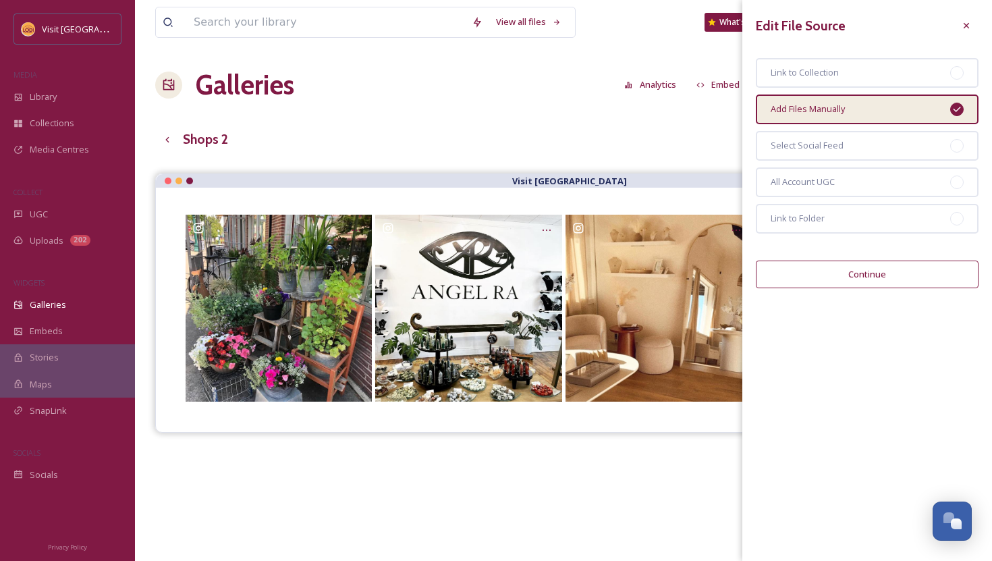
click at [838, 281] on button "Continue" at bounding box center [867, 275] width 223 height 28
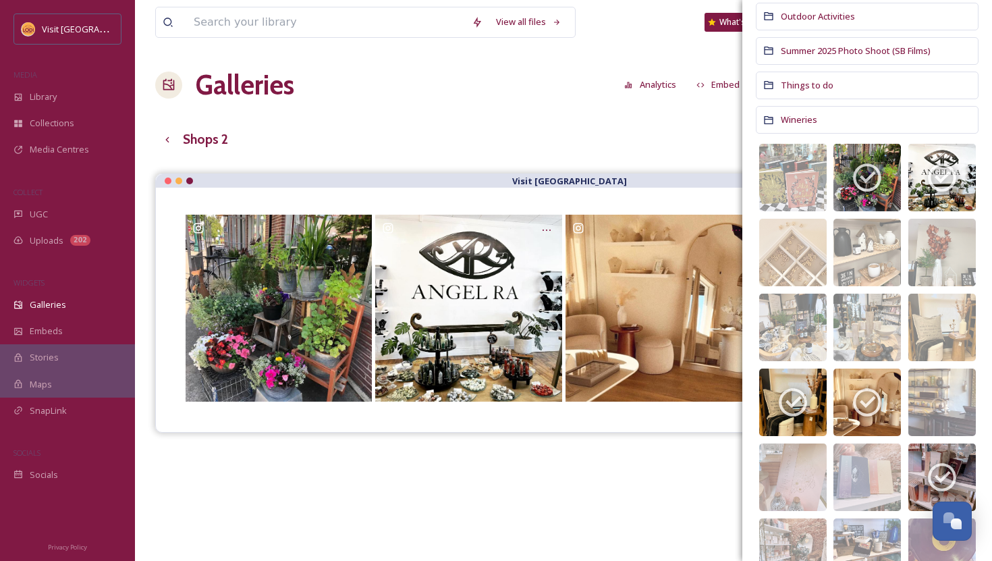
scroll to position [354, 0]
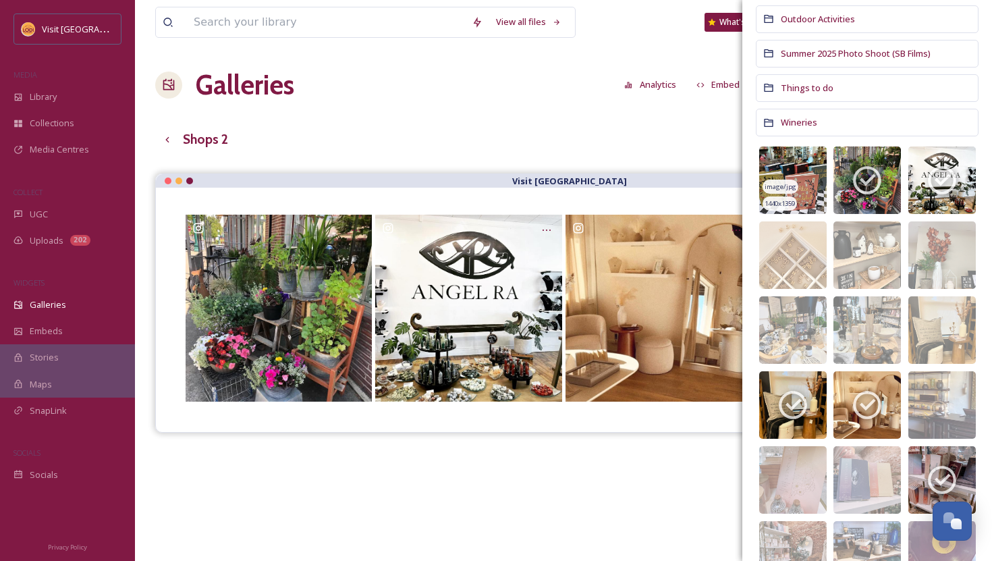
click at [809, 172] on img at bounding box center [793, 180] width 68 height 68
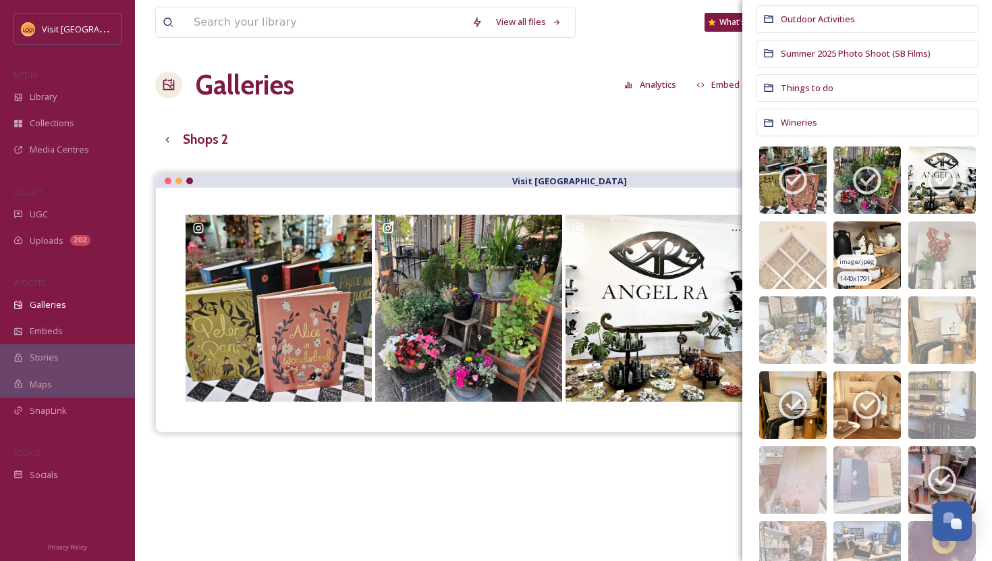
click at [874, 255] on img at bounding box center [868, 255] width 68 height 68
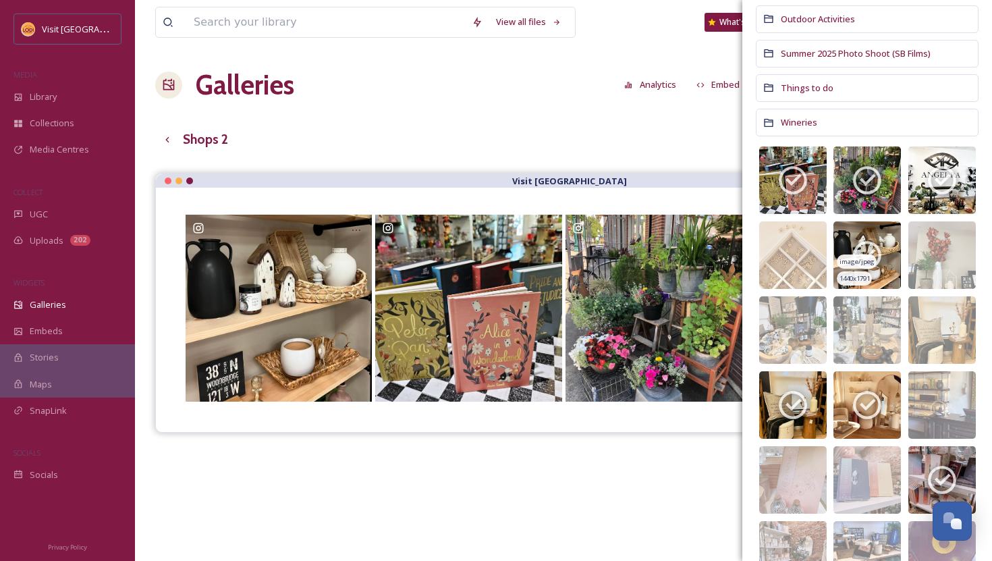
click at [870, 244] on icon at bounding box center [867, 255] width 28 height 28
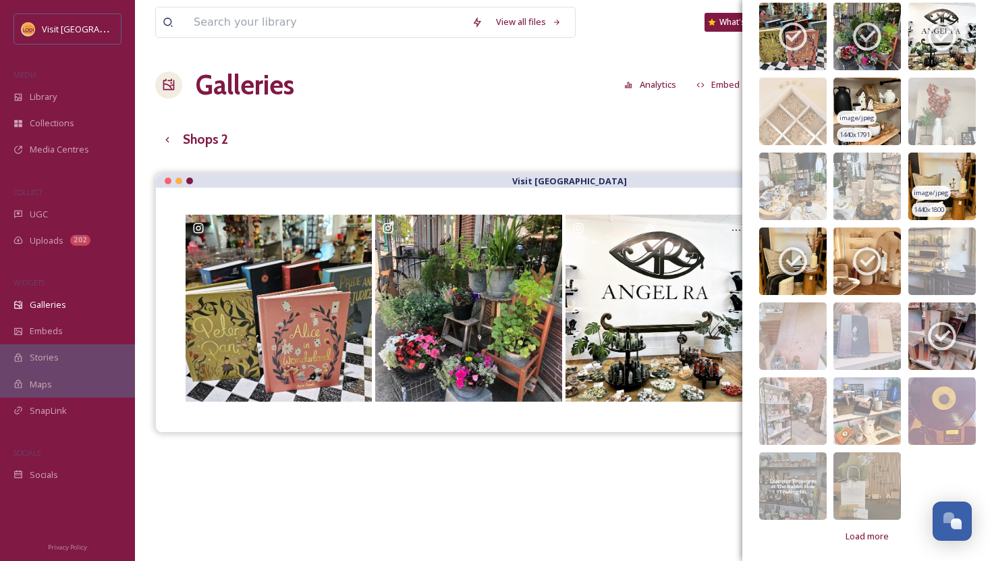
scroll to position [499, 0]
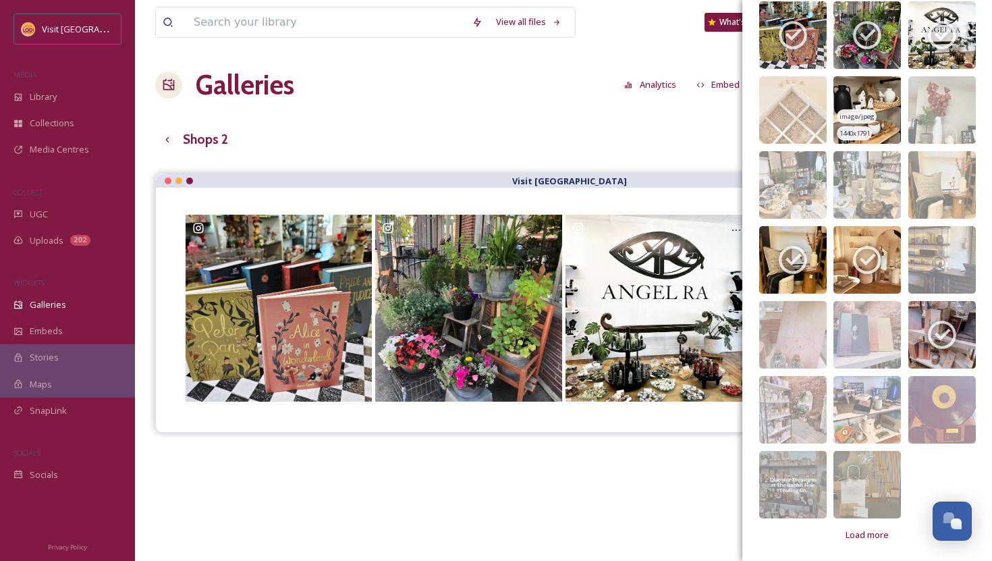
click at [583, 178] on strong "Visit [GEOGRAPHIC_DATA]" at bounding box center [569, 181] width 115 height 12
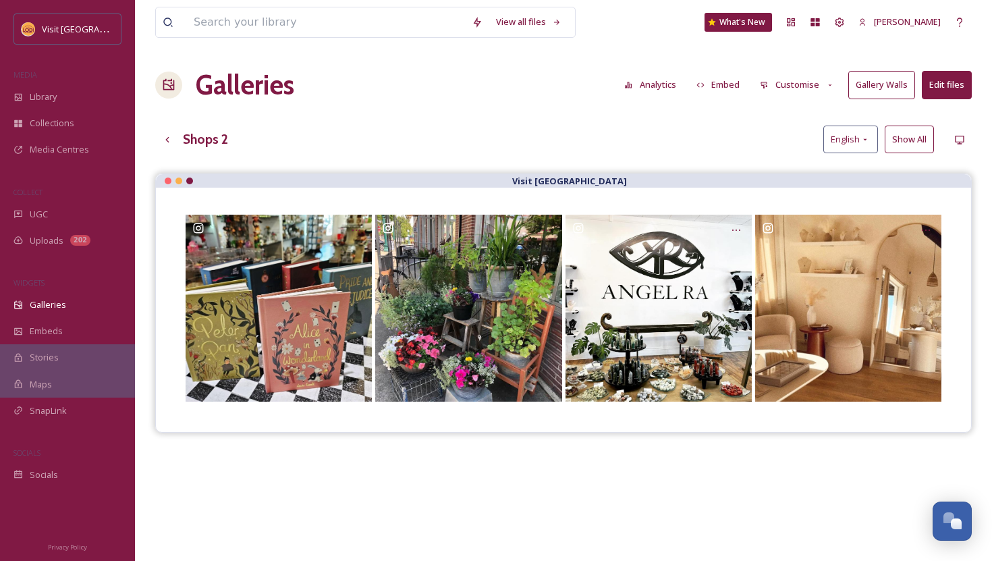
click at [899, 143] on button "Show All" at bounding box center [909, 140] width 49 height 28
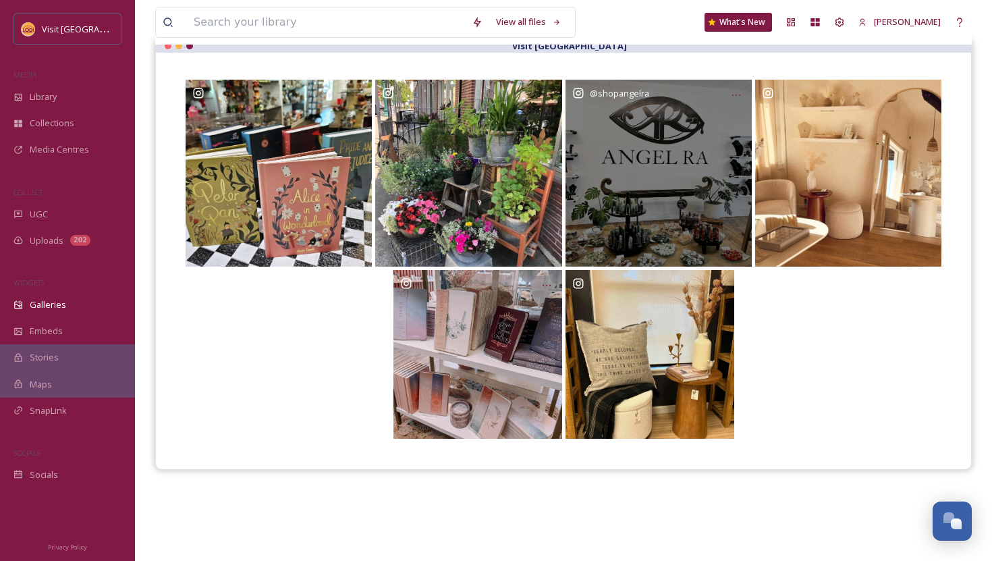
scroll to position [136, 0]
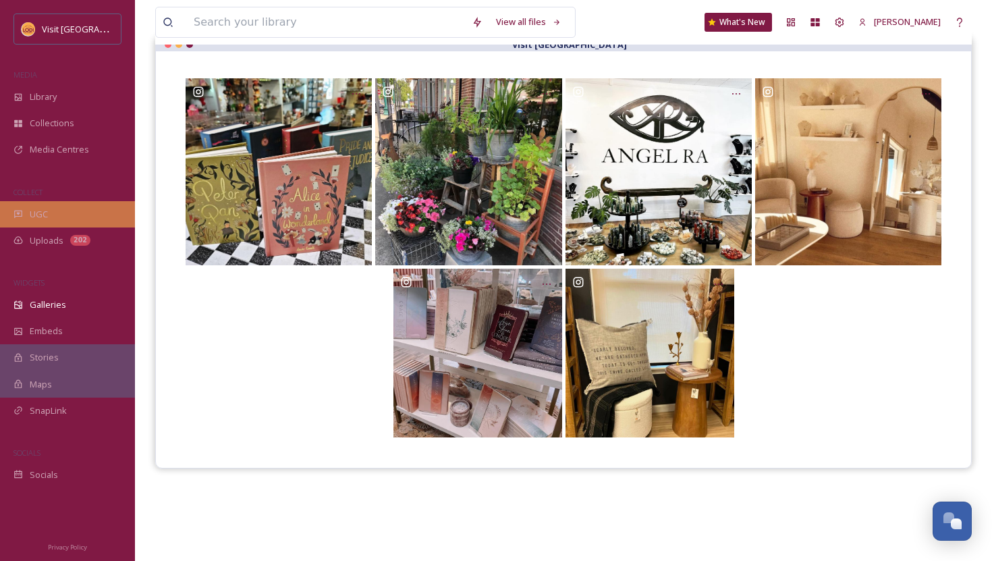
click at [55, 216] on div "UGC" at bounding box center [67, 214] width 135 height 26
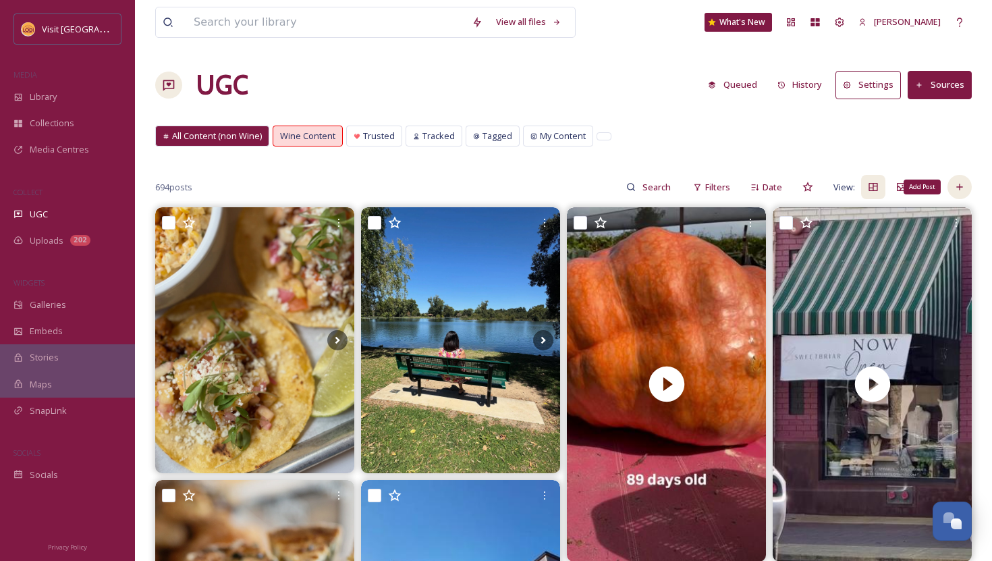
click at [968, 189] on div "Add Post" at bounding box center [960, 187] width 24 height 24
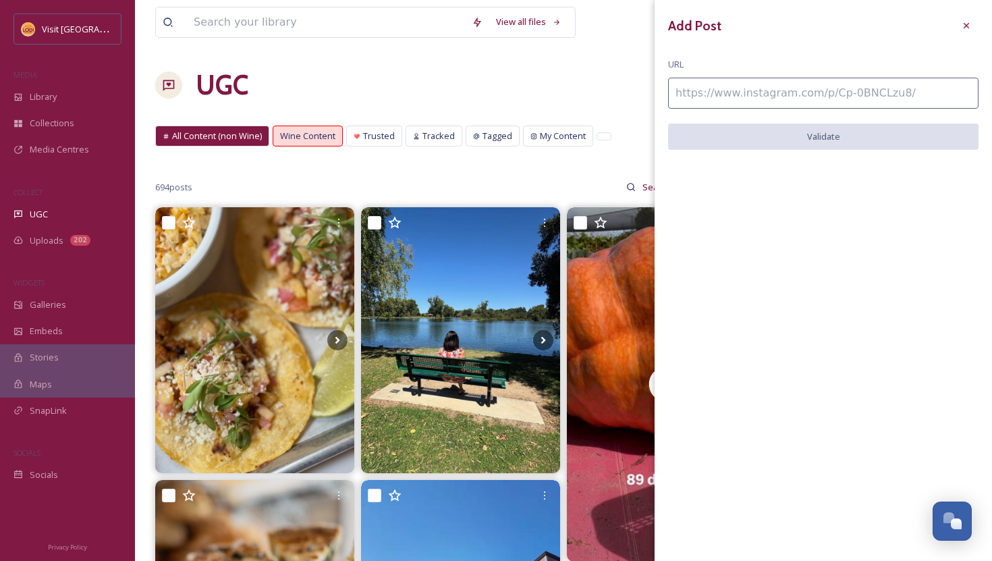
click at [780, 98] on input at bounding box center [823, 93] width 311 height 31
paste input "https://www.instagram.com/p/DMiVwqYxHn3/"
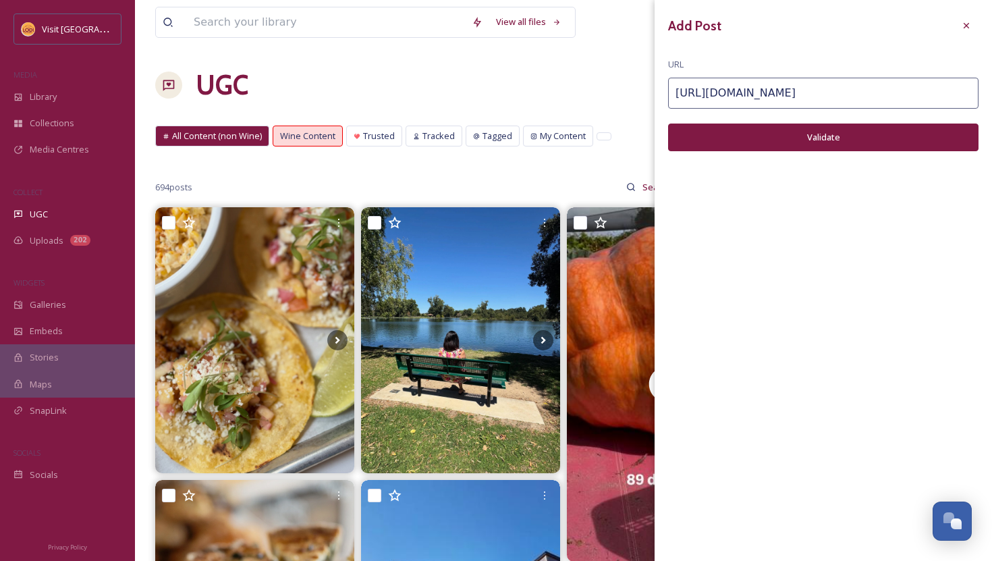
type input "https://www.instagram.com/p/DMiVwqYxHn3/"
click at [850, 146] on button "Validate" at bounding box center [823, 138] width 311 height 28
click at [850, 146] on button "Add Post" at bounding box center [823, 138] width 311 height 28
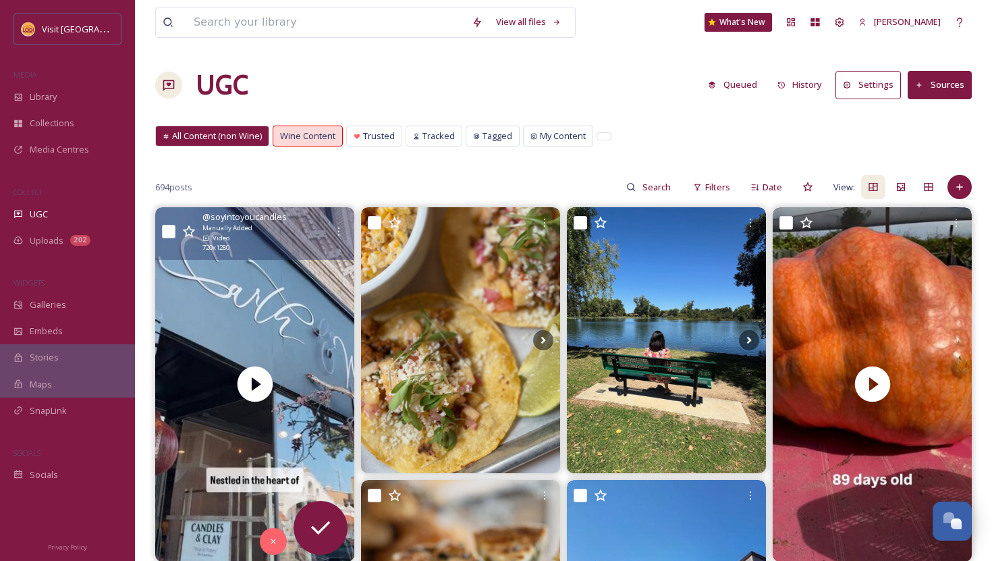
click at [340, 218] on div "@ soyintoyoucandles Manually Added Video 720 x 1280" at bounding box center [254, 233] width 199 height 52
click at [340, 225] on div at bounding box center [339, 231] width 24 height 24
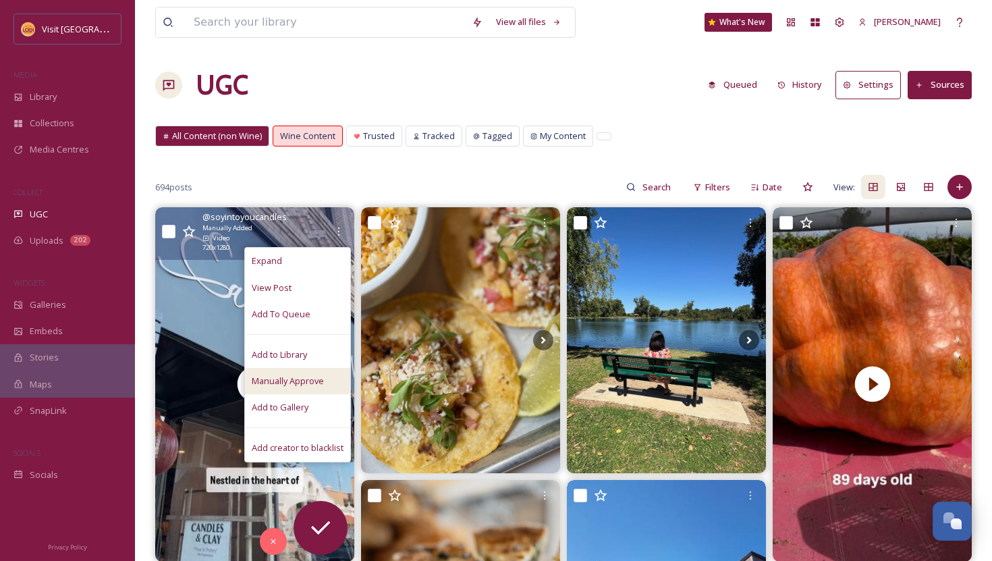
click at [319, 380] on span "Manually Approve" at bounding box center [288, 381] width 72 height 13
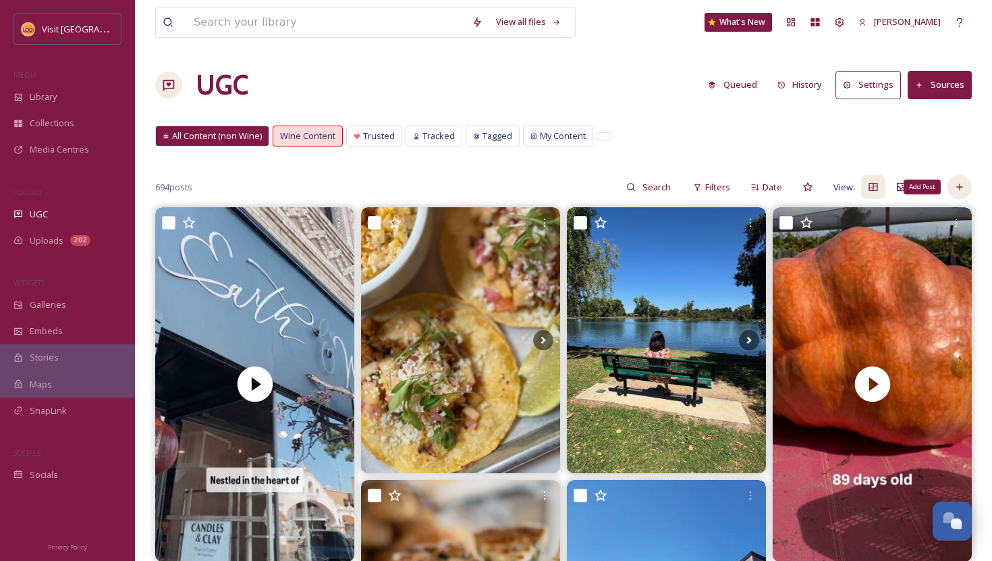
click at [954, 187] on div "Add Post" at bounding box center [960, 187] width 24 height 24
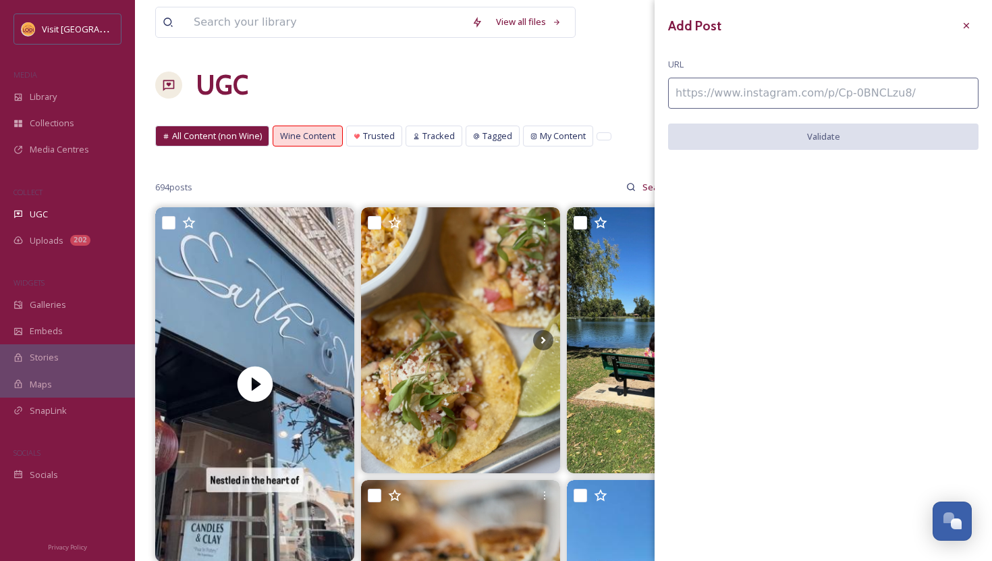
click at [768, 97] on input at bounding box center [823, 93] width 311 height 31
paste input "https://www.instagram.com/p/DKc59JchNJk/"
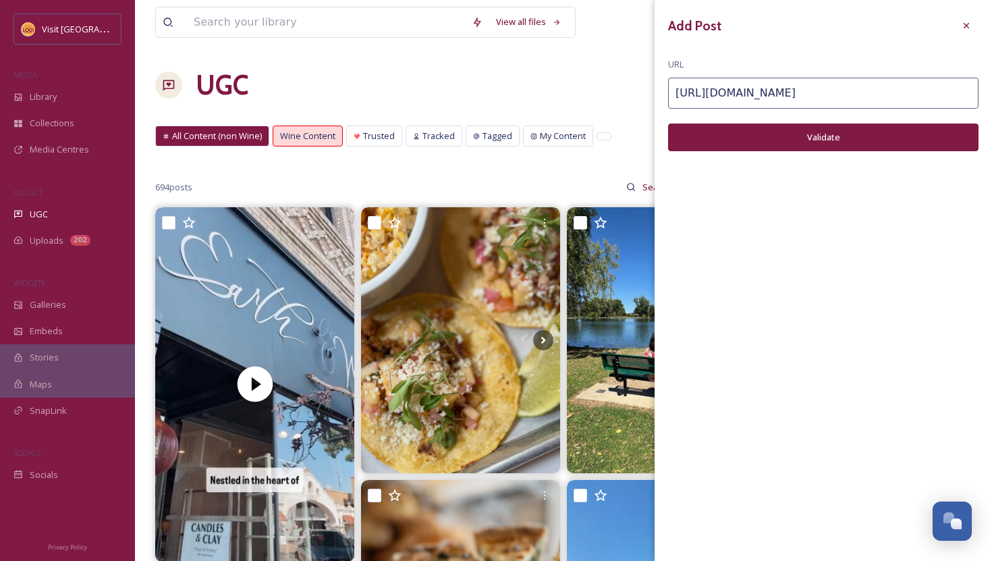
type input "https://www.instagram.com/p/DKc59JchNJk/"
click at [783, 135] on button "Validate" at bounding box center [823, 138] width 311 height 28
click at [809, 140] on button "Add Post" at bounding box center [823, 138] width 311 height 28
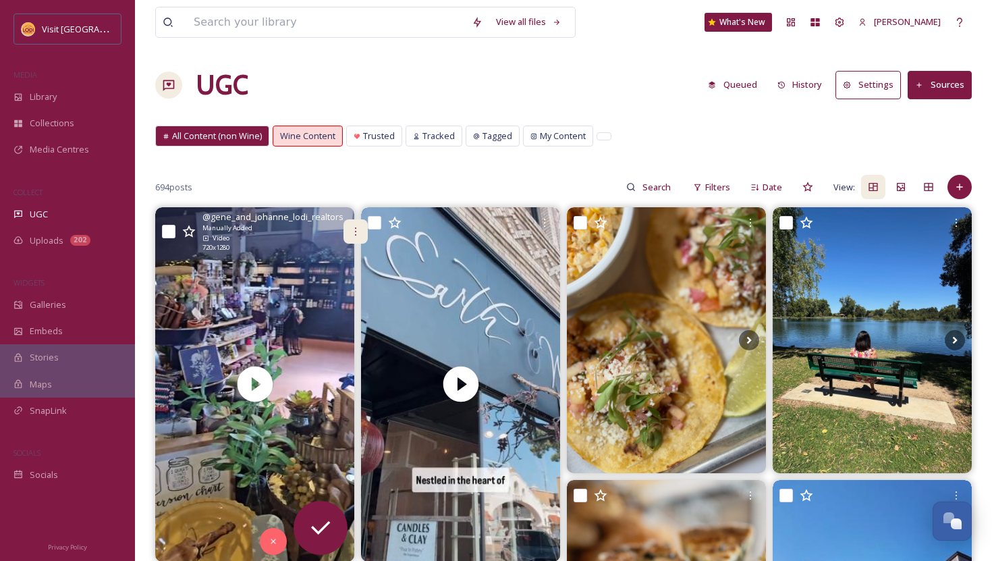
click at [350, 236] on icon at bounding box center [355, 231] width 11 height 11
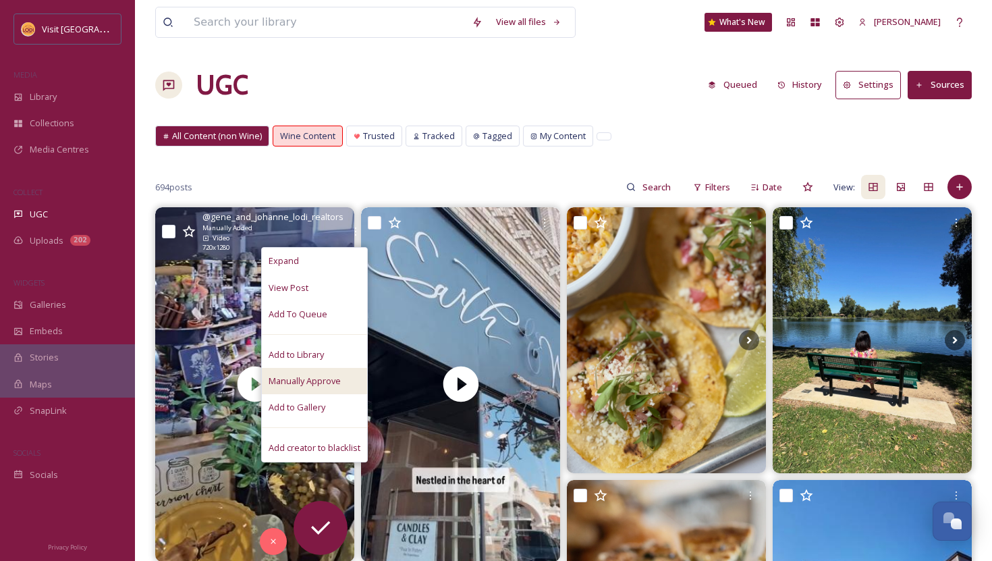
click at [288, 381] on span "Manually Approve" at bounding box center [305, 381] width 72 height 13
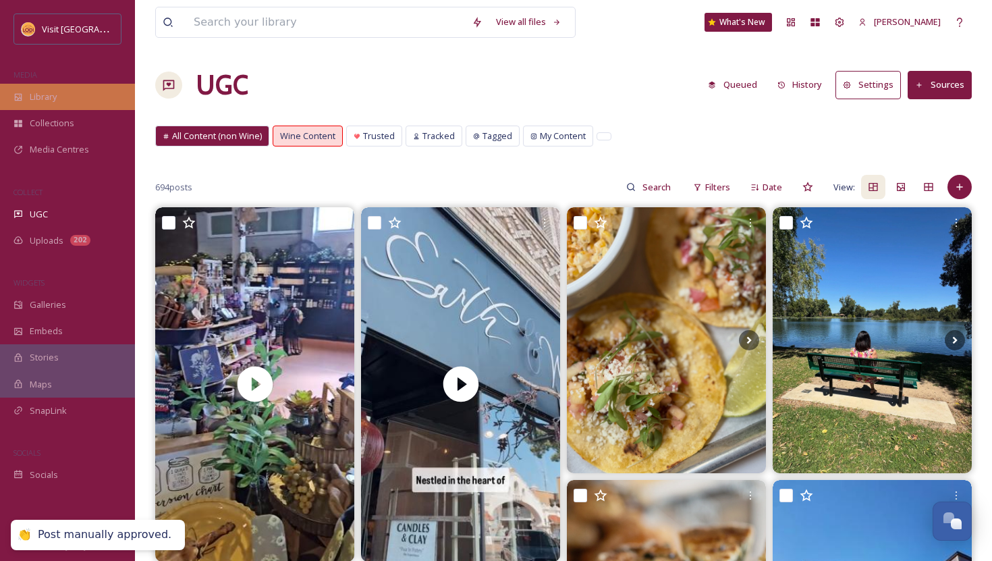
click at [72, 105] on div "Library" at bounding box center [67, 97] width 135 height 26
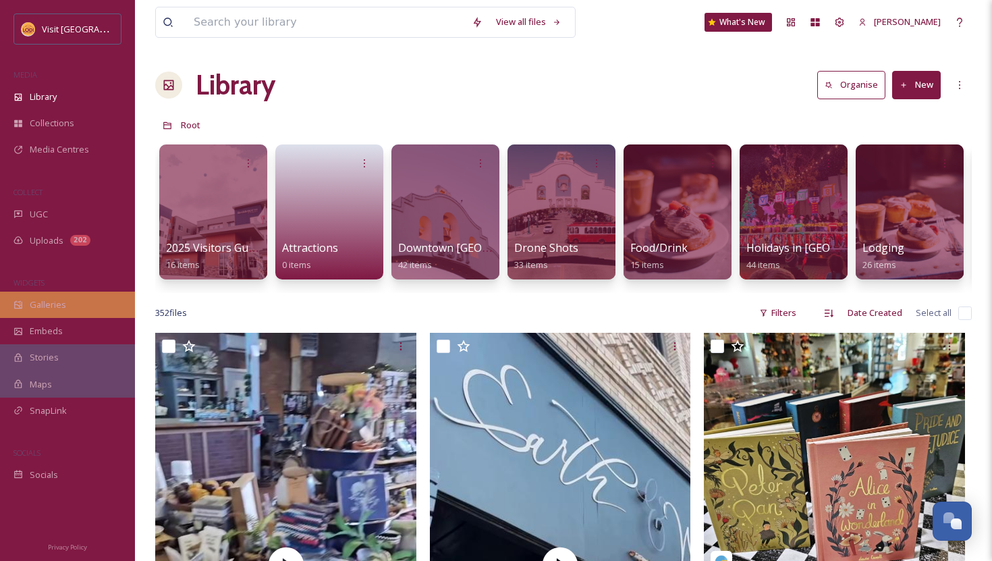
click at [67, 317] on div "Galleries" at bounding box center [67, 305] width 135 height 26
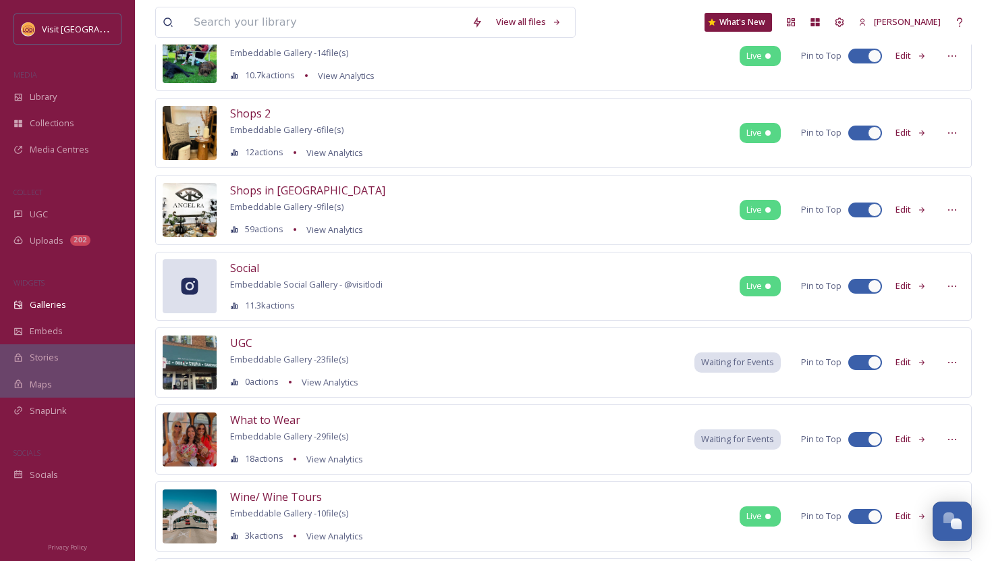
scroll to position [941, 0]
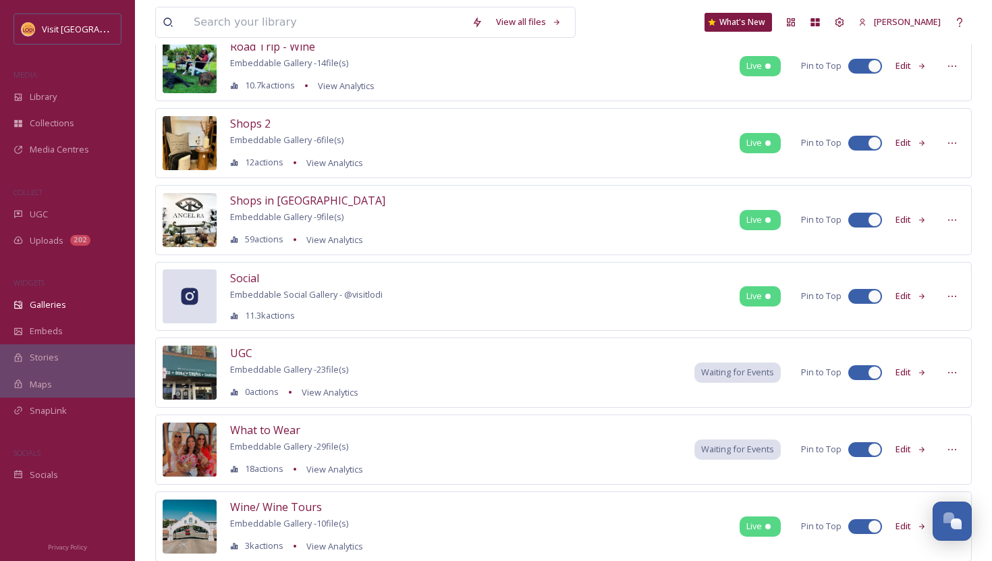
click at [922, 140] on icon at bounding box center [922, 143] width 9 height 9
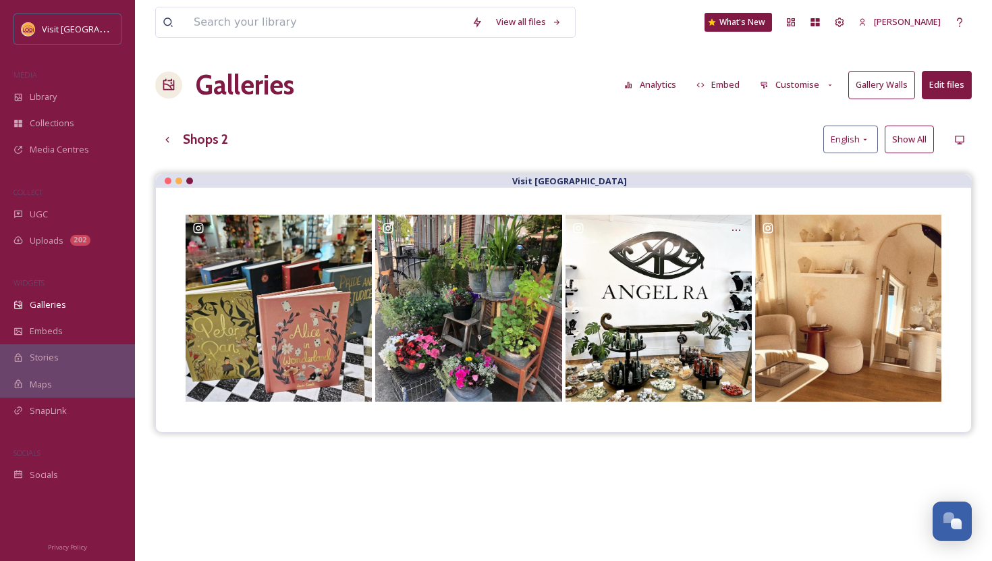
click at [947, 86] on button "Edit files" at bounding box center [947, 85] width 50 height 28
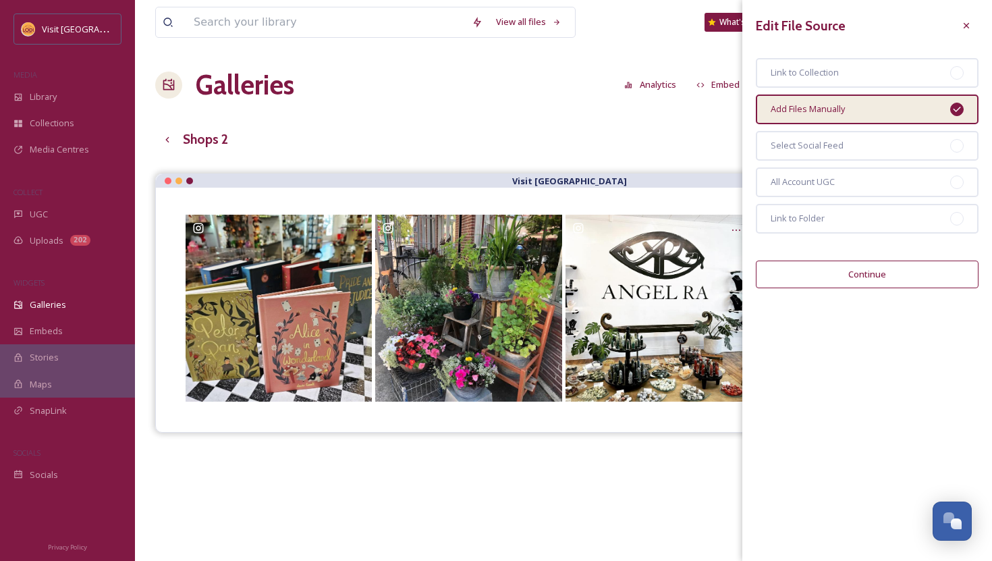
click at [885, 265] on button "Continue" at bounding box center [867, 275] width 223 height 28
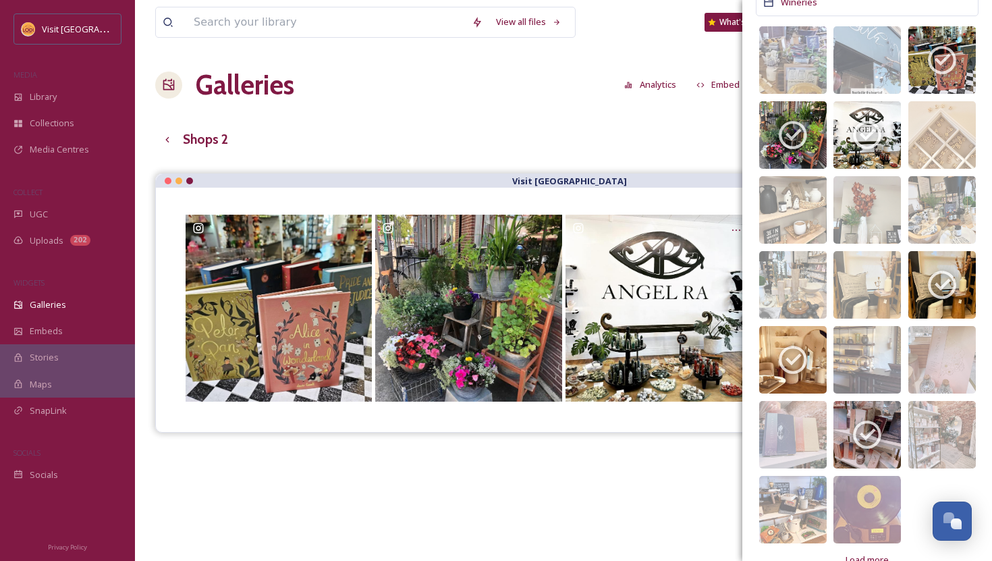
scroll to position [489, 0]
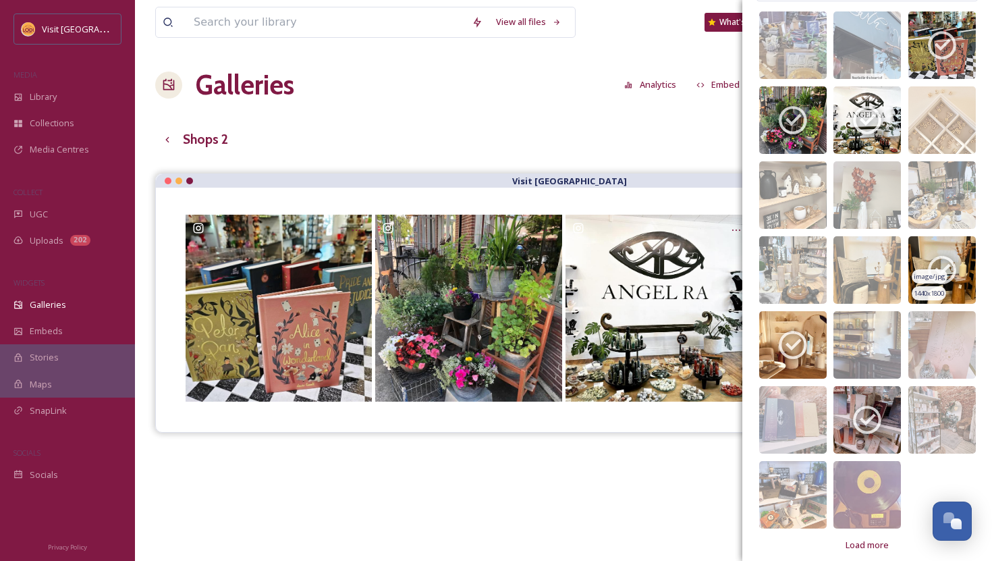
click at [953, 261] on icon at bounding box center [943, 270] width 34 height 34
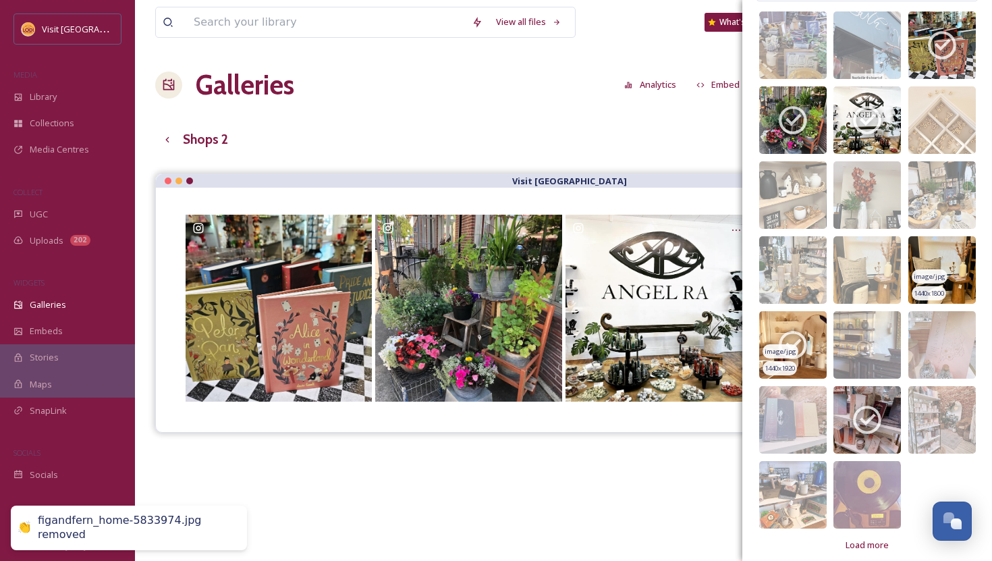
click at [794, 352] on span "image/jpg" at bounding box center [781, 351] width 32 height 9
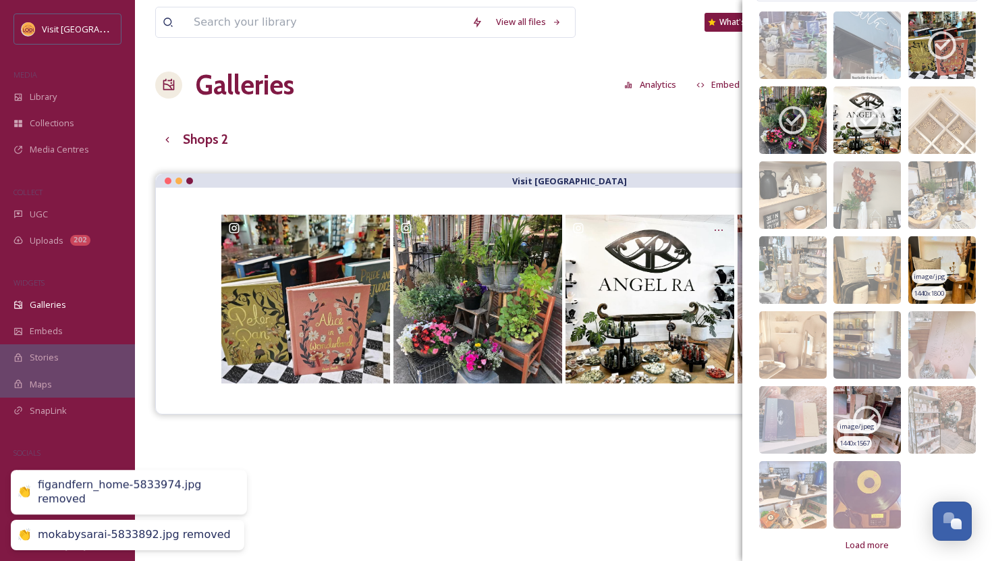
click at [876, 412] on icon at bounding box center [867, 420] width 28 height 28
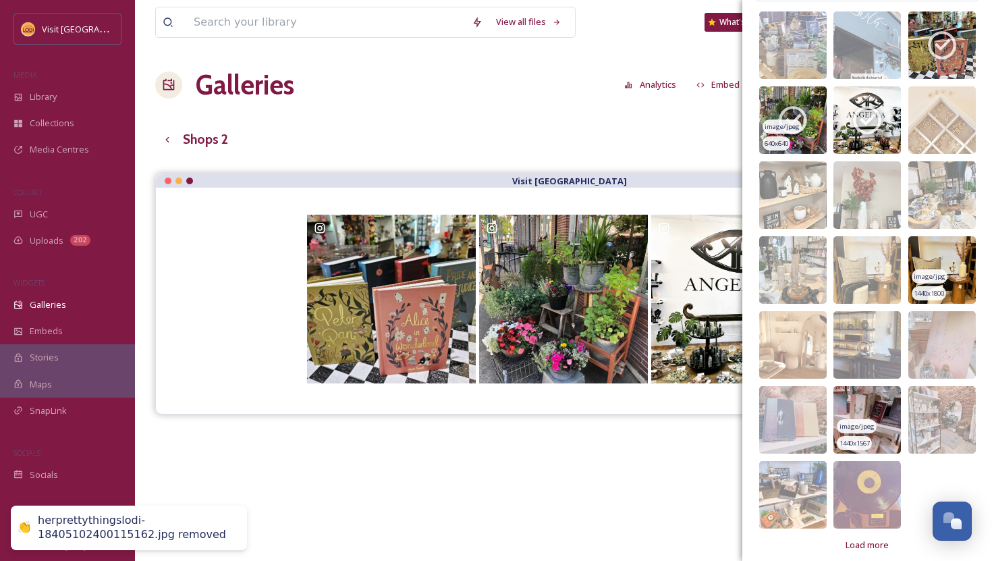
click at [796, 108] on icon at bounding box center [793, 120] width 28 height 28
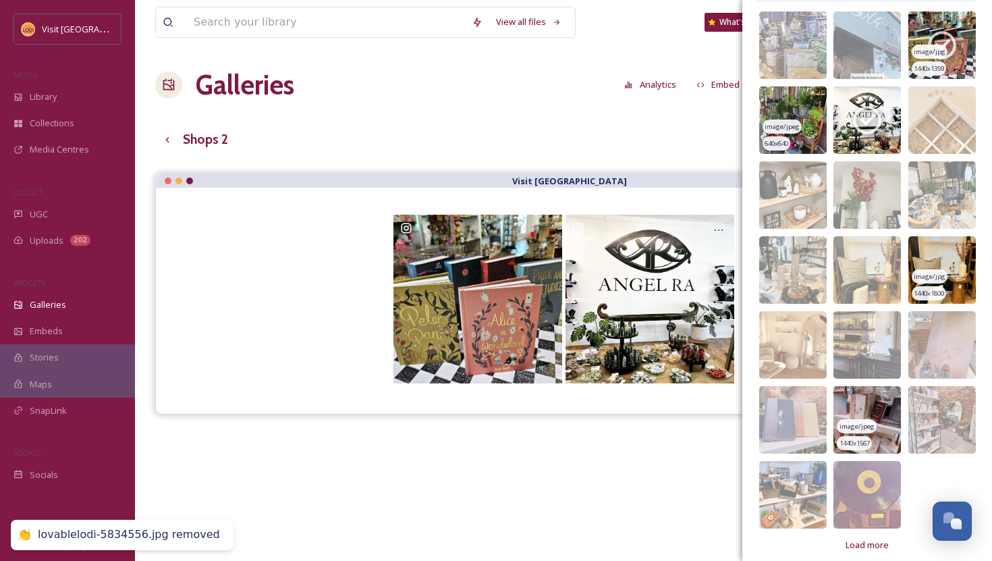
click at [940, 35] on icon at bounding box center [943, 45] width 34 height 34
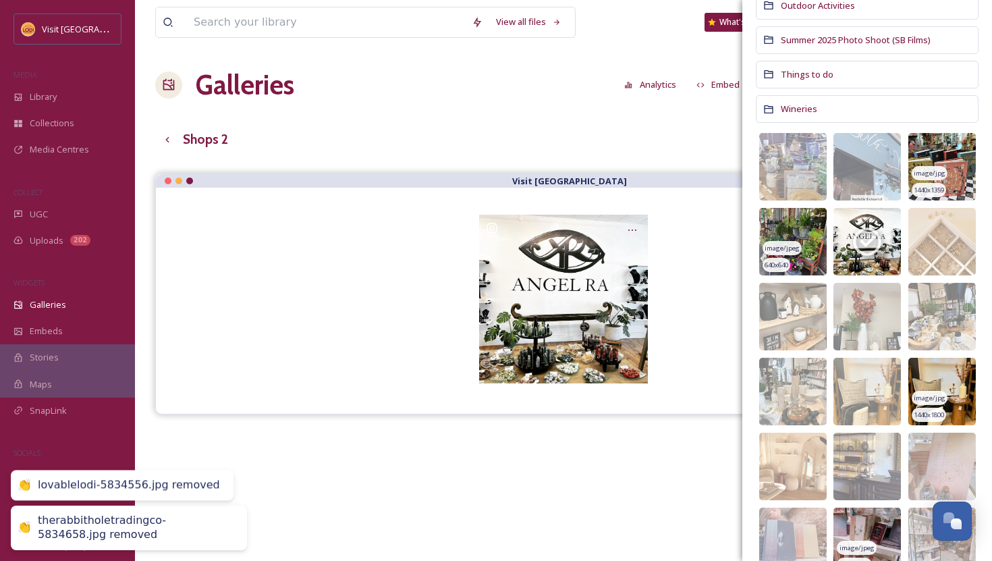
scroll to position [366, 0]
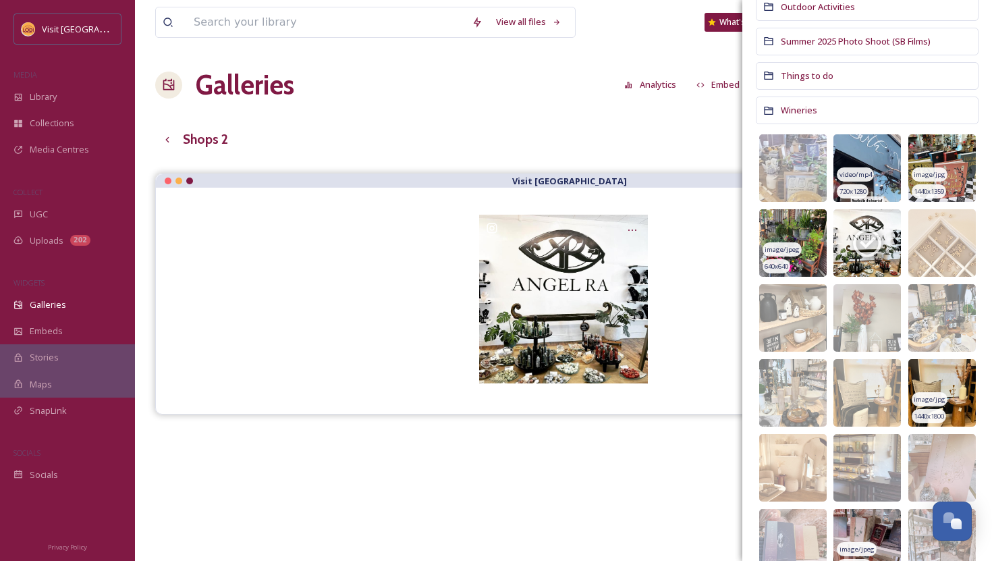
click at [882, 156] on img at bounding box center [868, 168] width 68 height 68
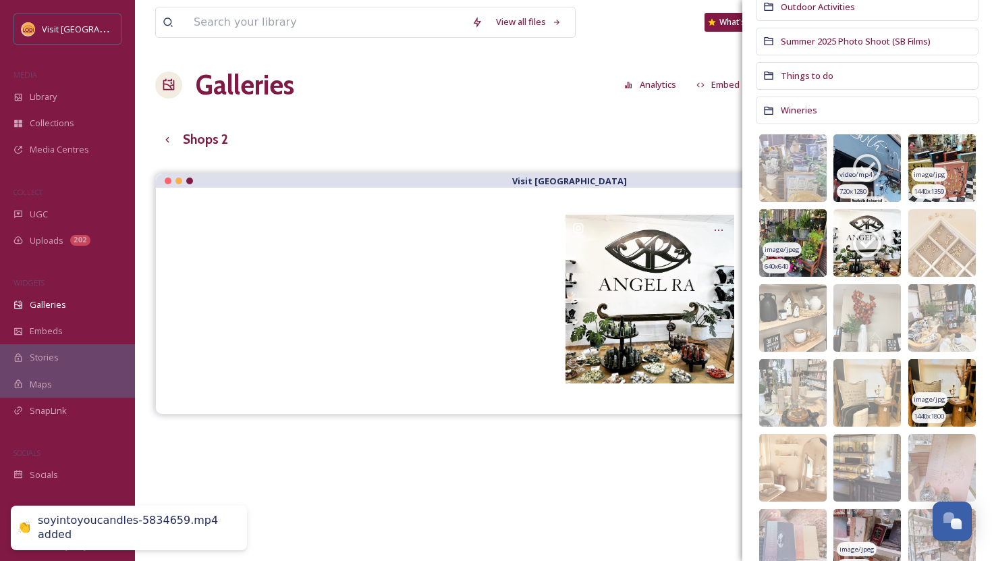
click at [882, 156] on div "video/mp4 720 x 1280" at bounding box center [868, 168] width 68 height 68
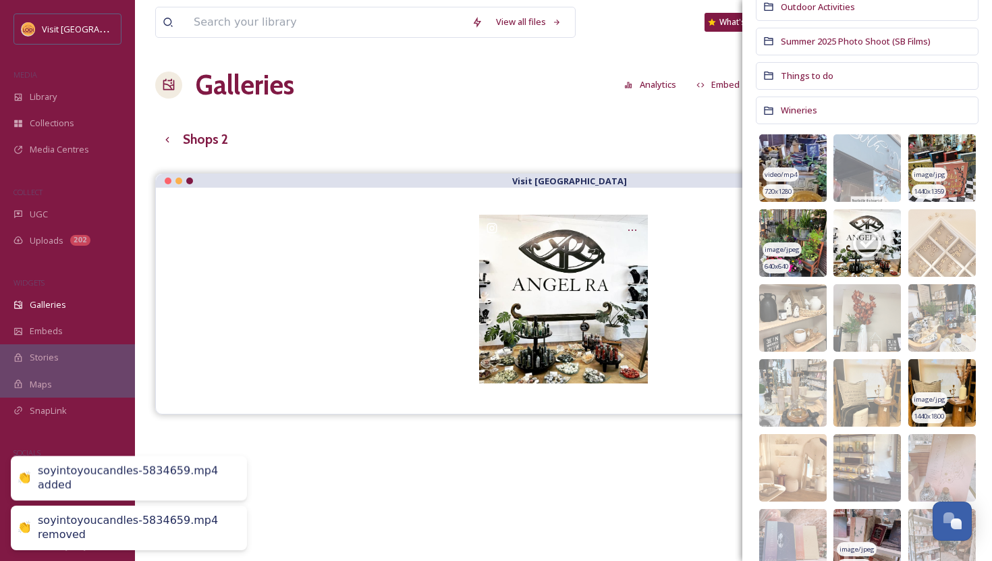
click at [811, 158] on img at bounding box center [793, 168] width 68 height 68
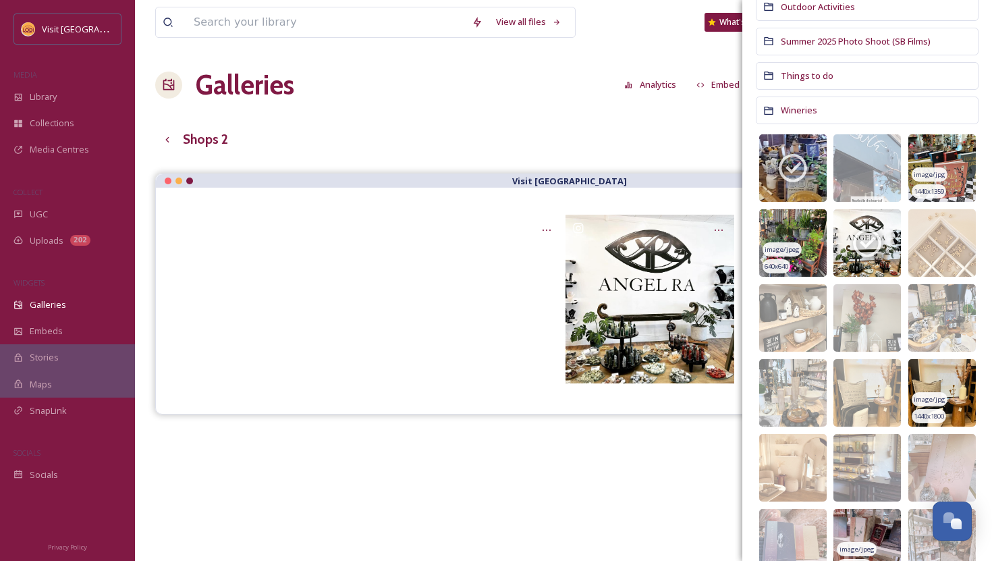
click at [957, 153] on img at bounding box center [943, 168] width 68 height 68
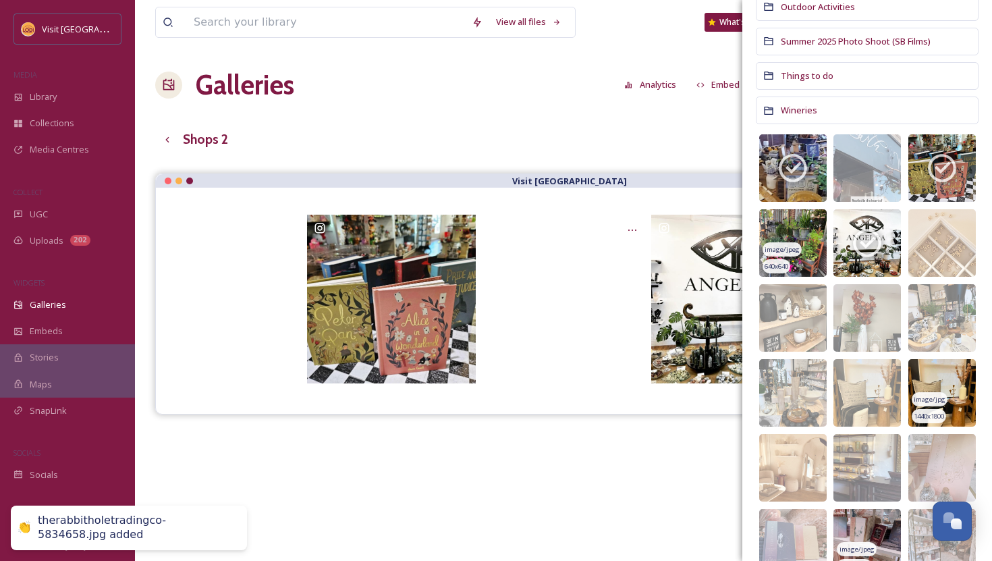
click at [811, 241] on img at bounding box center [793, 243] width 68 height 68
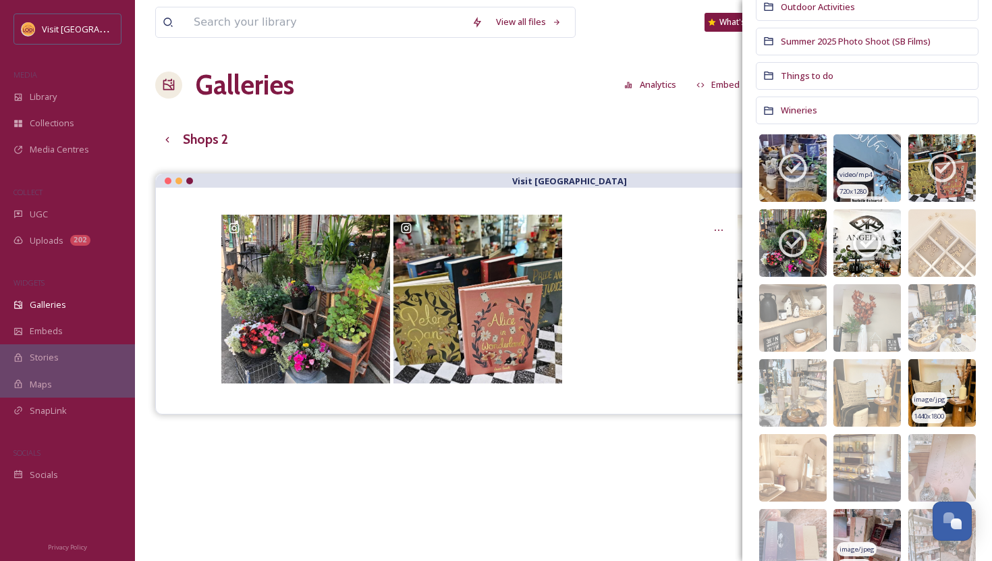
click at [881, 168] on img at bounding box center [868, 168] width 68 height 68
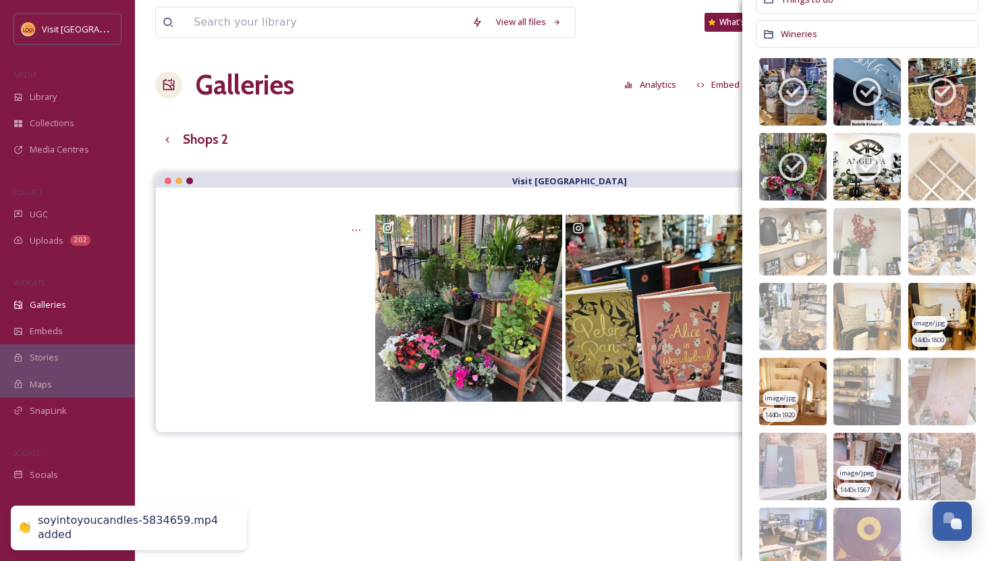
scroll to position [452, 0]
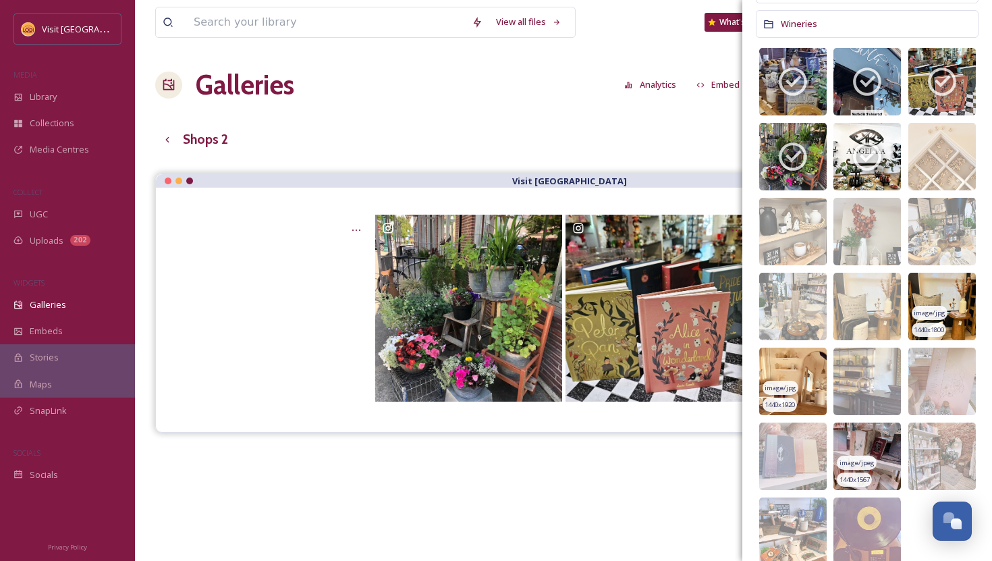
click at [811, 385] on img at bounding box center [793, 382] width 68 height 68
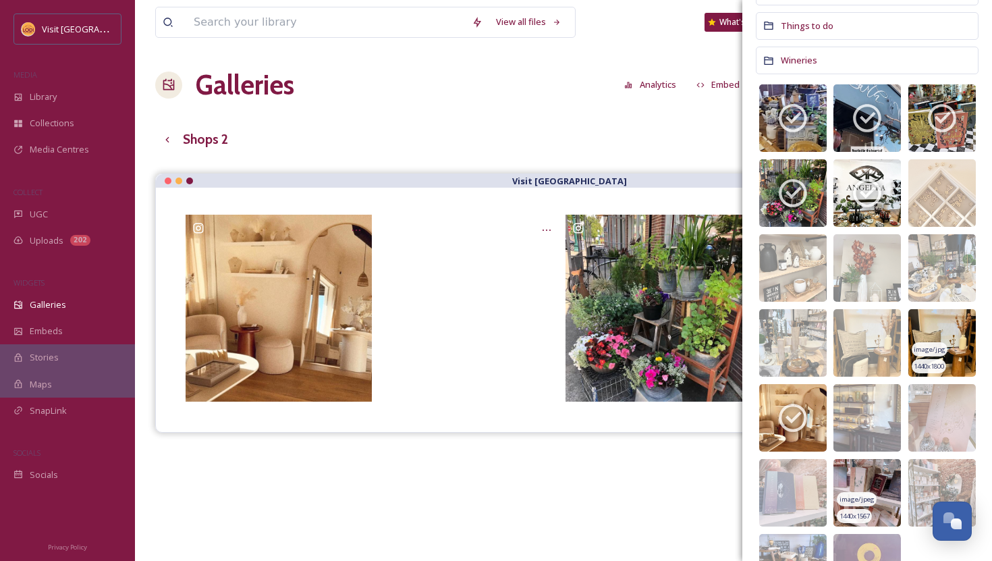
scroll to position [404, 0]
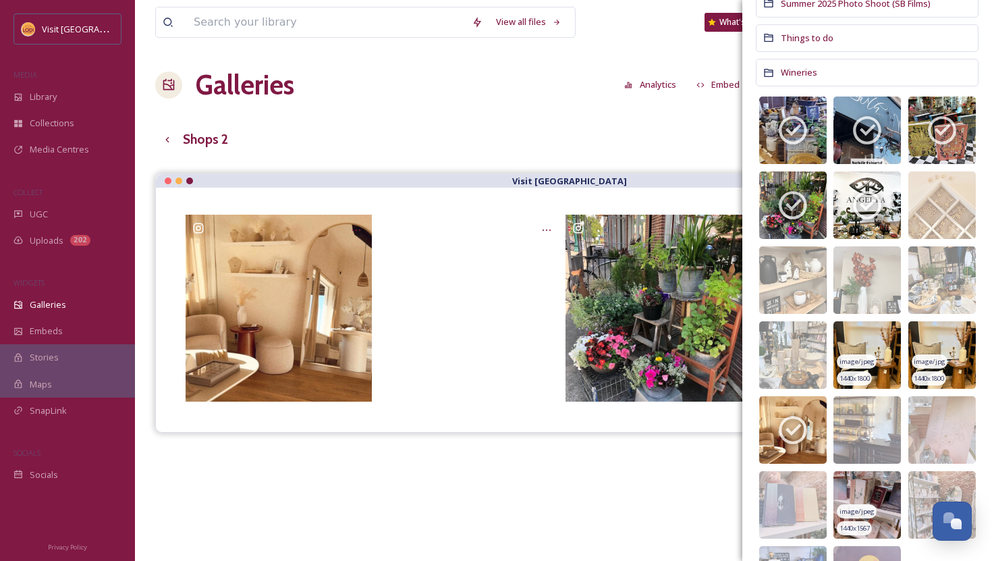
click at [887, 360] on img at bounding box center [868, 355] width 68 height 68
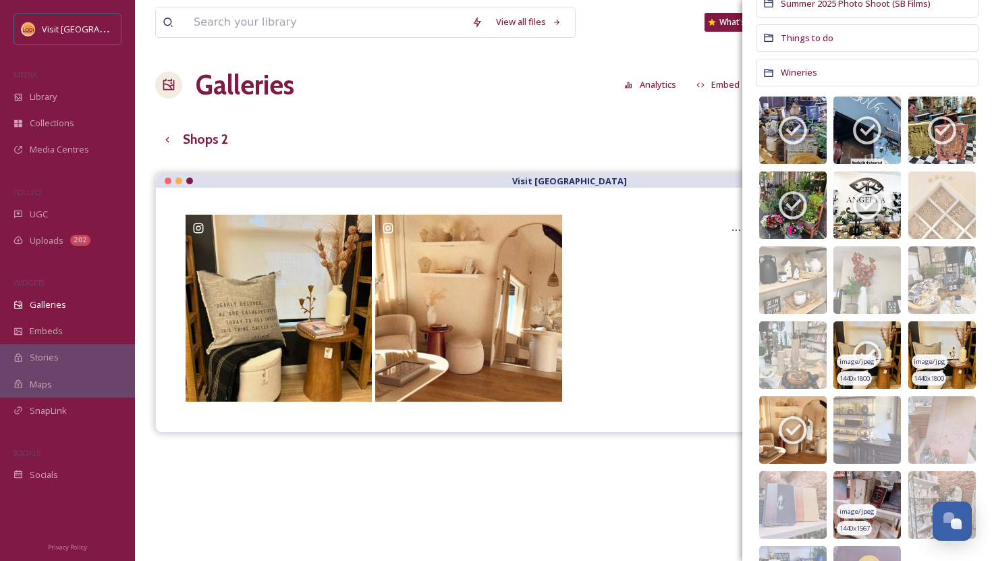
click at [887, 360] on img at bounding box center [868, 355] width 68 height 68
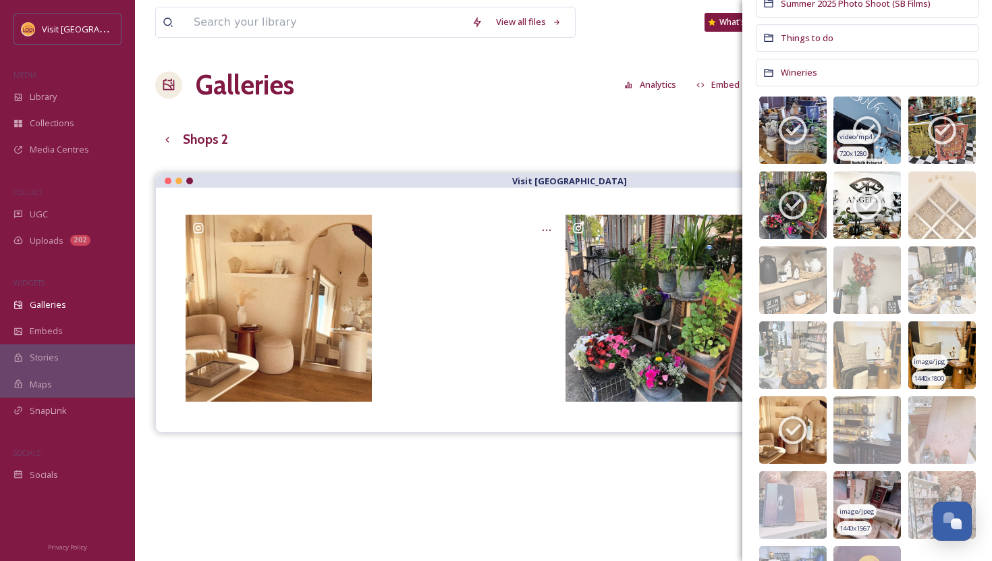
click at [874, 132] on icon at bounding box center [868, 130] width 34 height 34
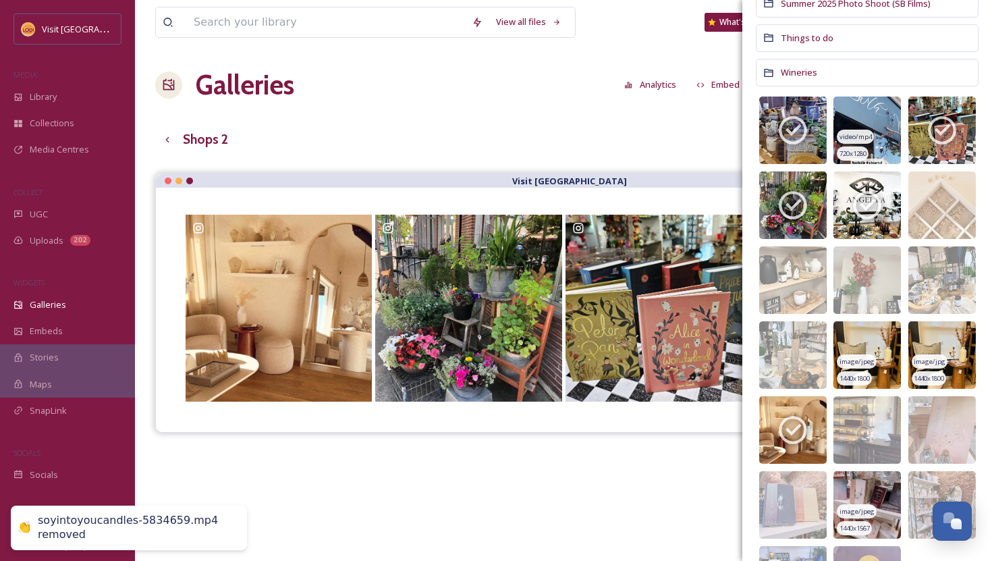
click at [872, 349] on img at bounding box center [868, 355] width 68 height 68
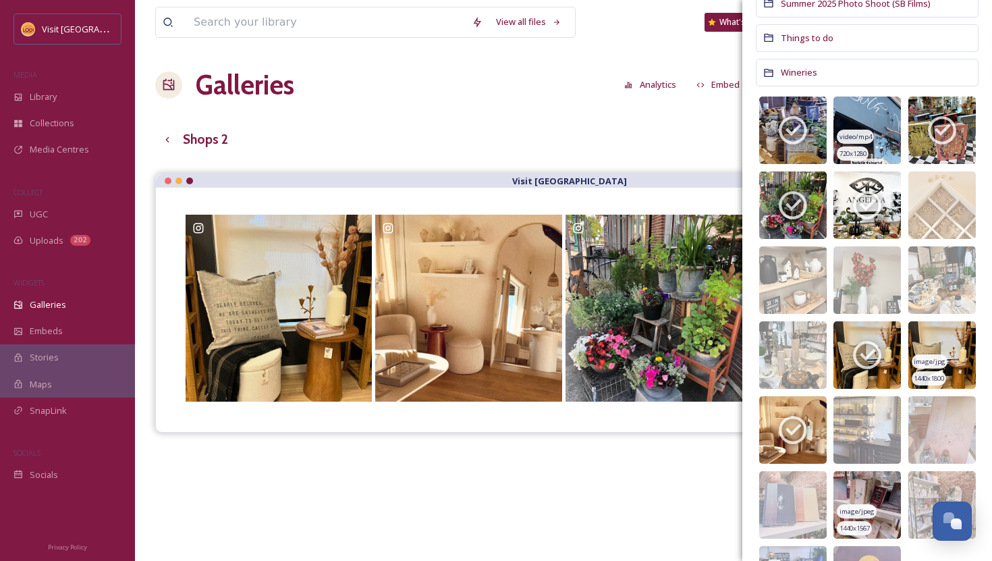
click at [888, 111] on img at bounding box center [868, 131] width 68 height 68
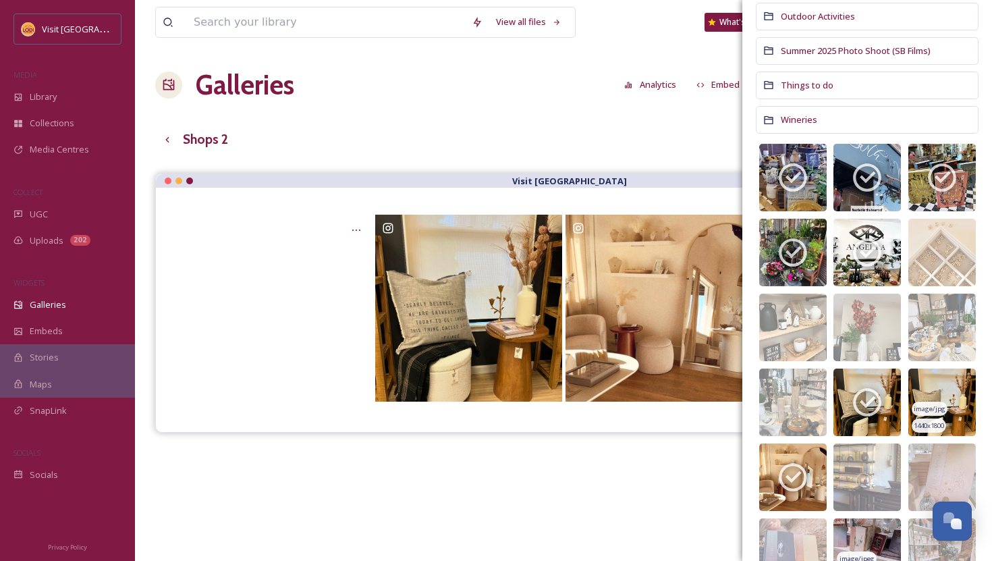
scroll to position [179, 0]
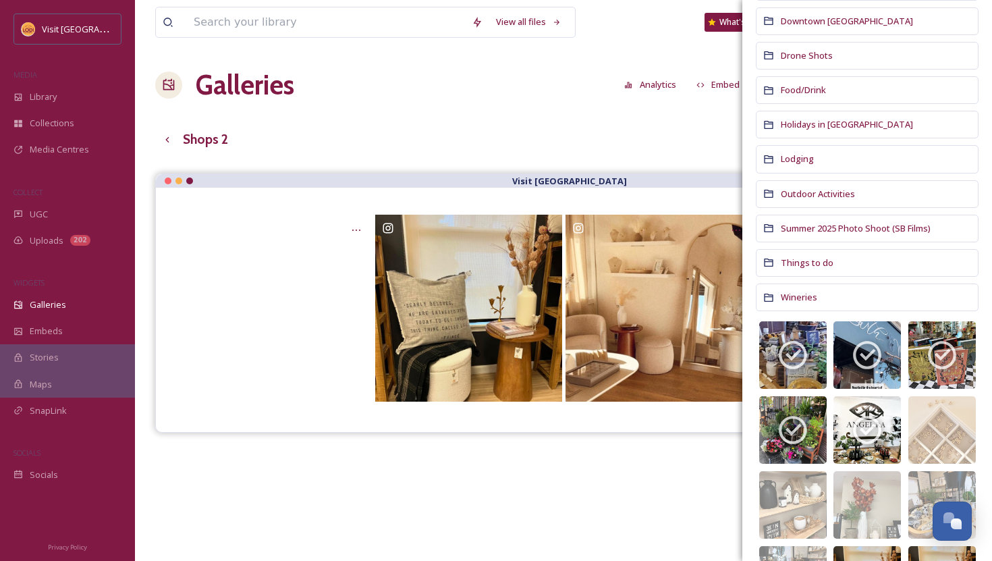
click at [650, 124] on div "View all files What's New Natalie Morlino Galleries Analytics Embed Customise G…" at bounding box center [563, 377] width 857 height 755
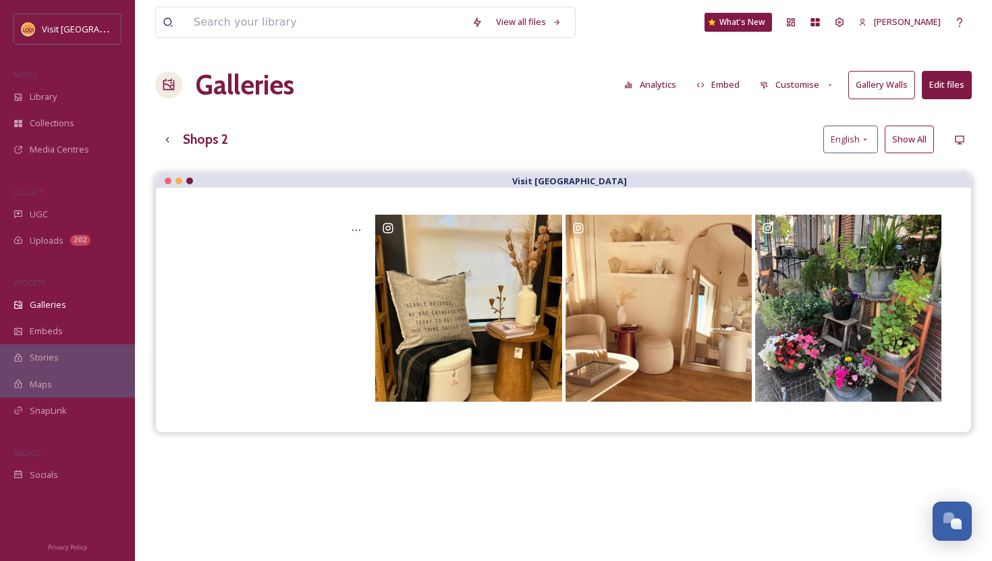
click at [917, 144] on button "Show All" at bounding box center [909, 140] width 49 height 28
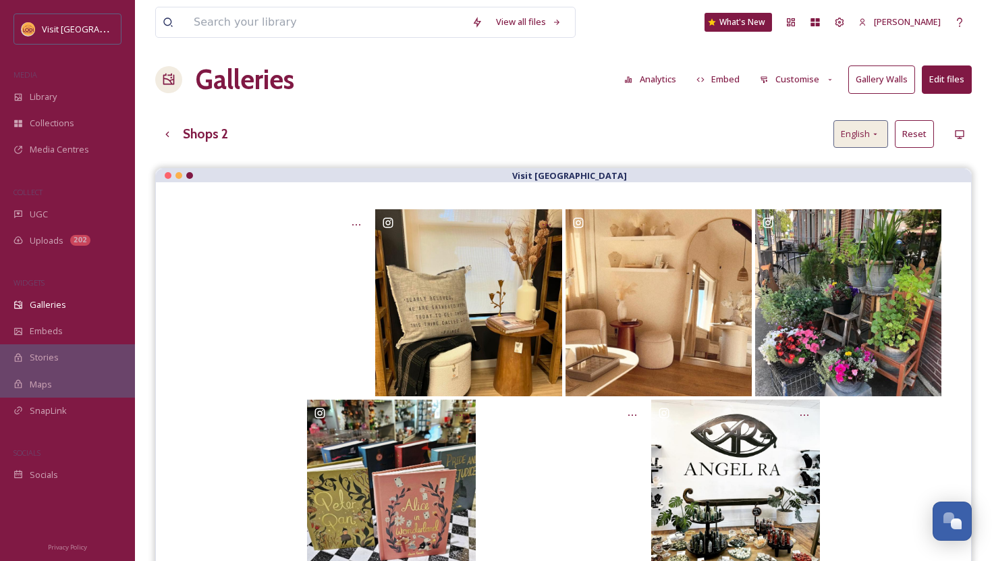
scroll to position [0, 0]
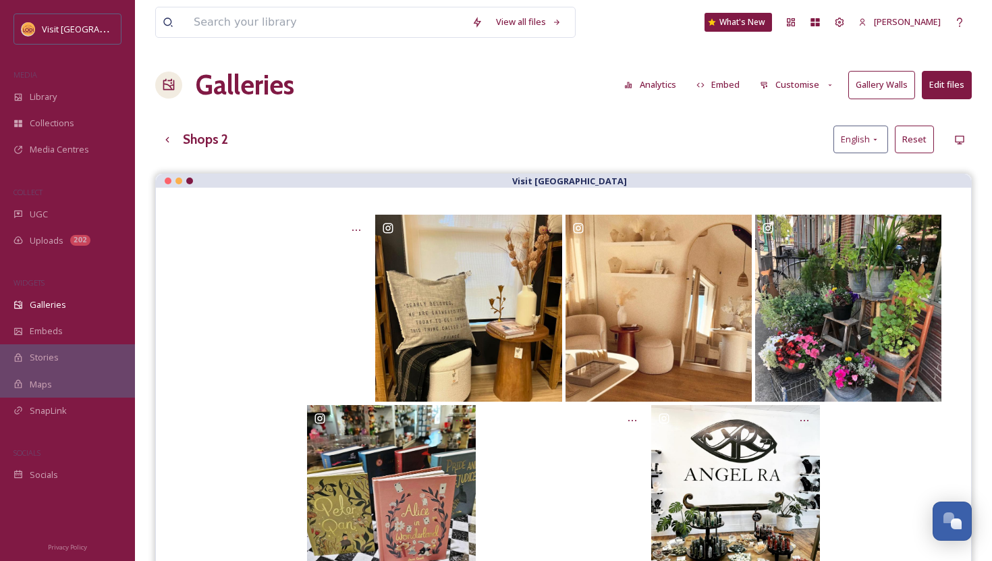
click at [938, 84] on button "Edit files" at bounding box center [947, 85] width 50 height 28
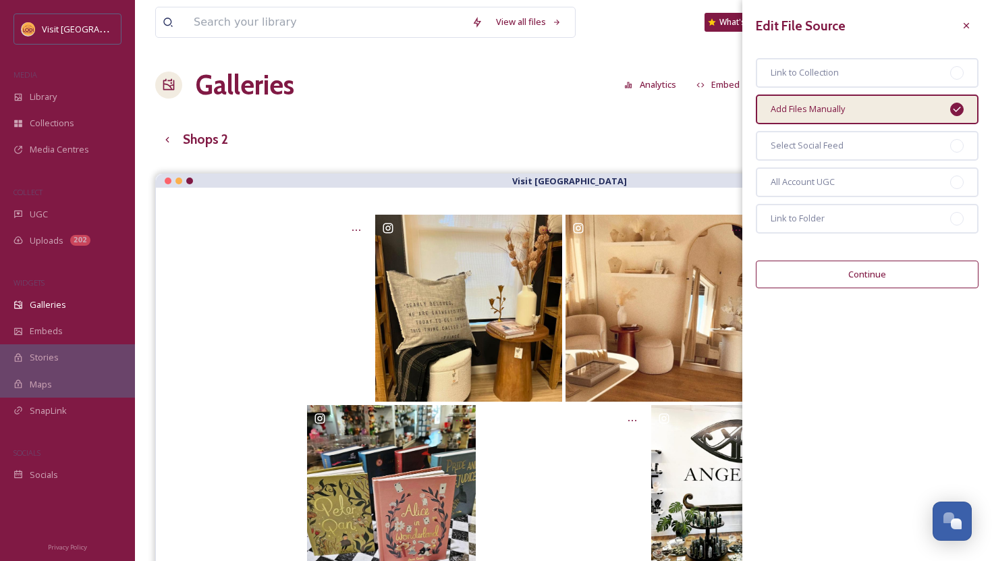
click at [872, 288] on div "Edit File Source Link to Collection Add Files Manually Select Social Feed All A…" at bounding box center [868, 151] width 250 height 302
click at [870, 277] on button "Continue" at bounding box center [867, 275] width 223 height 28
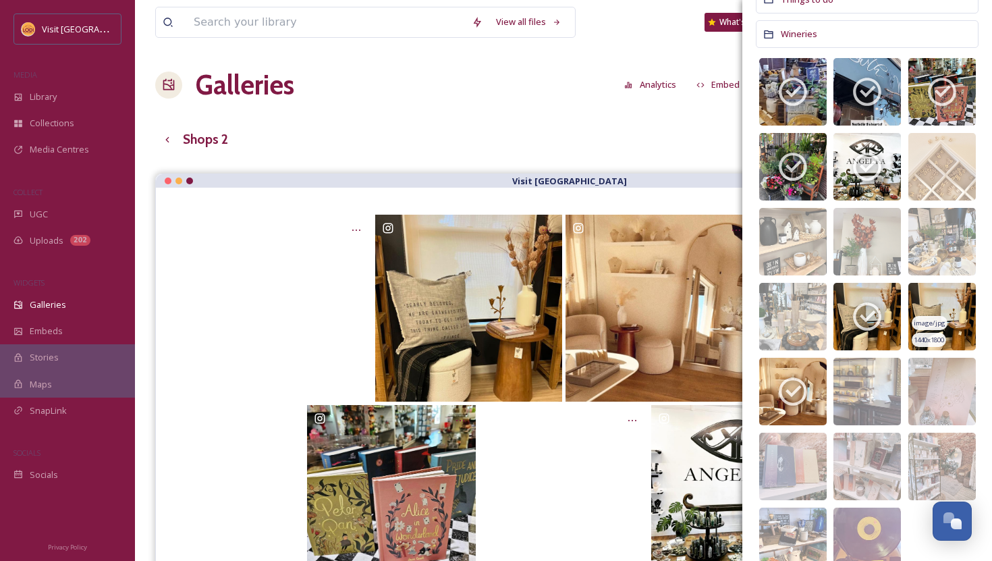
scroll to position [500, 0]
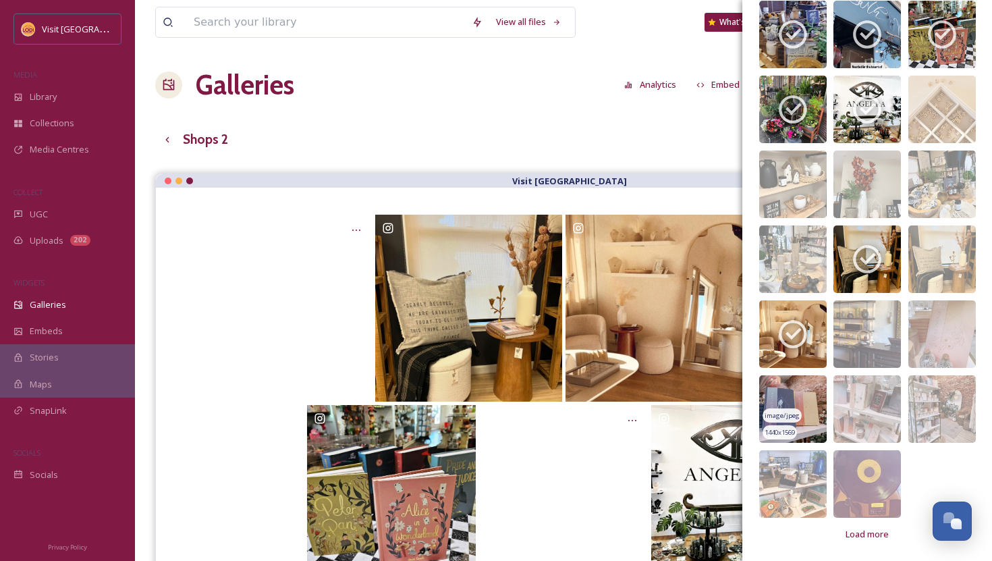
click at [816, 403] on img at bounding box center [793, 409] width 68 height 68
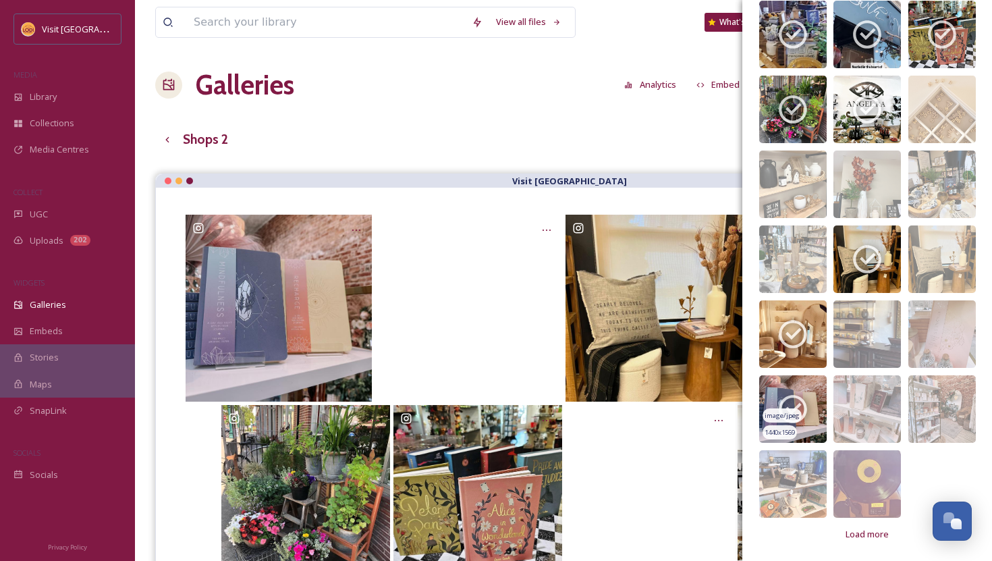
click at [820, 383] on img at bounding box center [793, 409] width 68 height 68
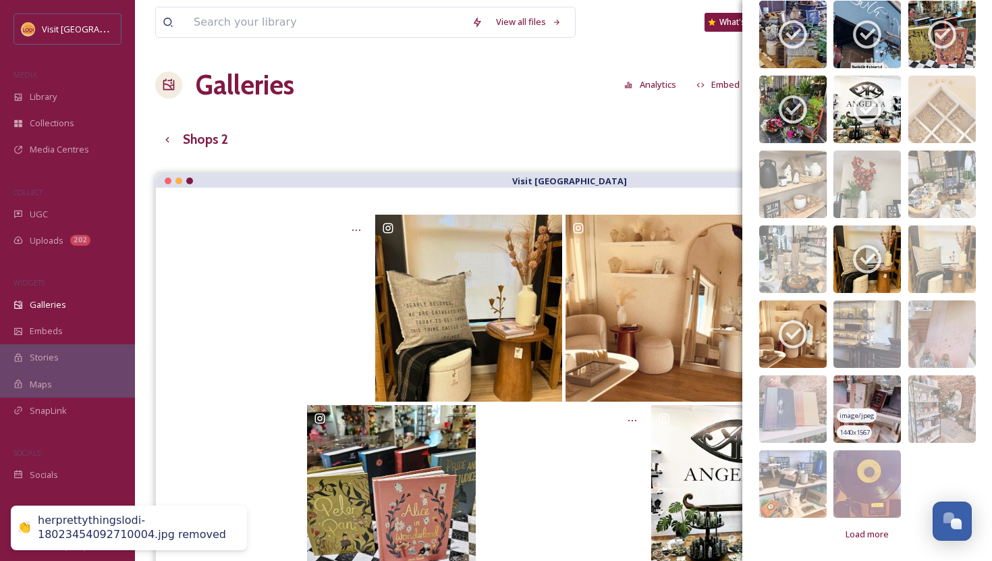
click at [885, 390] on img at bounding box center [868, 409] width 68 height 68
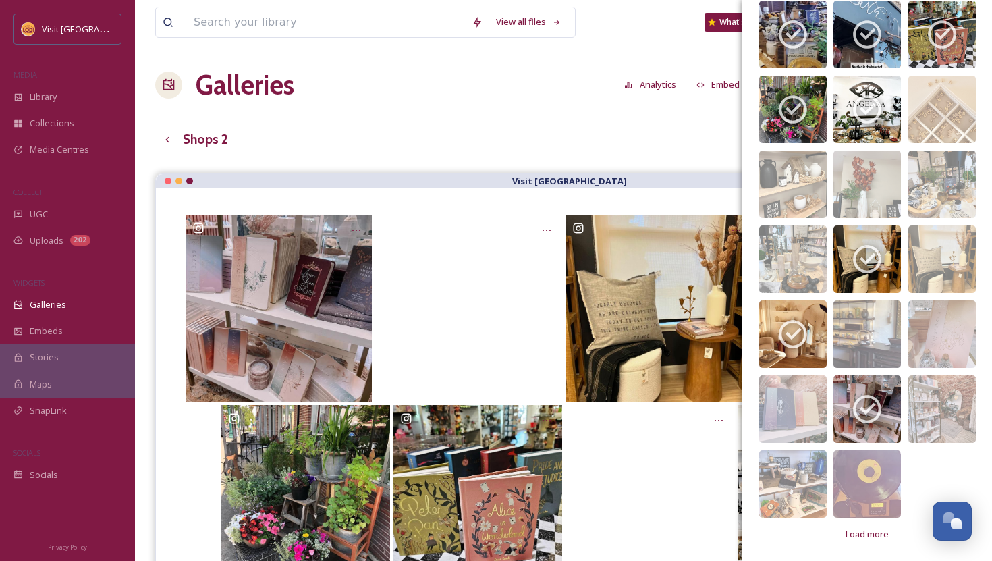
click at [697, 128] on div "Shops 2 English Reset" at bounding box center [563, 140] width 817 height 28
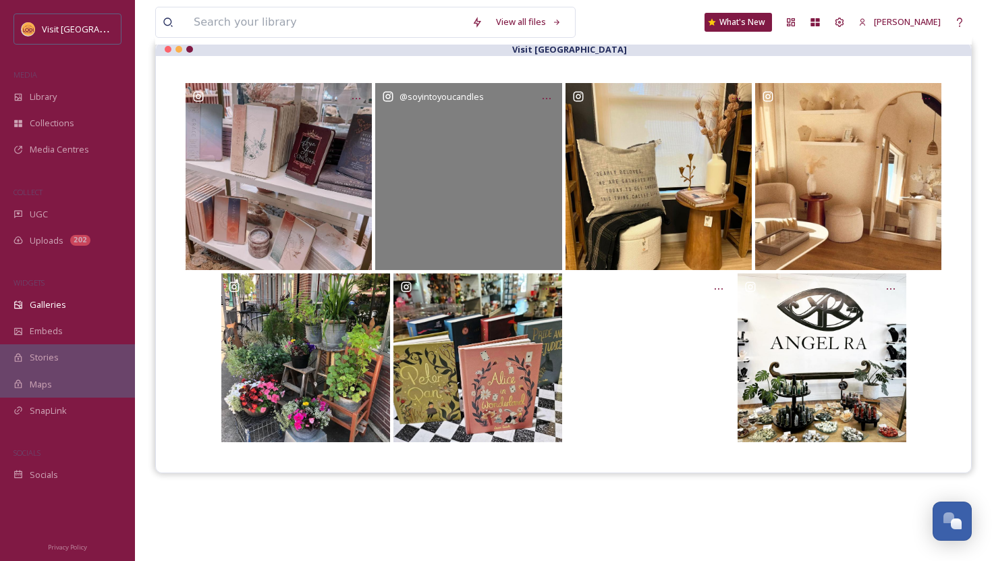
scroll to position [0, 0]
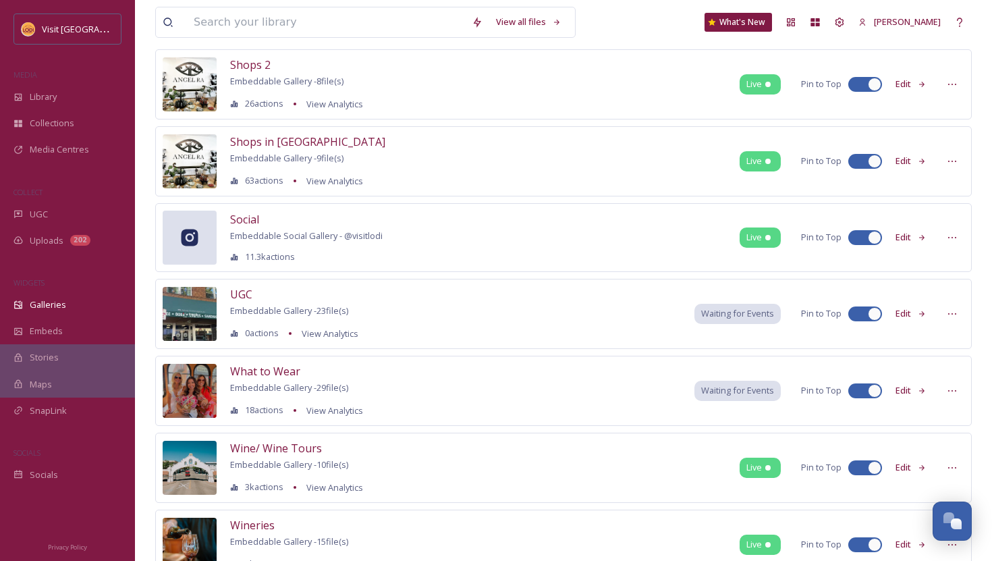
scroll to position [998, 0]
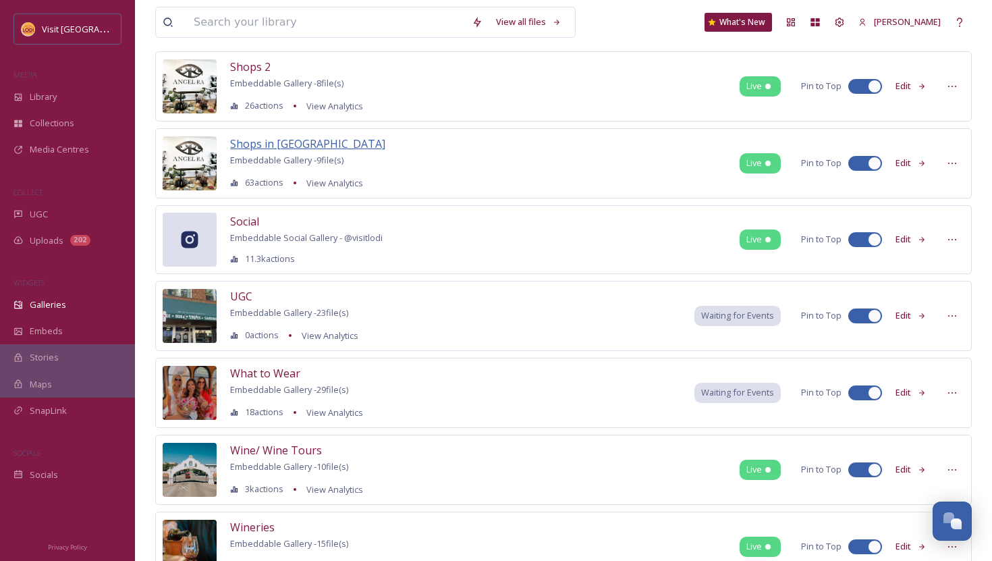
click at [283, 142] on span "Shops in [GEOGRAPHIC_DATA]" at bounding box center [307, 143] width 155 height 15
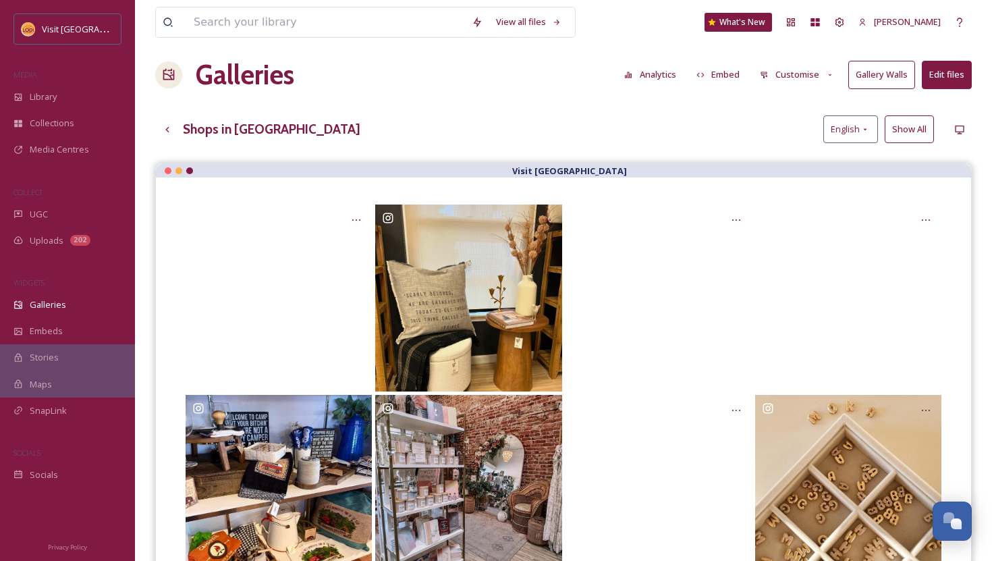
scroll to position [9, 0]
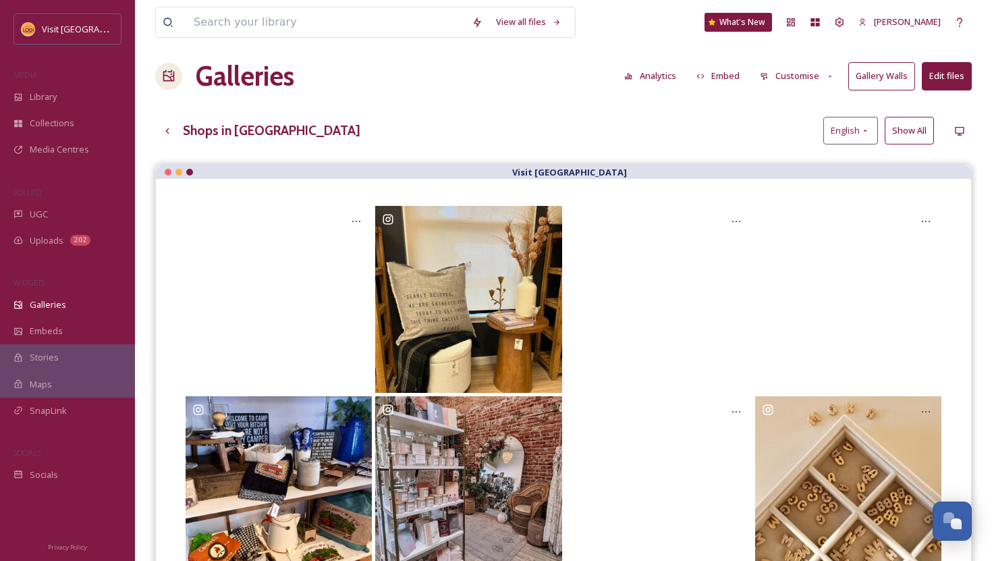
click at [922, 130] on button "Show All" at bounding box center [909, 131] width 49 height 28
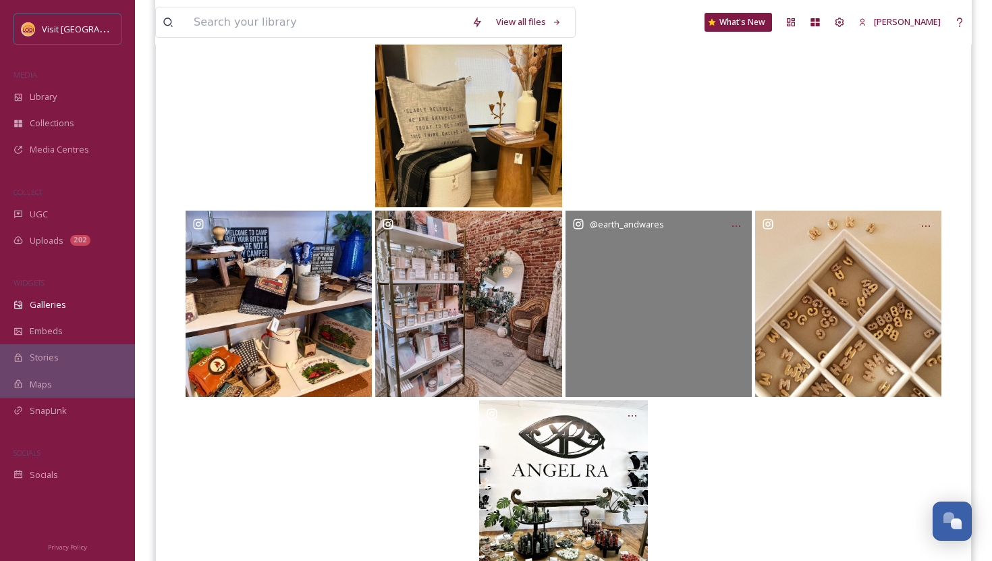
scroll to position [0, 0]
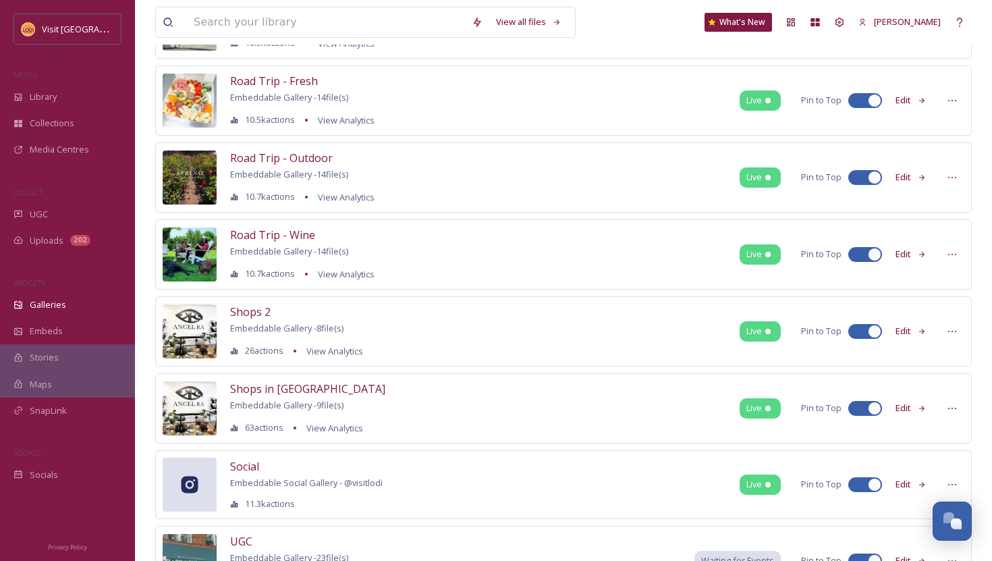
scroll to position [751, 0]
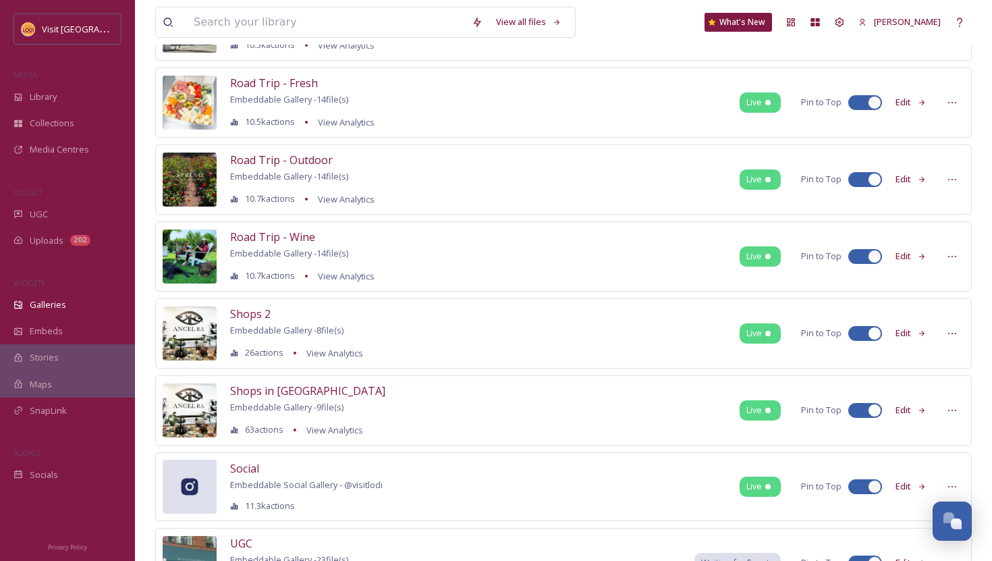
click at [249, 323] on div "Shops 2 Embeddable Gallery - 8 file(s) 26 actions View Analytics" at bounding box center [296, 333] width 133 height 55
click at [906, 327] on button "Edit" at bounding box center [911, 333] width 45 height 26
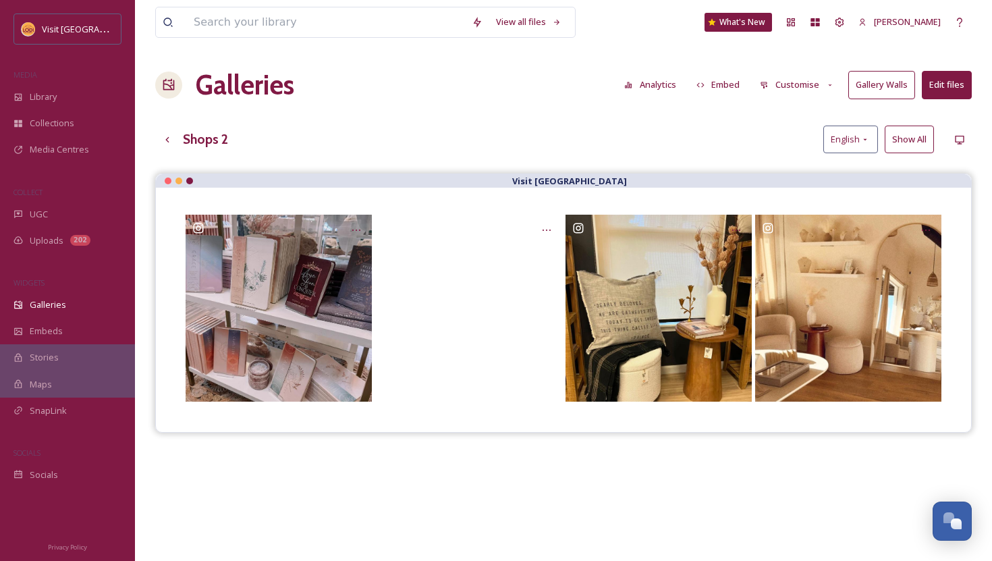
click at [943, 86] on button "Edit files" at bounding box center [947, 85] width 50 height 28
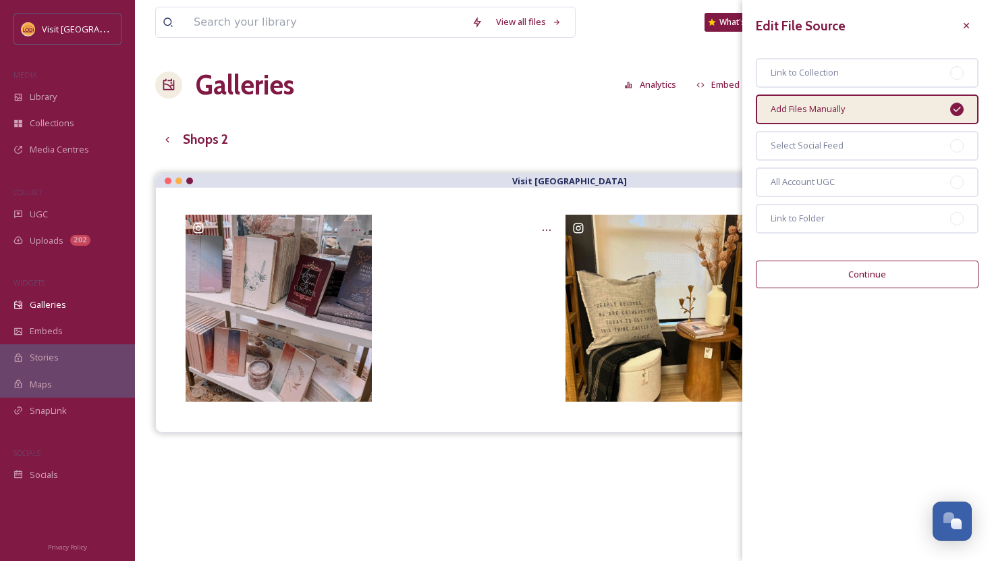
click at [861, 280] on button "Continue" at bounding box center [867, 275] width 223 height 28
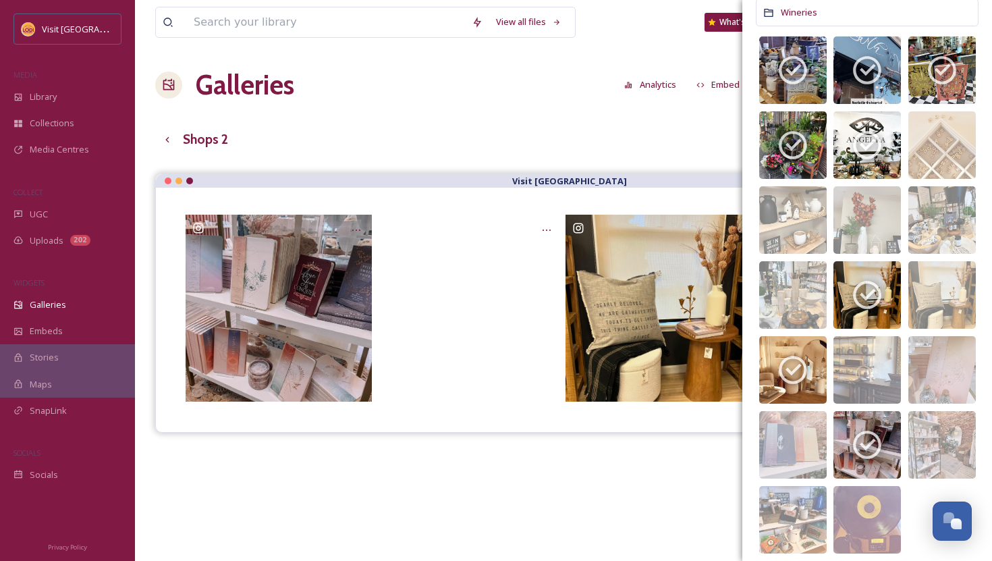
scroll to position [423, 0]
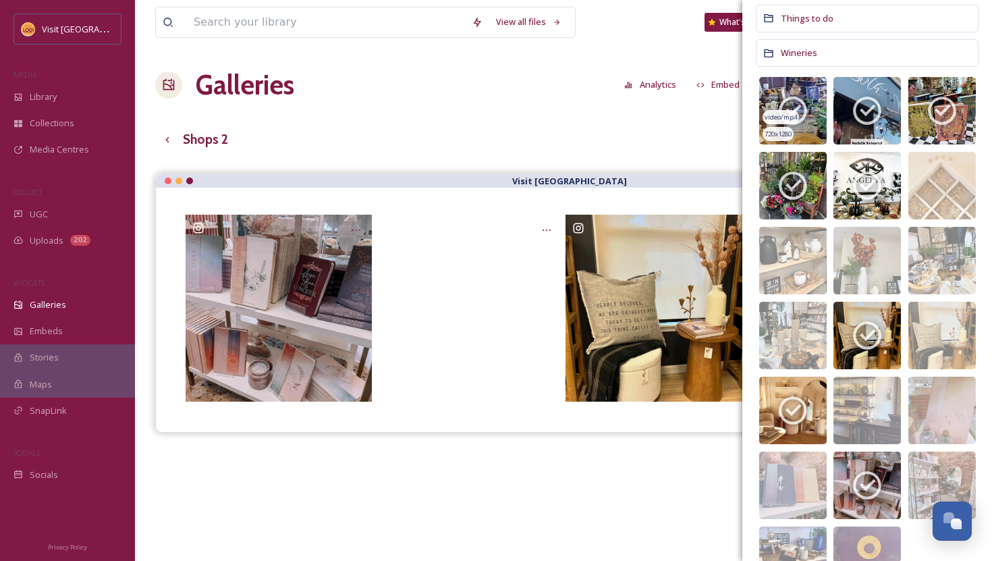
click at [794, 130] on div "720 x 1280" at bounding box center [778, 134] width 31 height 14
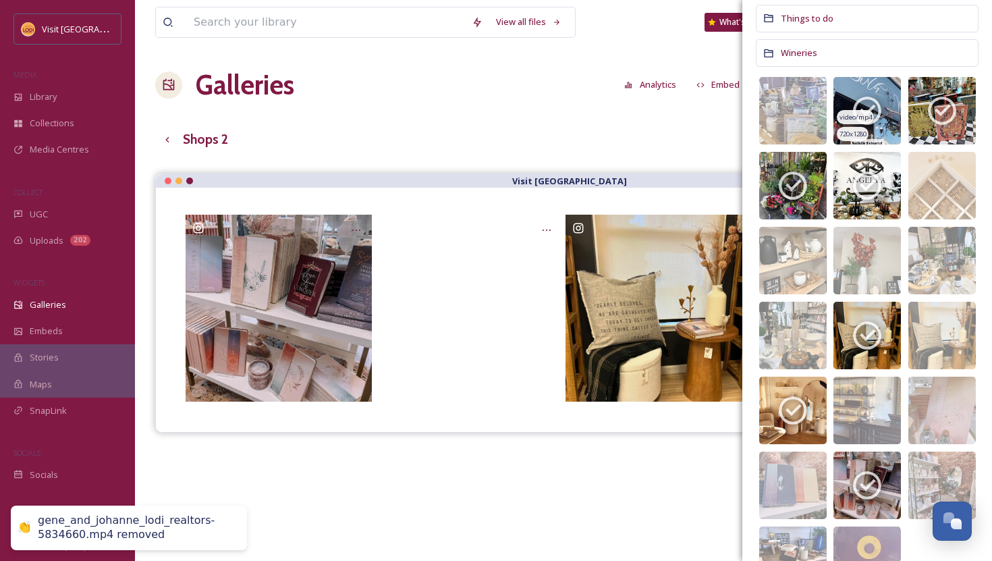
click at [842, 122] on span "video/mp4" at bounding box center [856, 117] width 32 height 9
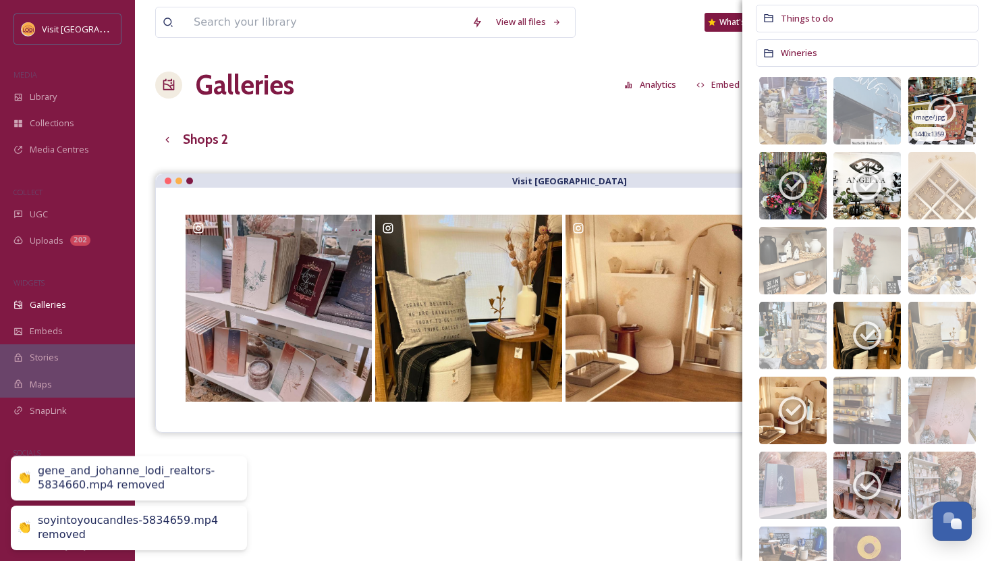
click at [938, 122] on span "image/jpg" at bounding box center [930, 117] width 32 height 9
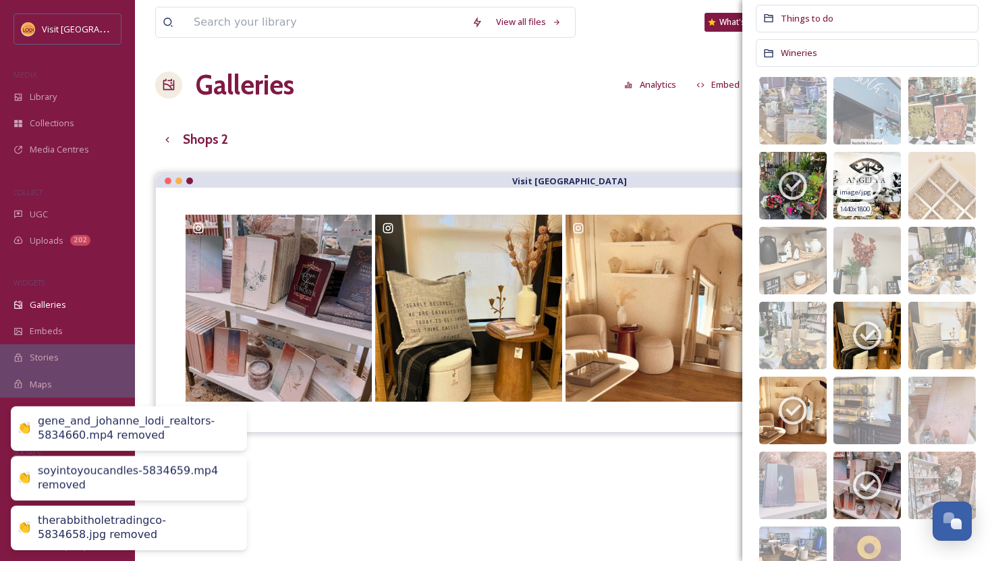
click at [872, 163] on img at bounding box center [868, 186] width 68 height 68
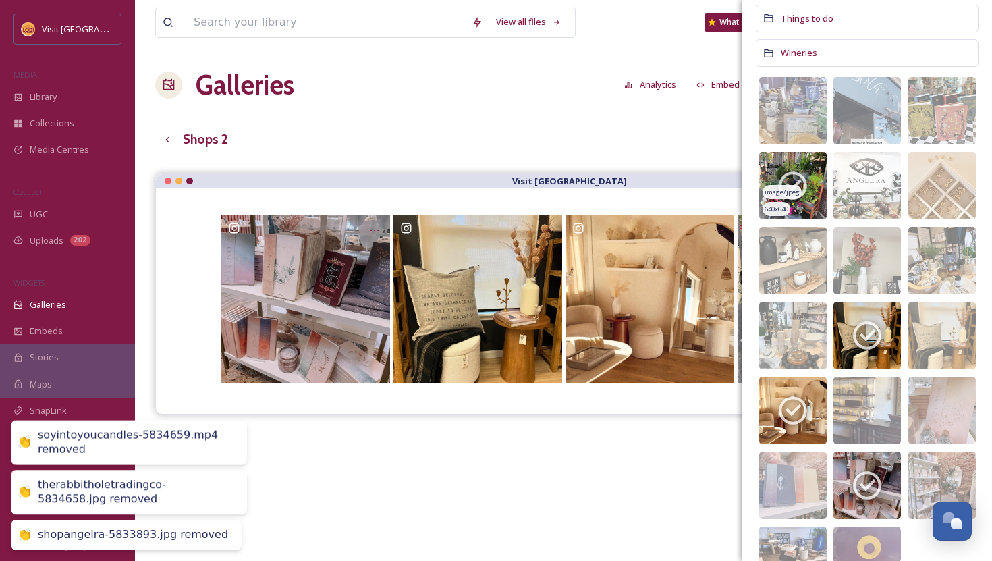
click at [782, 182] on icon at bounding box center [793, 186] width 34 height 34
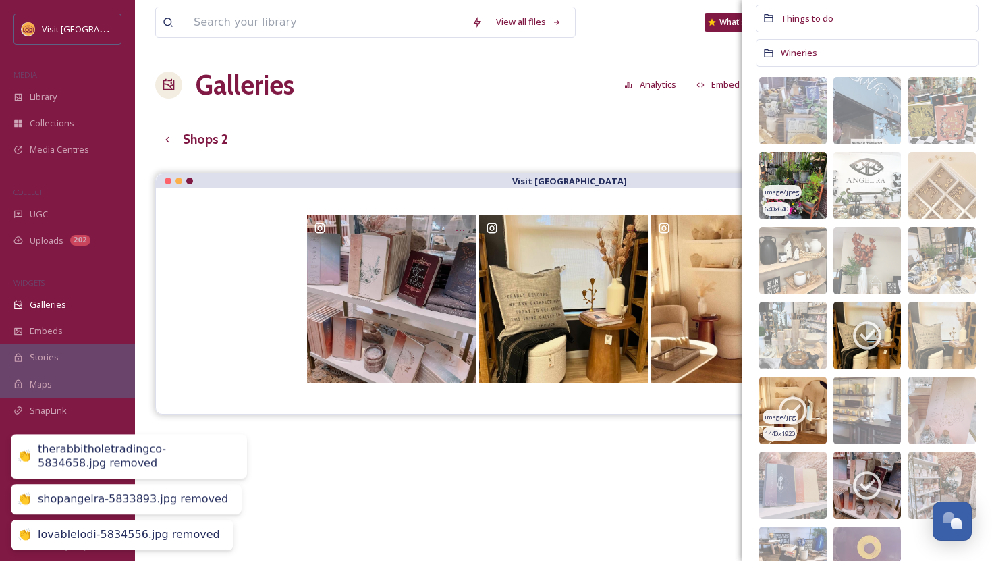
click at [793, 401] on icon at bounding box center [793, 411] width 34 height 34
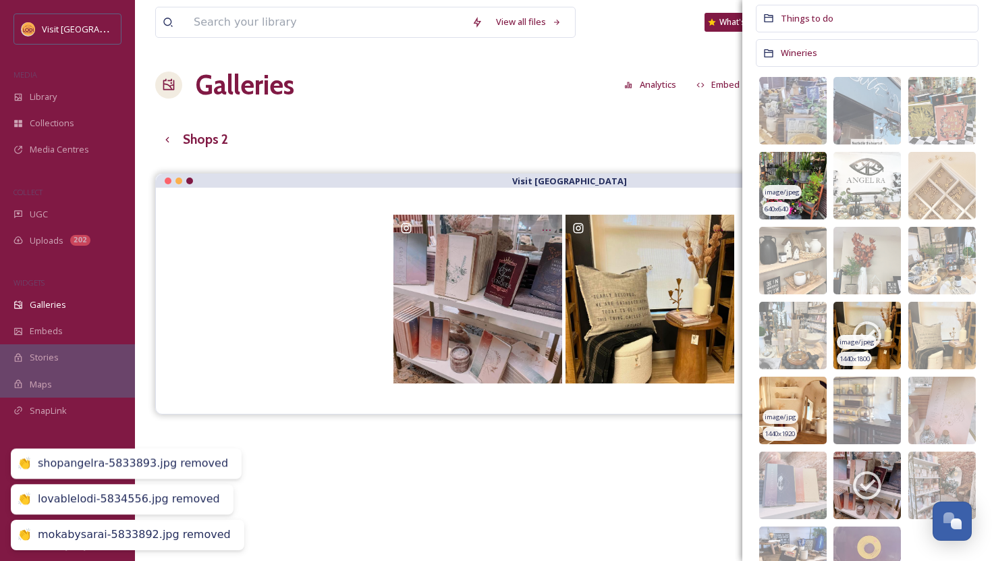
click at [870, 331] on icon at bounding box center [868, 336] width 34 height 34
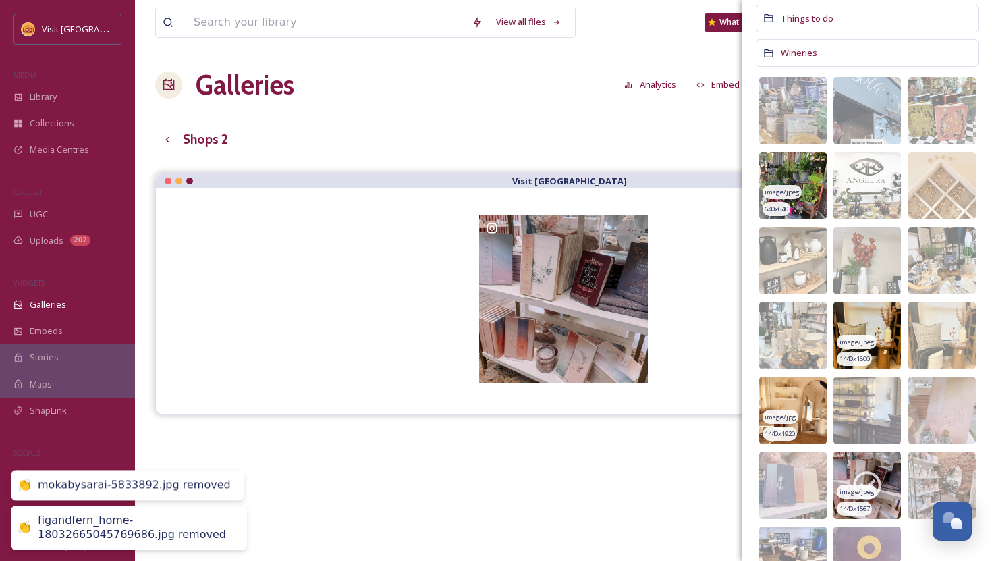
click at [871, 489] on span "image/jpeg" at bounding box center [857, 491] width 35 height 9
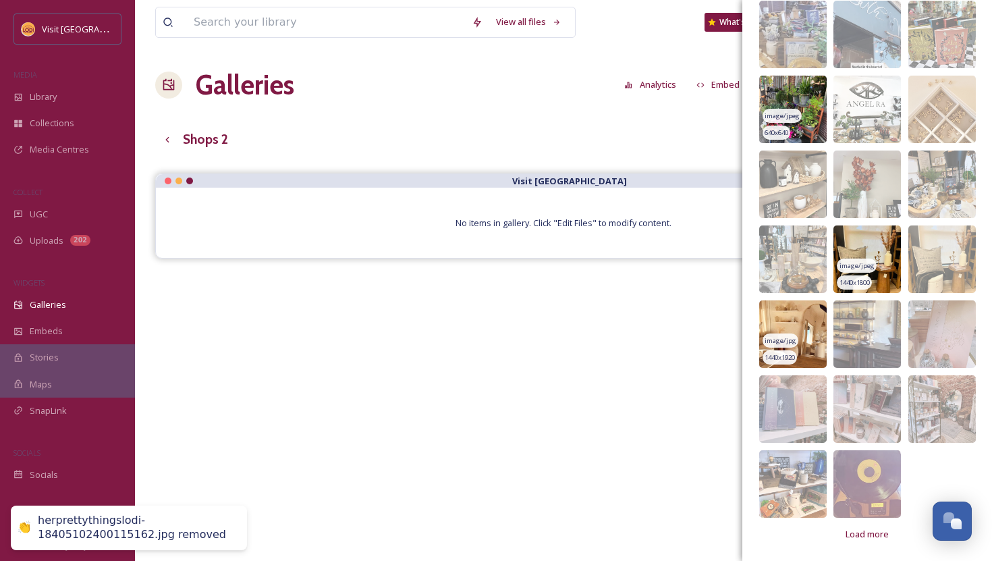
scroll to position [497, 0]
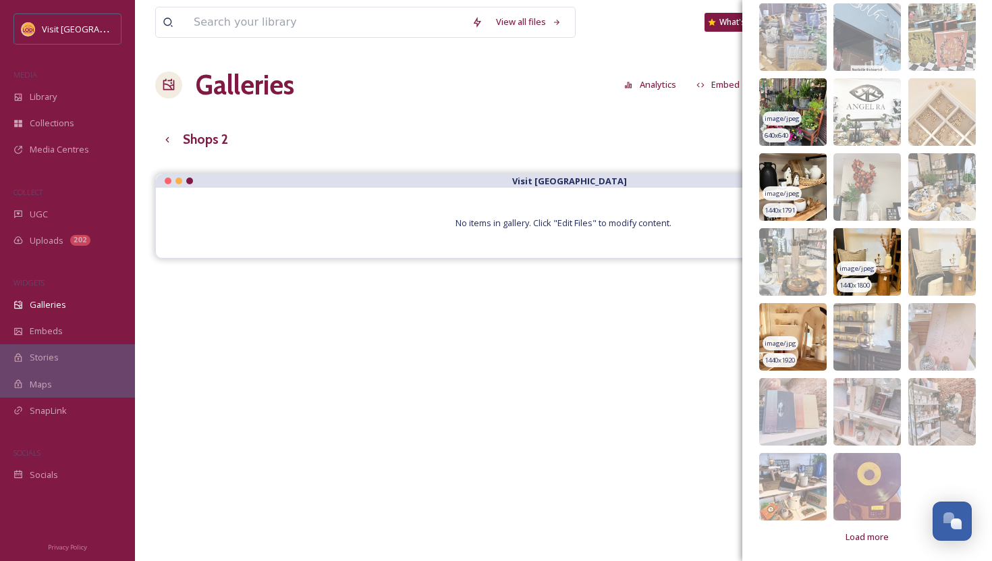
click at [797, 180] on img at bounding box center [793, 187] width 68 height 68
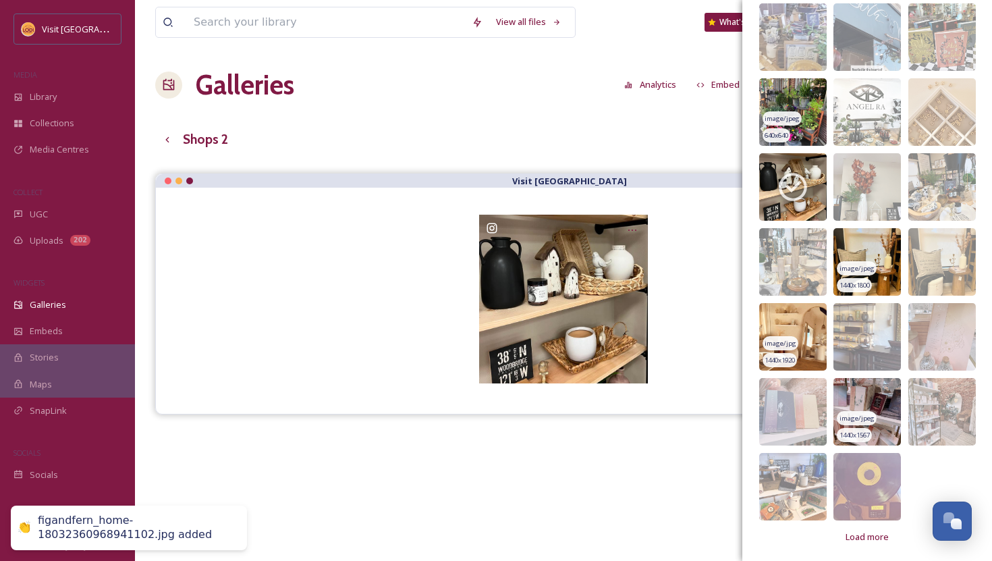
click at [863, 398] on img at bounding box center [868, 412] width 68 height 68
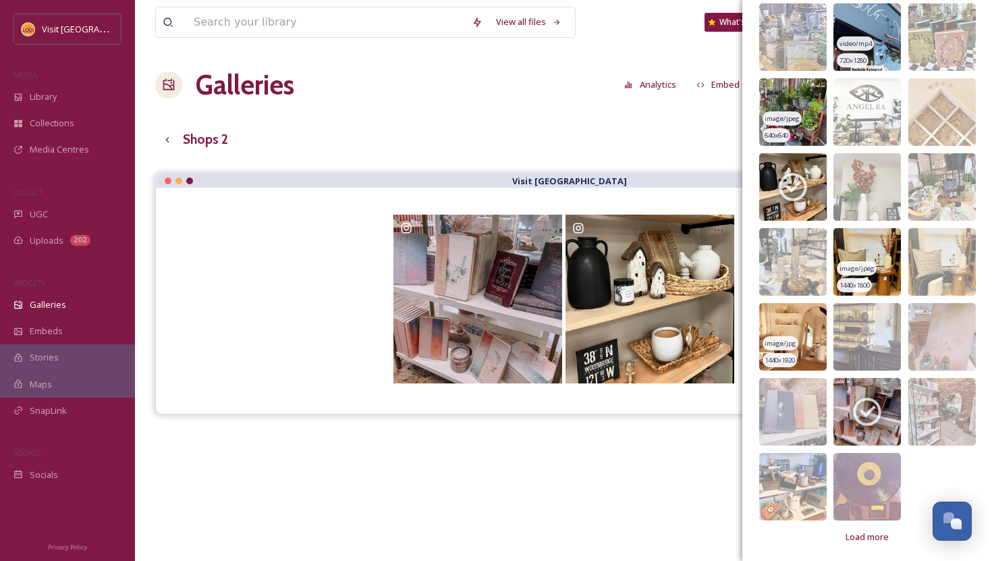
click at [876, 24] on img at bounding box center [868, 37] width 68 height 68
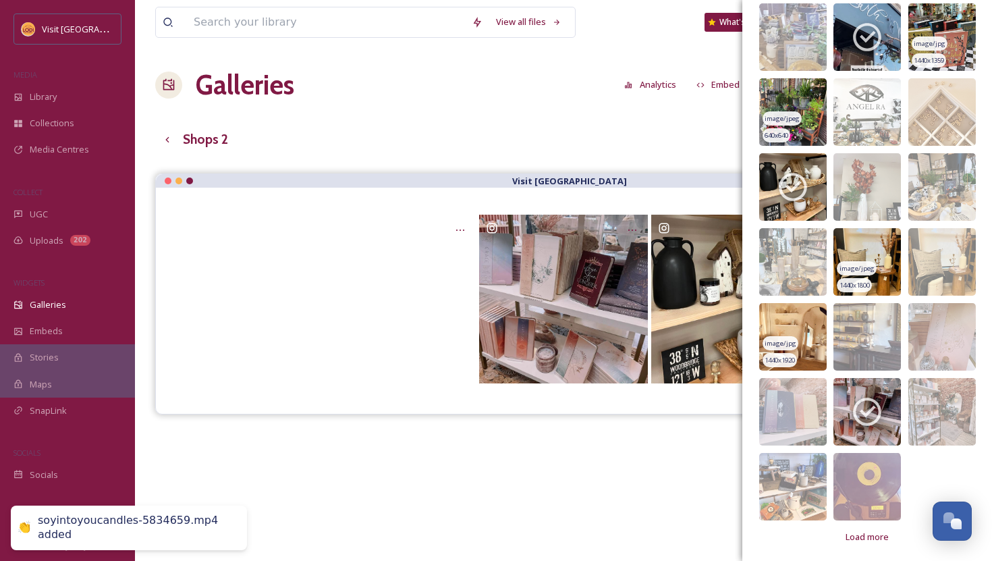
click at [946, 26] on img at bounding box center [943, 37] width 68 height 68
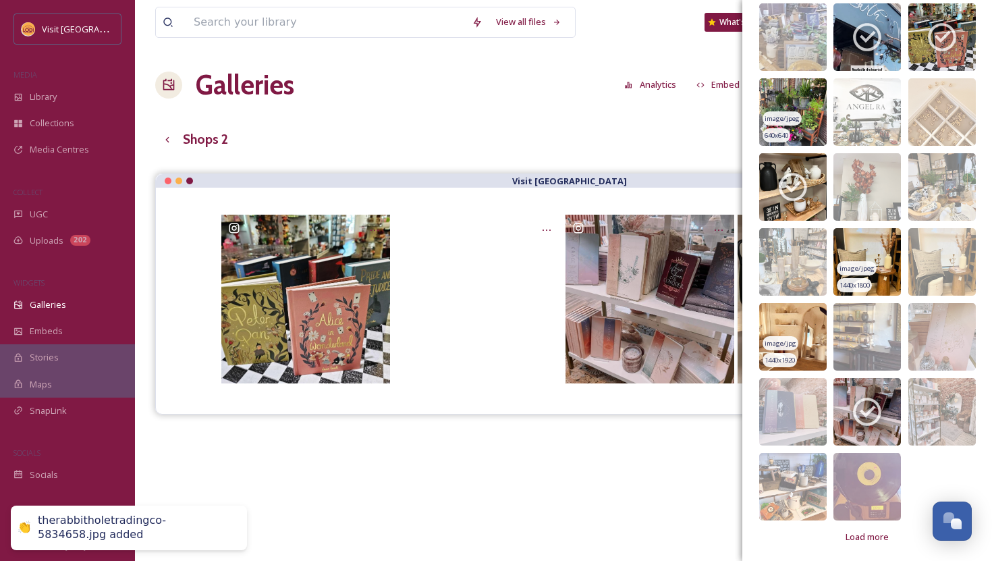
click at [812, 109] on img at bounding box center [793, 112] width 68 height 68
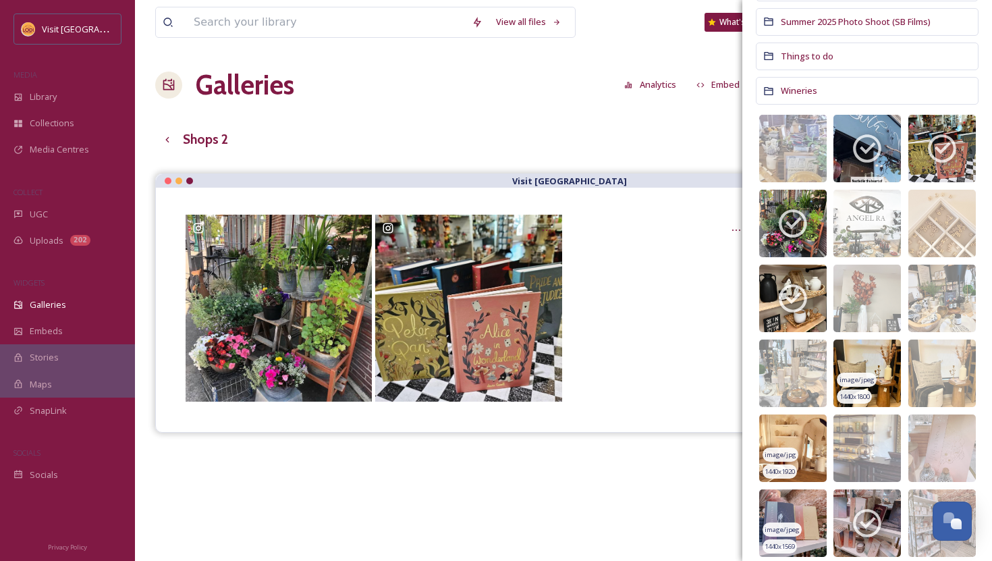
scroll to position [383, 0]
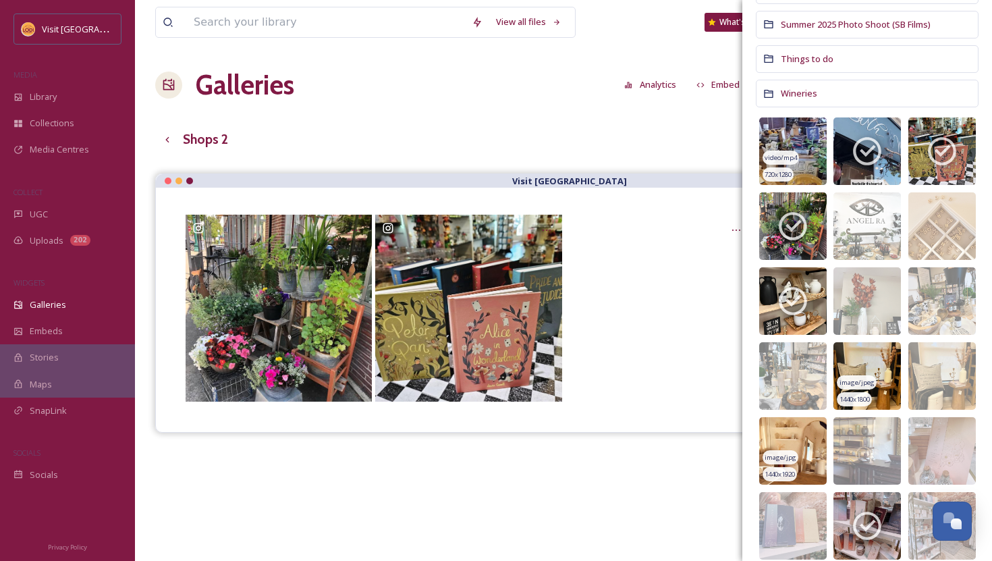
click at [816, 150] on img at bounding box center [793, 151] width 68 height 68
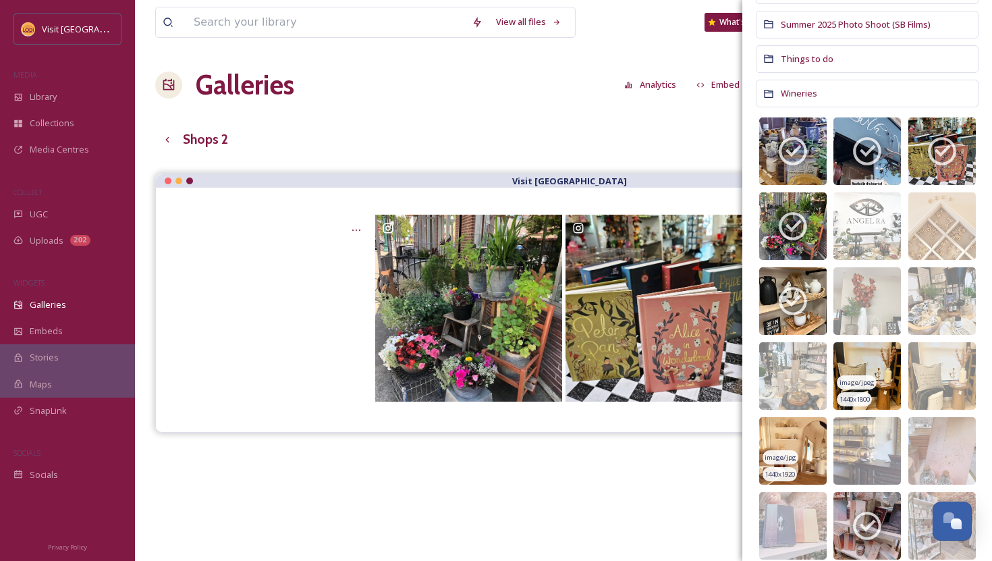
click at [882, 363] on img at bounding box center [868, 376] width 68 height 68
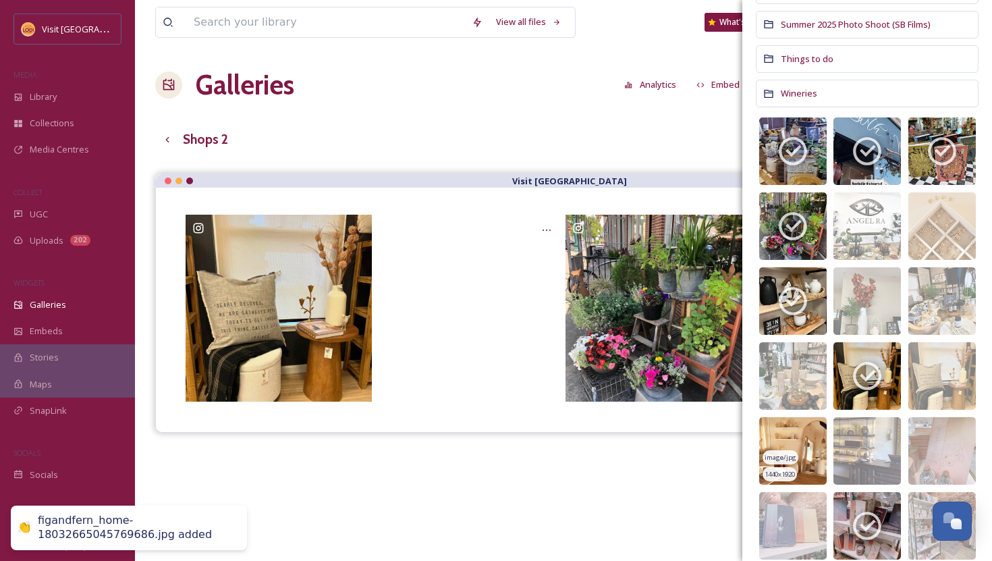
click at [810, 444] on img at bounding box center [793, 451] width 68 height 68
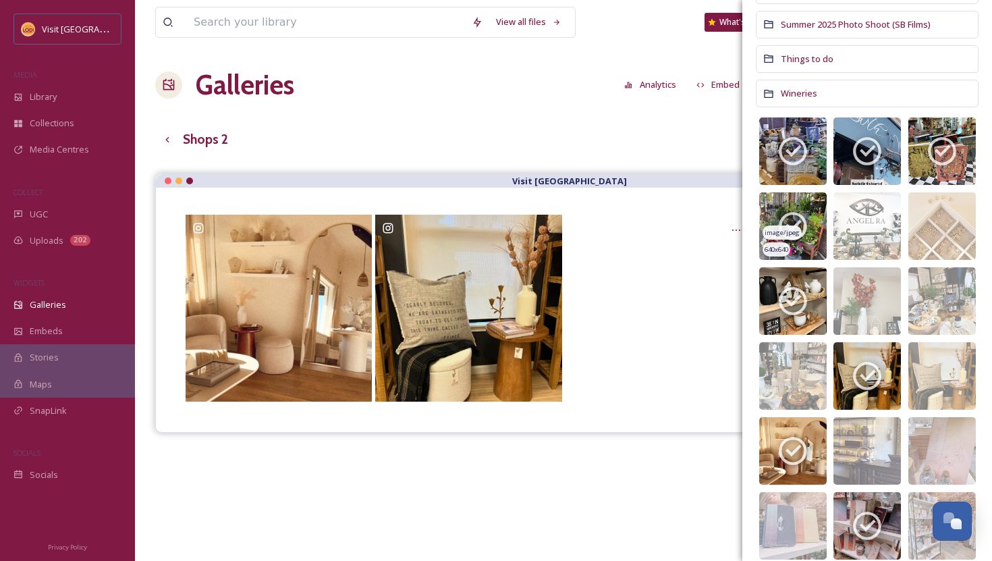
click at [805, 224] on icon at bounding box center [793, 226] width 28 height 28
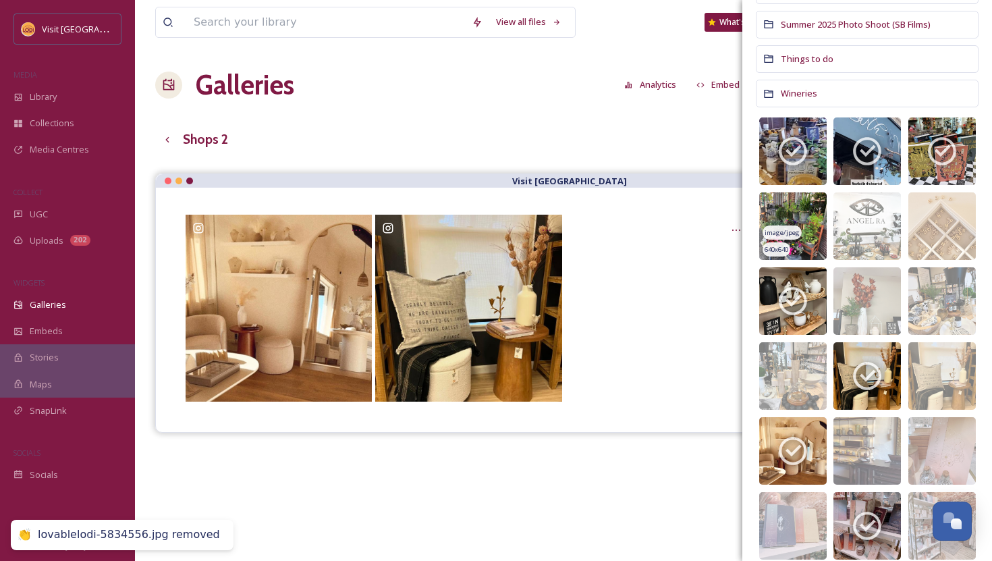
click at [805, 224] on img at bounding box center [793, 226] width 68 height 68
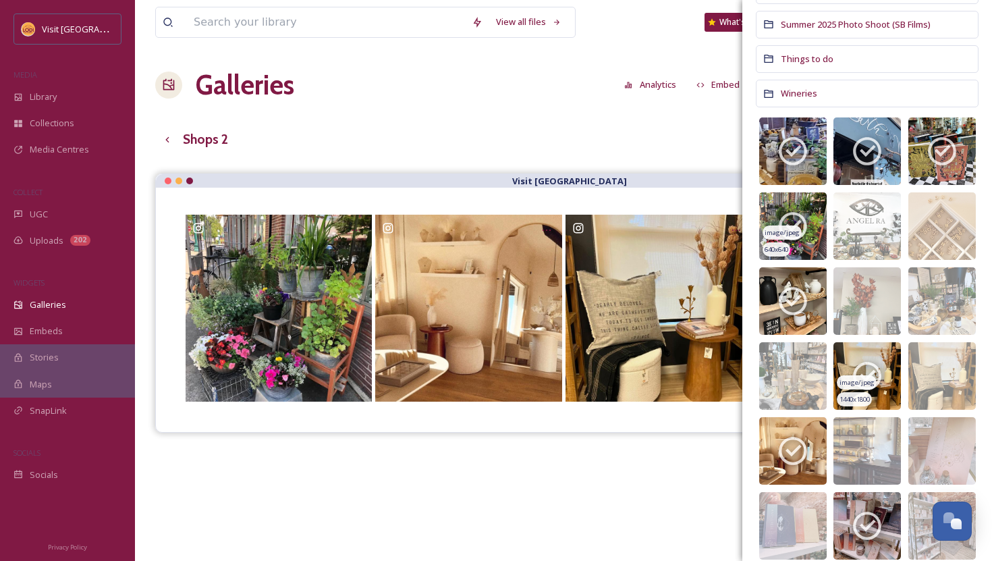
click at [867, 362] on icon at bounding box center [867, 376] width 28 height 28
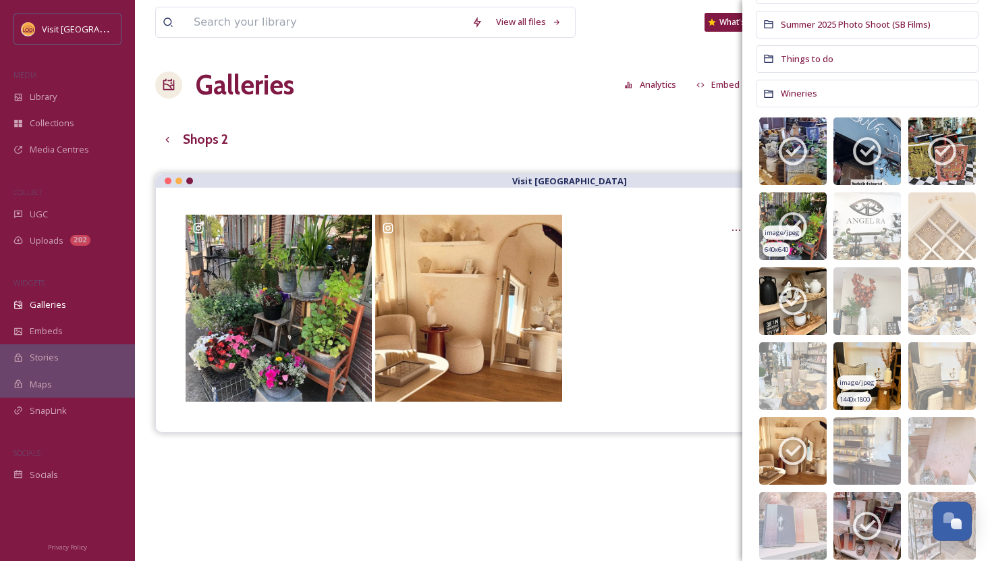
click at [867, 362] on img at bounding box center [868, 376] width 68 height 68
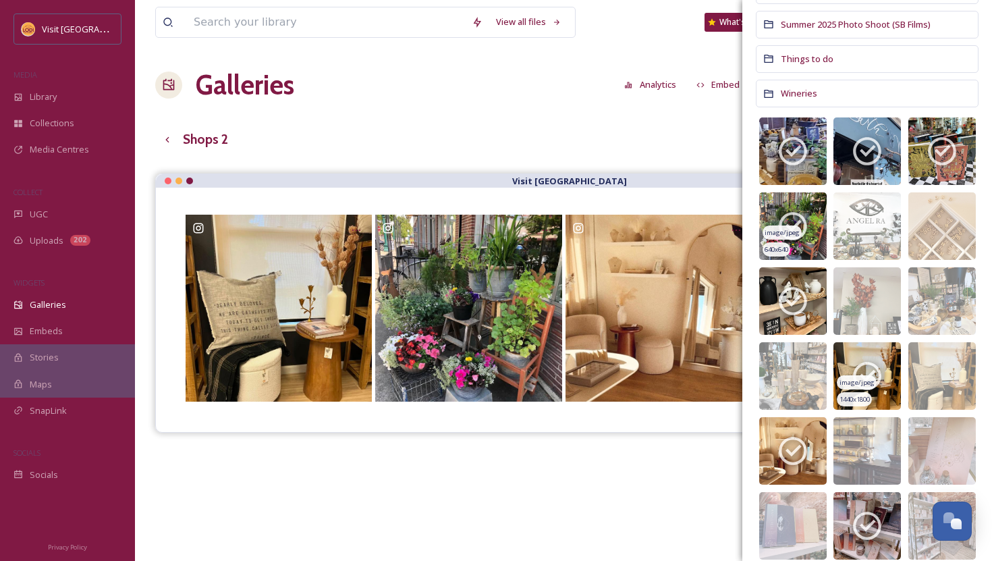
click at [645, 130] on div "Shops 2 English Show All" at bounding box center [563, 140] width 817 height 28
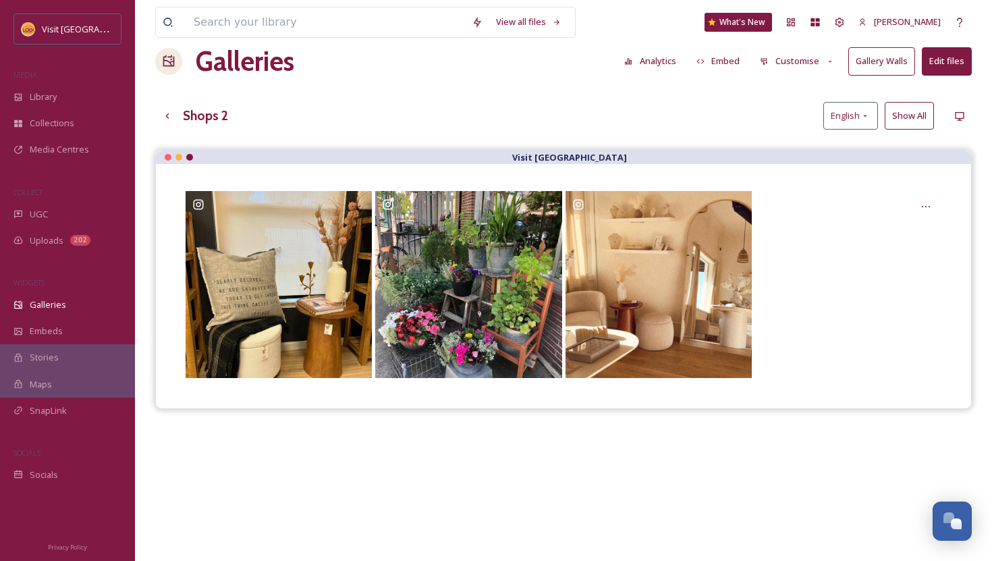
scroll to position [0, 0]
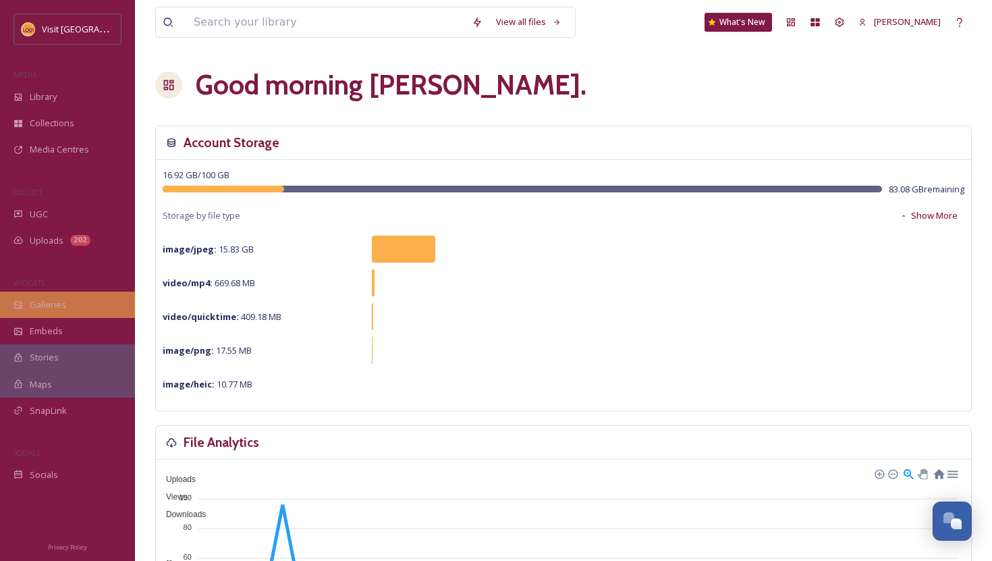
click at [48, 298] on span "Galleries" at bounding box center [48, 304] width 36 height 13
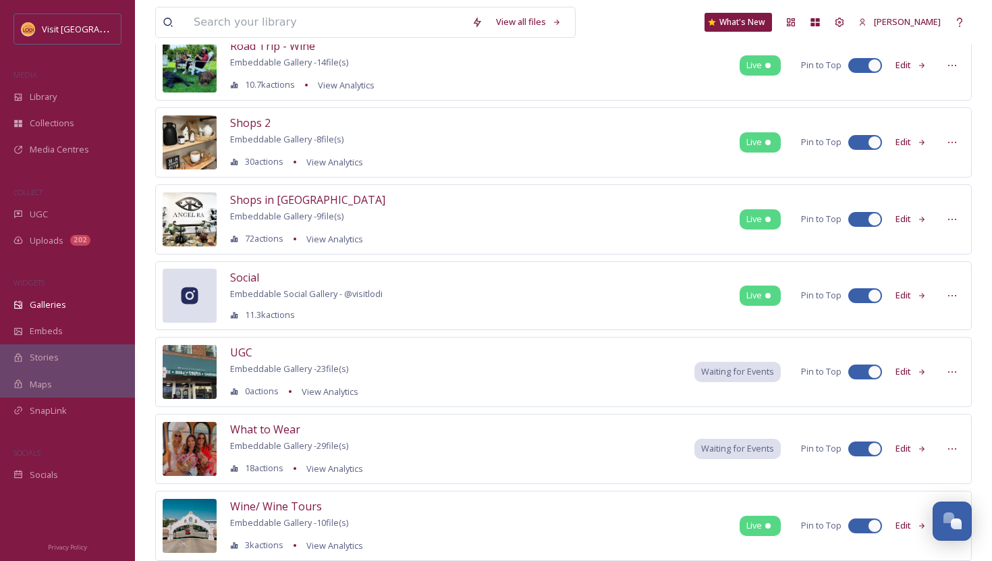
scroll to position [948, 0]
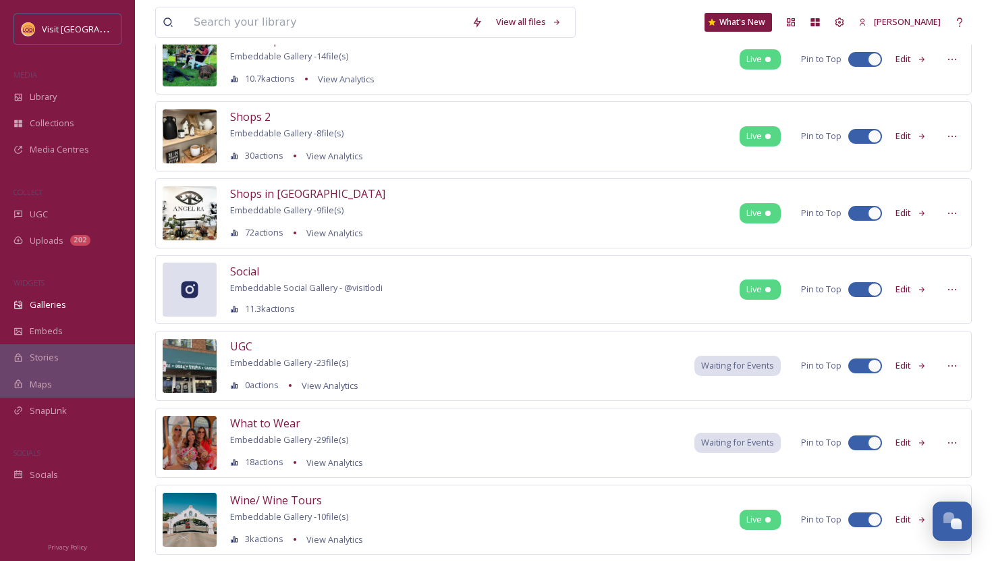
click at [907, 213] on button "Edit" at bounding box center [911, 213] width 45 height 26
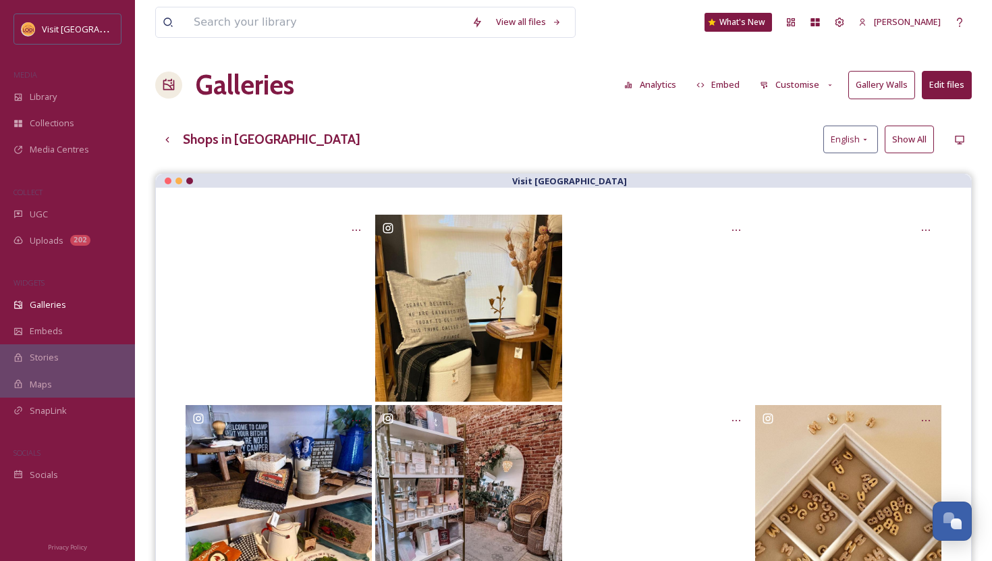
click at [946, 90] on button "Edit files" at bounding box center [947, 85] width 50 height 28
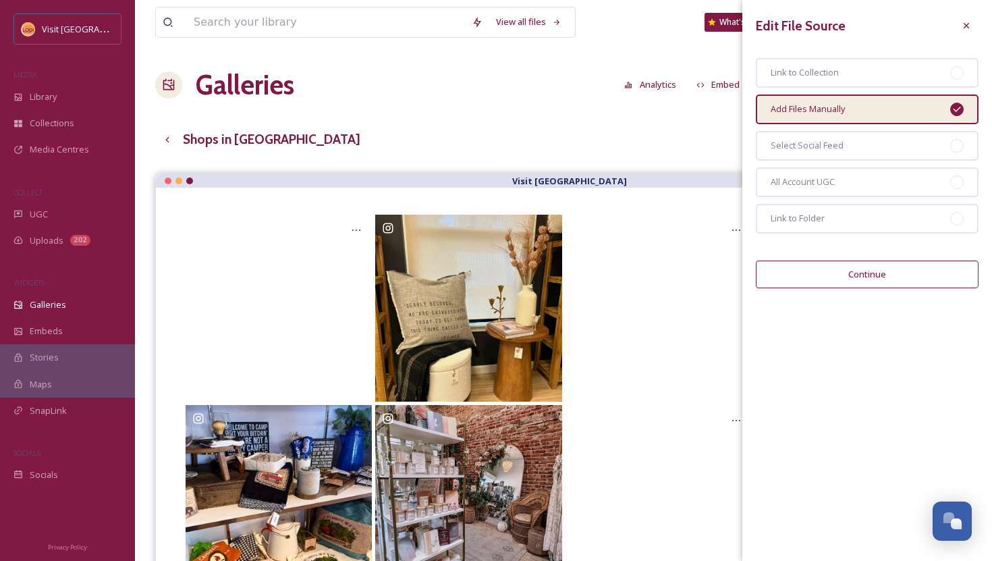
click at [847, 277] on button "Continue" at bounding box center [867, 275] width 223 height 28
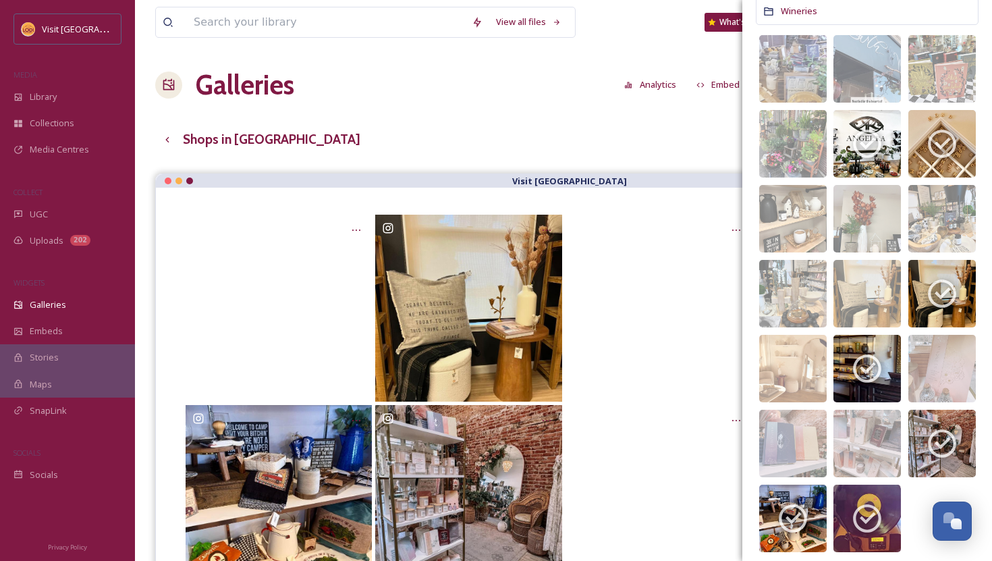
scroll to position [500, 0]
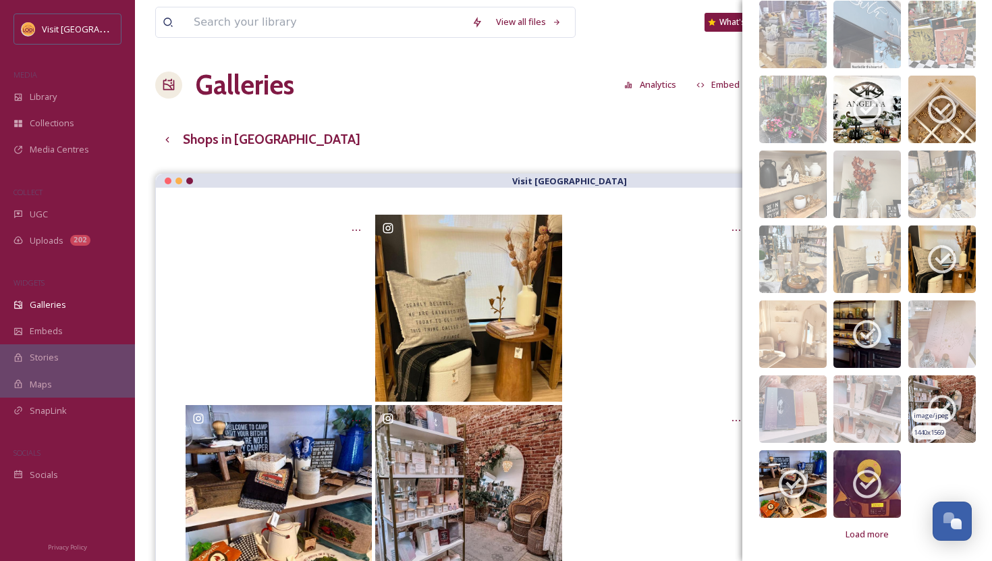
click at [934, 394] on icon at bounding box center [943, 409] width 34 height 34
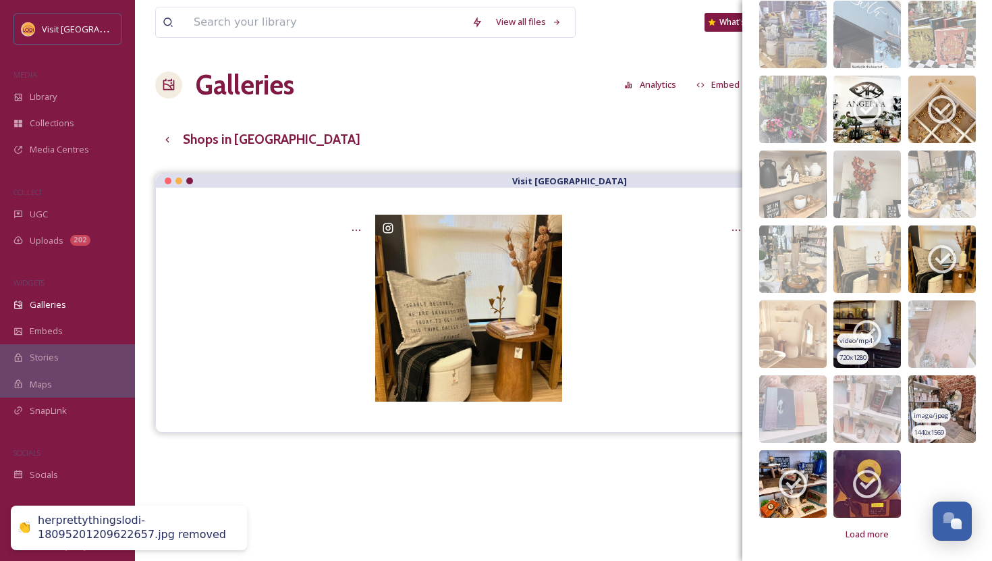
click at [863, 330] on icon at bounding box center [868, 334] width 34 height 34
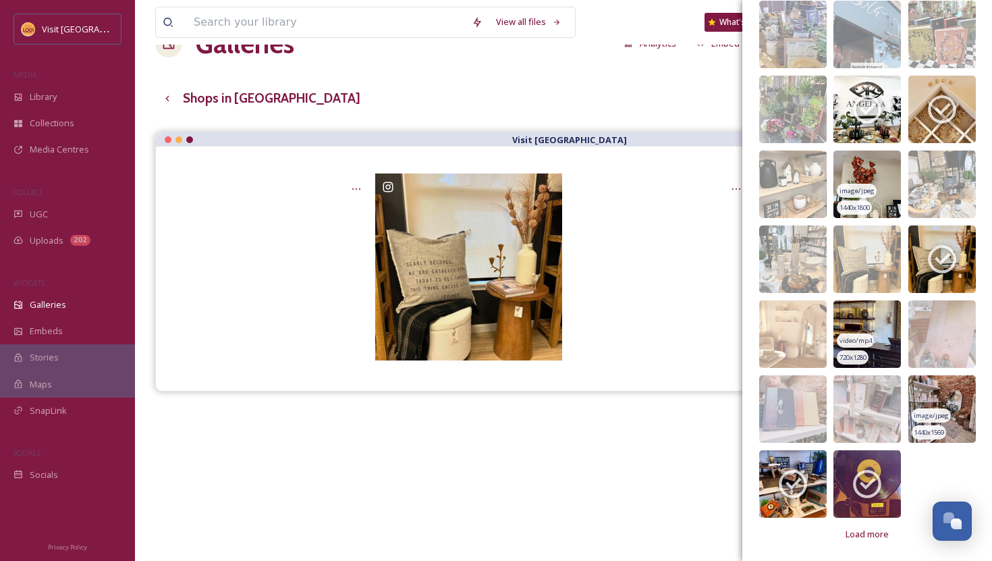
scroll to position [0, 0]
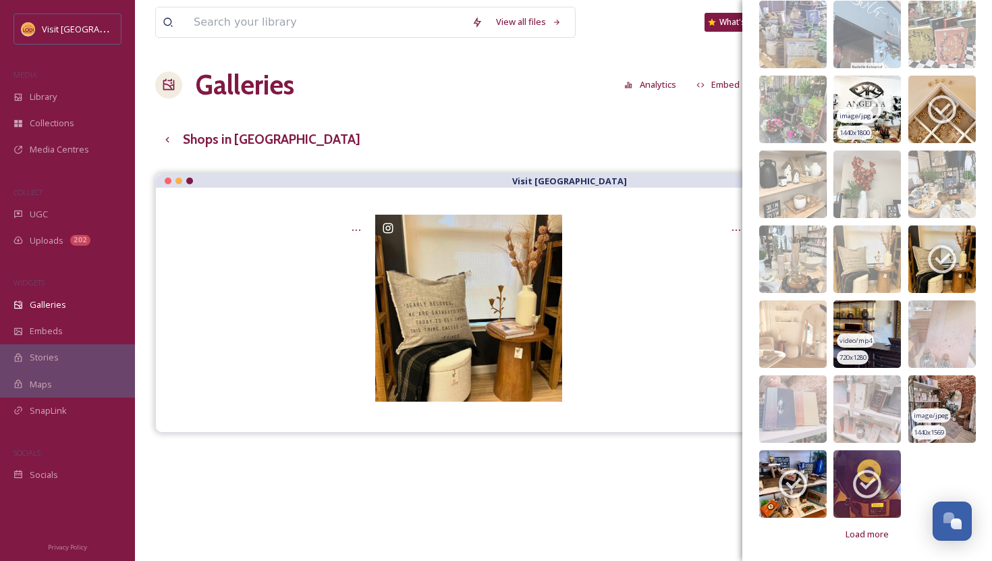
click at [857, 118] on span "image/jpg" at bounding box center [856, 115] width 32 height 9
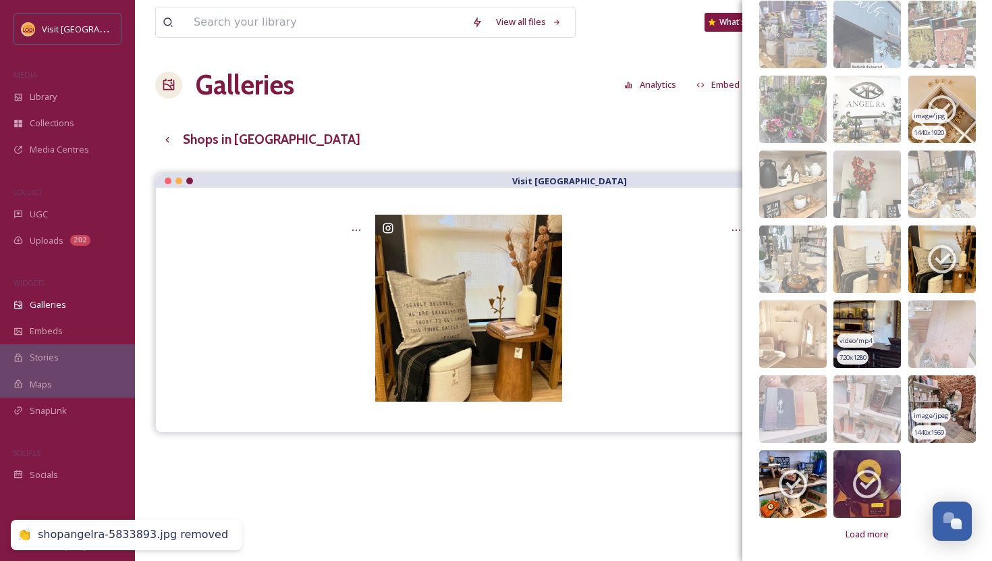
click at [953, 113] on icon at bounding box center [942, 109] width 28 height 28
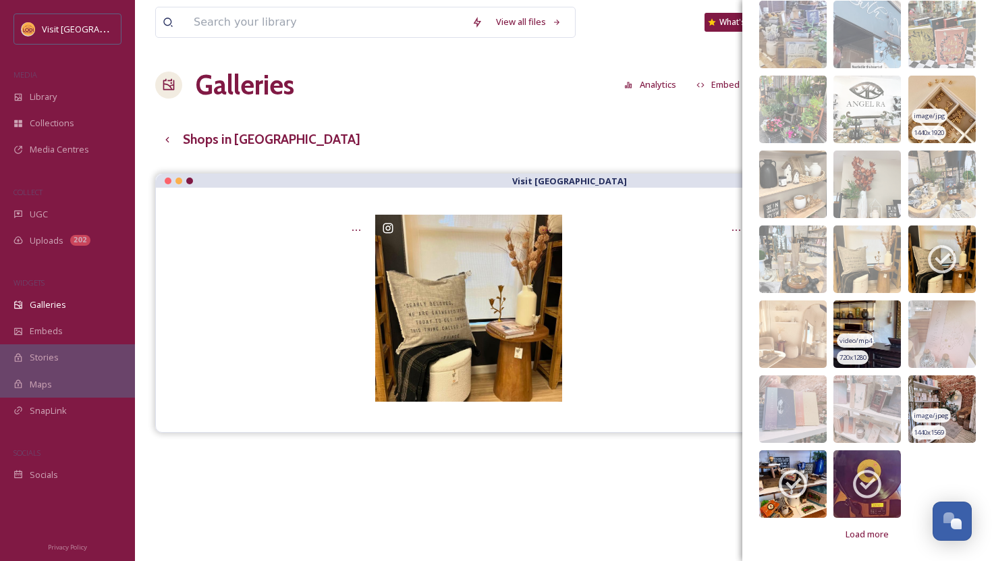
click at [618, 111] on div "View all files What's New Natalie Morlino Galleries Analytics Embed Customise G…" at bounding box center [563, 377] width 857 height 755
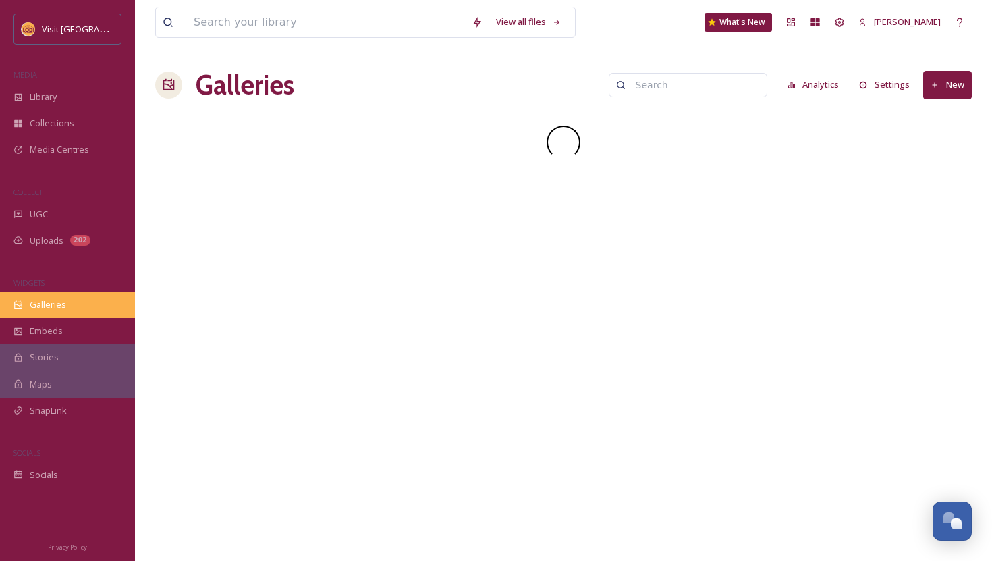
click at [47, 308] on span "Galleries" at bounding box center [48, 304] width 36 height 13
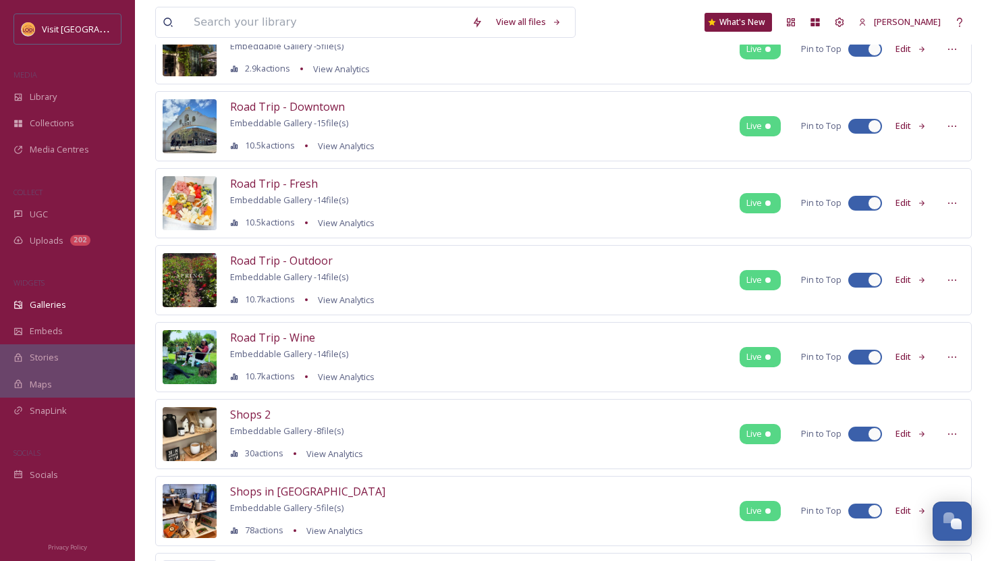
scroll to position [805, 0]
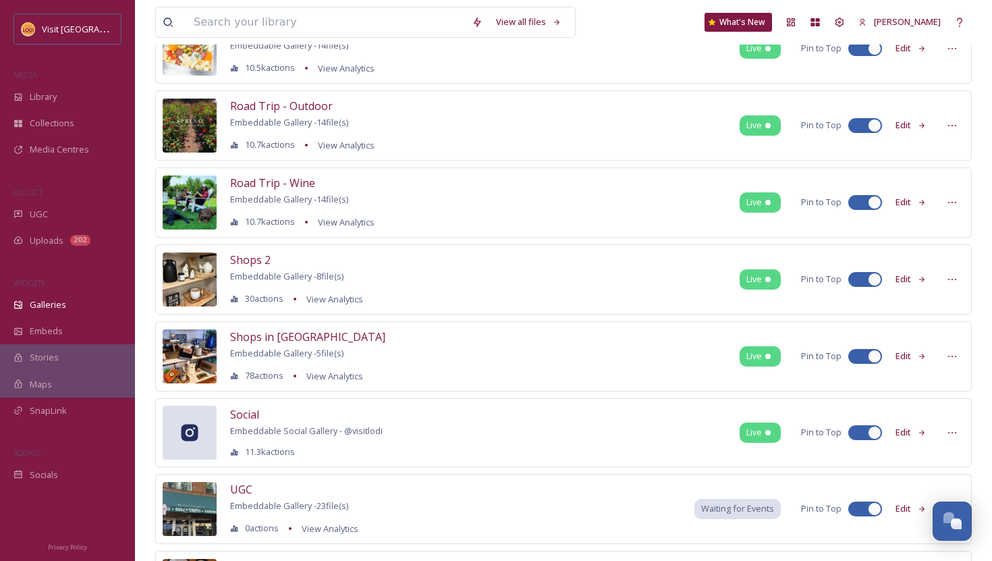
click at [904, 279] on button "Edit" at bounding box center [911, 279] width 45 height 26
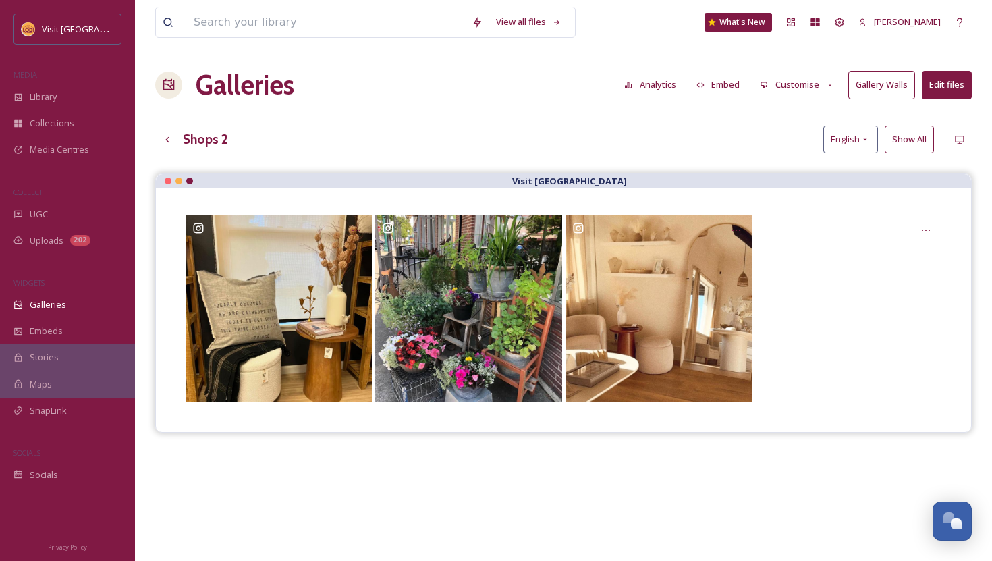
click at [946, 91] on button "Edit files" at bounding box center [947, 85] width 50 height 28
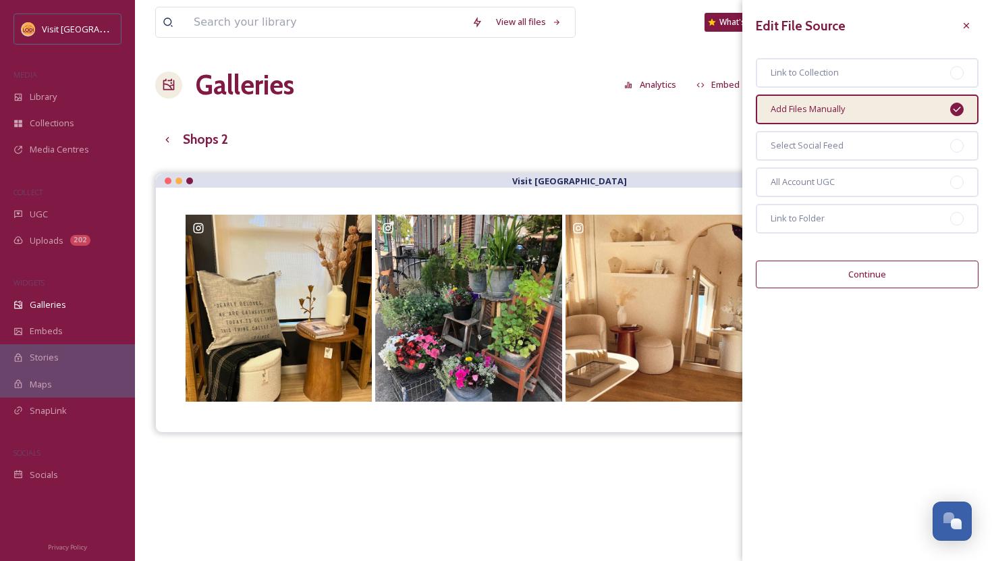
click at [858, 279] on button "Continue" at bounding box center [867, 275] width 223 height 28
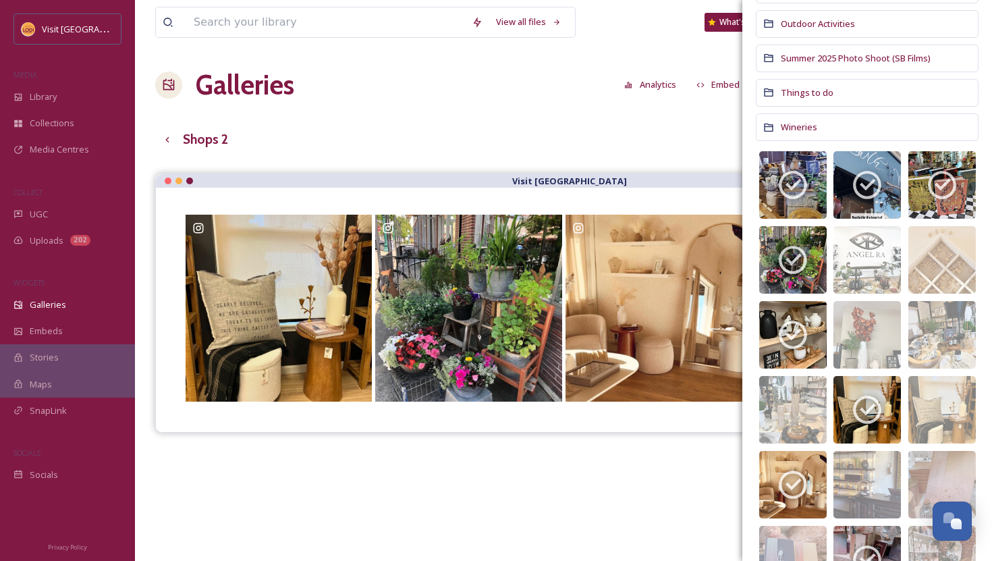
scroll to position [348, 0]
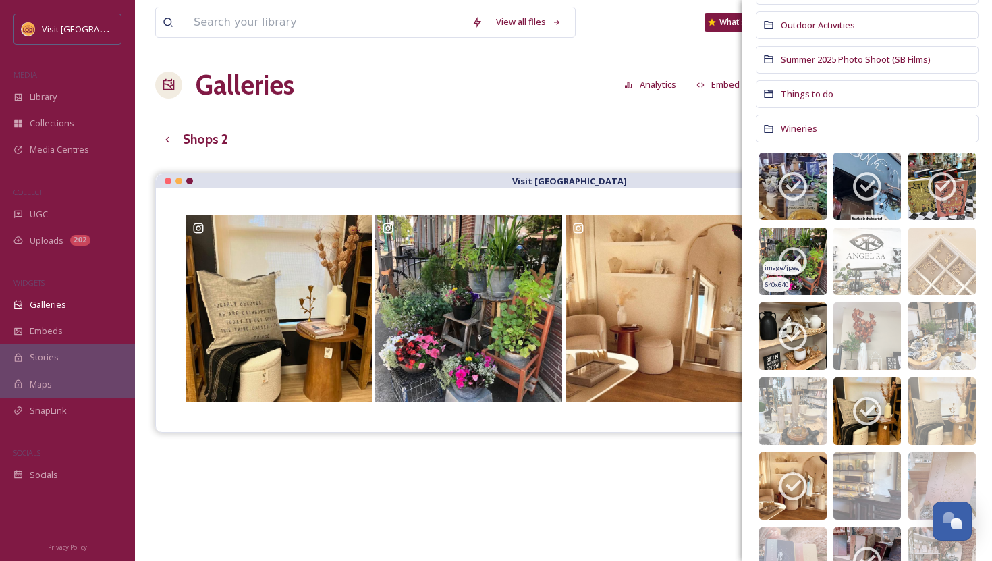
click at [811, 240] on img at bounding box center [793, 262] width 68 height 68
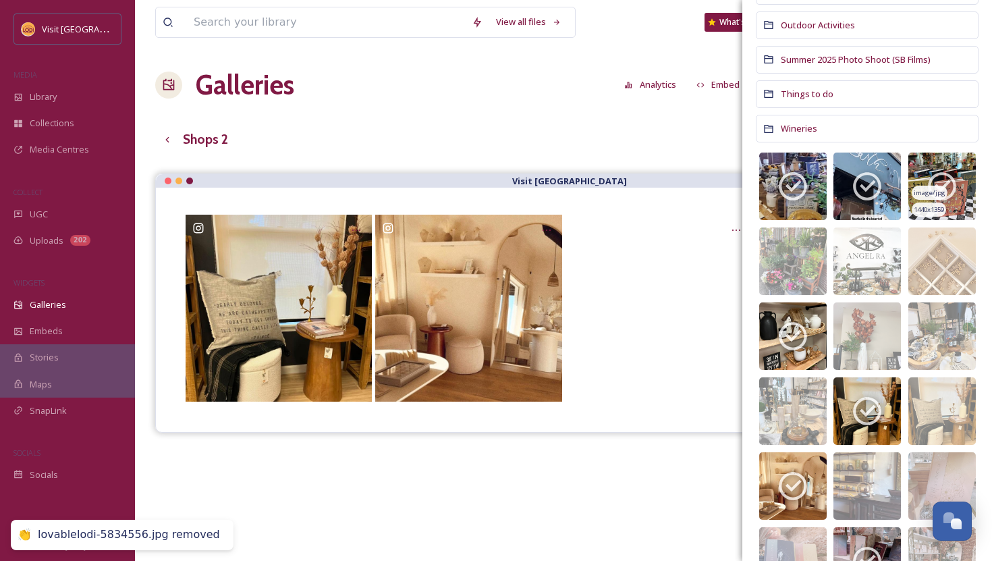
click at [945, 186] on icon at bounding box center [942, 186] width 28 height 28
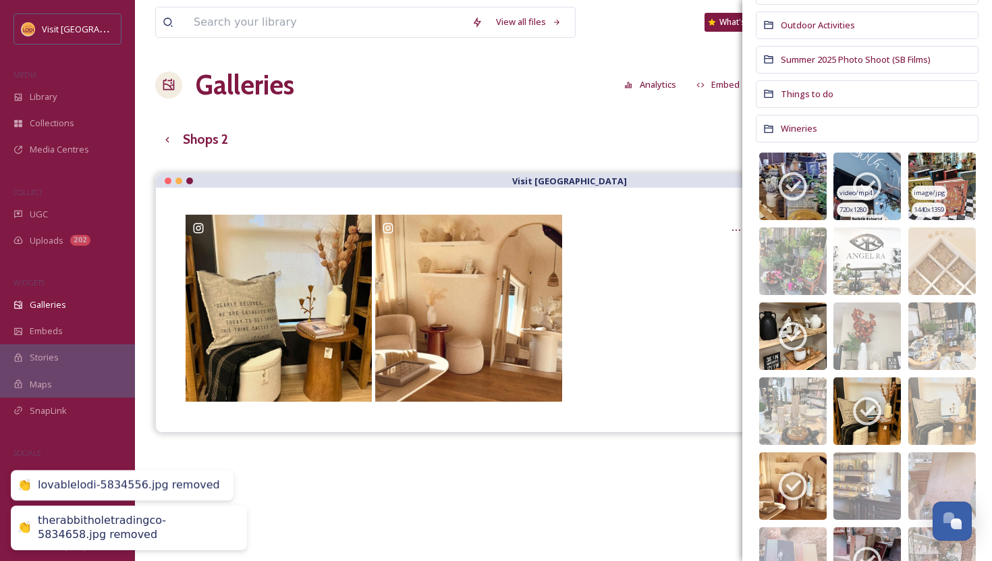
click at [871, 186] on icon at bounding box center [867, 186] width 28 height 28
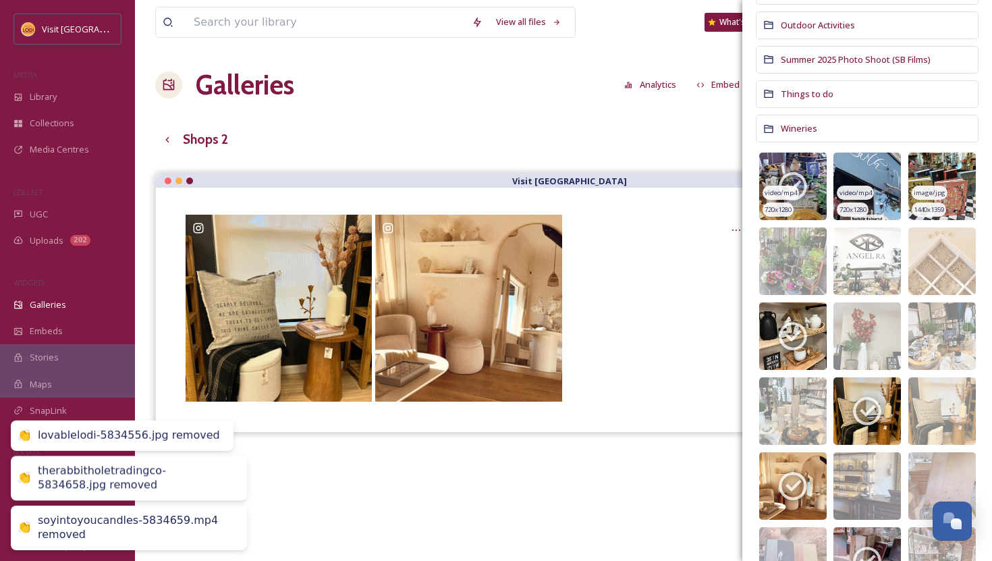
click at [810, 188] on img at bounding box center [793, 187] width 68 height 68
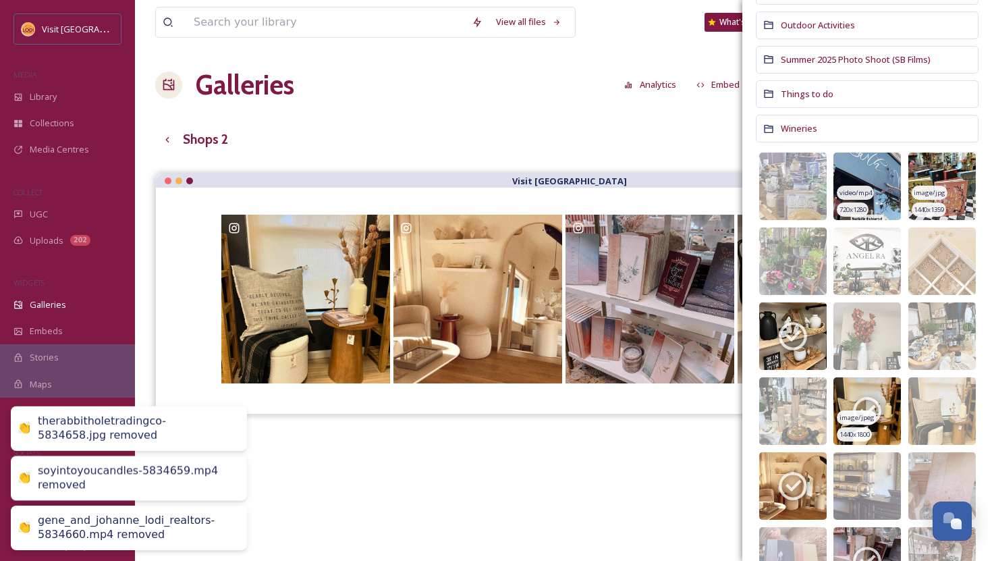
click at [872, 406] on icon at bounding box center [868, 411] width 34 height 34
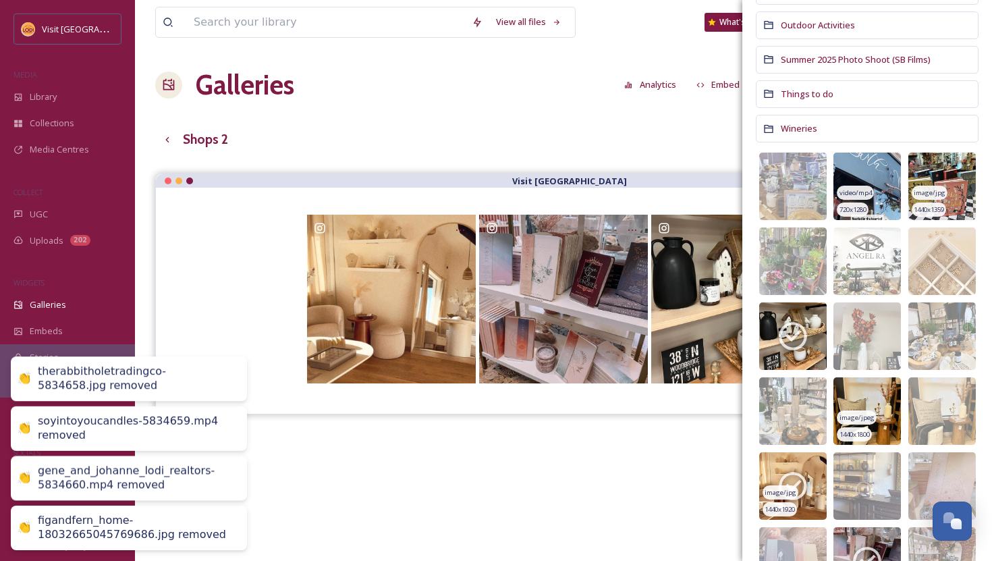
click at [816, 462] on img at bounding box center [793, 486] width 68 height 68
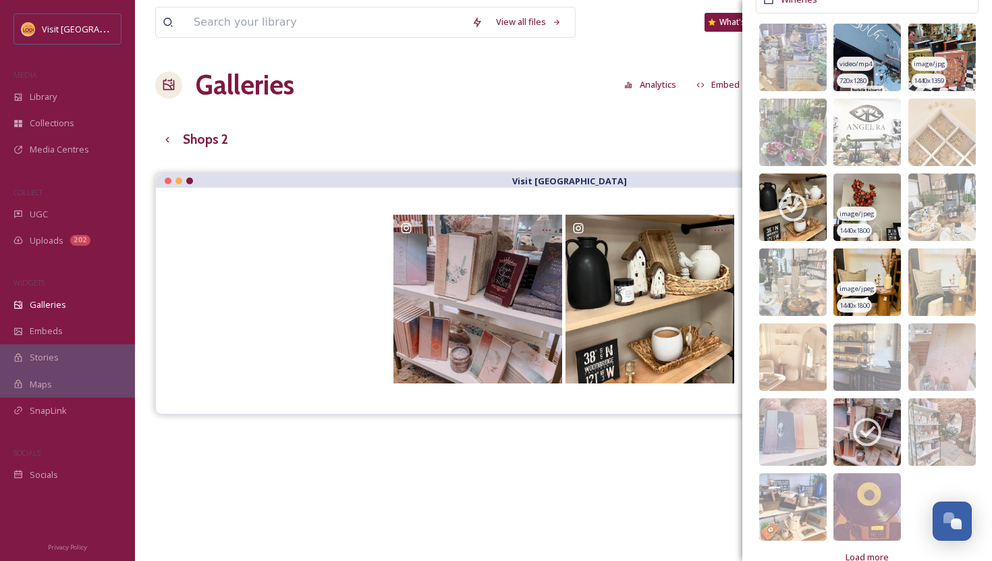
scroll to position [478, 0]
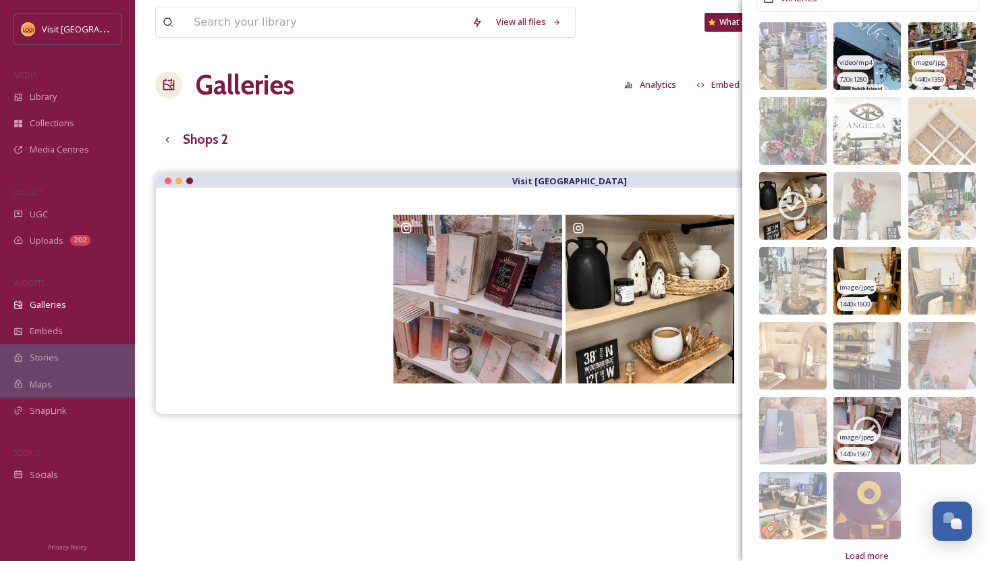
click at [871, 411] on img at bounding box center [868, 431] width 68 height 68
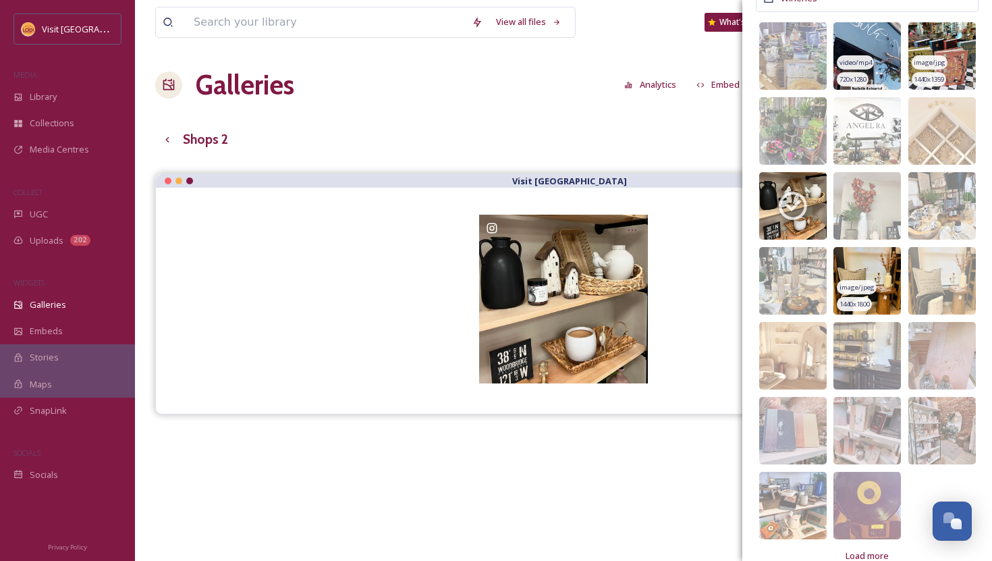
scroll to position [500, 0]
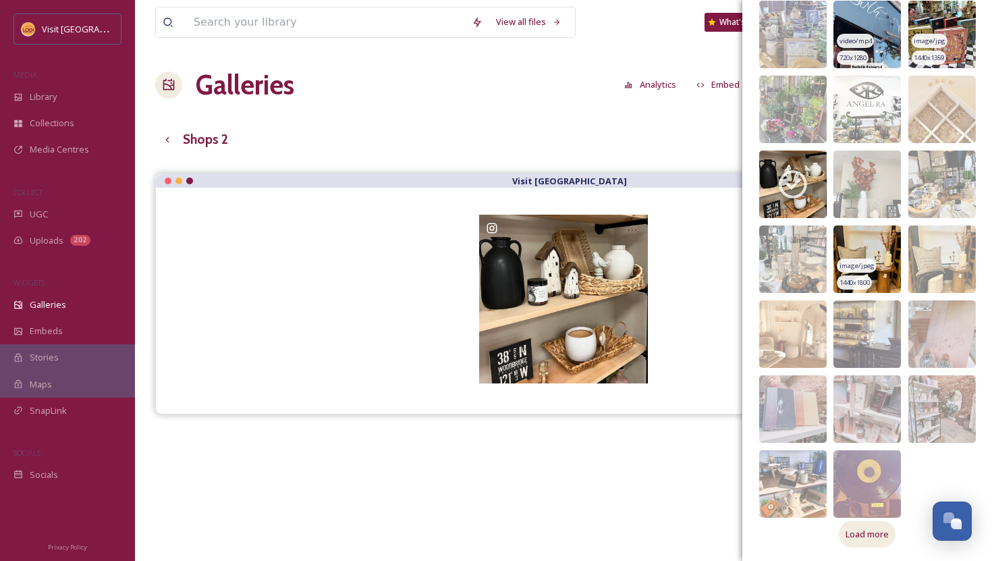
click at [876, 533] on span "Load more" at bounding box center [867, 534] width 43 height 13
click at [793, 479] on img at bounding box center [793, 484] width 68 height 68
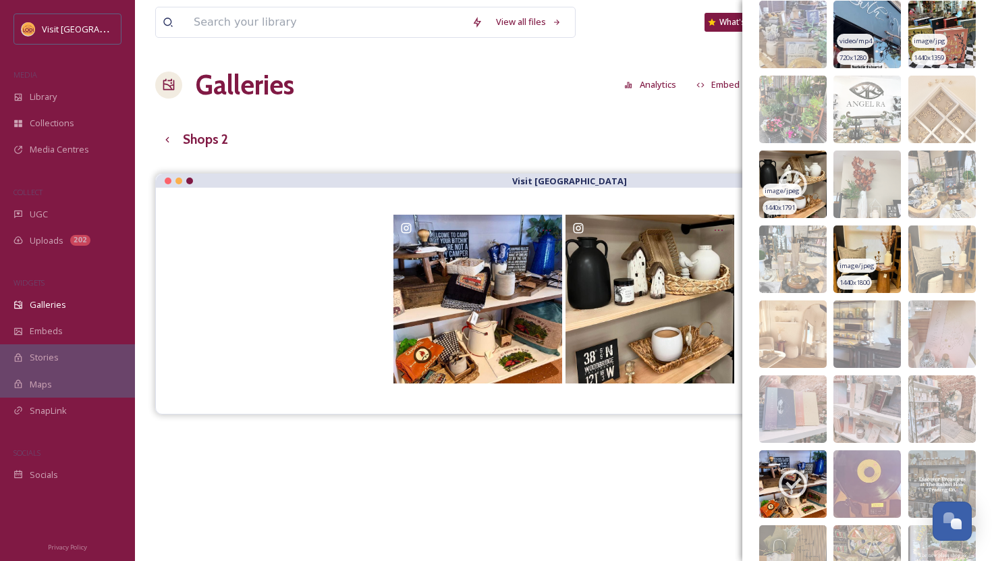
click at [794, 190] on span "image/jpeg" at bounding box center [782, 190] width 35 height 9
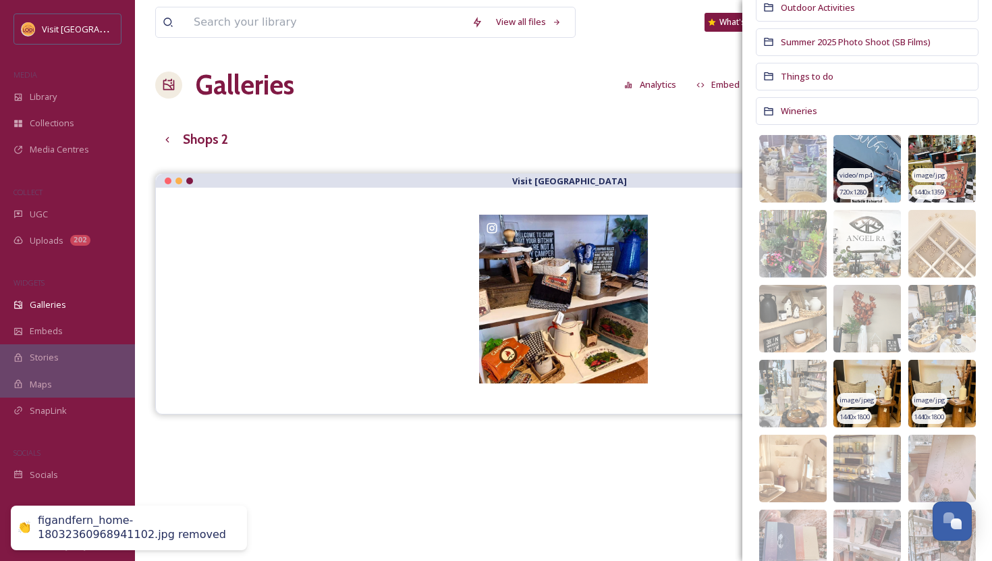
scroll to position [377, 0]
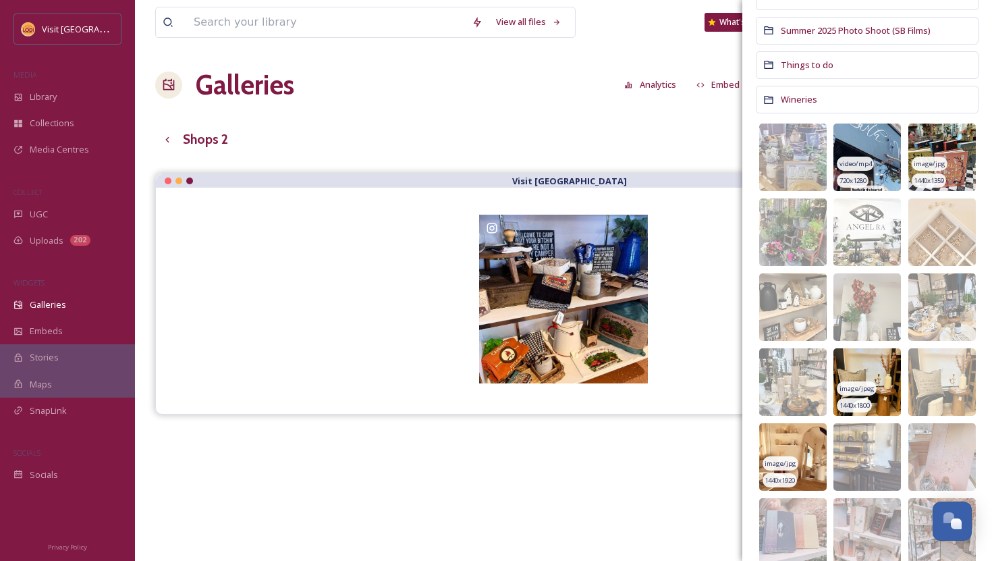
click at [809, 452] on img at bounding box center [793, 457] width 68 height 68
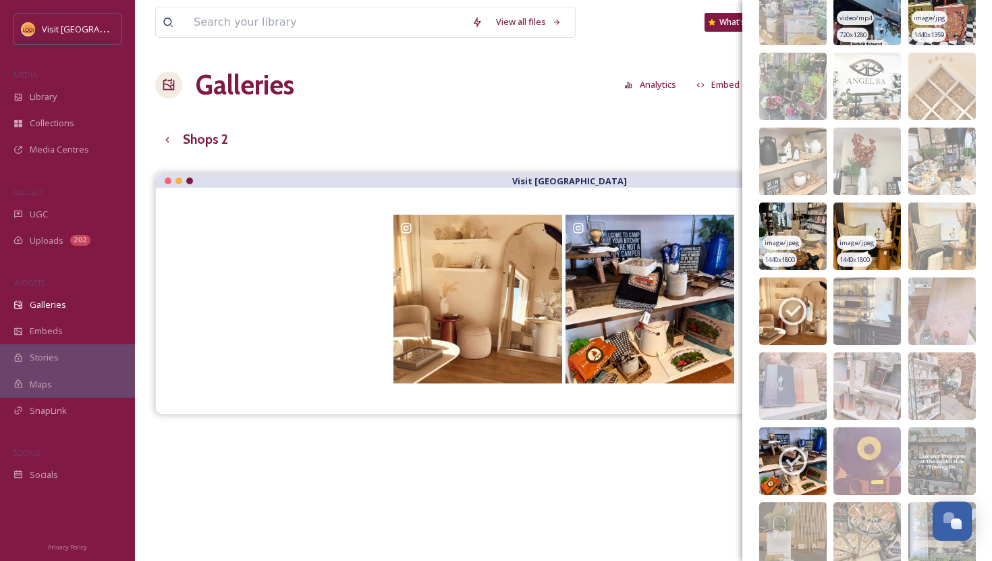
scroll to position [525, 0]
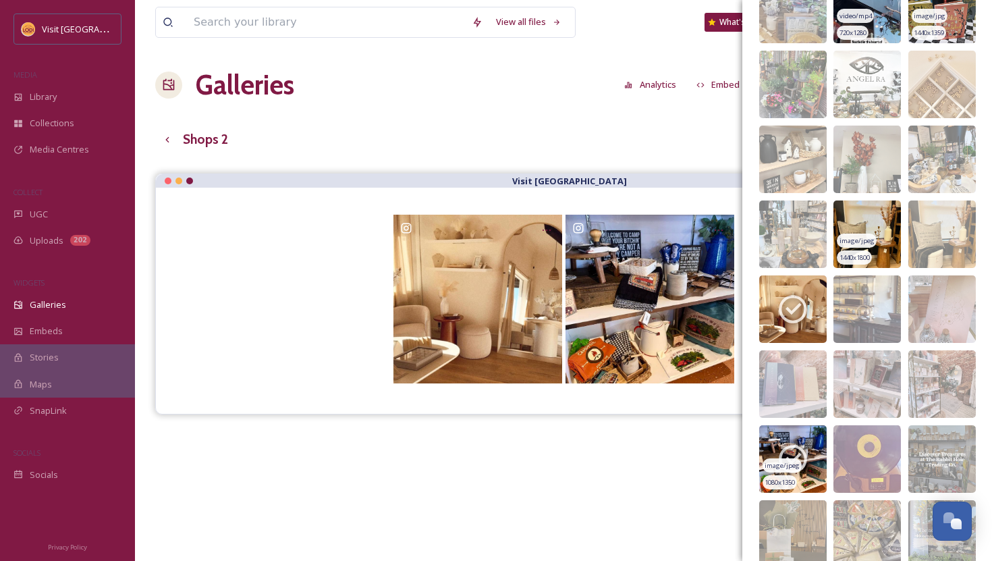
click at [806, 440] on img at bounding box center [793, 459] width 68 height 68
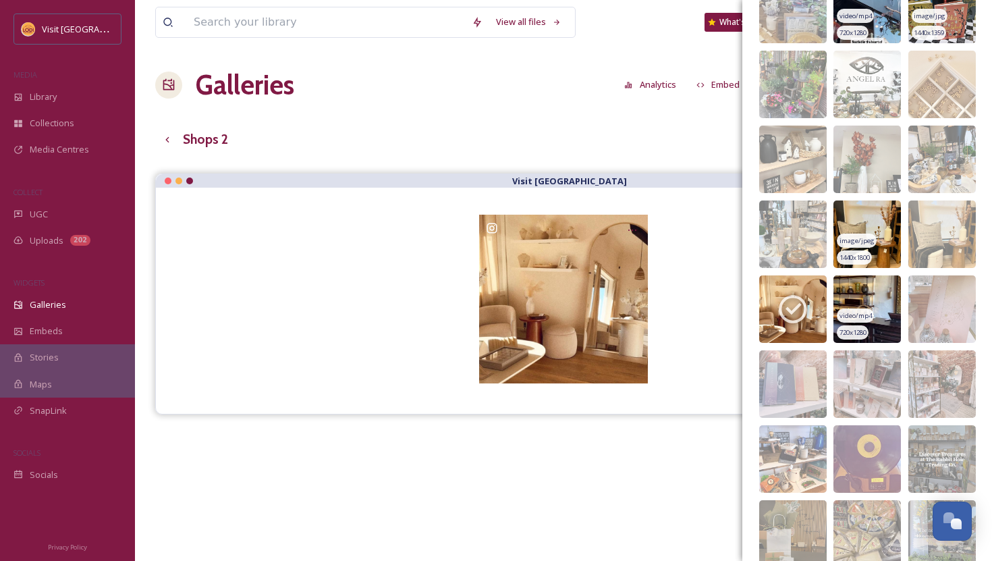
click at [872, 302] on img at bounding box center [868, 309] width 68 height 68
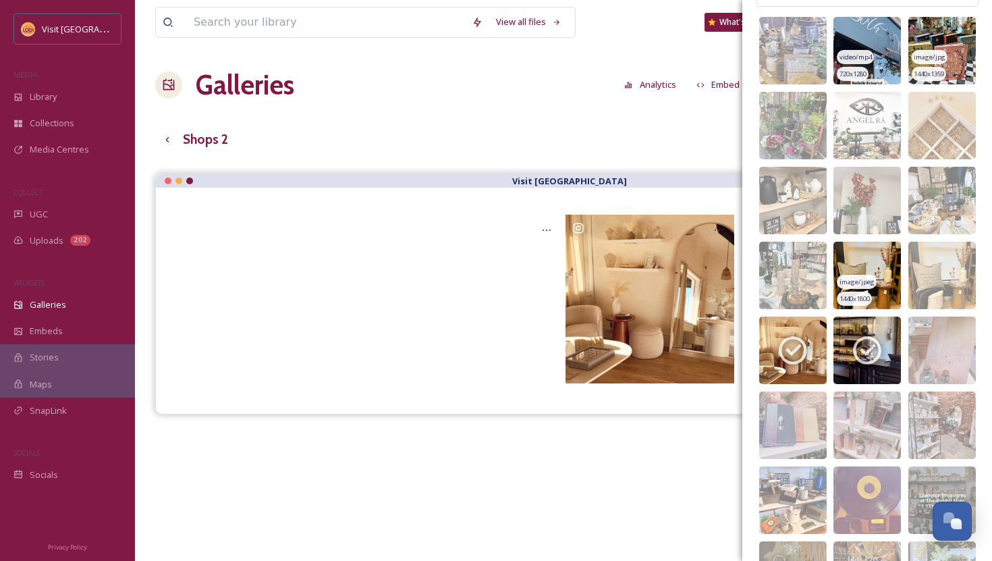
scroll to position [489, 0]
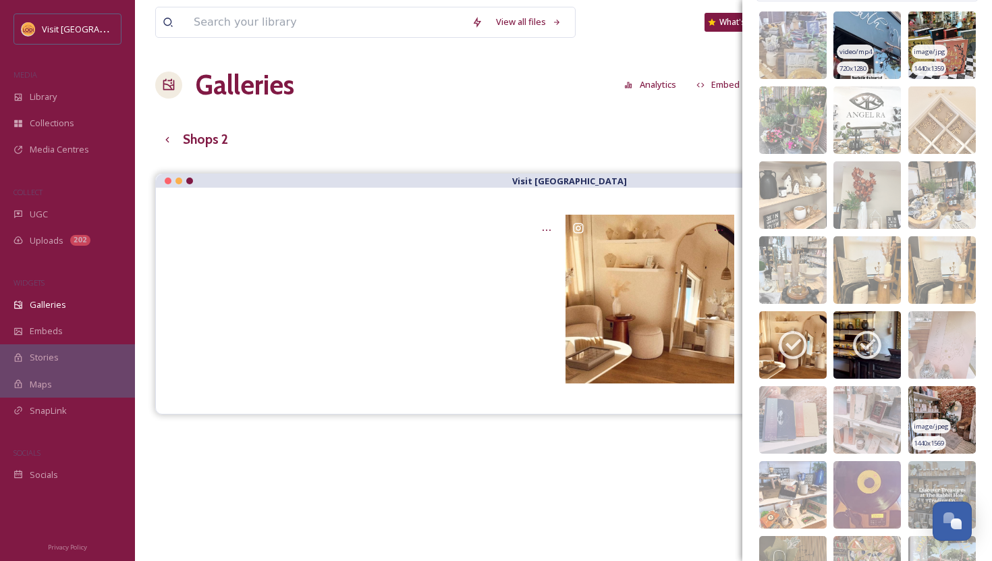
click at [949, 415] on img at bounding box center [943, 420] width 68 height 68
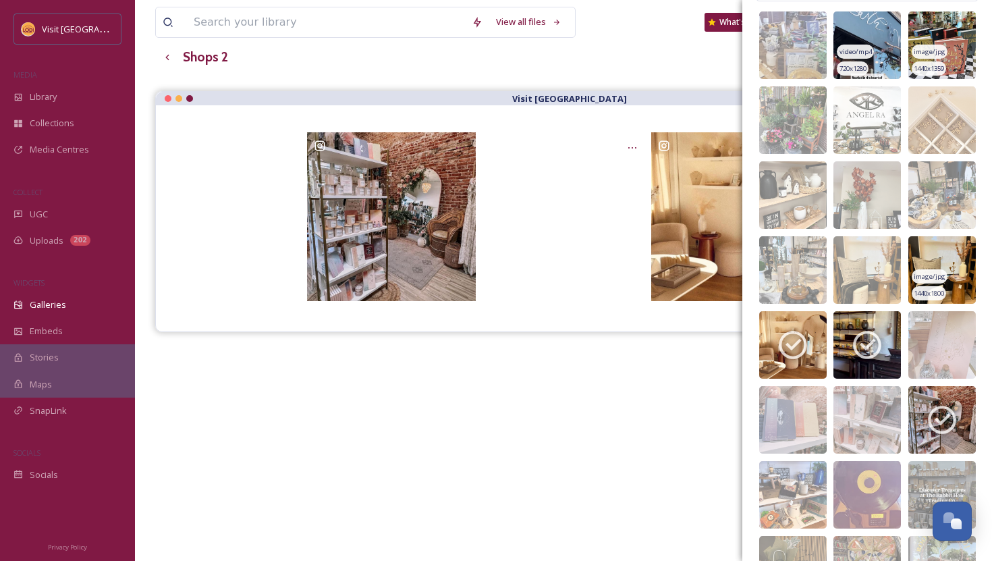
scroll to position [0, 0]
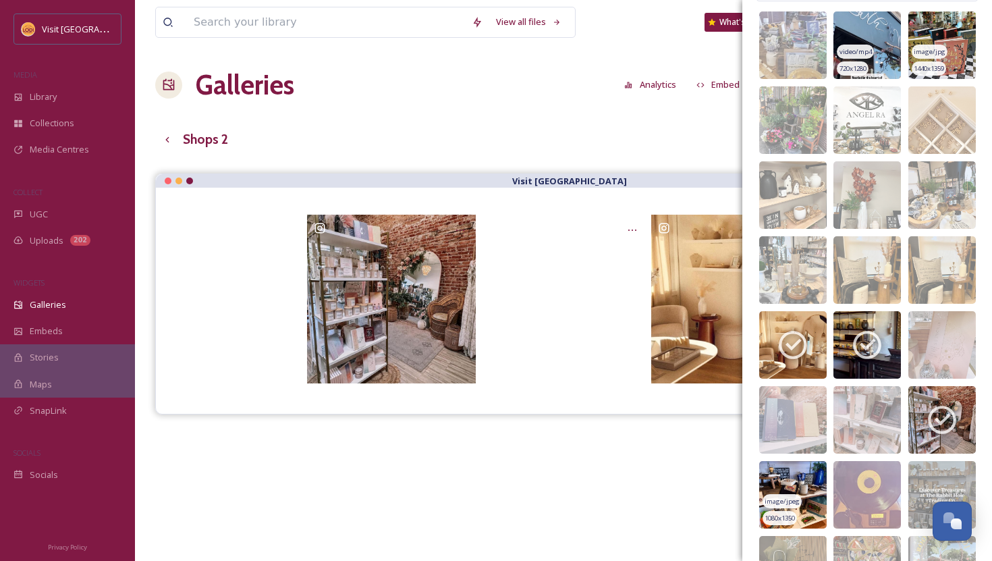
click at [811, 480] on img at bounding box center [793, 495] width 68 height 68
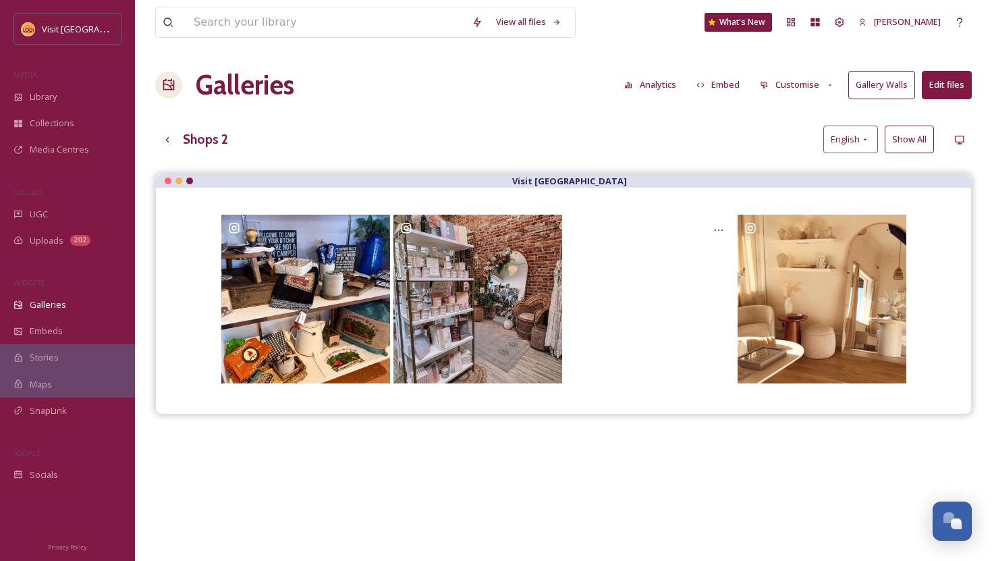
click at [512, 165] on div "View all files What's New Natalie Morlino Galleries Analytics Embed Customise G…" at bounding box center [563, 377] width 857 height 755
click at [735, 86] on button "Embed" at bounding box center [718, 85] width 57 height 26
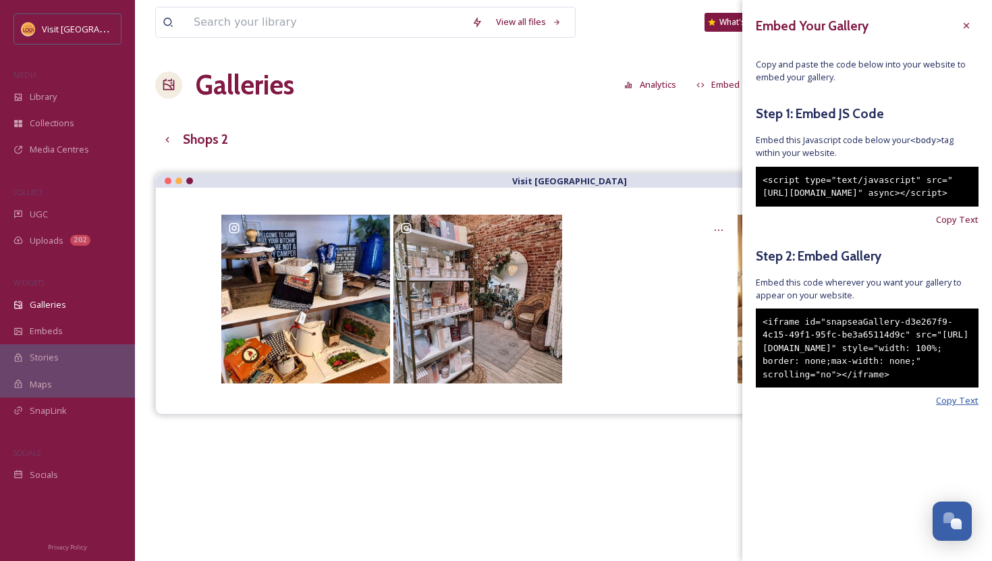
click at [966, 407] on span "Copy Text" at bounding box center [957, 400] width 43 height 13
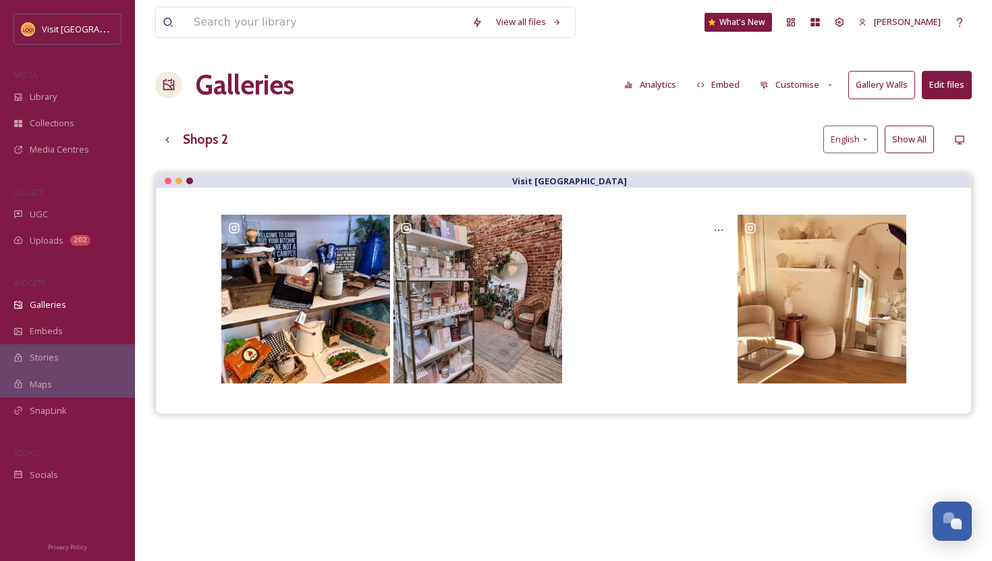
click at [658, 117] on div "View all files What's New Natalie Morlino Galleries Analytics Embed Customise G…" at bounding box center [563, 377] width 857 height 755
click at [950, 89] on button "Edit files" at bounding box center [947, 85] width 50 height 28
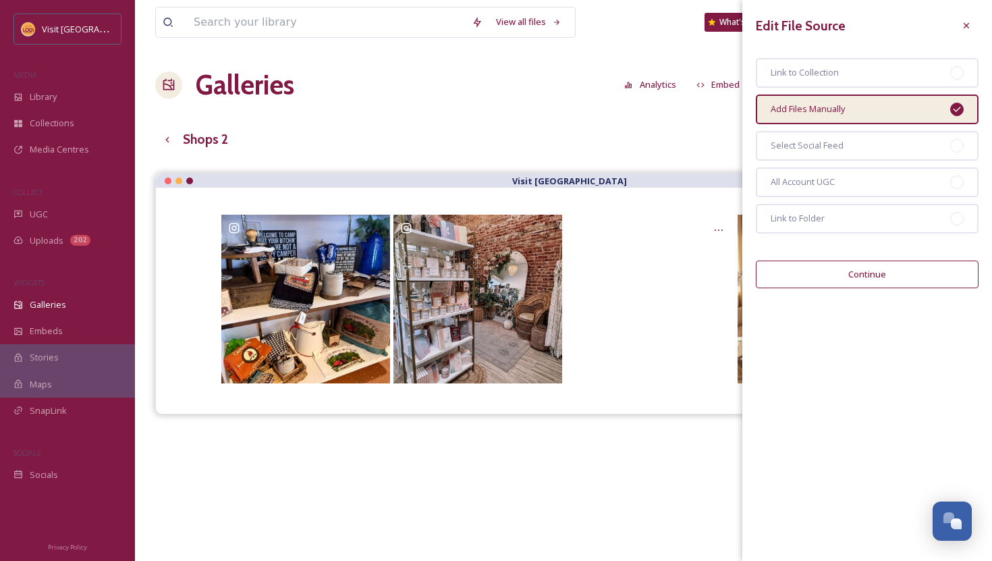
click at [828, 281] on button "Continue" at bounding box center [867, 275] width 223 height 28
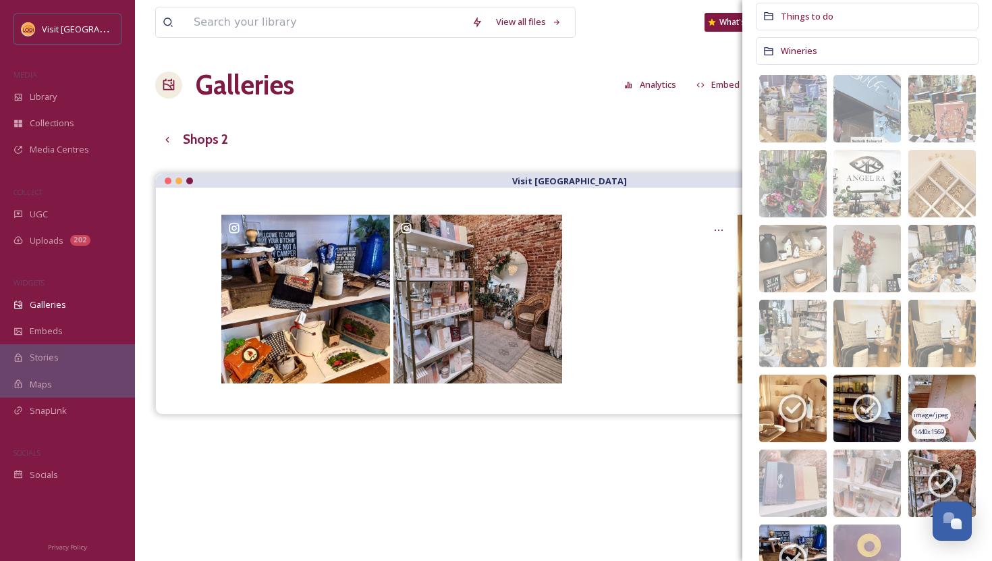
scroll to position [383, 0]
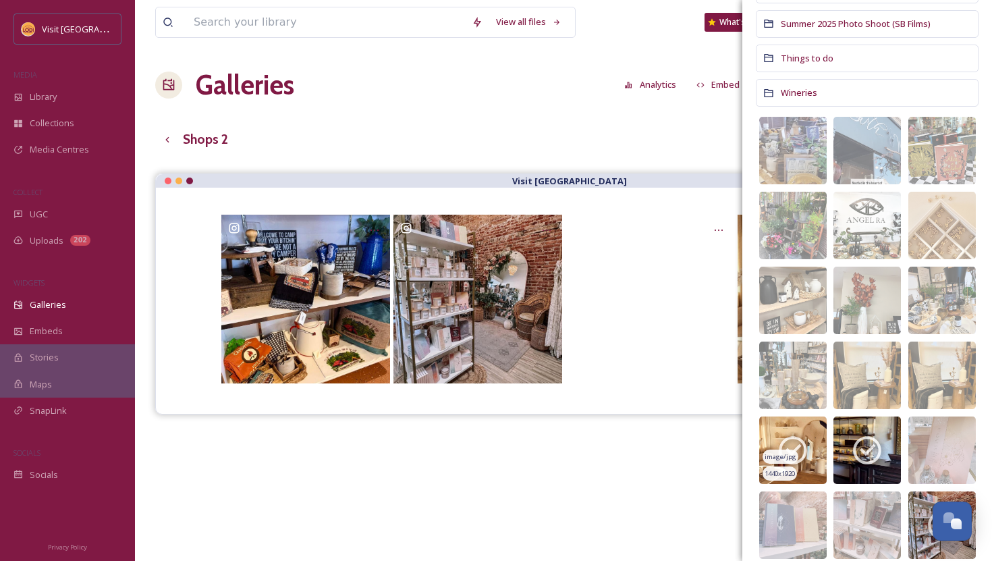
click at [798, 448] on icon at bounding box center [793, 450] width 28 height 28
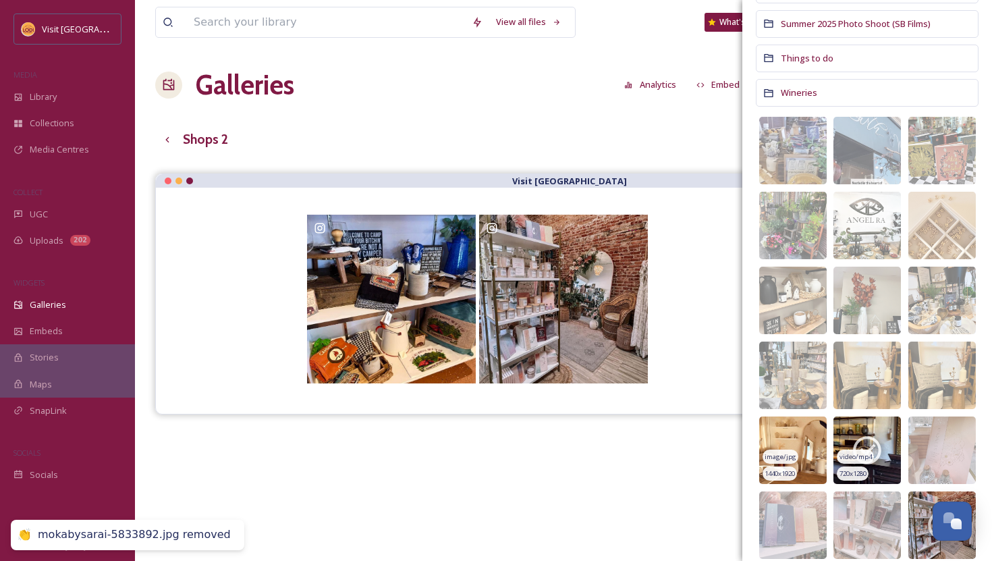
click at [865, 447] on icon at bounding box center [868, 450] width 34 height 34
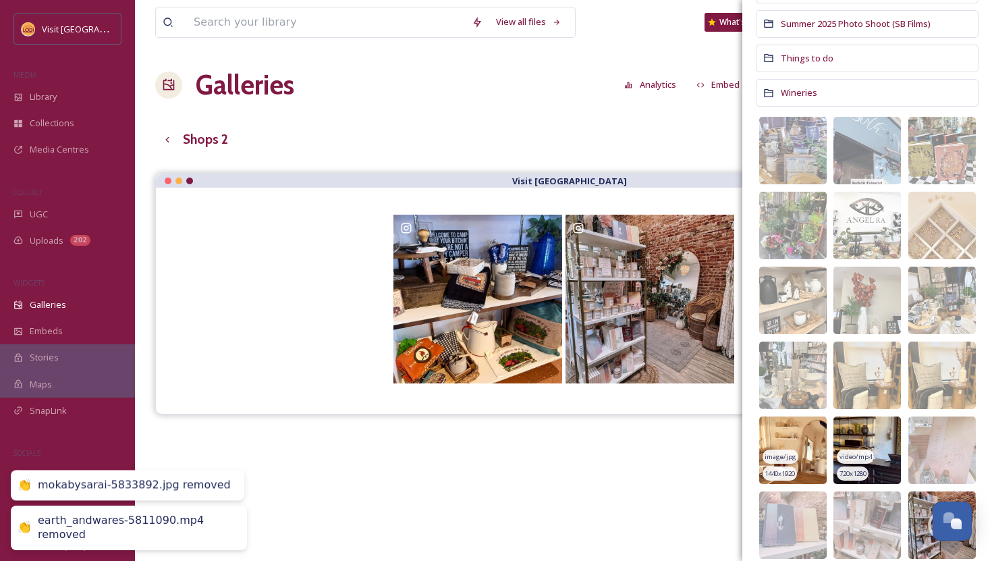
scroll to position [500, 0]
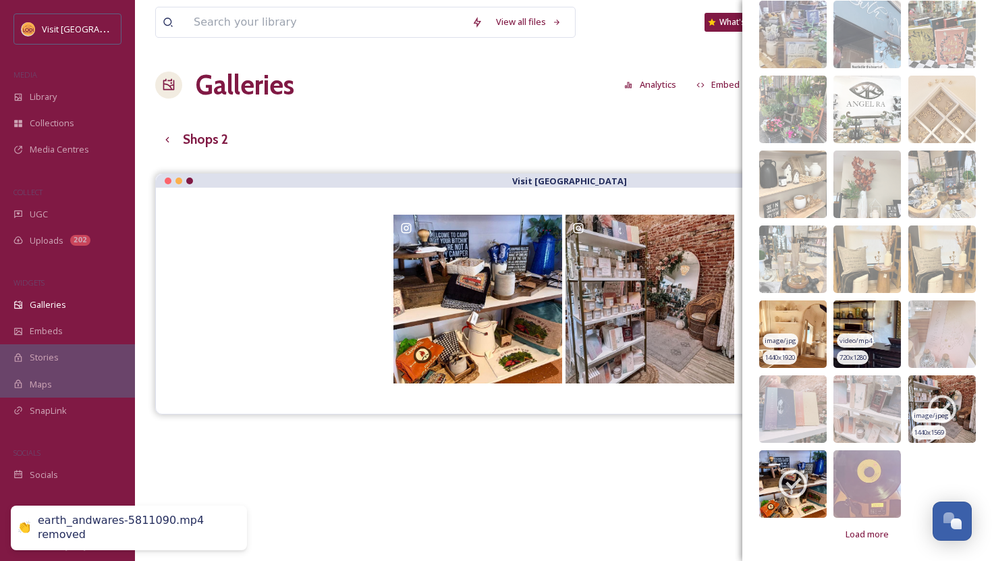
click at [940, 403] on icon at bounding box center [943, 409] width 34 height 34
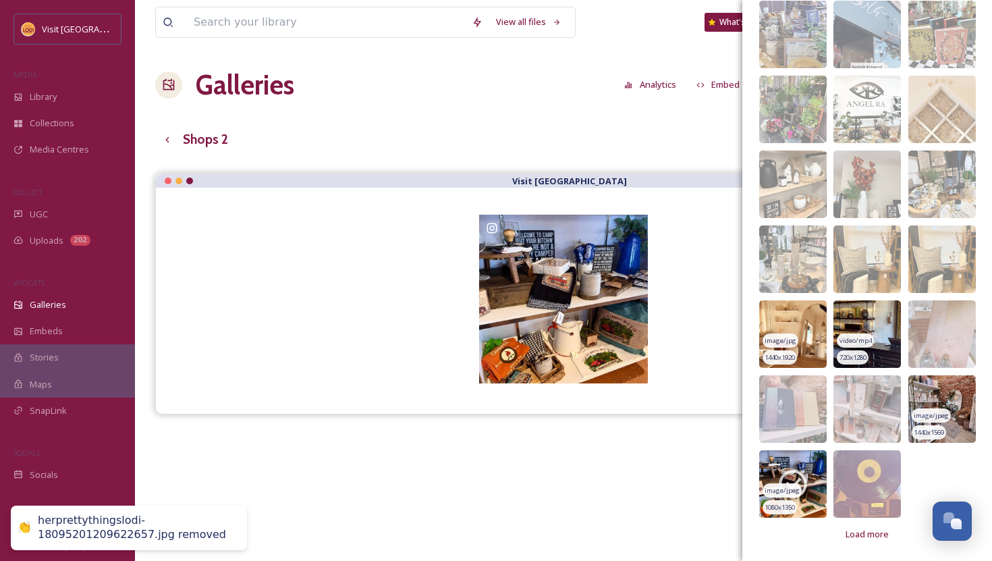
click at [804, 487] on icon at bounding box center [793, 484] width 28 height 28
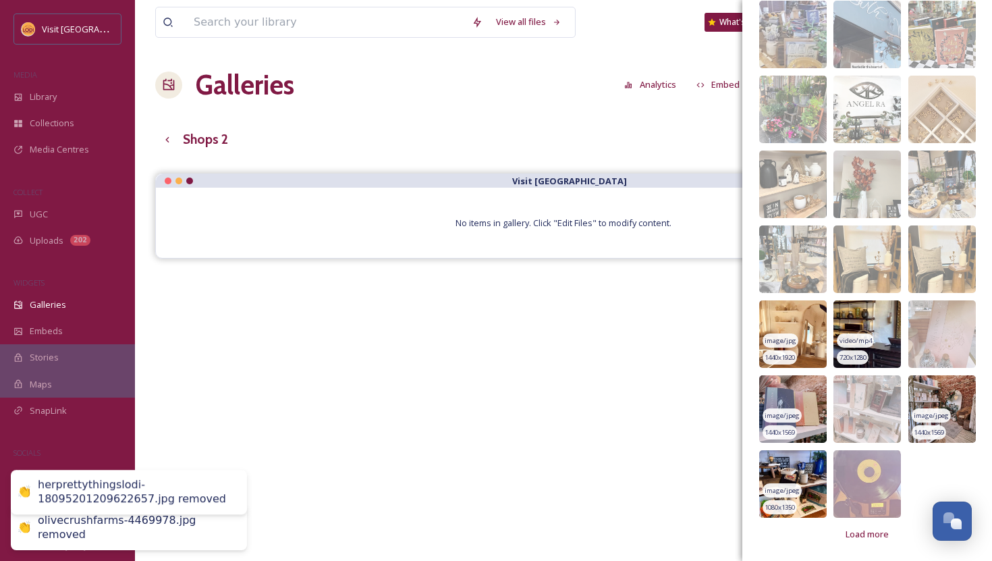
click at [811, 412] on img at bounding box center [793, 409] width 68 height 68
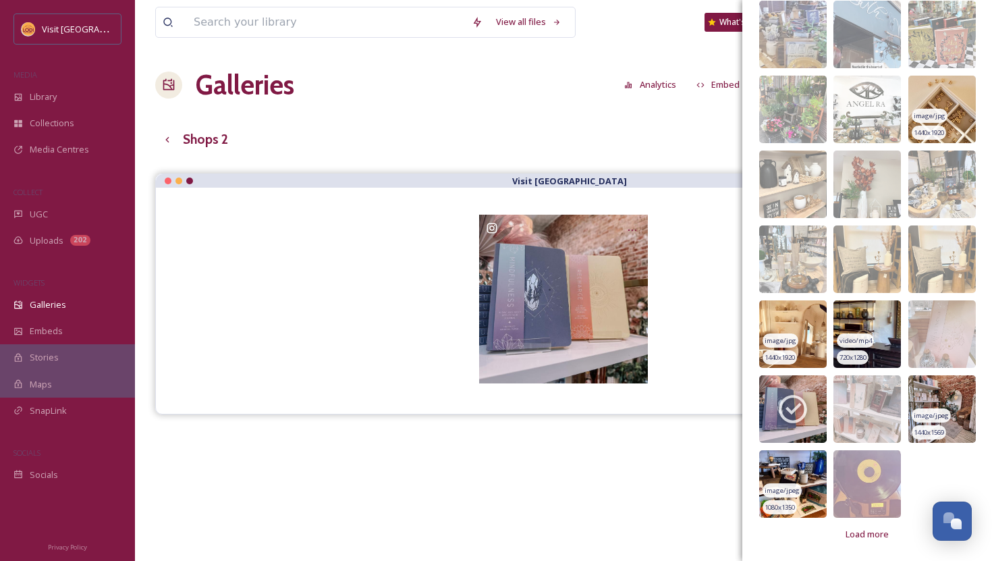
click at [962, 109] on img at bounding box center [943, 110] width 68 height 68
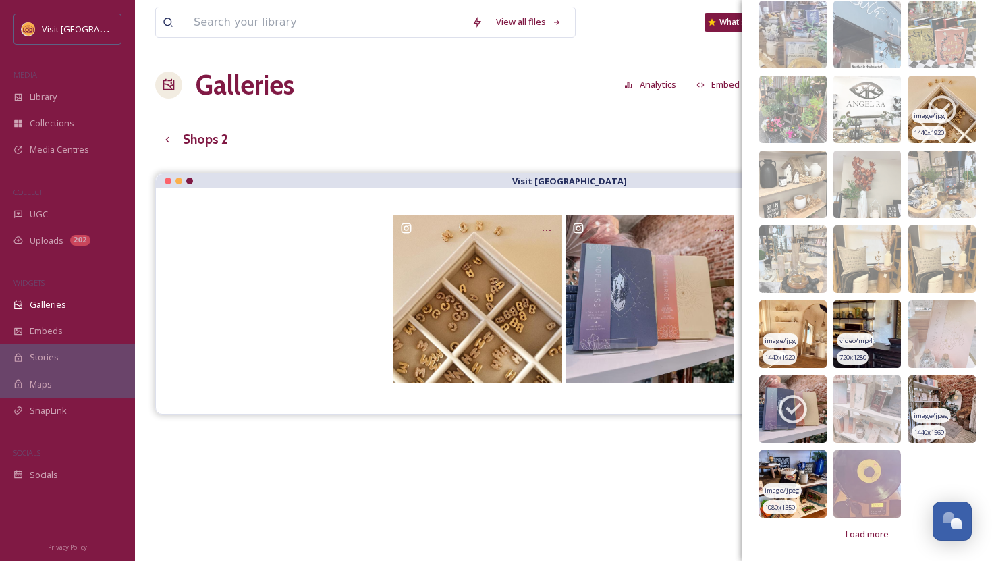
click at [959, 105] on img at bounding box center [943, 110] width 68 height 68
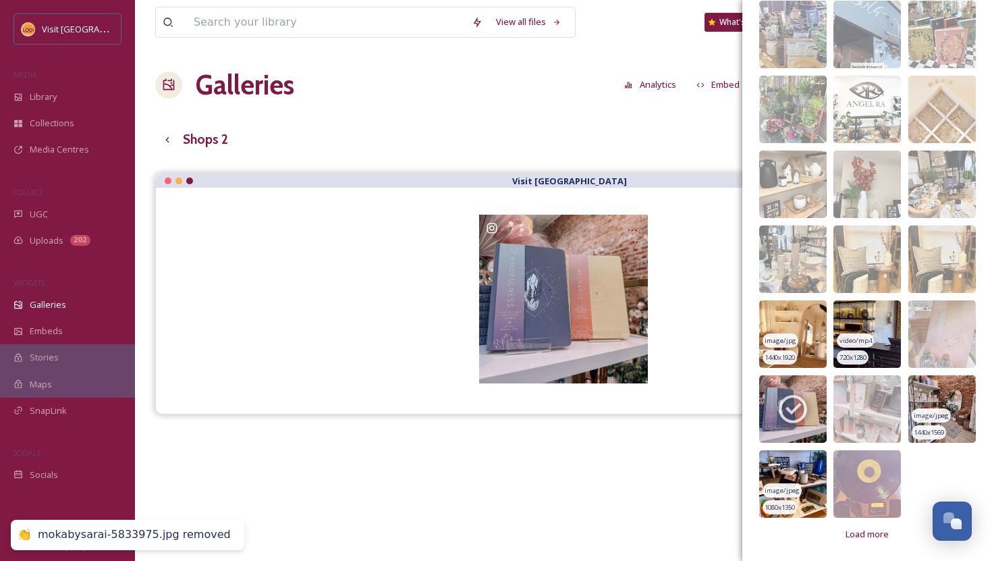
click at [799, 350] on img at bounding box center [793, 334] width 68 height 68
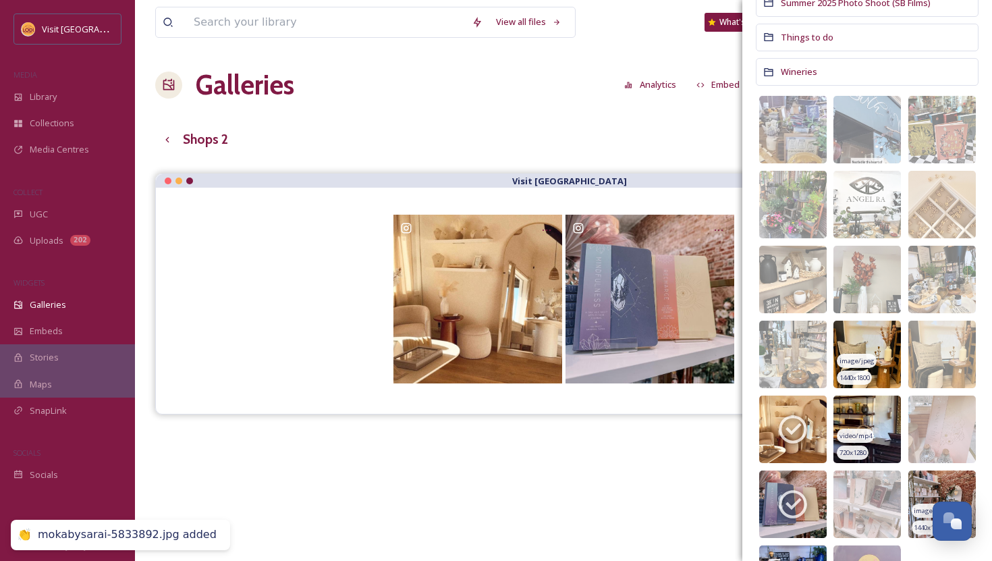
scroll to position [403, 0]
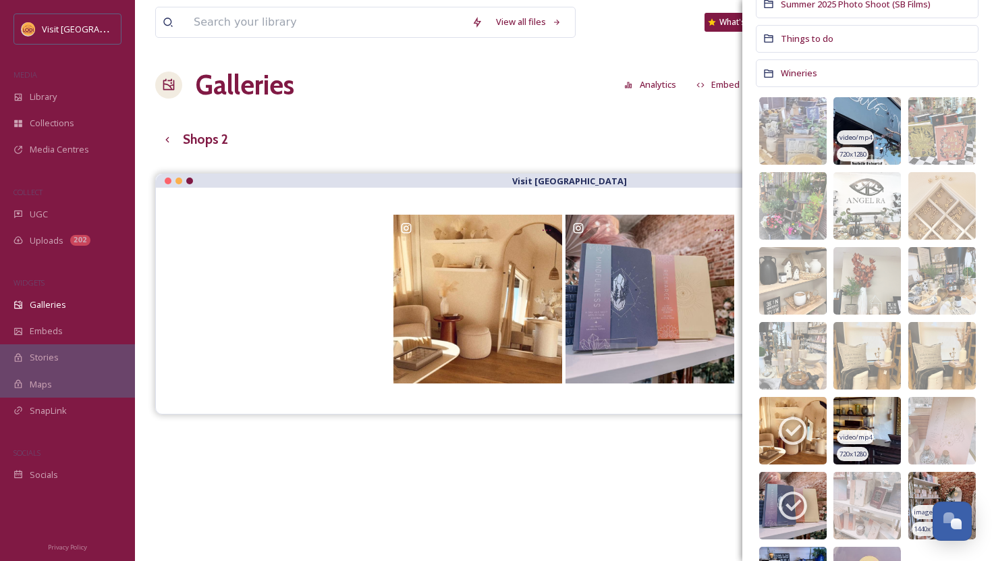
click at [883, 130] on img at bounding box center [868, 131] width 68 height 68
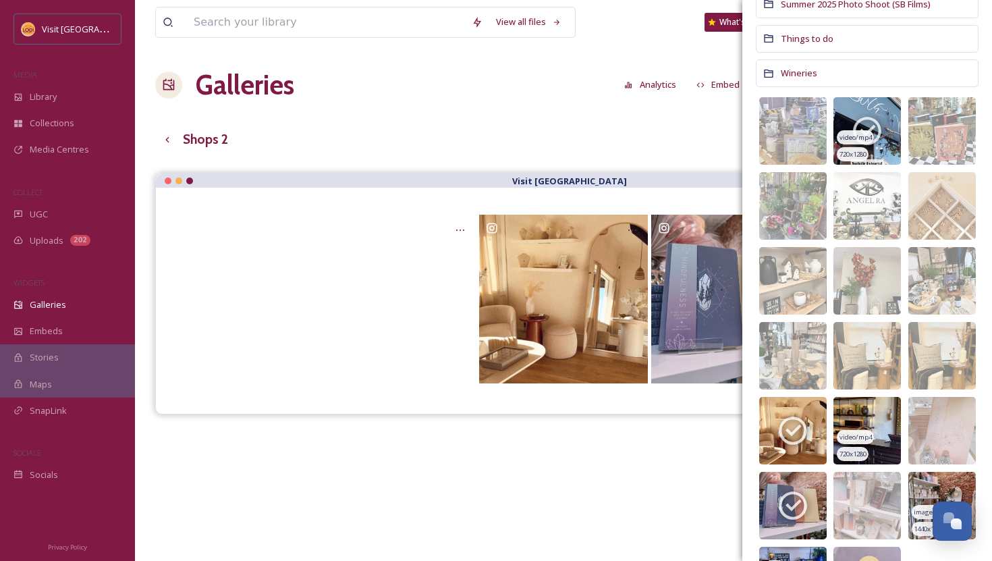
click at [861, 124] on icon at bounding box center [868, 131] width 34 height 34
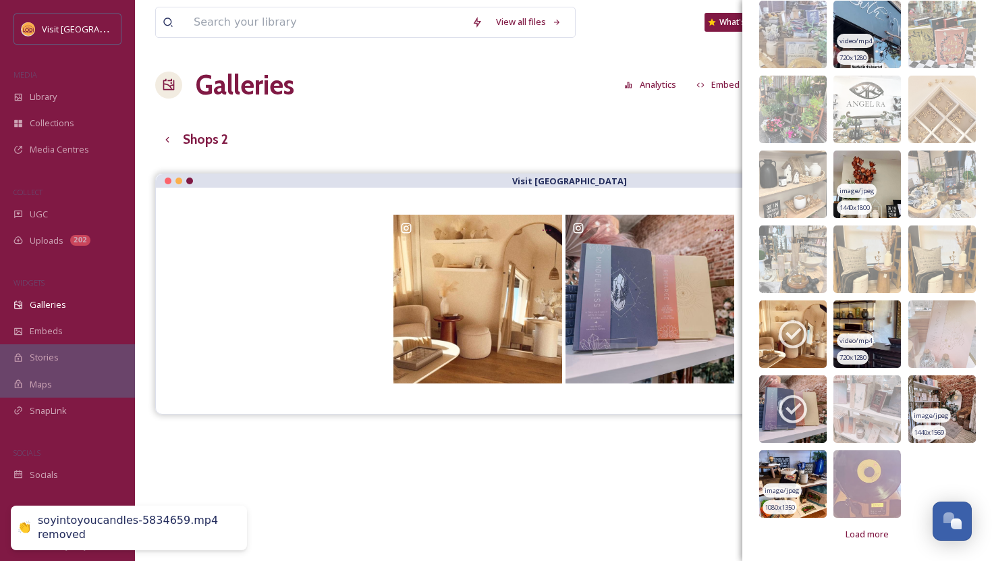
scroll to position [498, 0]
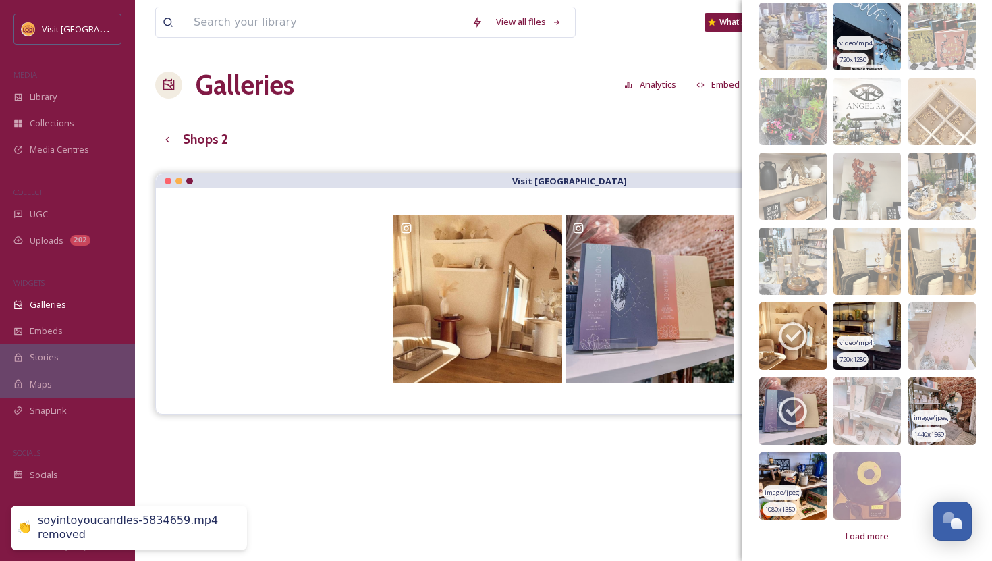
click at [870, 336] on div "video/mp4" at bounding box center [855, 343] width 36 height 14
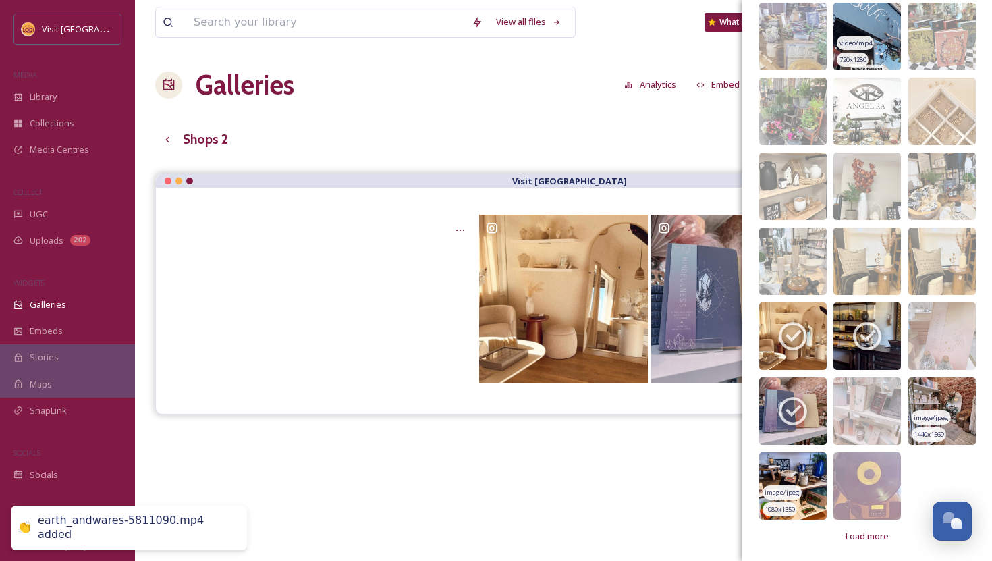
click at [948, 406] on img at bounding box center [943, 411] width 68 height 68
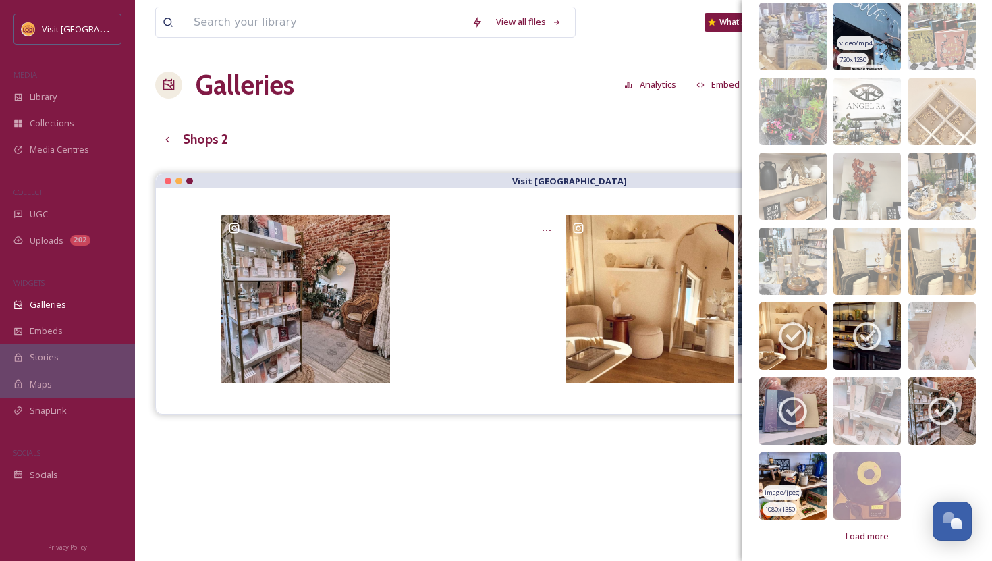
click at [809, 468] on img at bounding box center [793, 486] width 68 height 68
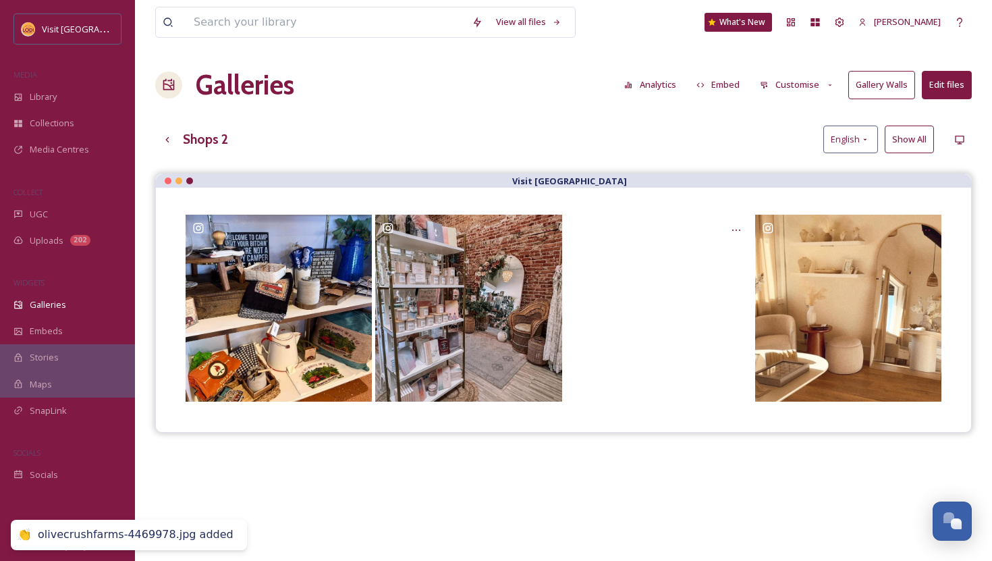
click at [623, 139] on div "Shops 2 English Show All" at bounding box center [563, 140] width 817 height 28
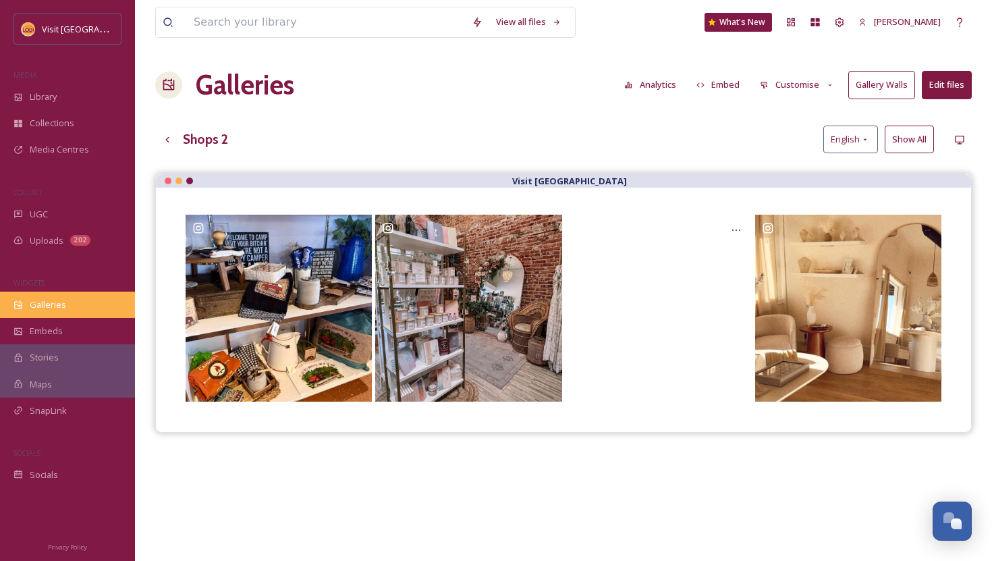
click at [70, 312] on div "Galleries" at bounding box center [67, 305] width 135 height 26
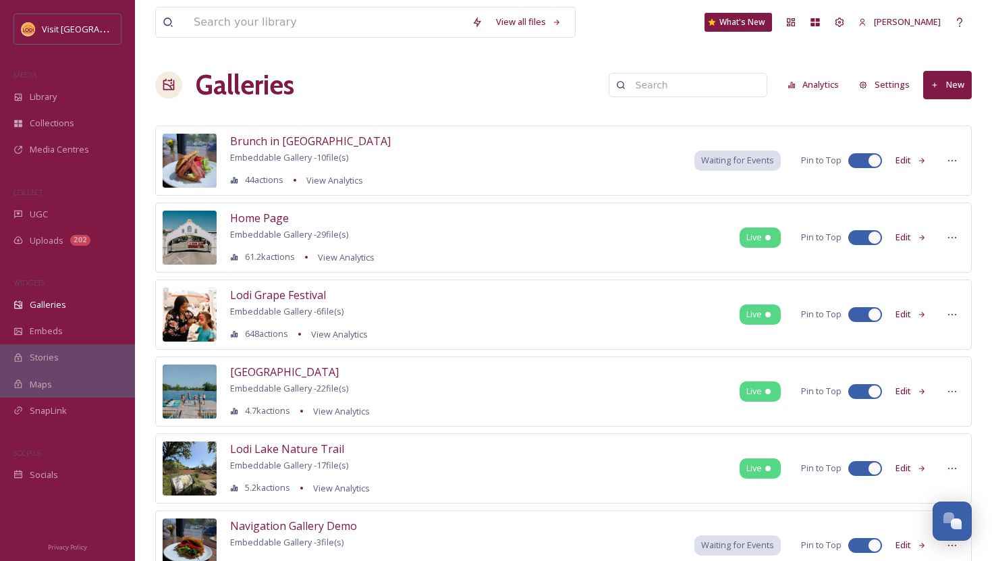
click at [953, 95] on button "New" at bounding box center [948, 85] width 49 height 28
click at [955, 114] on span "Gallery" at bounding box center [950, 116] width 28 height 13
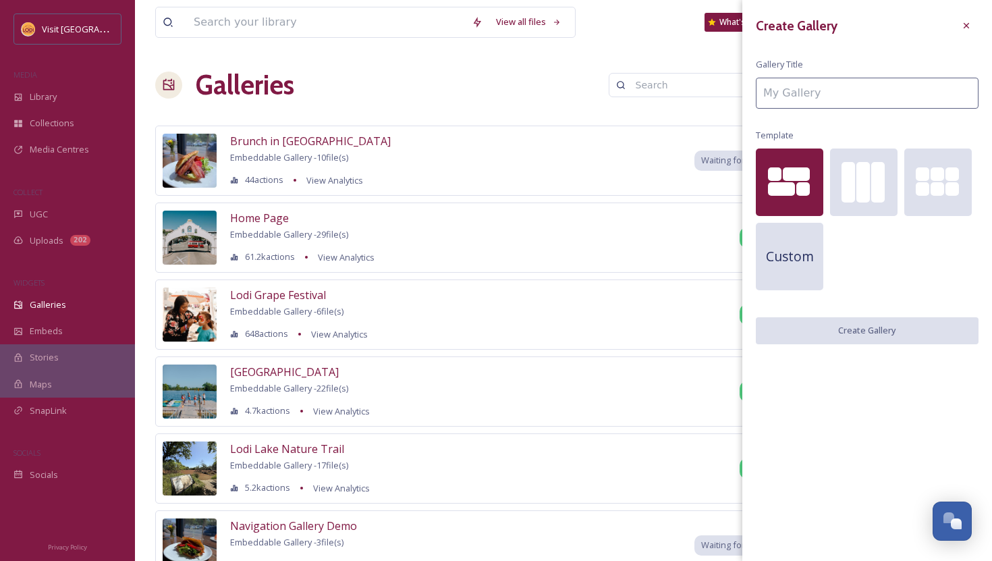
click at [935, 88] on input at bounding box center [867, 93] width 223 height 31
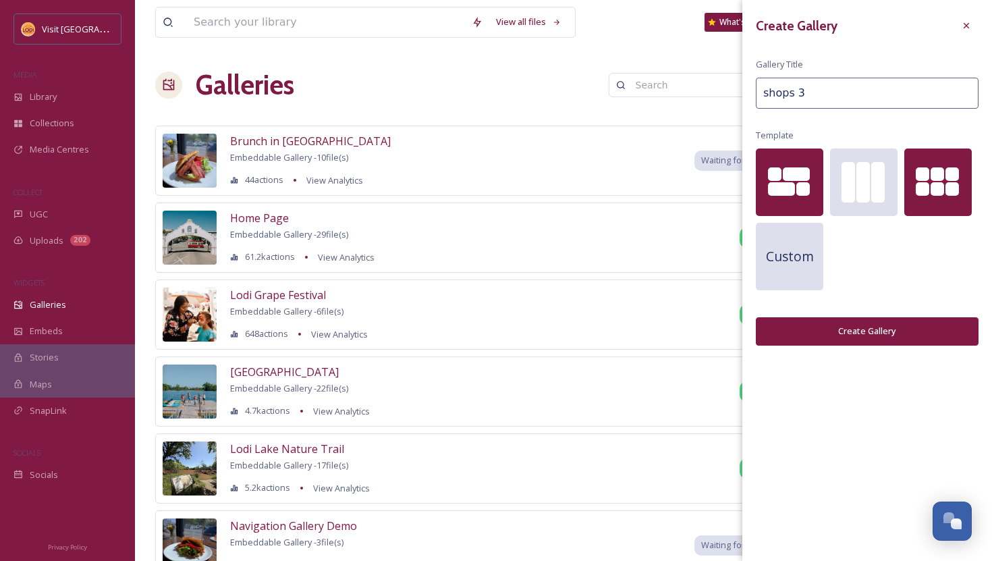
type input "shops 3"
click at [926, 203] on div at bounding box center [939, 183] width 68 height 68
click at [880, 321] on button "Create Gallery" at bounding box center [867, 331] width 223 height 28
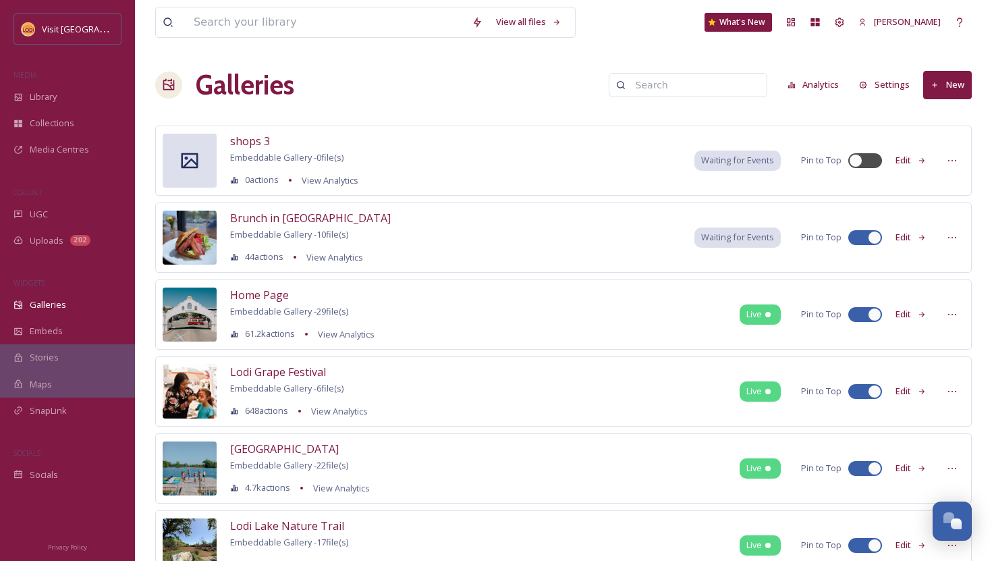
click at [928, 155] on button "Edit" at bounding box center [911, 160] width 45 height 26
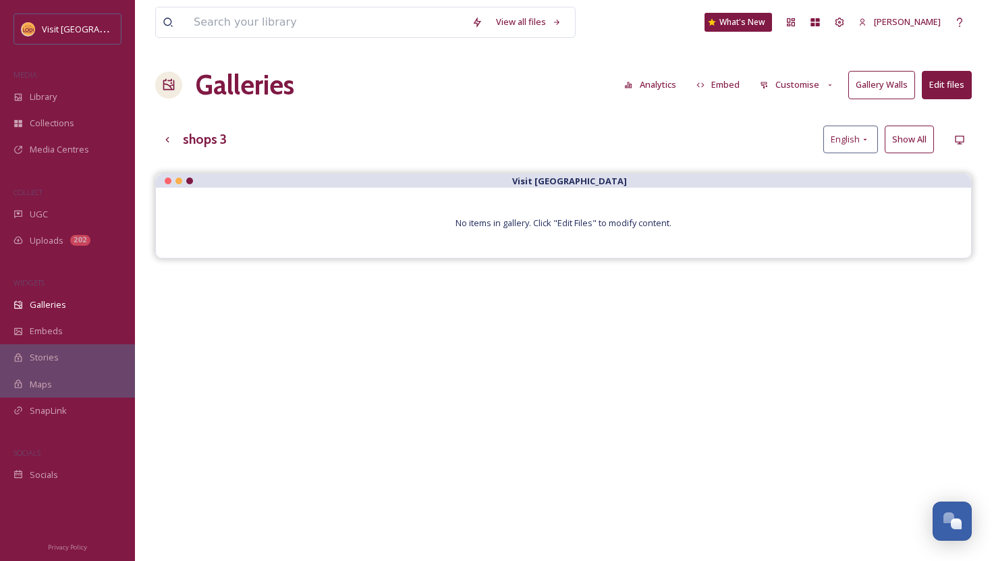
click at [958, 90] on button "Edit files" at bounding box center [947, 85] width 50 height 28
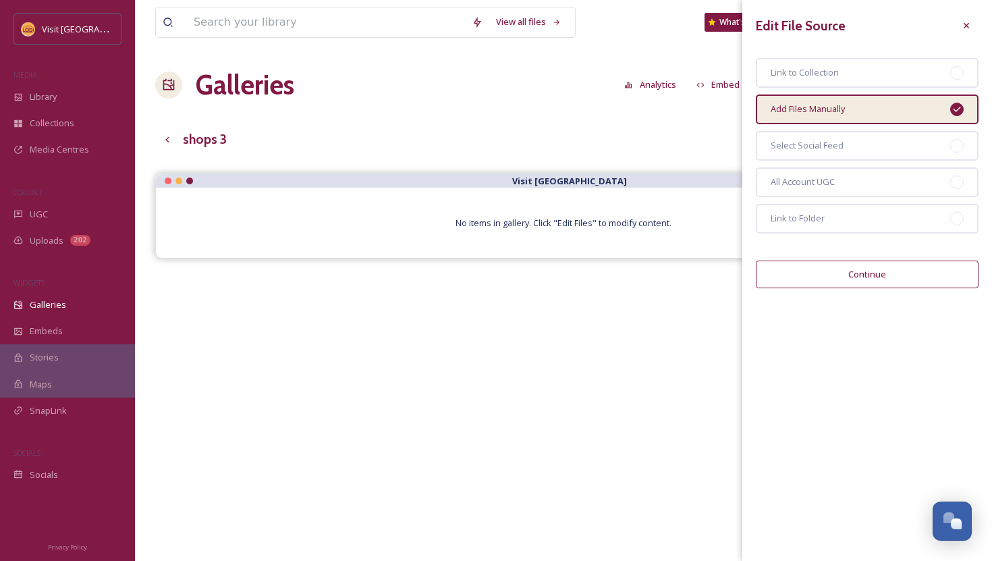
click at [899, 280] on button "Continue" at bounding box center [867, 275] width 223 height 28
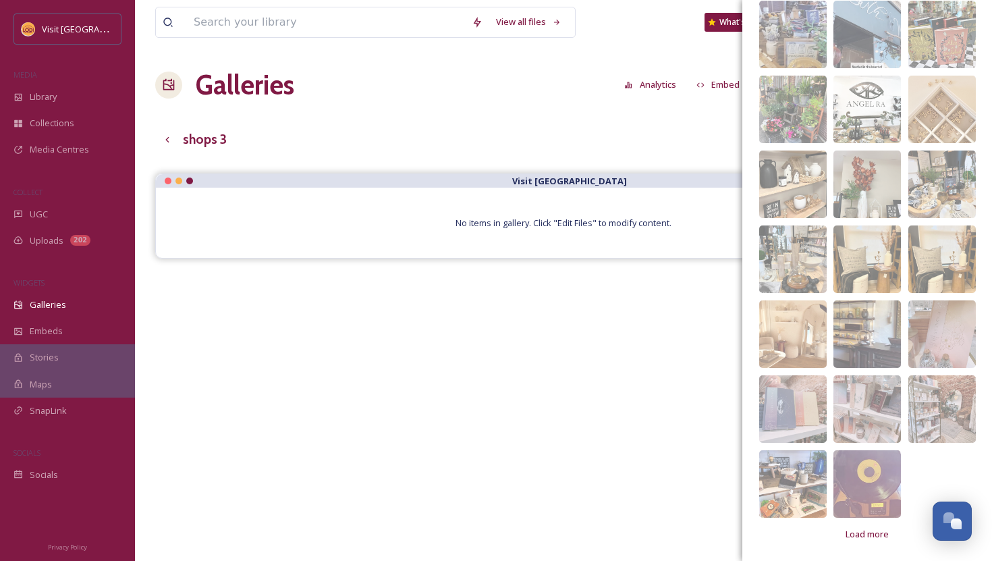
scroll to position [413, 0]
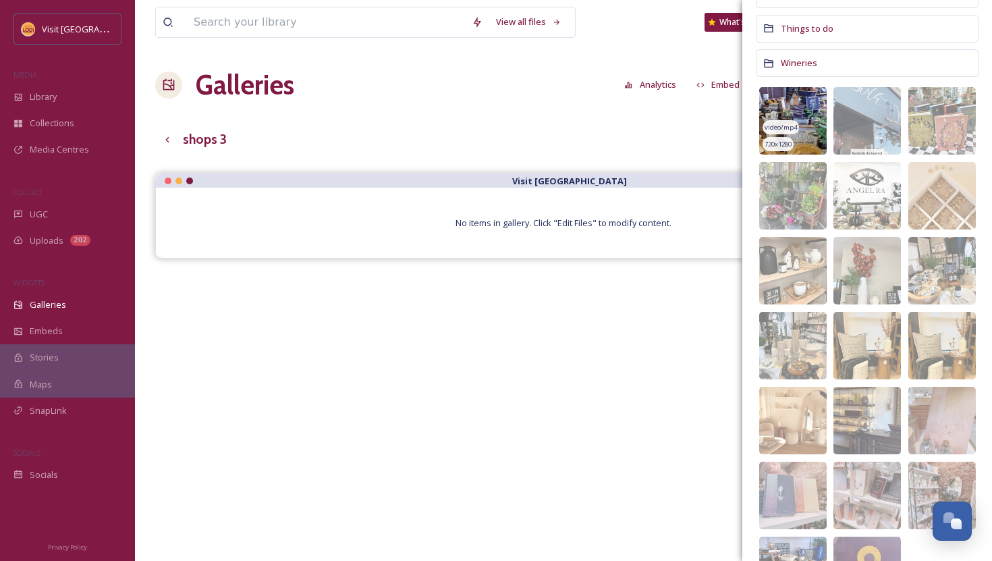
click at [787, 110] on img at bounding box center [793, 121] width 68 height 68
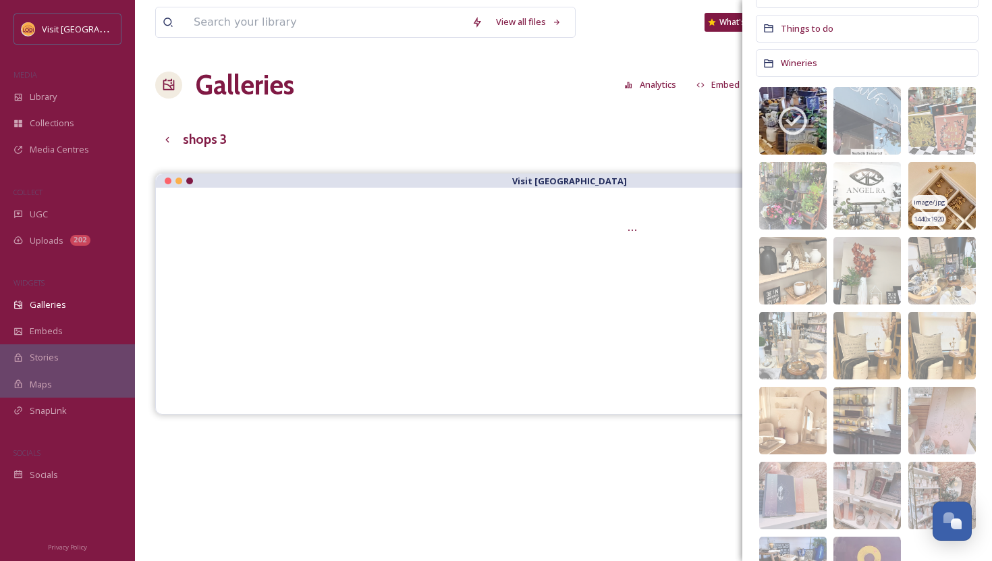
click at [942, 182] on img at bounding box center [943, 196] width 68 height 68
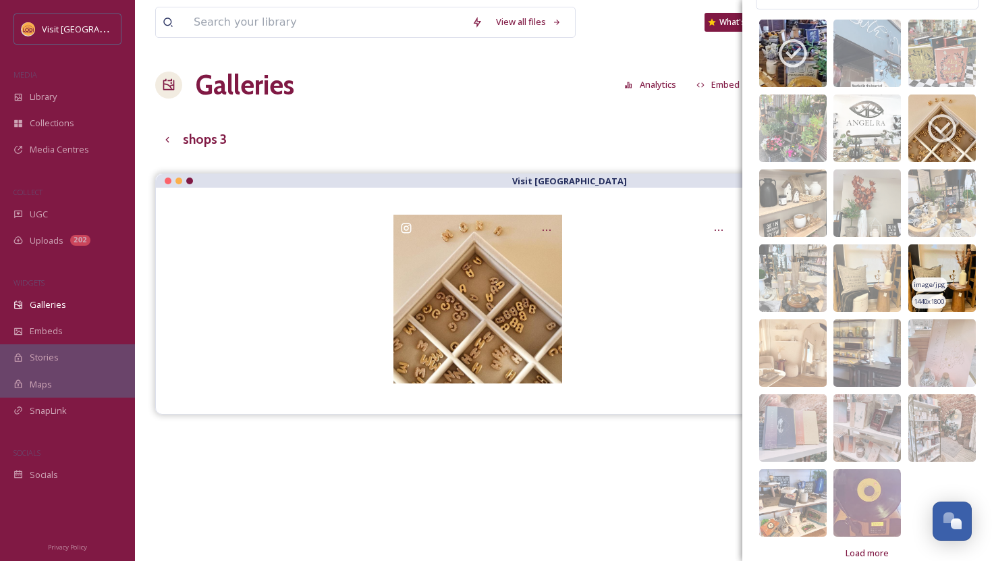
scroll to position [500, 0]
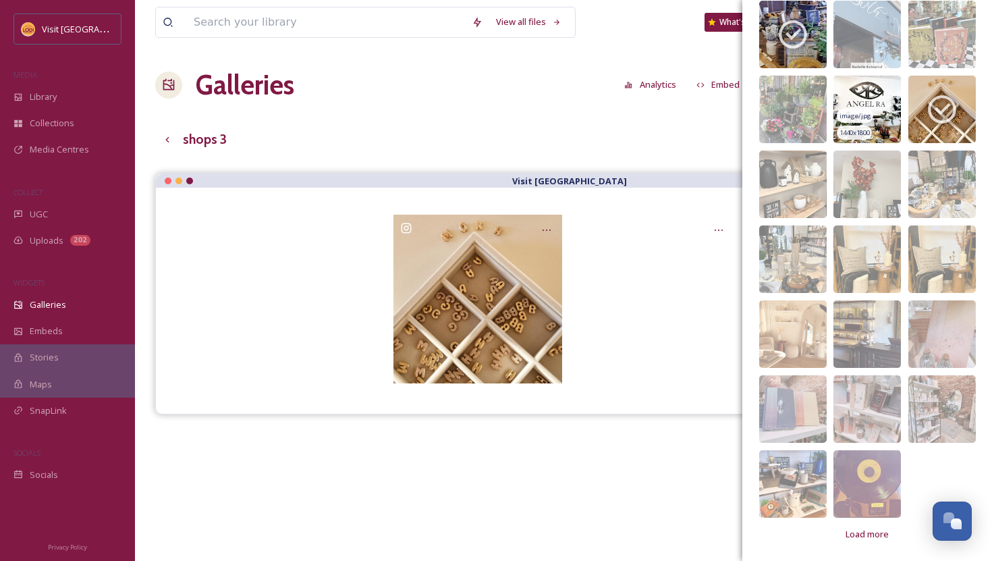
click at [872, 93] on img at bounding box center [868, 110] width 68 height 68
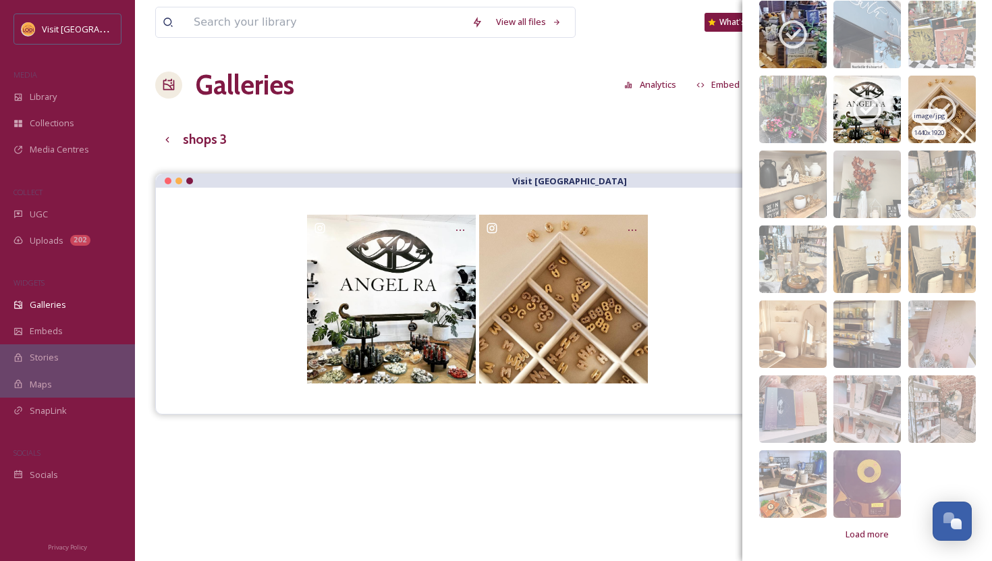
click at [942, 99] on icon at bounding box center [943, 109] width 34 height 34
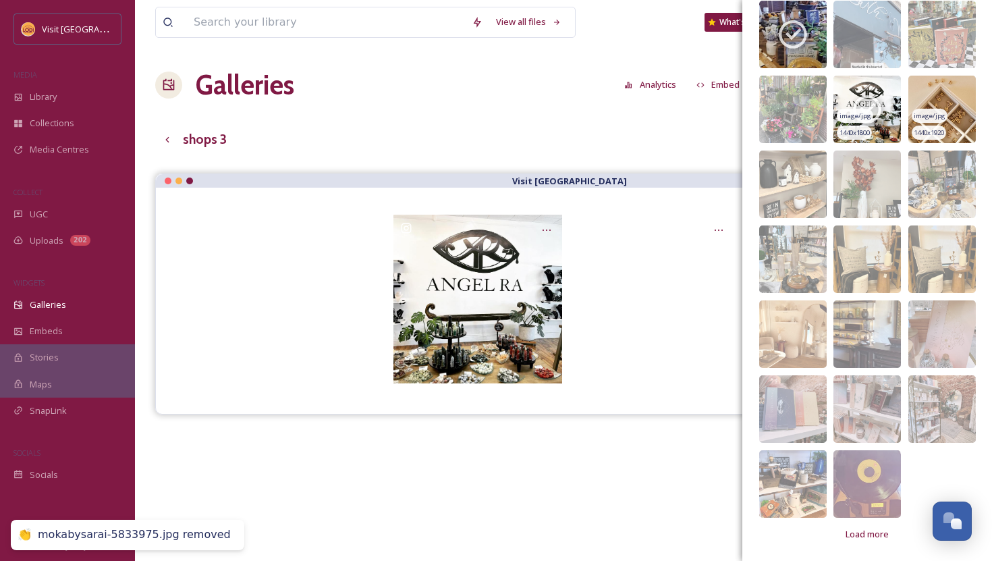
click at [890, 95] on img at bounding box center [868, 110] width 68 height 68
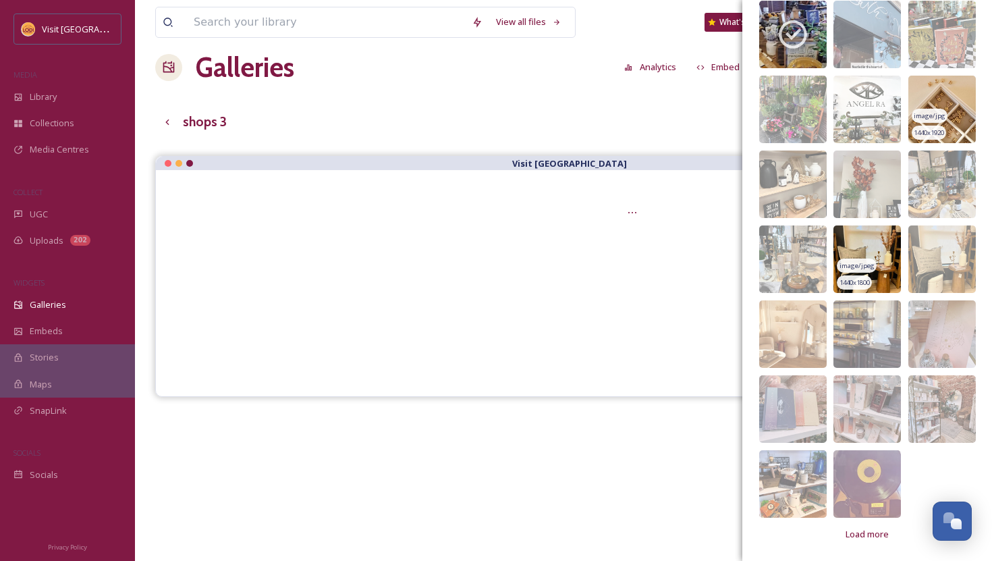
scroll to position [28, 0]
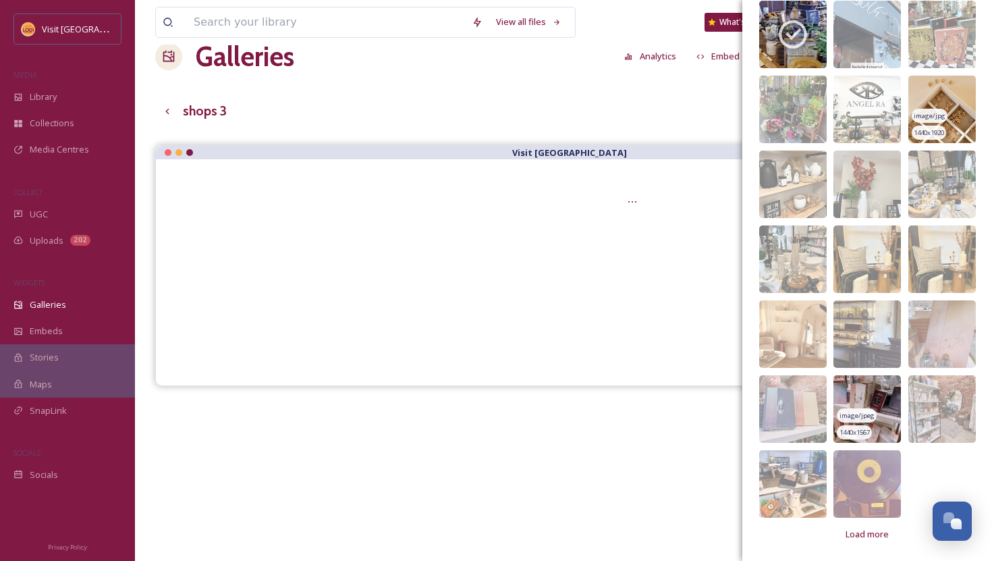
click at [886, 404] on img at bounding box center [868, 409] width 68 height 68
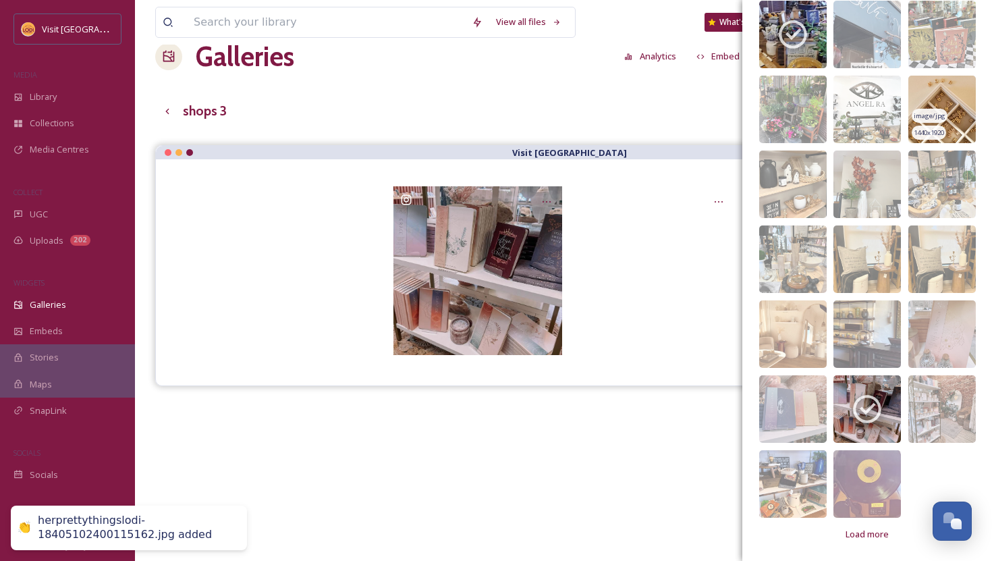
click at [960, 100] on img at bounding box center [943, 110] width 68 height 68
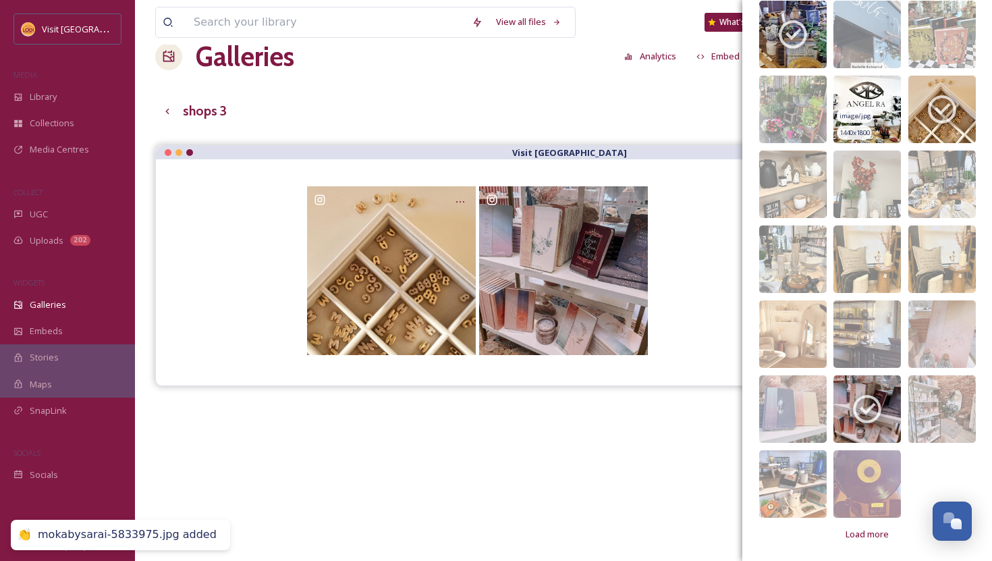
click at [884, 95] on img at bounding box center [868, 110] width 68 height 68
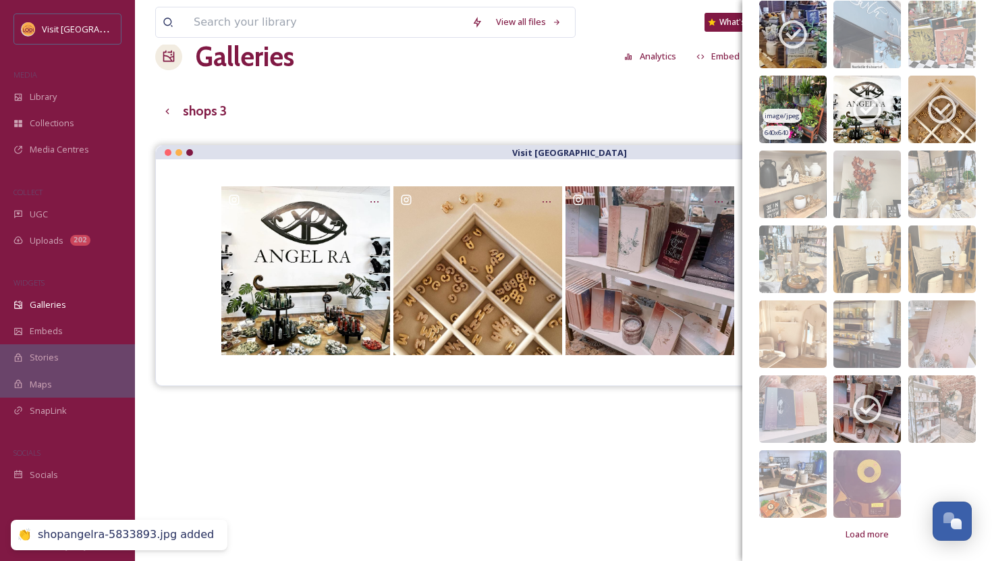
click at [807, 93] on img at bounding box center [793, 110] width 68 height 68
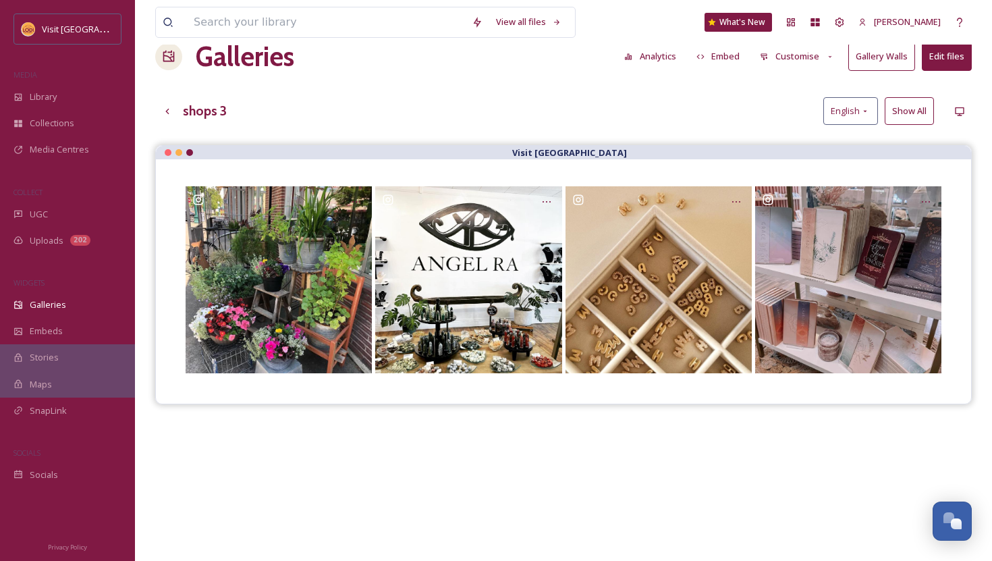
click at [583, 468] on div "Visit [GEOGRAPHIC_DATA]" at bounding box center [563, 425] width 817 height 561
click at [903, 120] on button "Show All" at bounding box center [909, 111] width 49 height 28
click at [903, 120] on button "Reset" at bounding box center [914, 111] width 39 height 28
click at [727, 65] on button "Embed" at bounding box center [718, 56] width 57 height 26
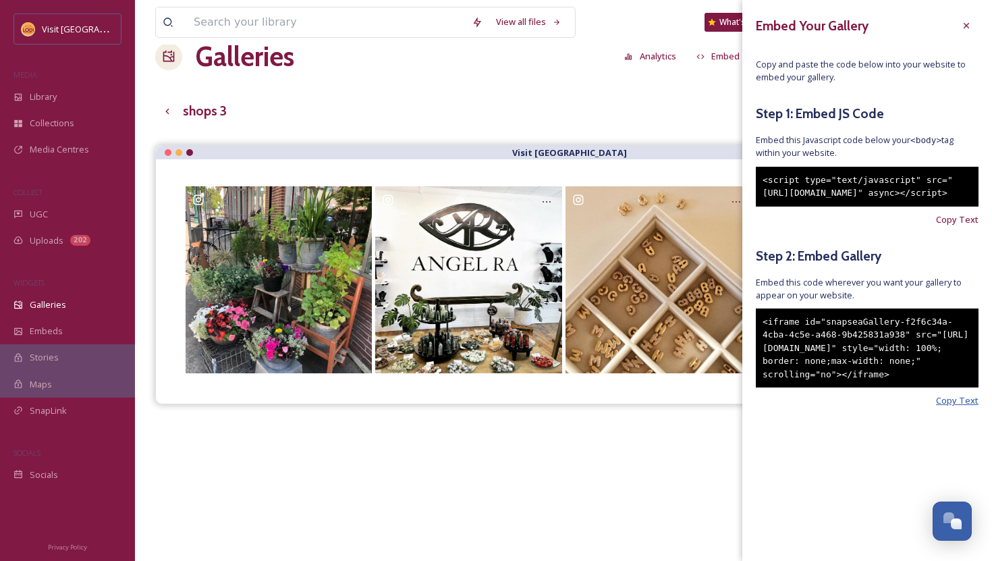
click at [959, 407] on span "Copy Text" at bounding box center [957, 400] width 43 height 13
